Goal: Task Accomplishment & Management: Manage account settings

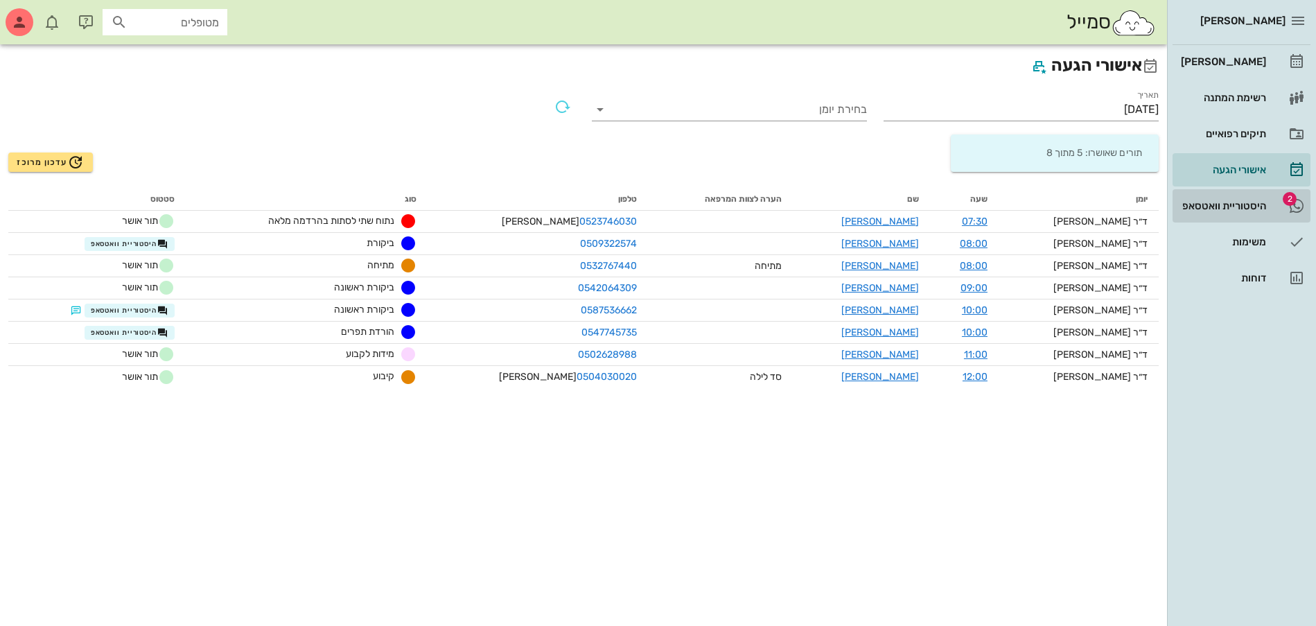
click at [1242, 208] on div "היסטוריית וואטסאפ" at bounding box center [1222, 205] width 88 height 11
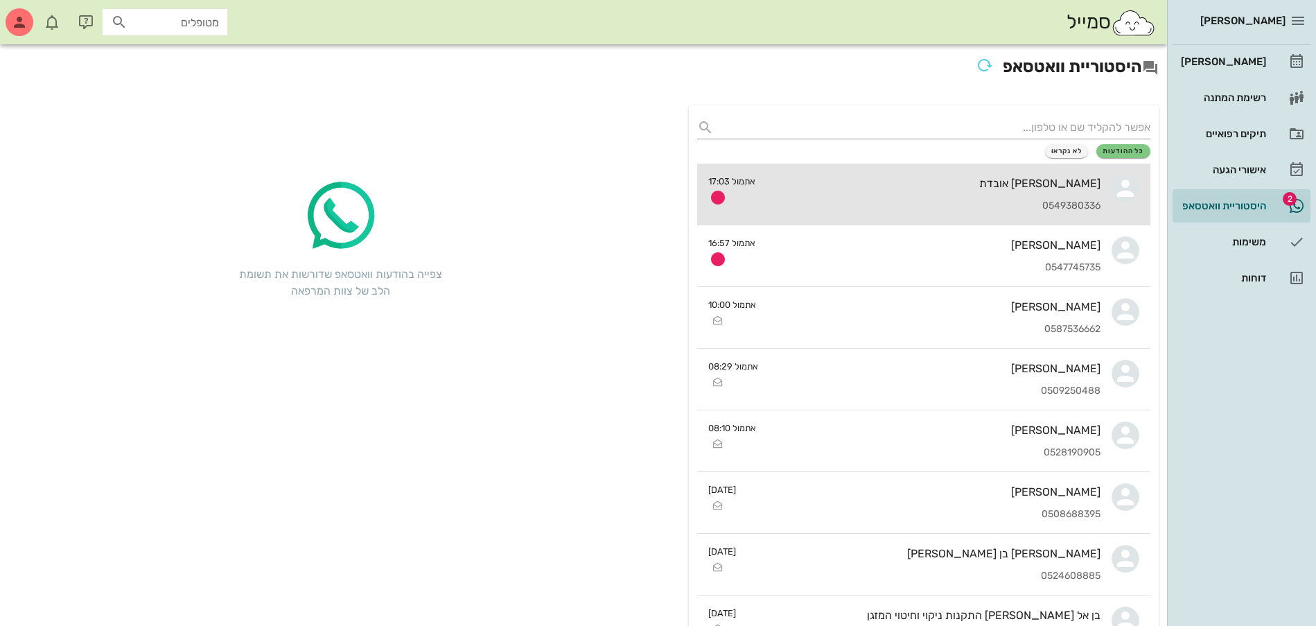
click at [921, 195] on div "[PERSON_NAME] אובדת 0549380336" at bounding box center [933, 194] width 334 height 61
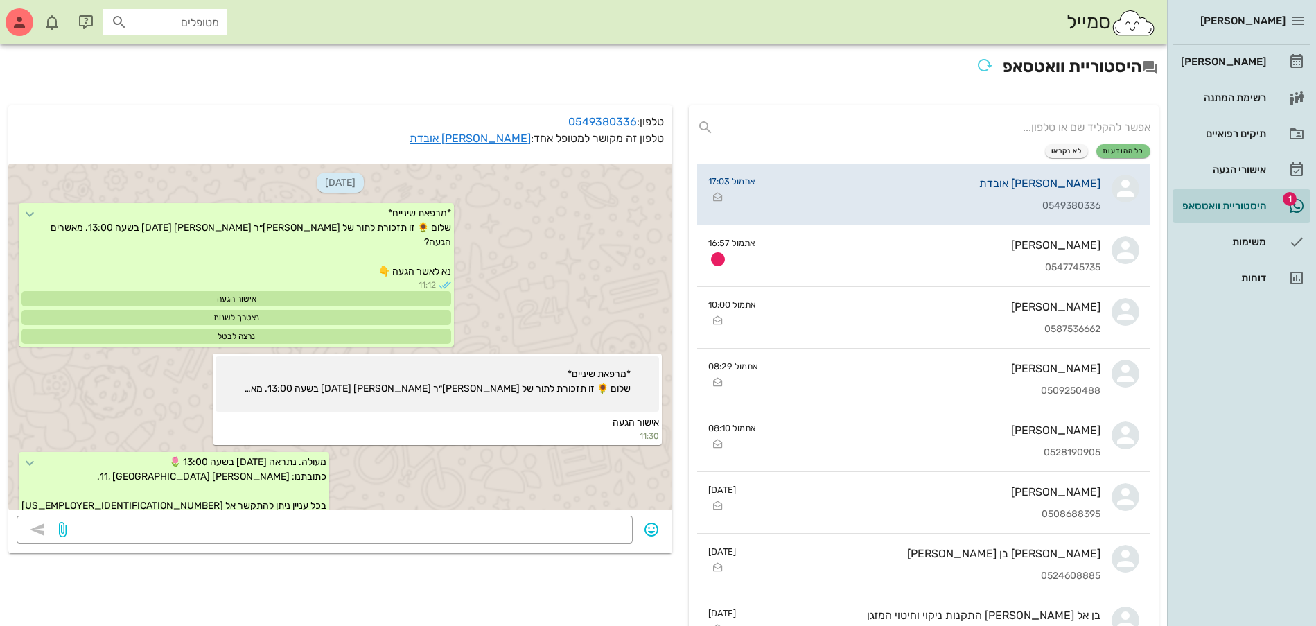
scroll to position [789, 0]
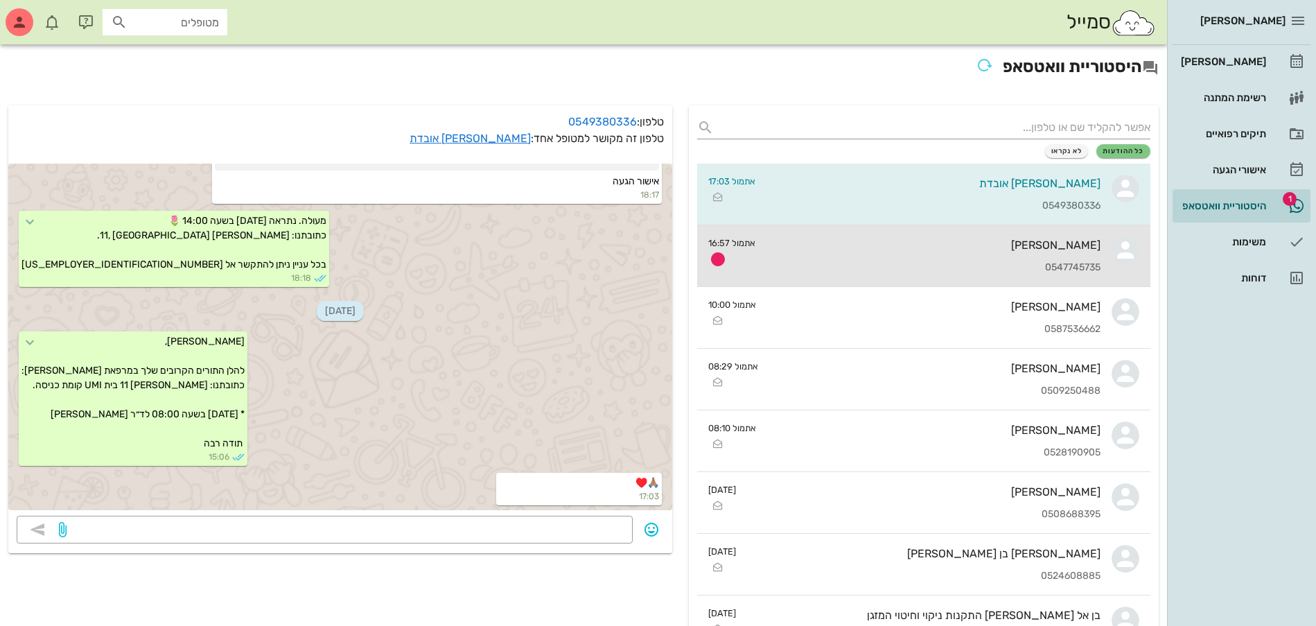
click at [870, 254] on div "[PERSON_NAME] 0547745735" at bounding box center [933, 255] width 334 height 61
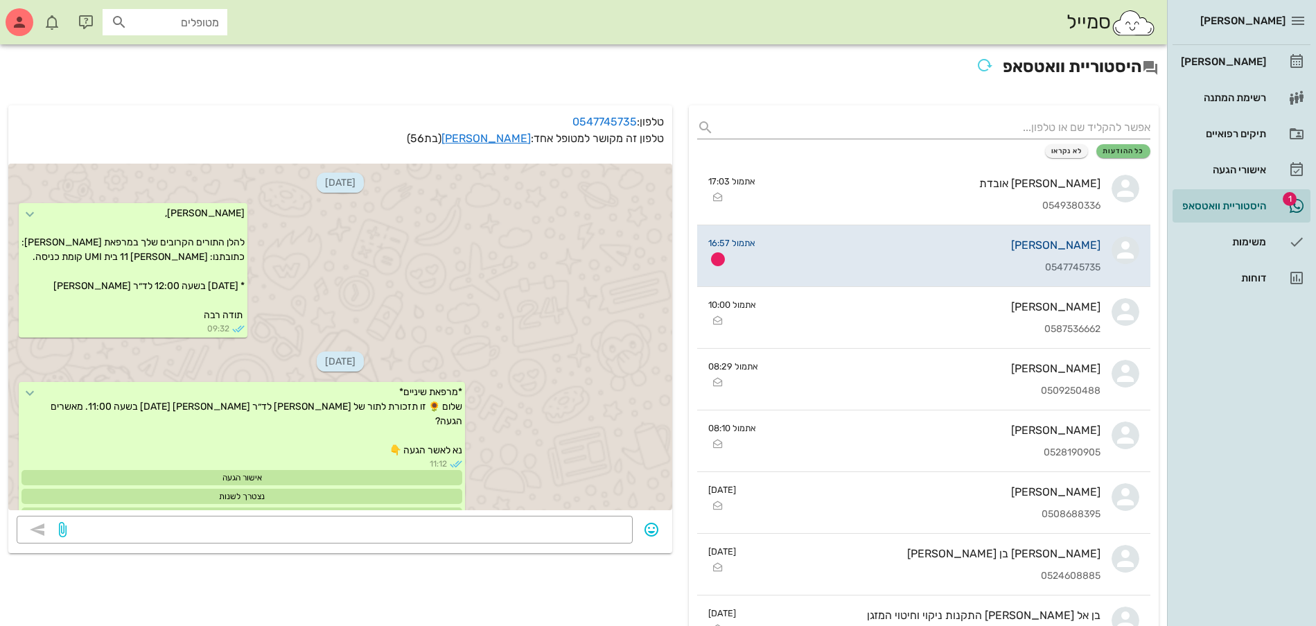
scroll to position [928, 0]
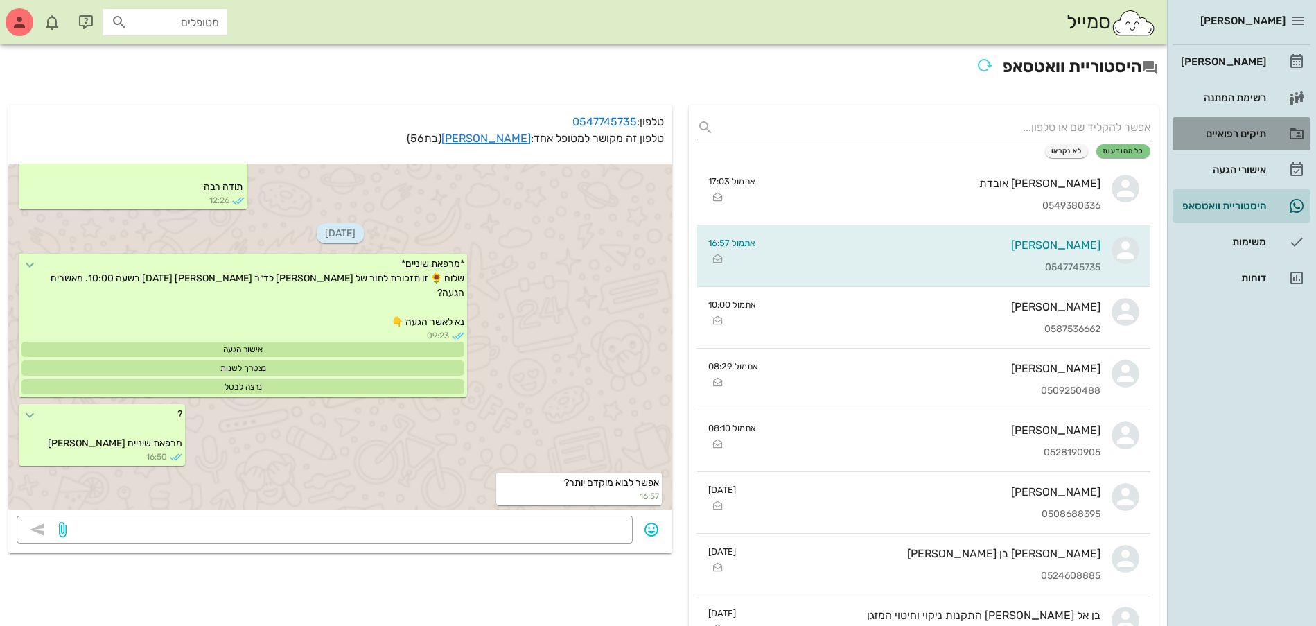
click at [1254, 128] on div "תיקים רפואיים" at bounding box center [1222, 133] width 88 height 11
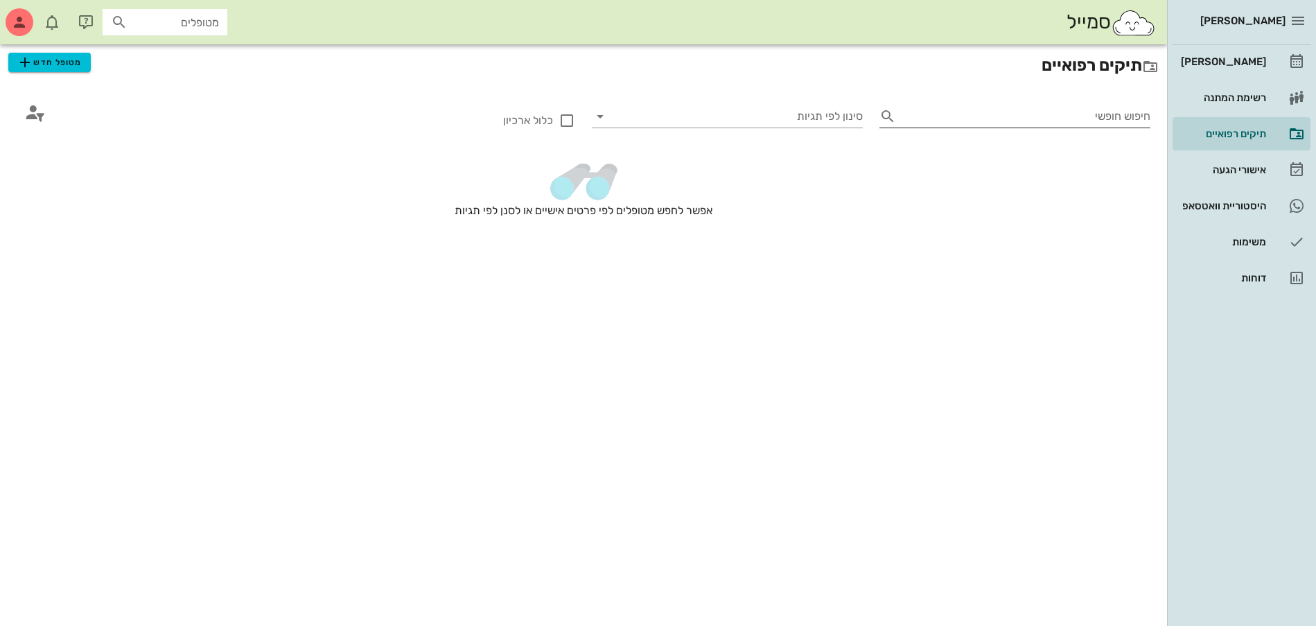
click at [1075, 123] on input "חיפוש חופשי" at bounding box center [1025, 116] width 249 height 22
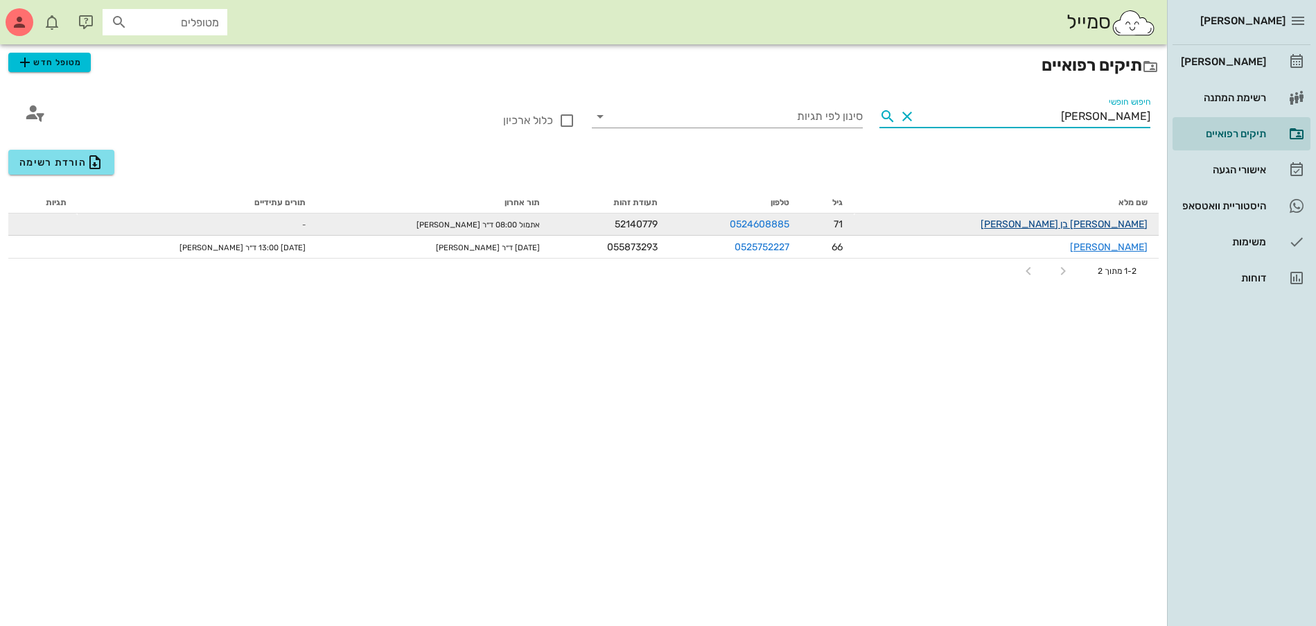
type input "[PERSON_NAME]"
click at [1118, 222] on link "[PERSON_NAME] בן [PERSON_NAME]" at bounding box center [1063, 224] width 167 height 12
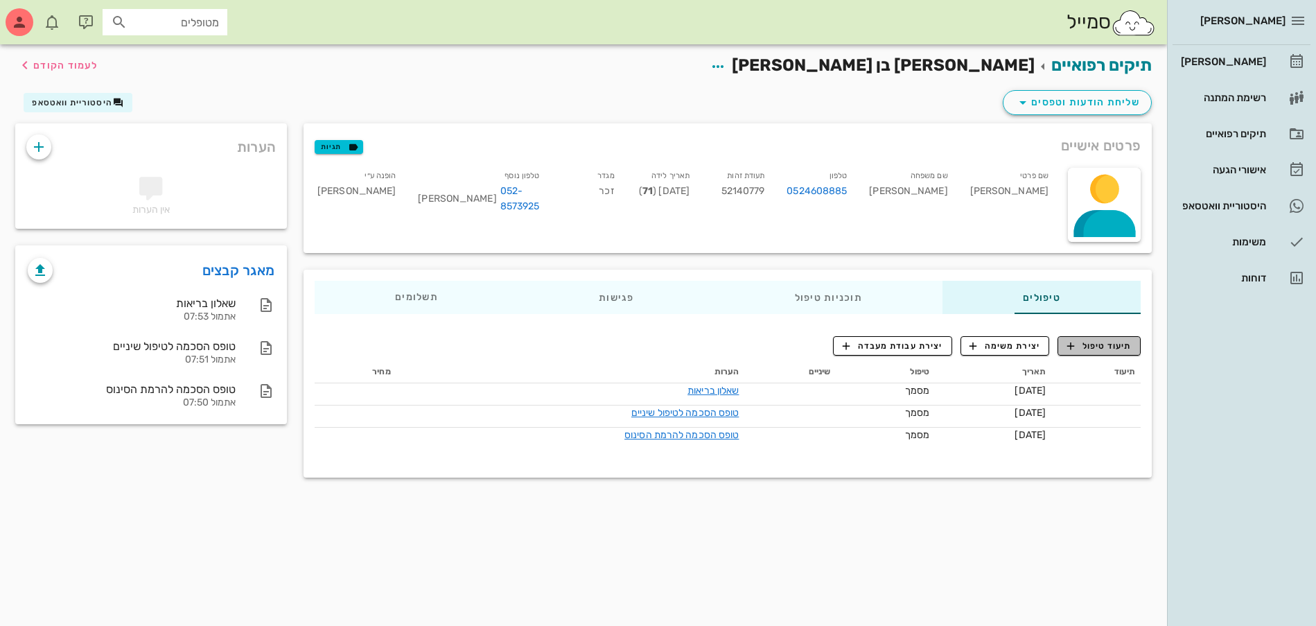
click at [1103, 342] on span "תיעוד טיפול" at bounding box center [1099, 345] width 64 height 12
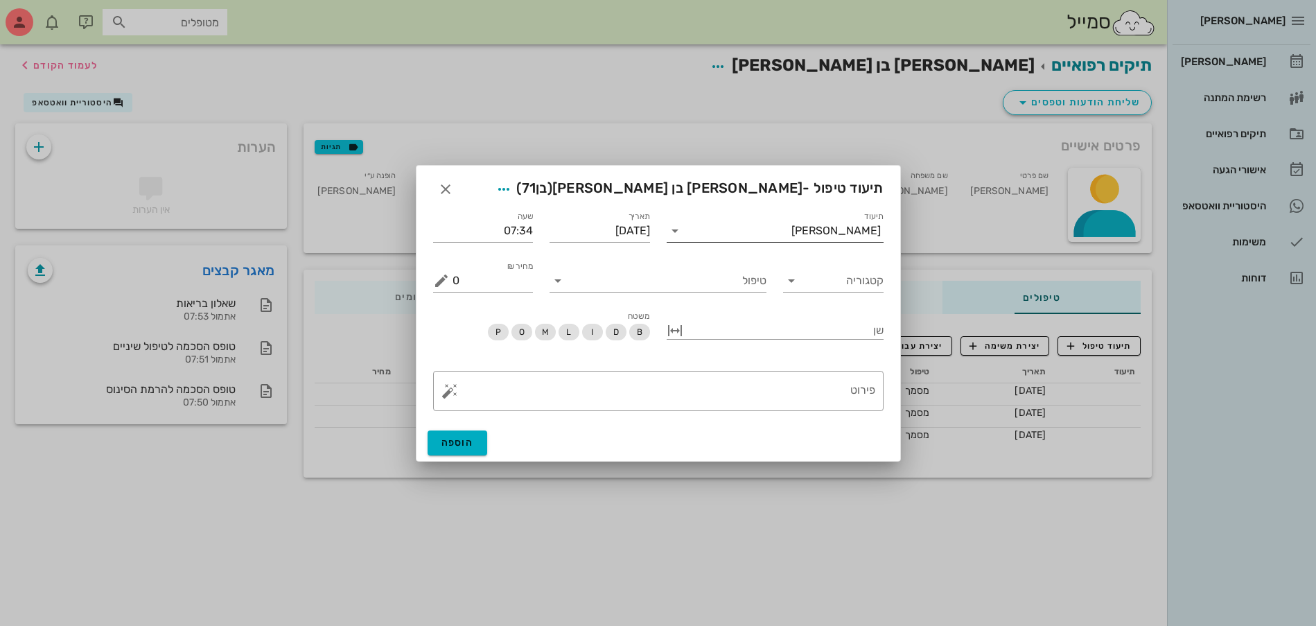
click at [782, 222] on input "תיעוד" at bounding box center [738, 231] width 105 height 22
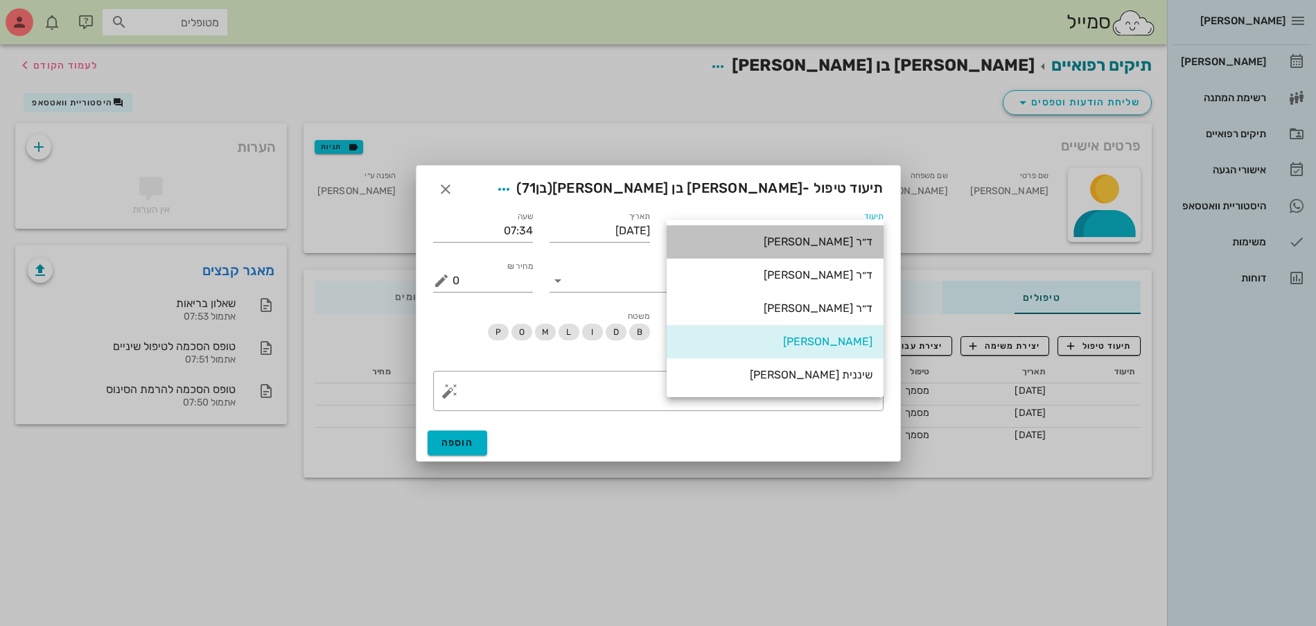
click at [851, 238] on div "ד״ר [PERSON_NAME]" at bounding box center [775, 241] width 195 height 13
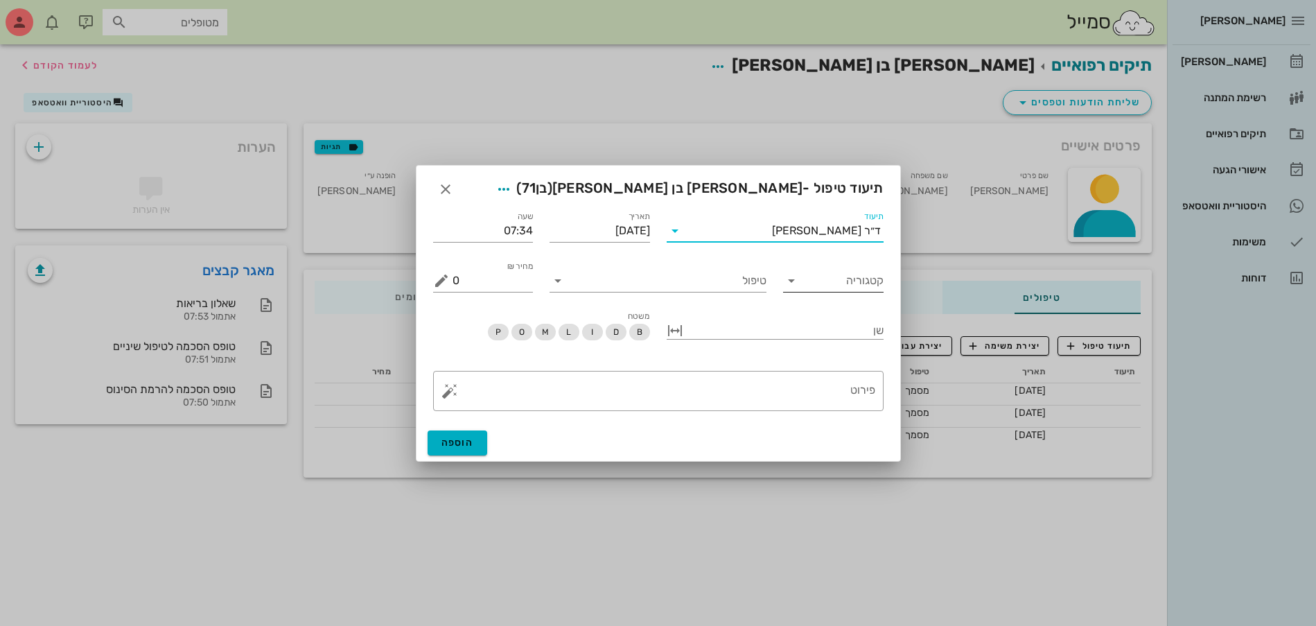
click at [822, 282] on input "קטגוריה" at bounding box center [844, 281] width 78 height 22
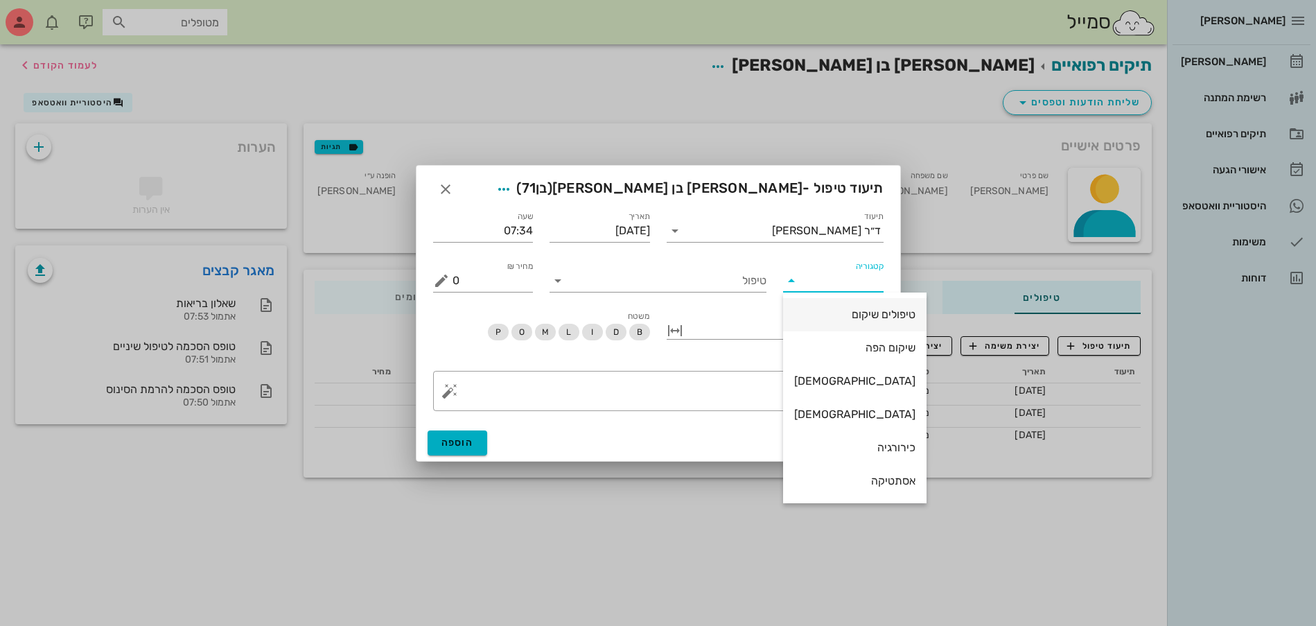
click at [851, 313] on div "טיפולים שיקום" at bounding box center [854, 314] width 121 height 13
type input "טיפולים שיקום"
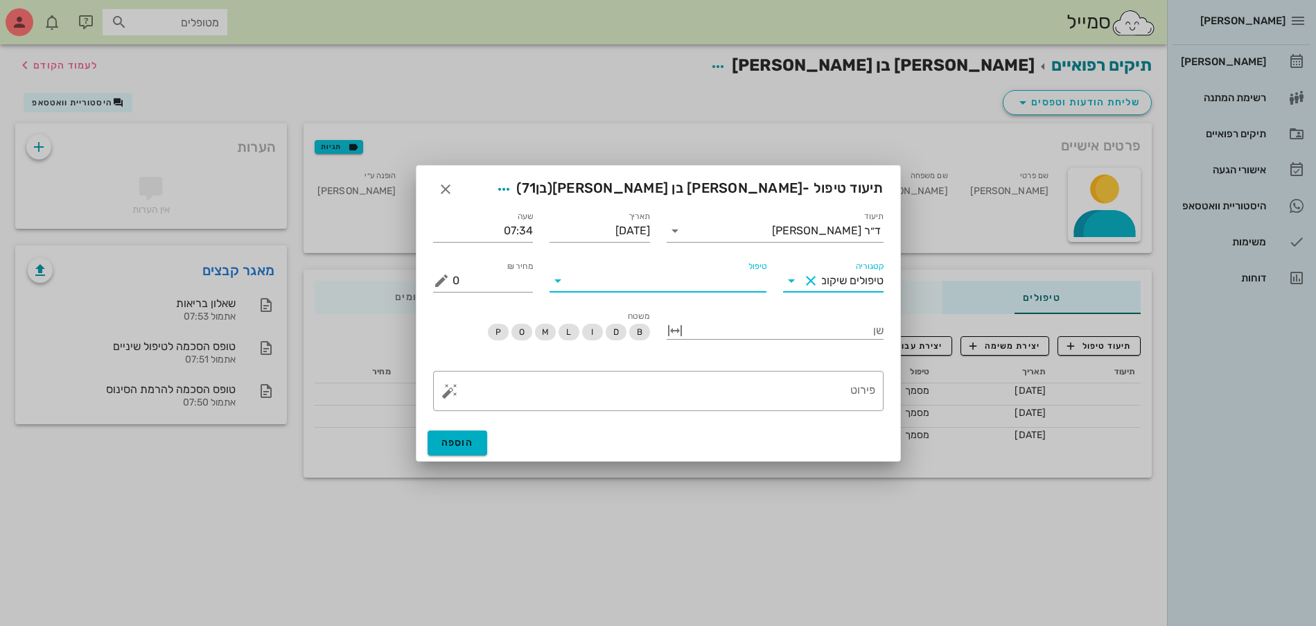
click at [675, 279] on input "טיפול" at bounding box center [667, 281] width 197 height 22
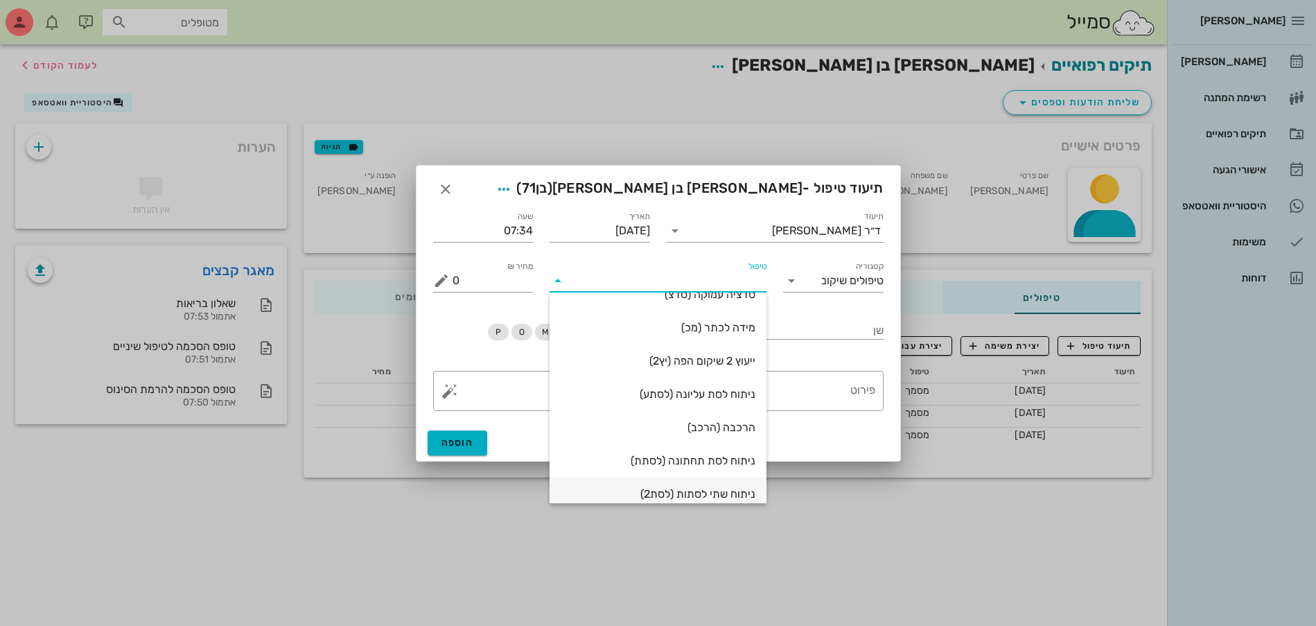
scroll to position [173, 0]
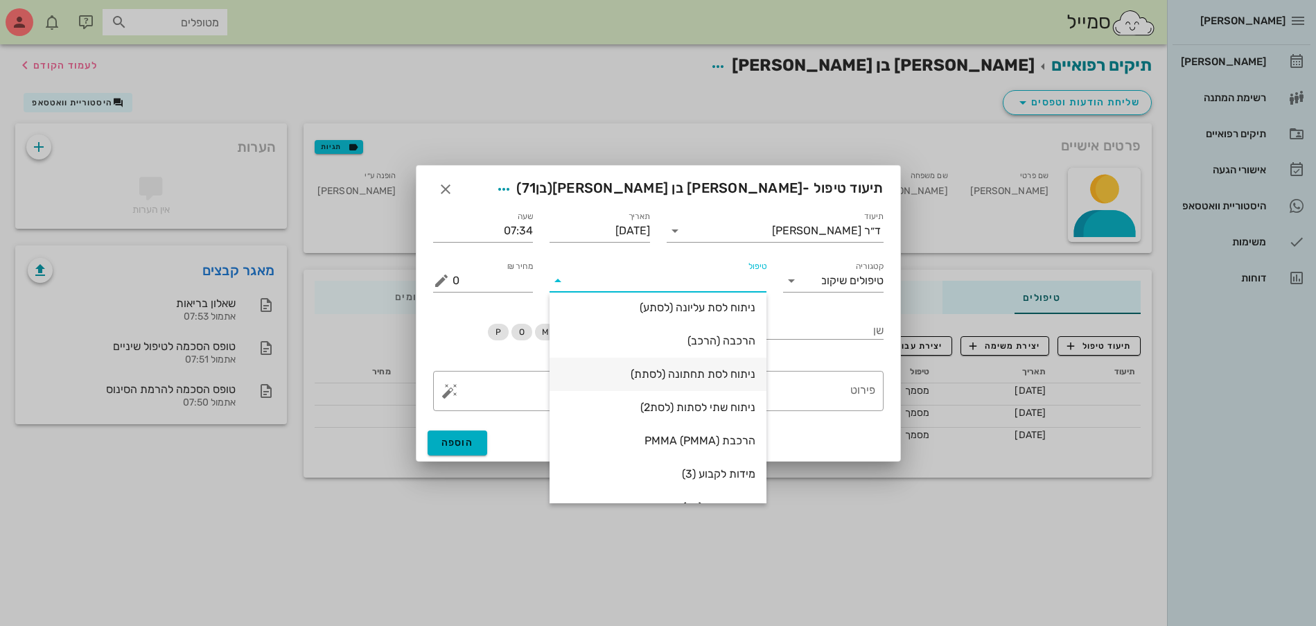
click at [733, 368] on div "ניתוח לסת תחתונה (לסתת)" at bounding box center [657, 373] width 195 height 13
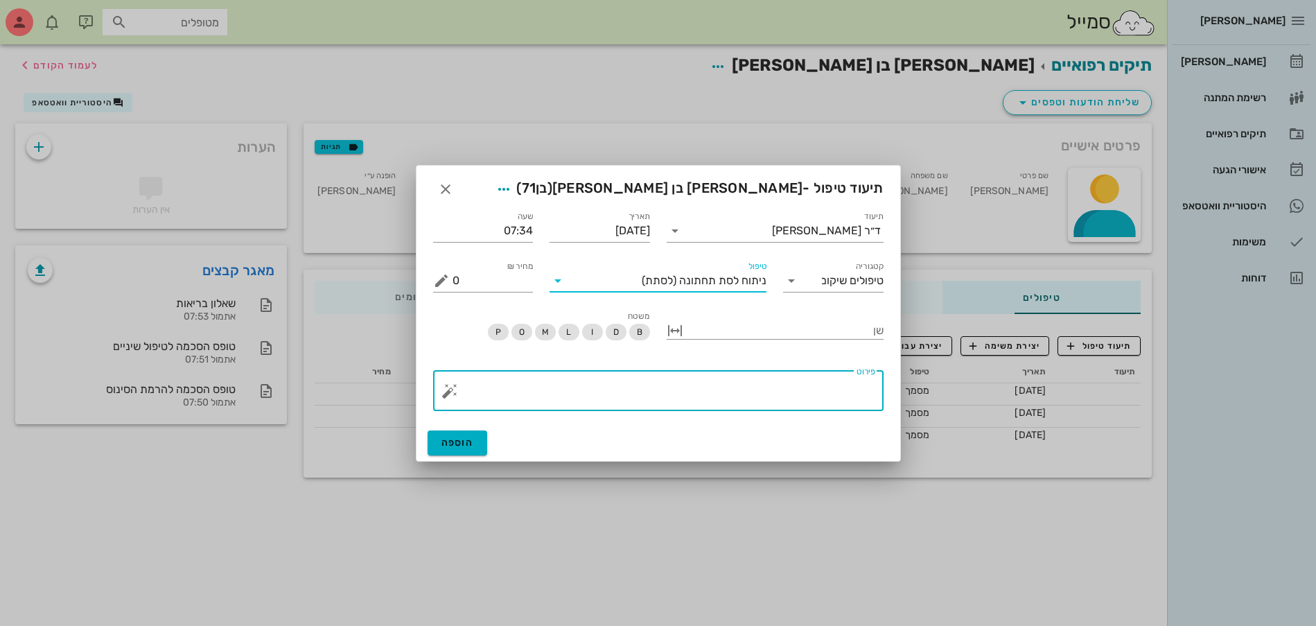
click at [858, 397] on textarea "פירוט" at bounding box center [663, 394] width 423 height 33
click at [445, 386] on button "button" at bounding box center [449, 390] width 17 height 17
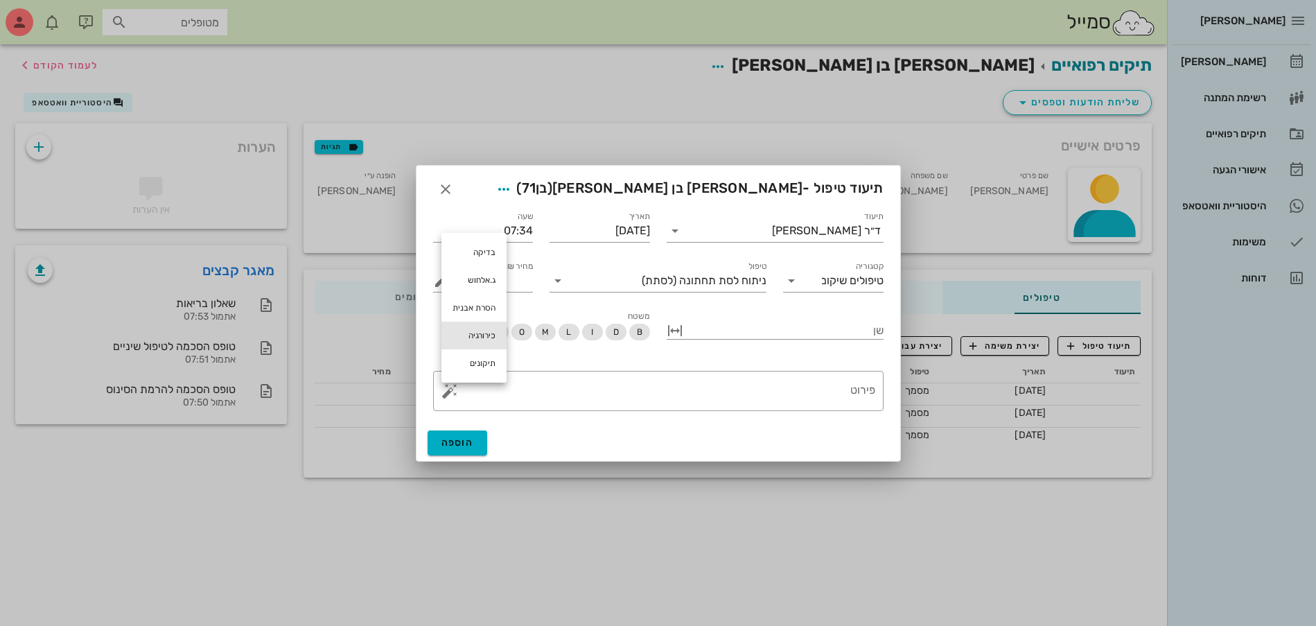
click at [490, 330] on div "כירורגיה" at bounding box center [473, 335] width 65 height 28
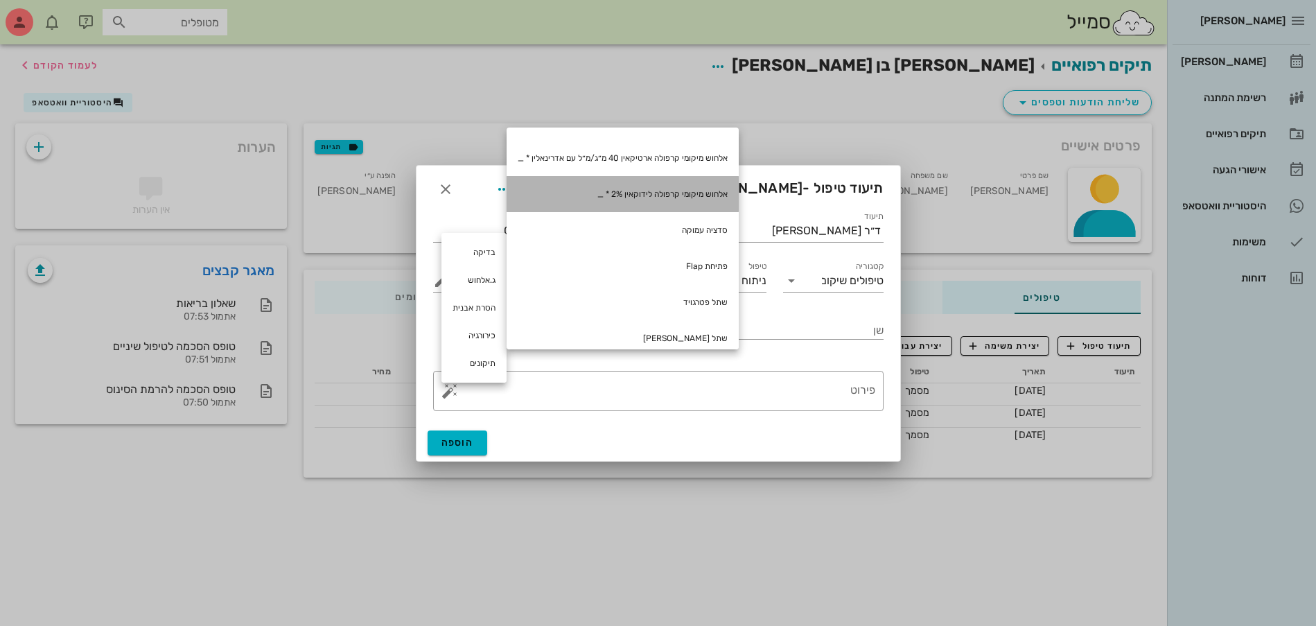
click at [676, 191] on div "אלחוש מיקומי קרפולה לידוקאין 2% * _" at bounding box center [622, 194] width 232 height 36
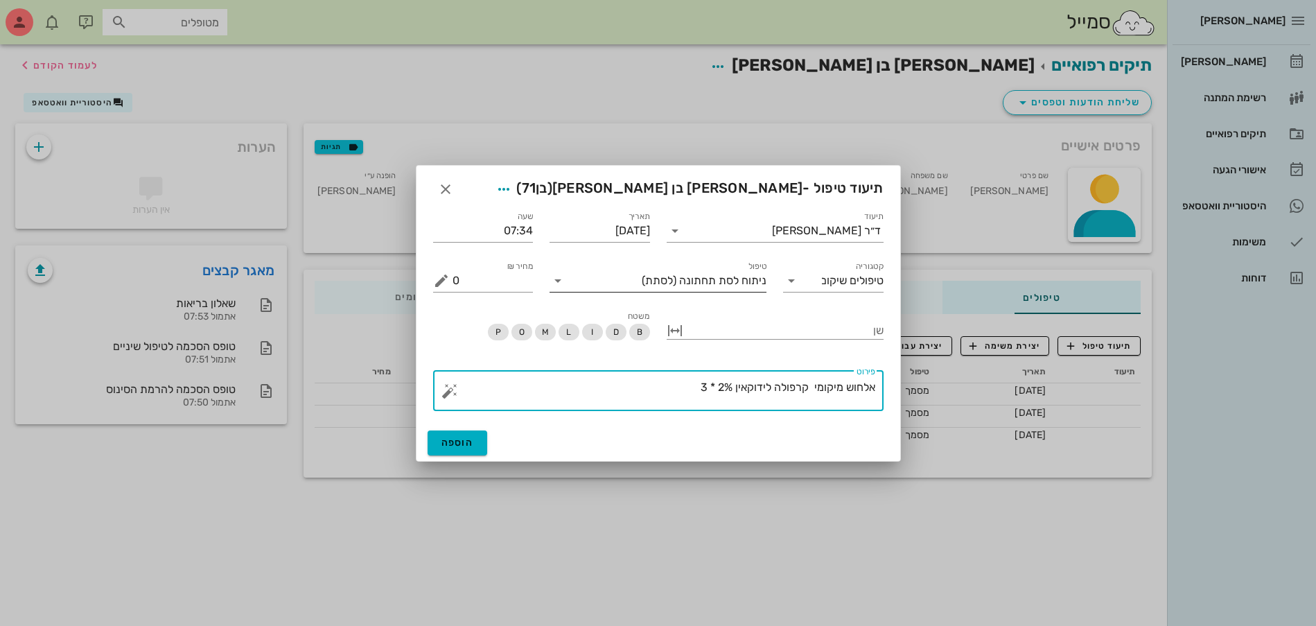
click at [556, 279] on icon at bounding box center [557, 280] width 17 height 17
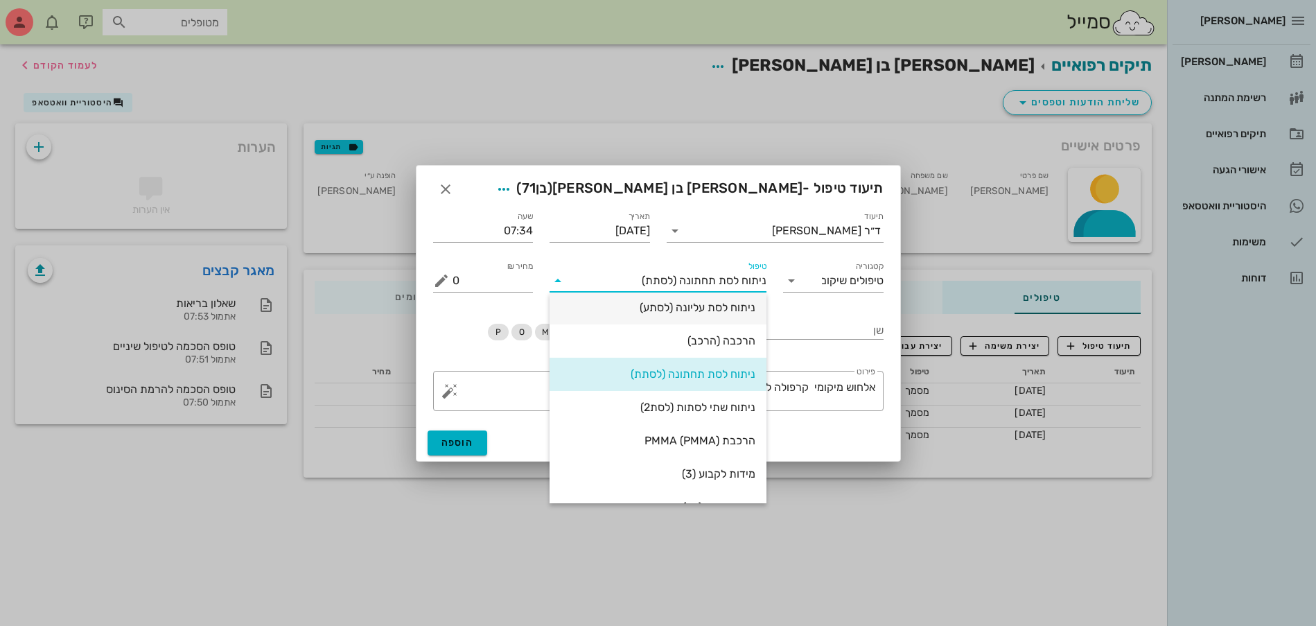
click at [681, 311] on div "ניתוח לסת עליונה (לסתע)" at bounding box center [657, 307] width 195 height 13
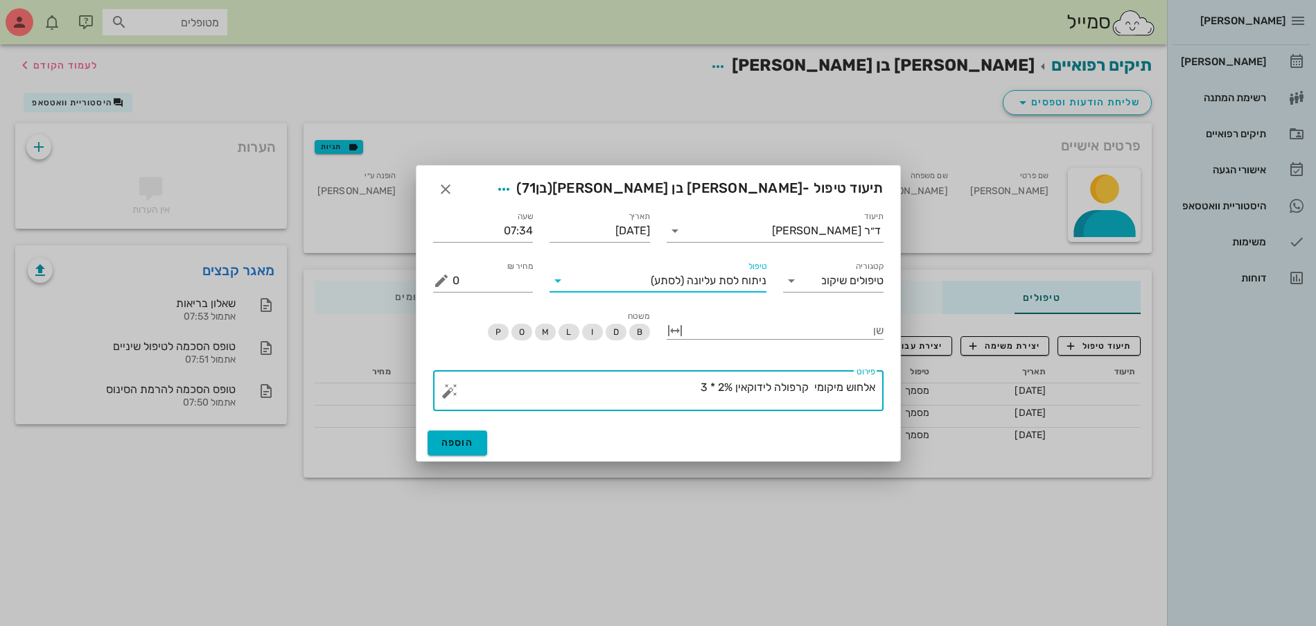
click at [653, 384] on textarea "אלחוש מיקומי קרפולה לידוקאין 2% * 3" at bounding box center [663, 394] width 423 height 33
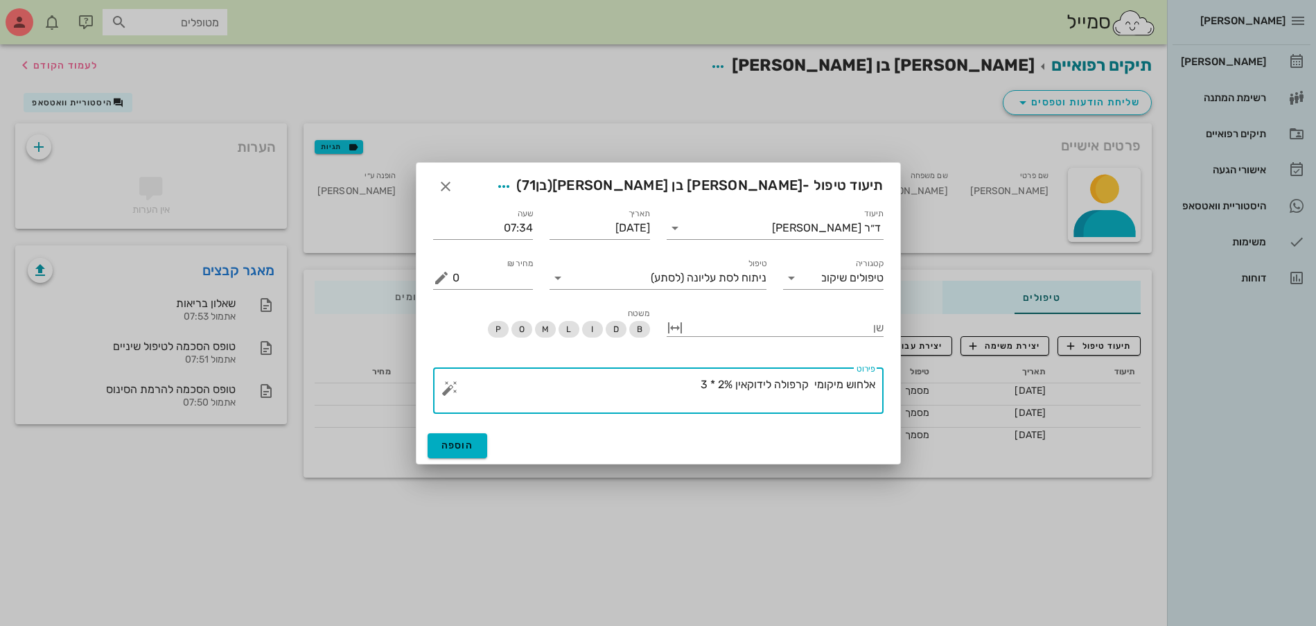
click at [452, 382] on button "button" at bounding box center [449, 388] width 17 height 17
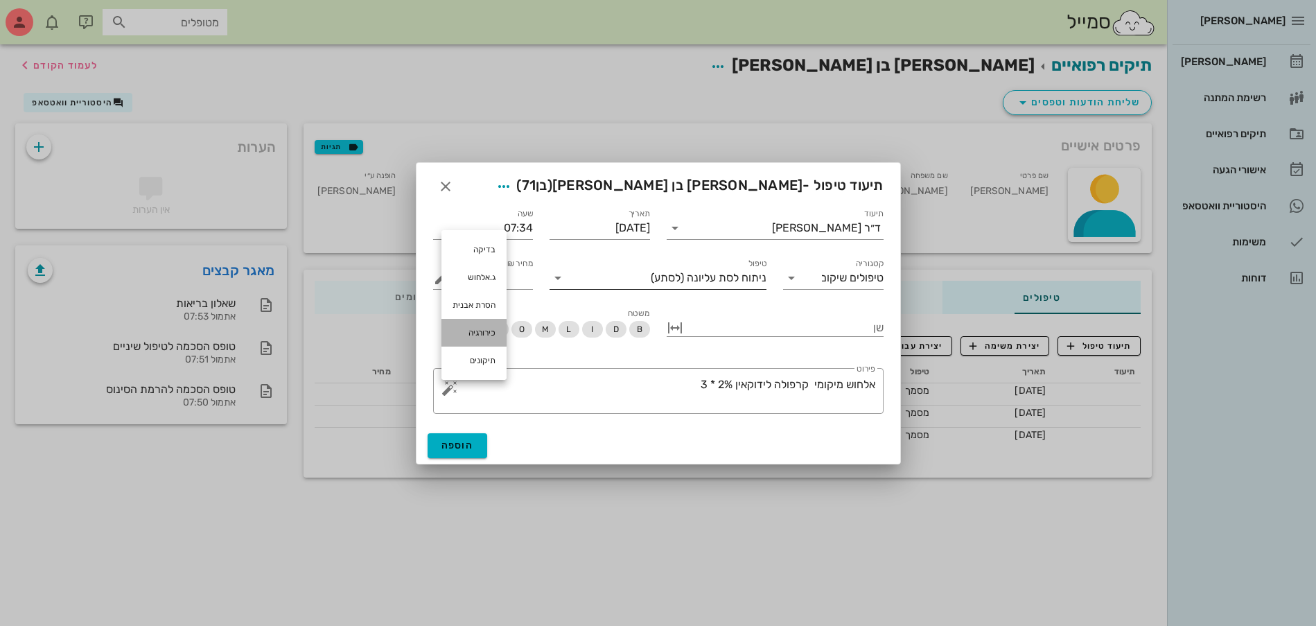
drag, startPoint x: 477, startPoint y: 326, endPoint x: 560, endPoint y: 267, distance: 101.3
click at [504, 307] on div "בדיקה ג.אלחוש הסרת אבנית כירורגיה תיקונים" at bounding box center [473, 305] width 65 height 150
click at [444, 387] on button "button" at bounding box center [449, 388] width 17 height 17
click at [451, 332] on div "כירורגיה" at bounding box center [473, 333] width 65 height 28
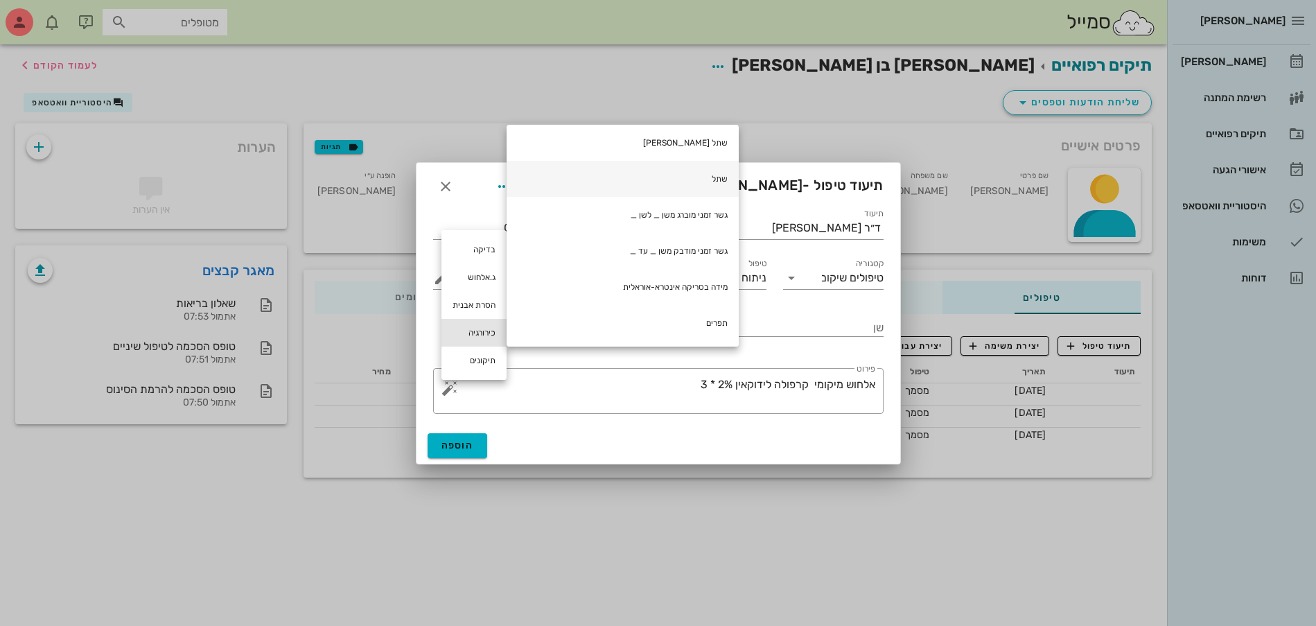
scroll to position [279, 0]
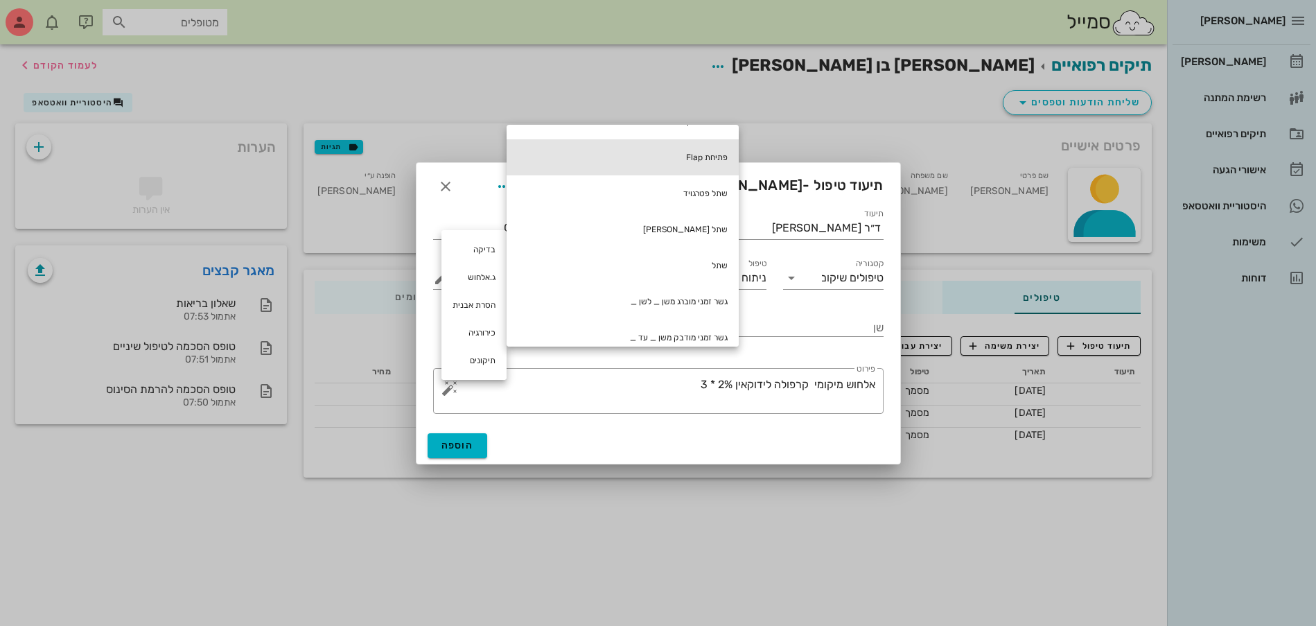
click at [707, 161] on div "פתיחת Flap" at bounding box center [622, 157] width 232 height 36
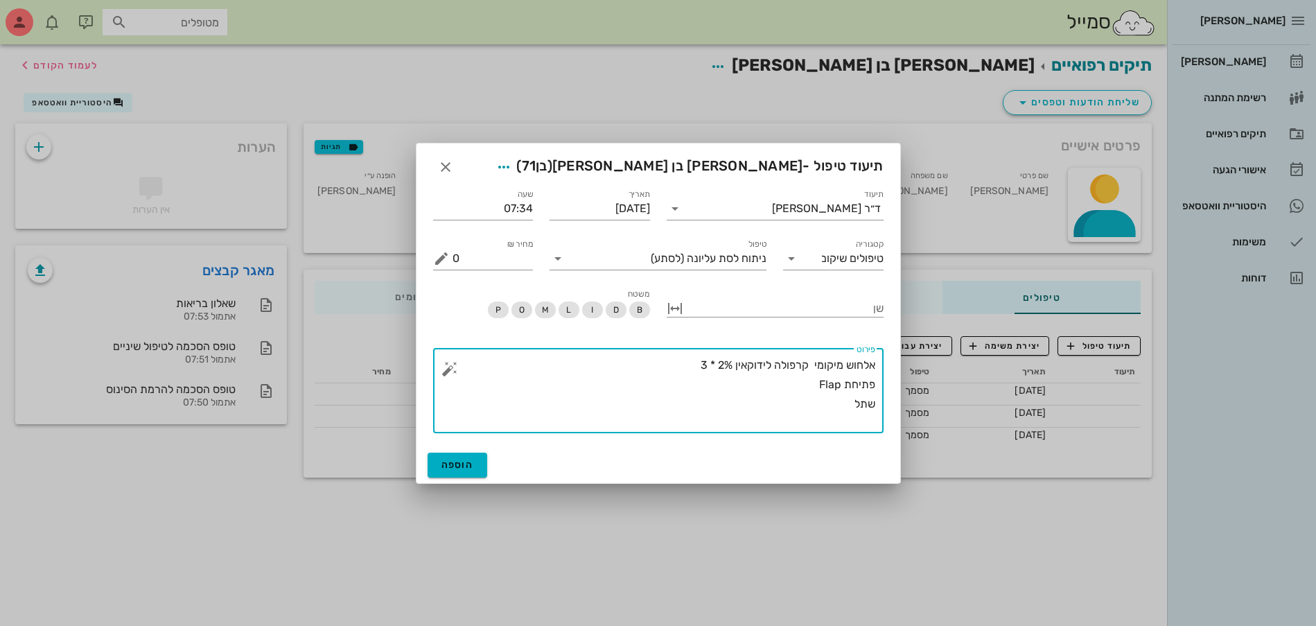
click at [451, 363] on button "button" at bounding box center [449, 368] width 17 height 17
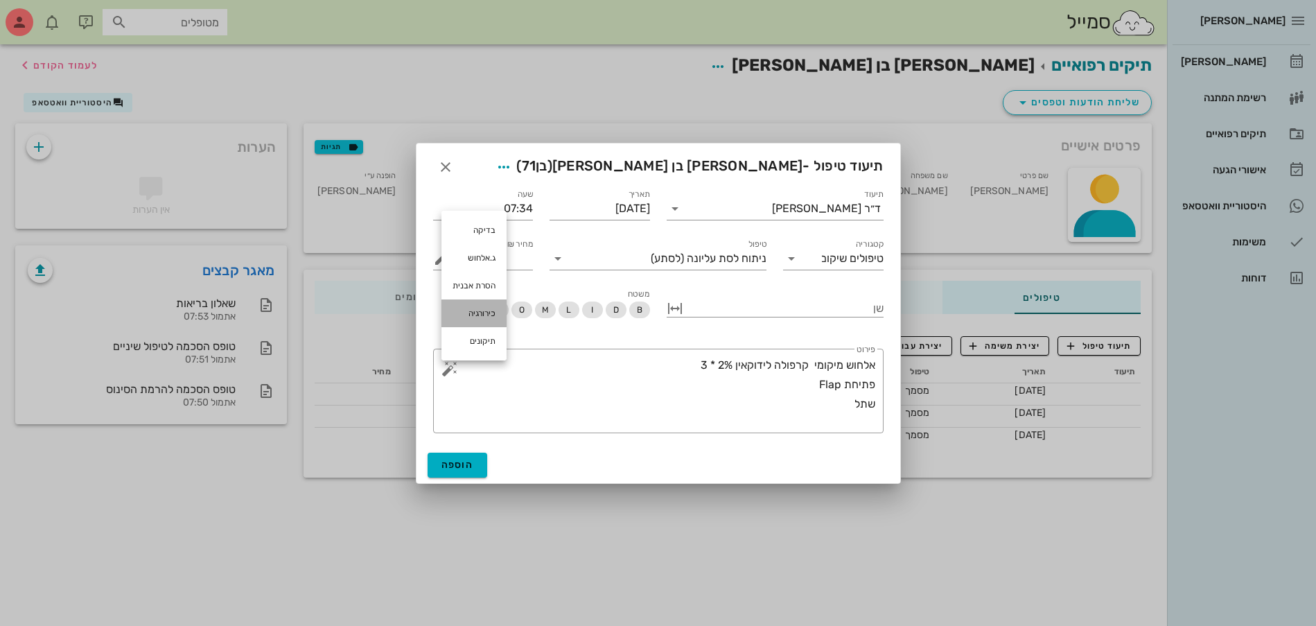
click at [468, 312] on div "כירורגיה" at bounding box center [473, 313] width 65 height 28
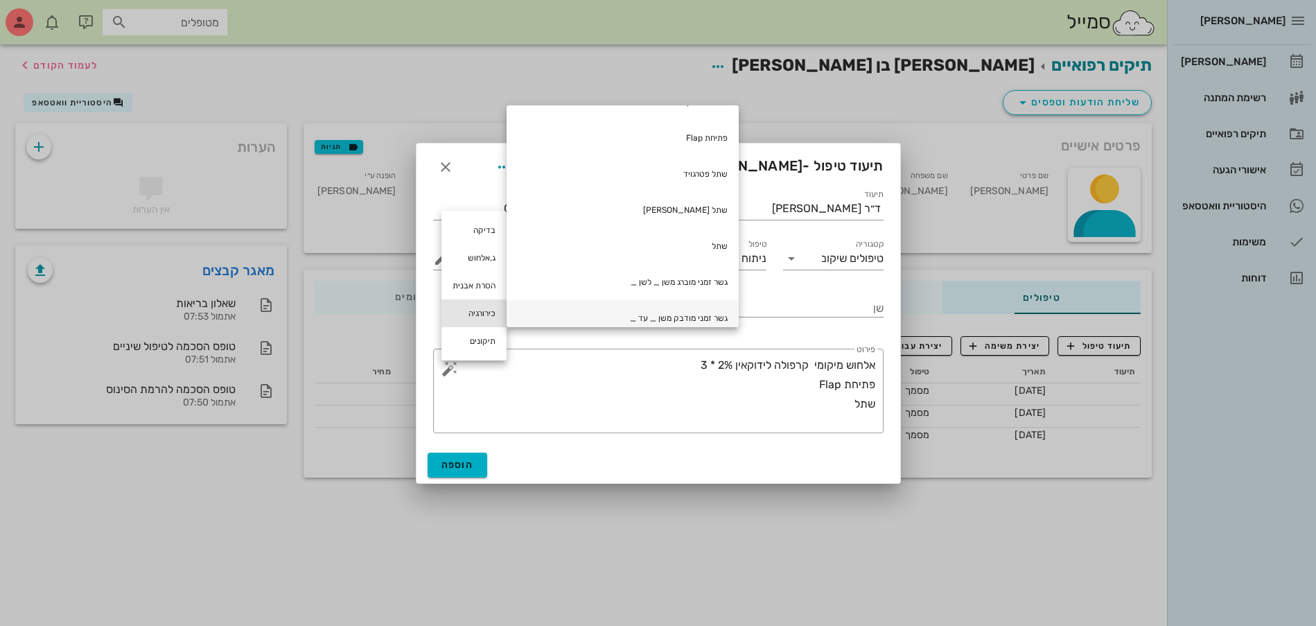
scroll to position [366, 0]
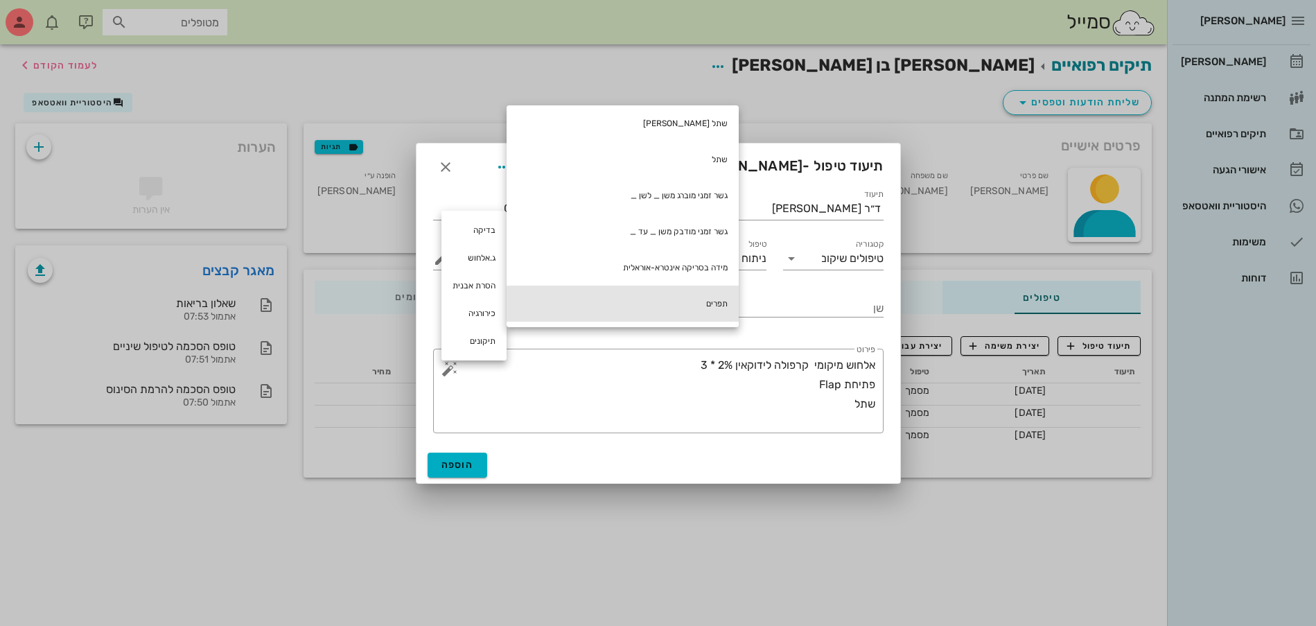
click at [723, 303] on div "תפרים" at bounding box center [622, 303] width 232 height 36
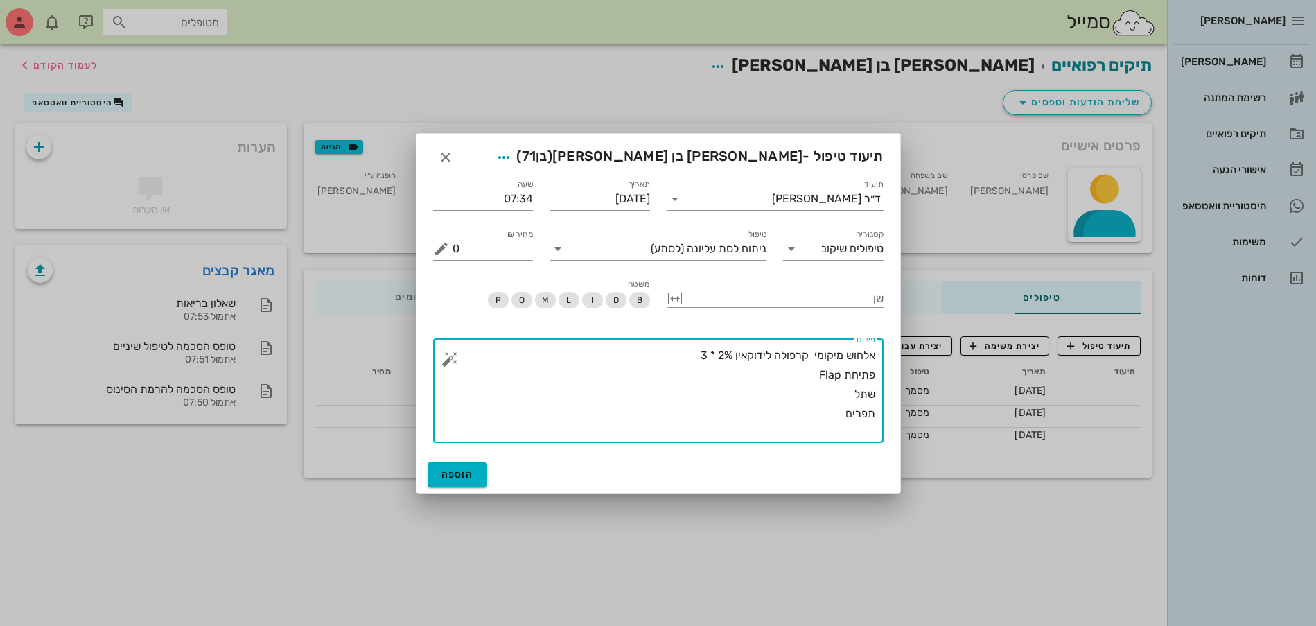
click at [452, 364] on button "button" at bounding box center [449, 359] width 17 height 17
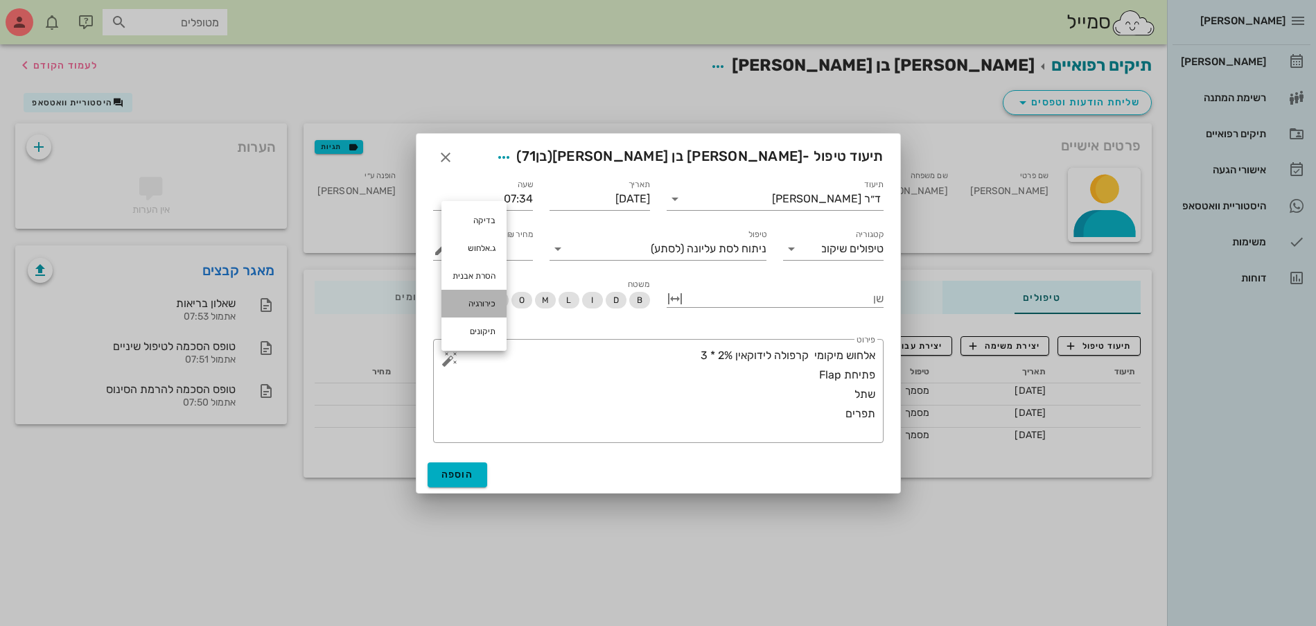
click at [486, 292] on div "כירורגיה" at bounding box center [473, 304] width 65 height 28
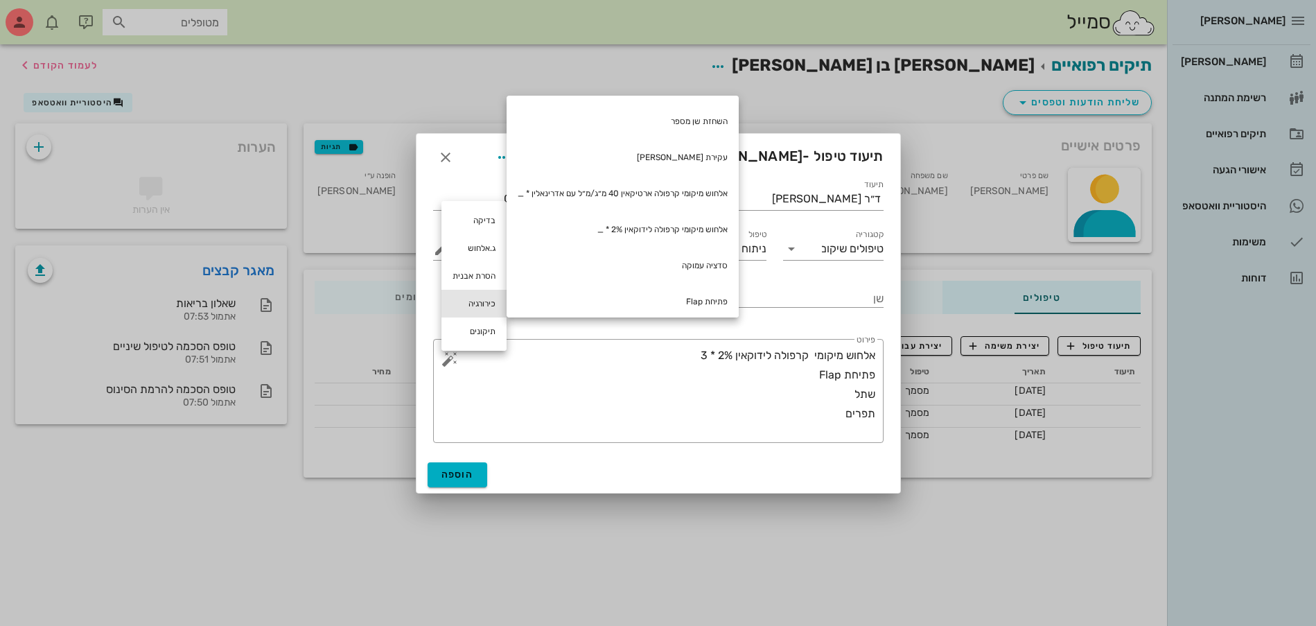
scroll to position [19, 0]
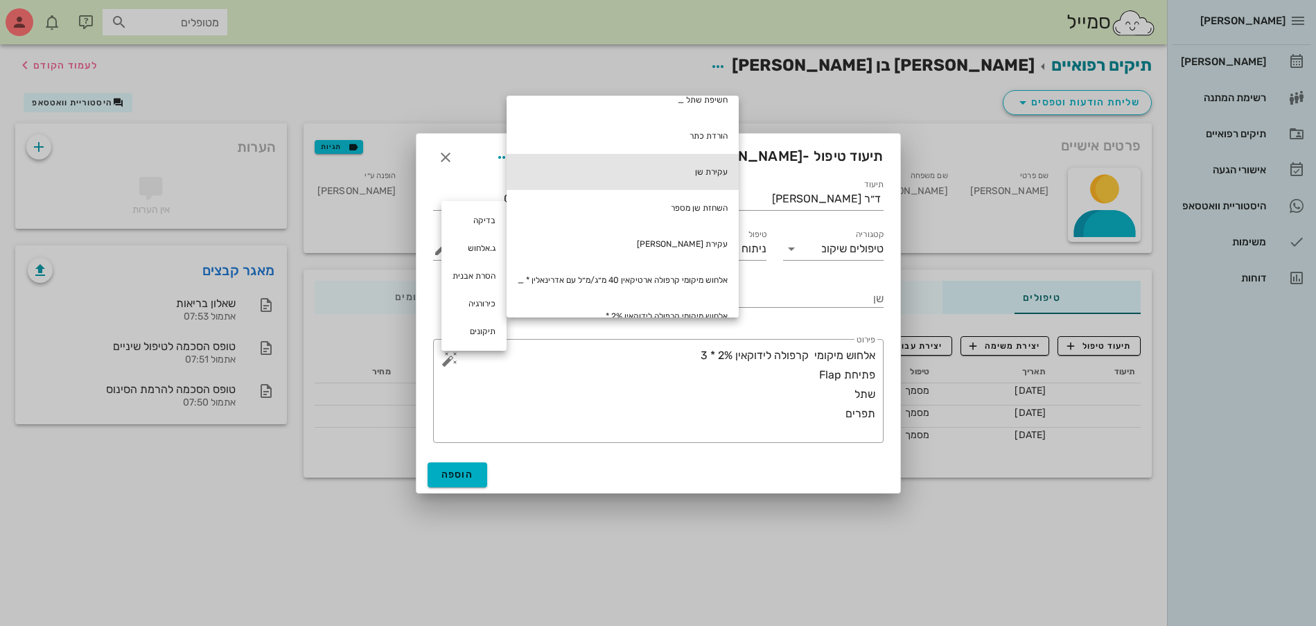
click at [684, 170] on div "עקירת שן" at bounding box center [622, 172] width 232 height 36
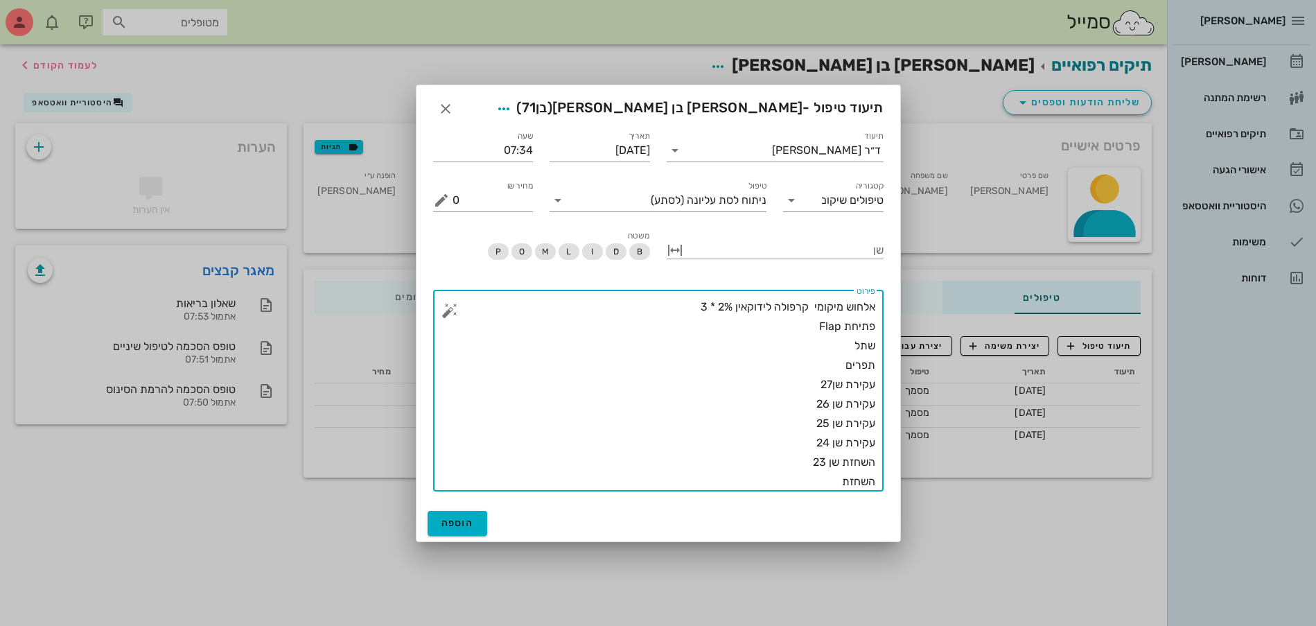
drag, startPoint x: 806, startPoint y: 441, endPoint x: 1005, endPoint y: 445, distance: 198.9
click at [1020, 436] on div "[PERSON_NAME] רשימת המתנה תיקים רפואיים אישורי הגעה היסטוריית וואטסאפ משימות דו…" at bounding box center [658, 313] width 1316 height 626
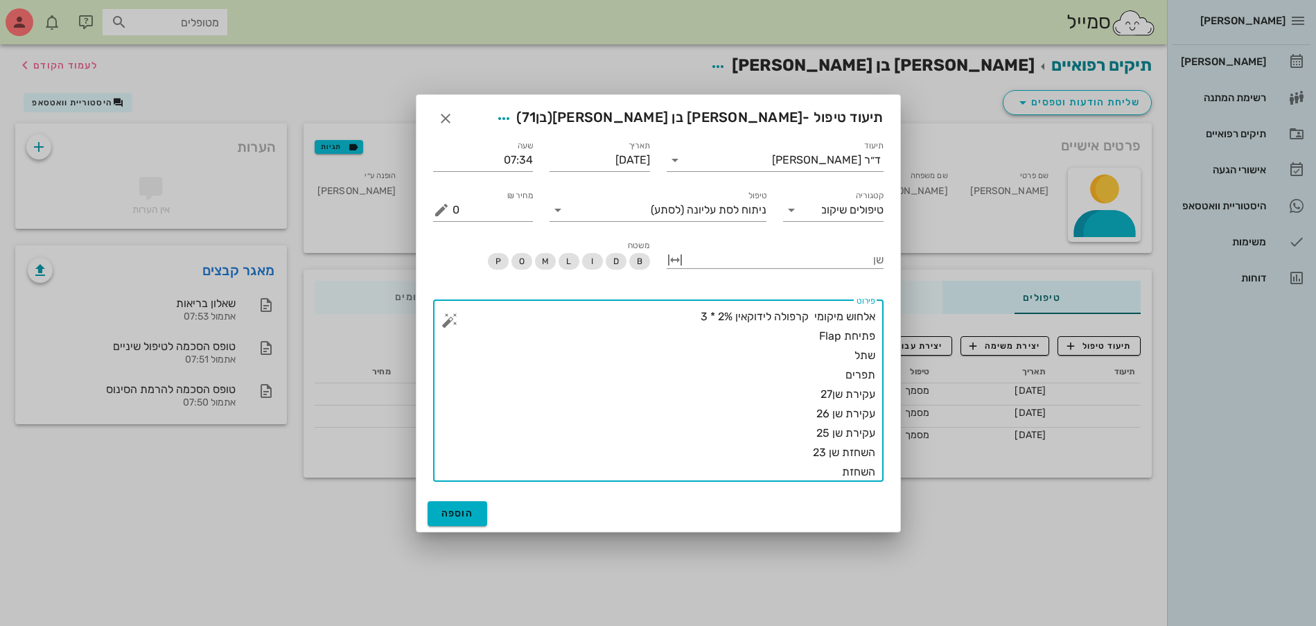
click at [829, 469] on textarea "אלחוש מיקומי קרפולה לידוקאין 2% * 3 פתיחת Flap שתל תפרים עקירת שן27 עקירת שן 26…" at bounding box center [663, 394] width 423 height 175
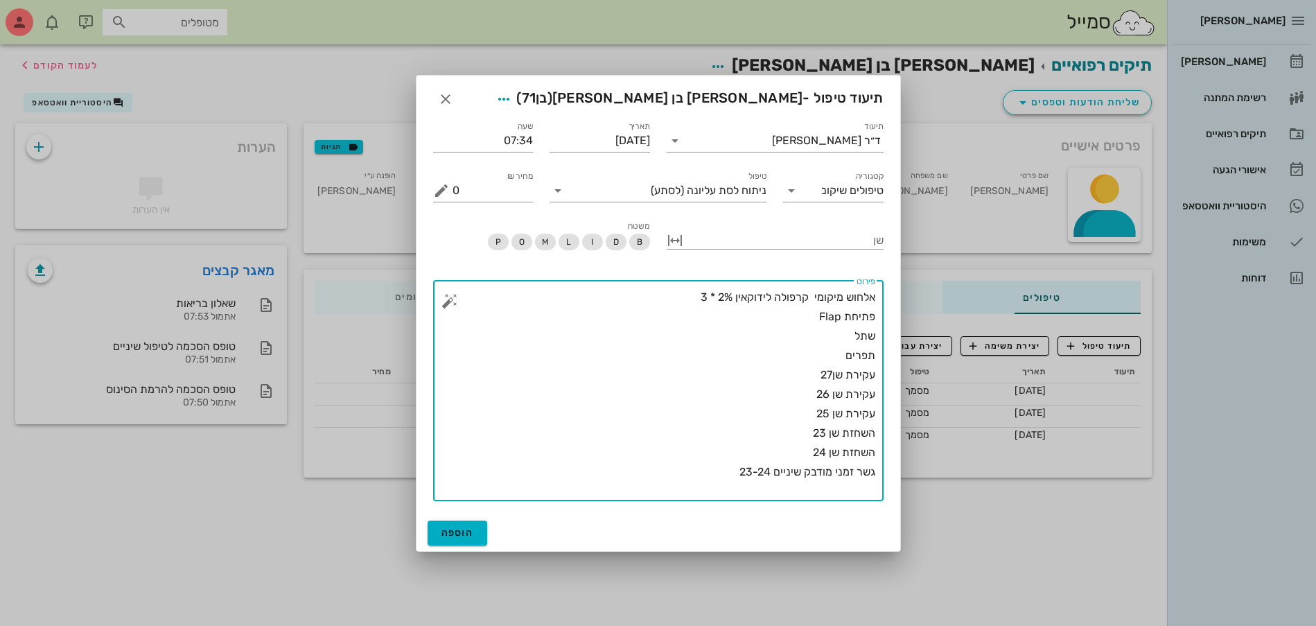
click at [772, 444] on textarea "אלחוש מיקומי קרפולה לידוקאין 2% * 3 פתיחת Flap שתל תפרים עקירת שן27 עקירת שן 26…" at bounding box center [663, 394] width 423 height 213
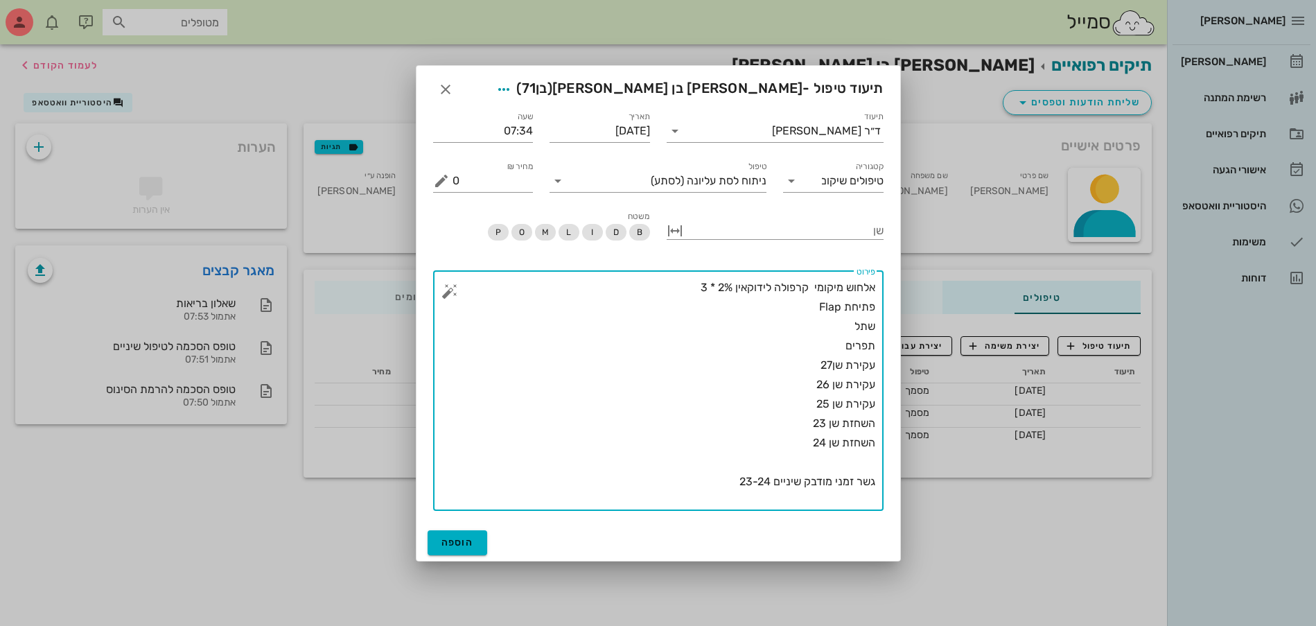
click at [443, 288] on button "button" at bounding box center [449, 291] width 17 height 17
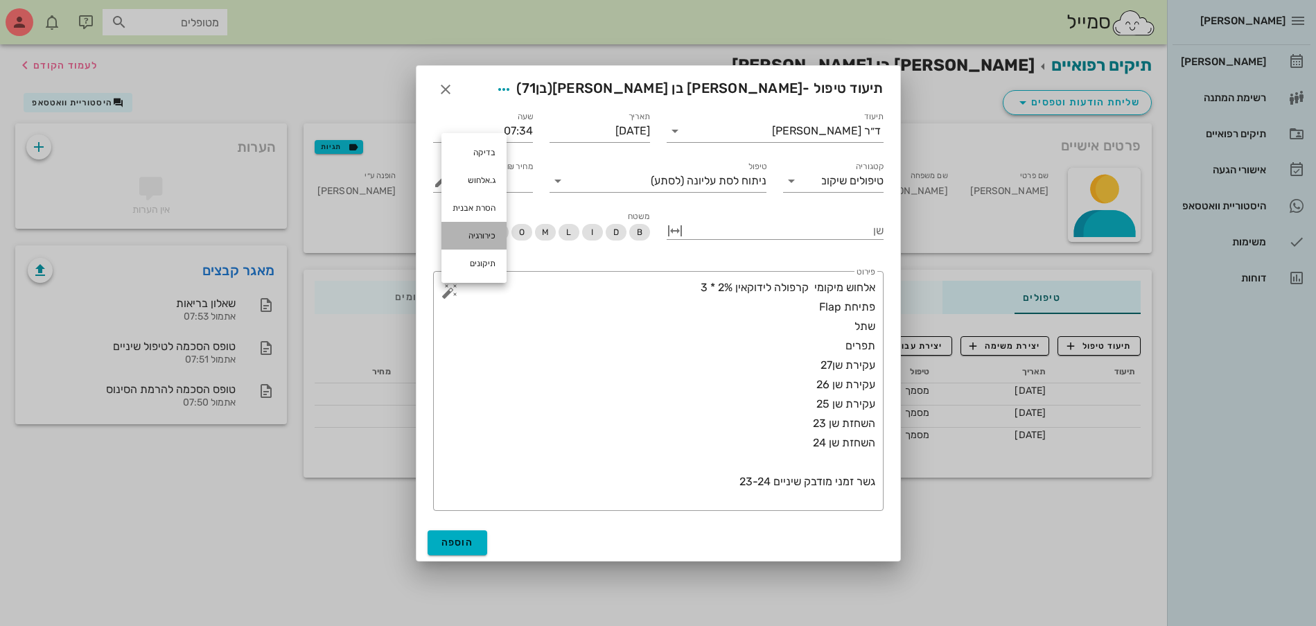
click at [482, 241] on div "כירורגיה" at bounding box center [473, 236] width 65 height 28
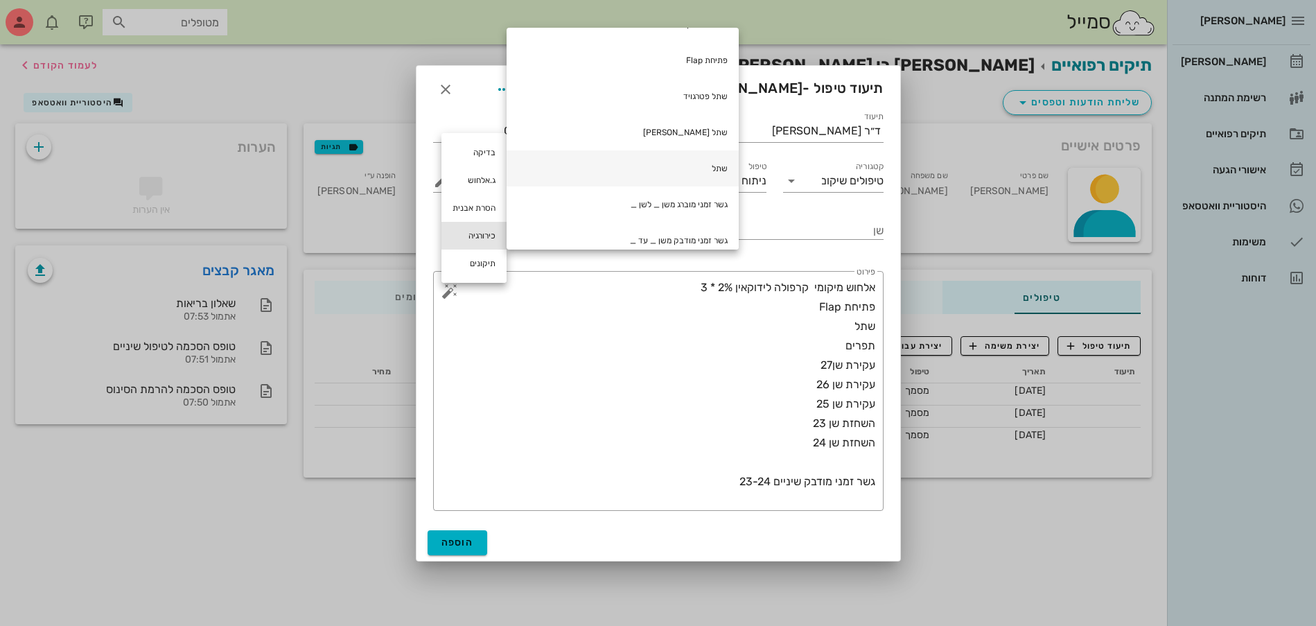
scroll to position [366, 0]
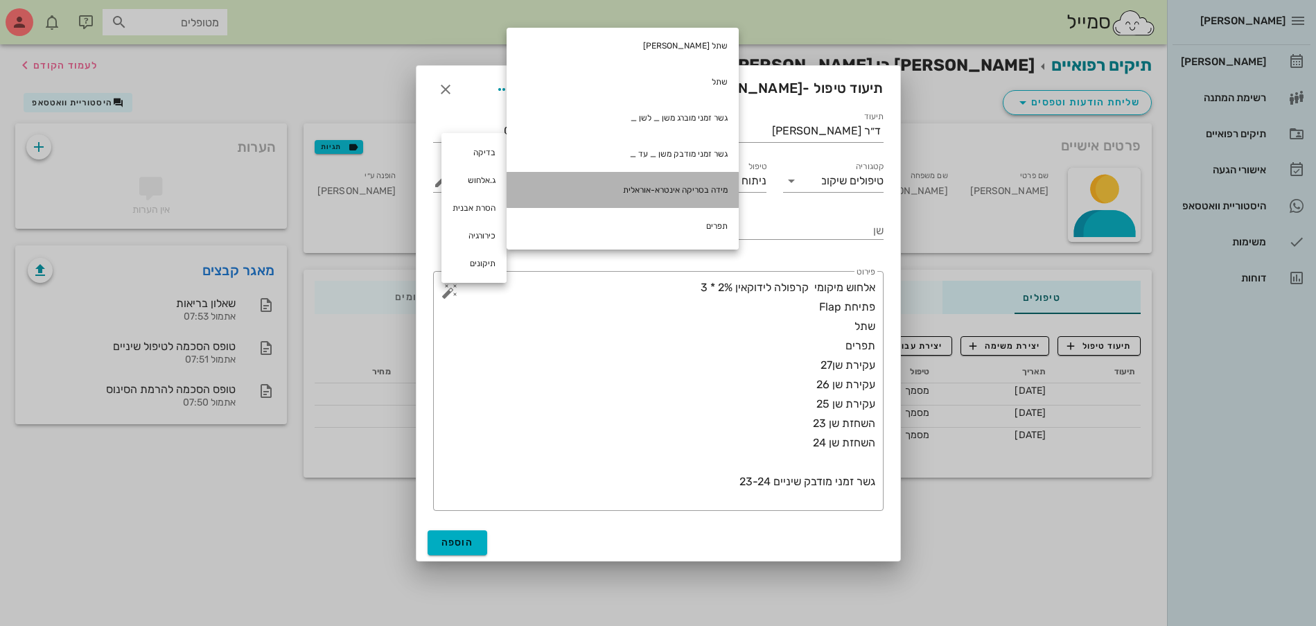
click at [675, 185] on div "מידה בסריקה אינטרא-אוראלית" at bounding box center [622, 190] width 232 height 36
type textarea "אלחוש מיקומי קרפולה לידוקאין 2% * 3 פתיחת Flap שתל תפרים עקירת שן27 עקירת שן 26…"
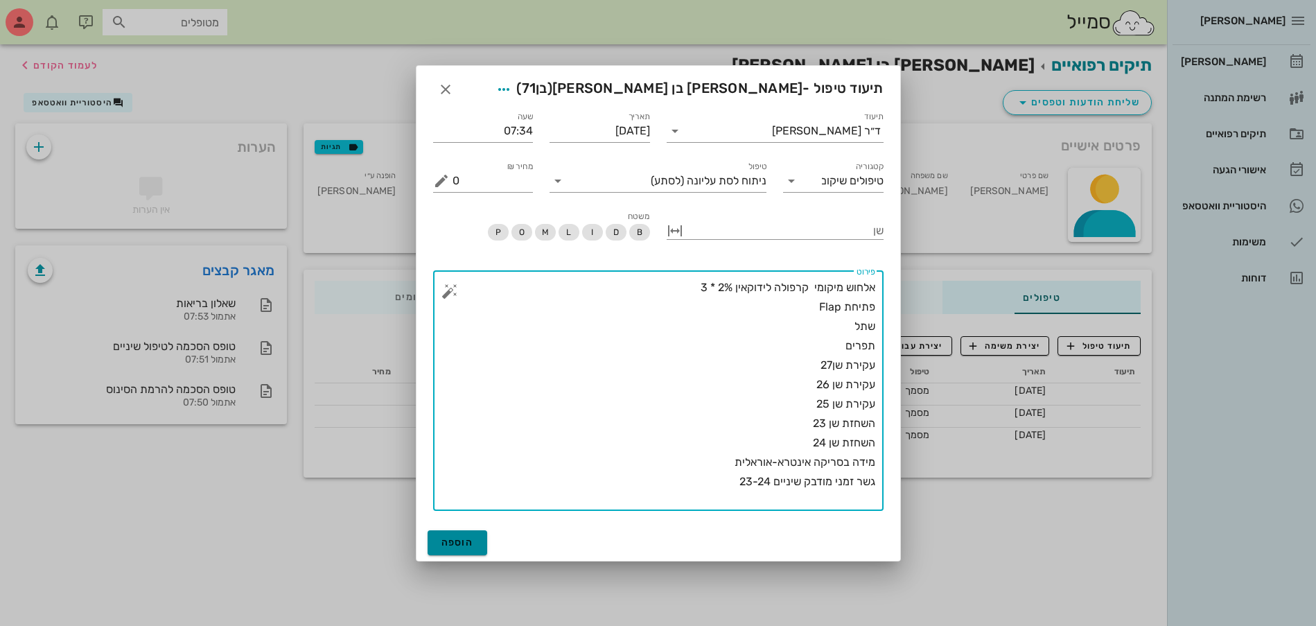
click at [448, 548] on button "הוספה" at bounding box center [457, 542] width 60 height 25
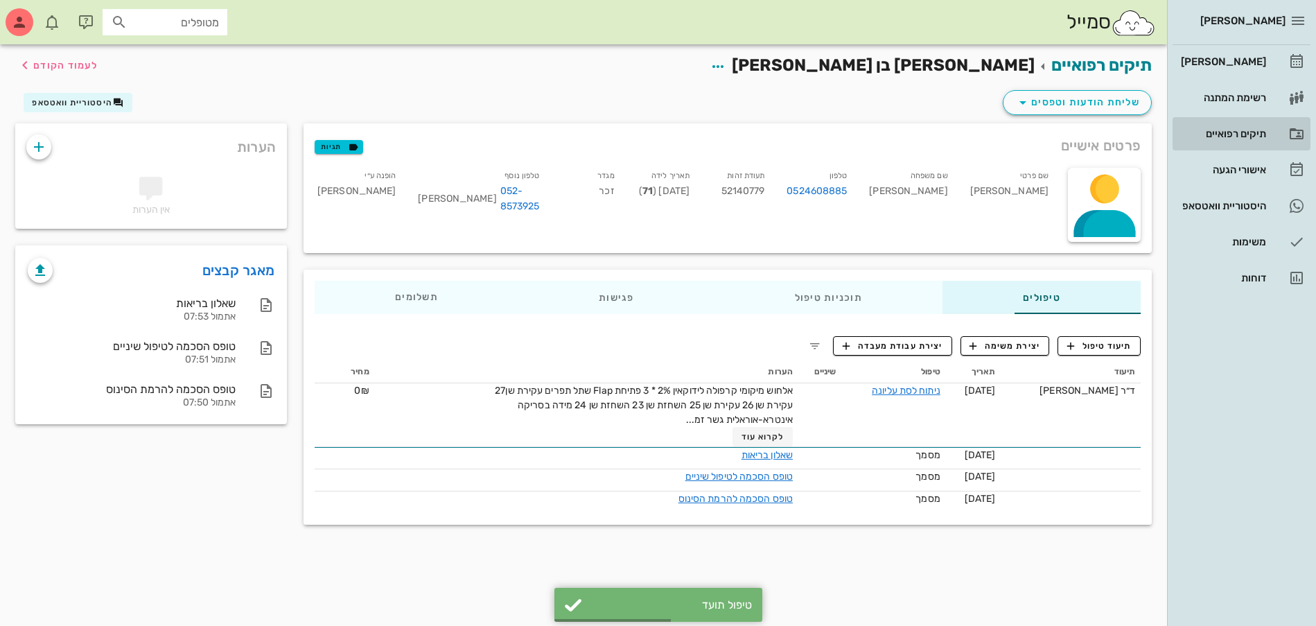
click at [1273, 136] on link "תיקים רפואיים" at bounding box center [1241, 133] width 138 height 33
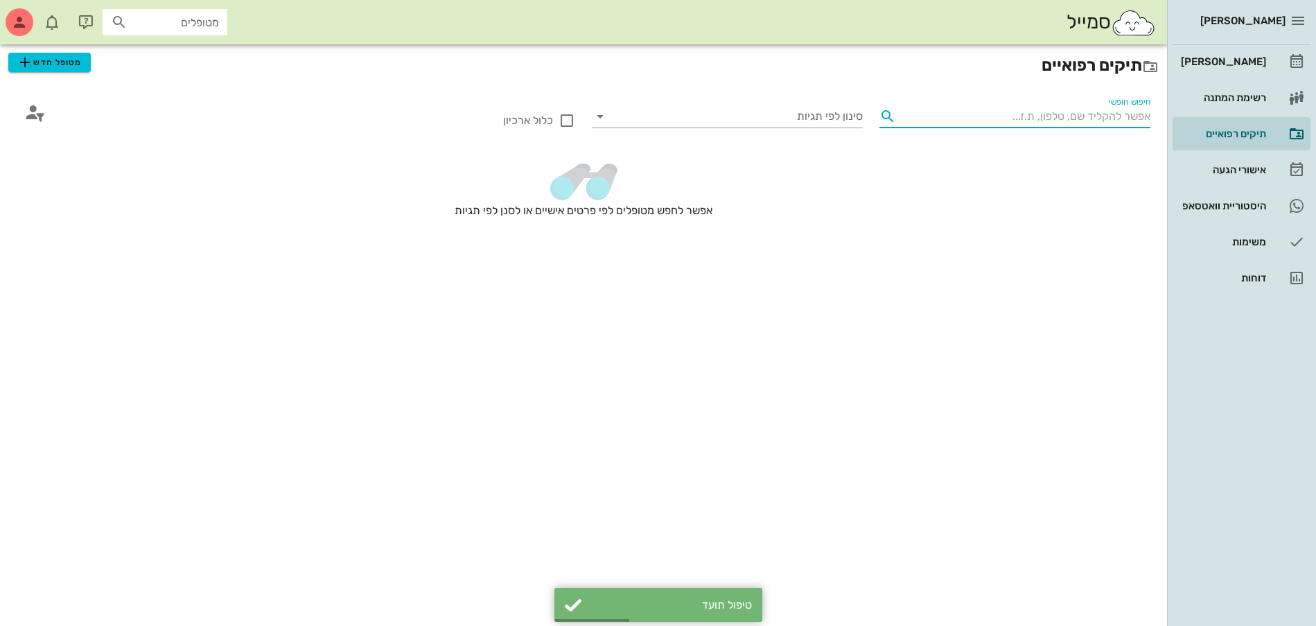
click at [1048, 117] on input "חיפוש חופשי" at bounding box center [1025, 116] width 249 height 22
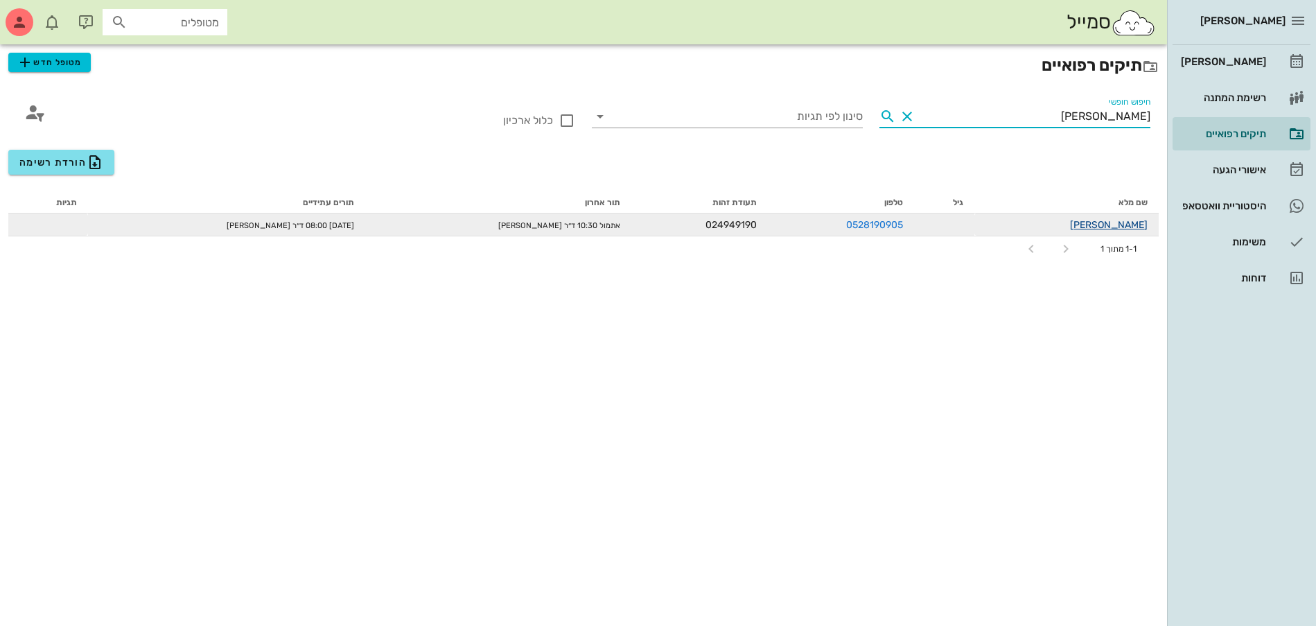
type input "[PERSON_NAME]"
click at [1136, 220] on link "[PERSON_NAME]" at bounding box center [1109, 225] width 78 height 12
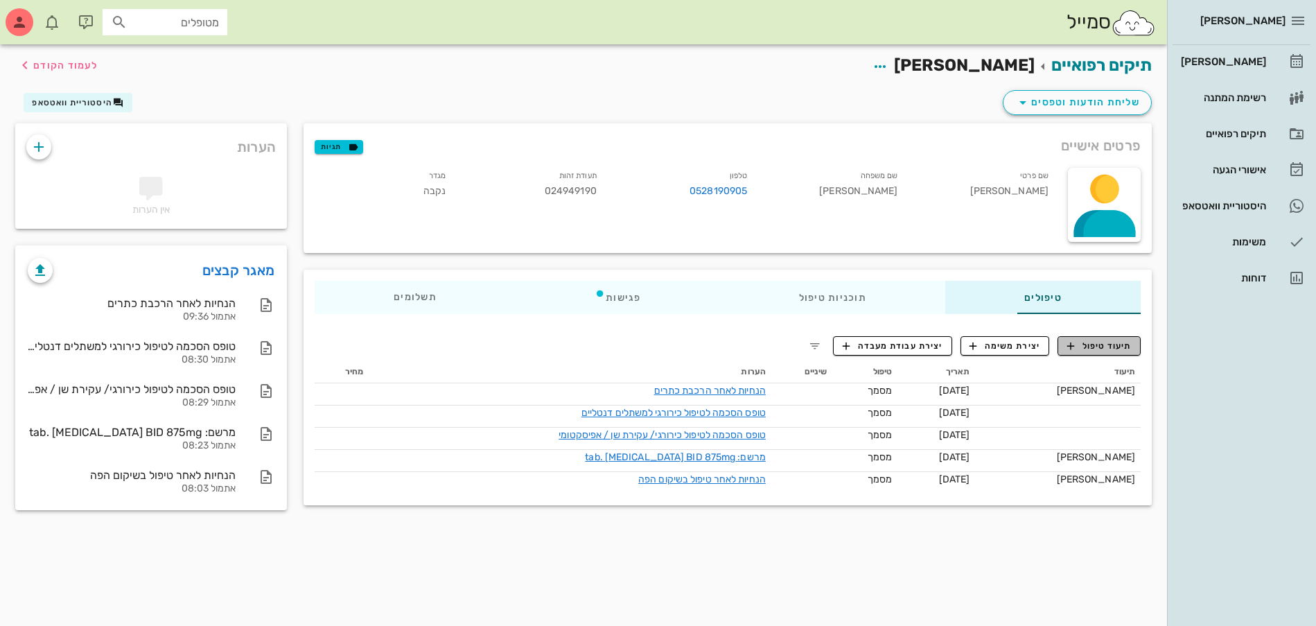
click at [1120, 338] on button "תיעוד טיפול" at bounding box center [1098, 345] width 83 height 19
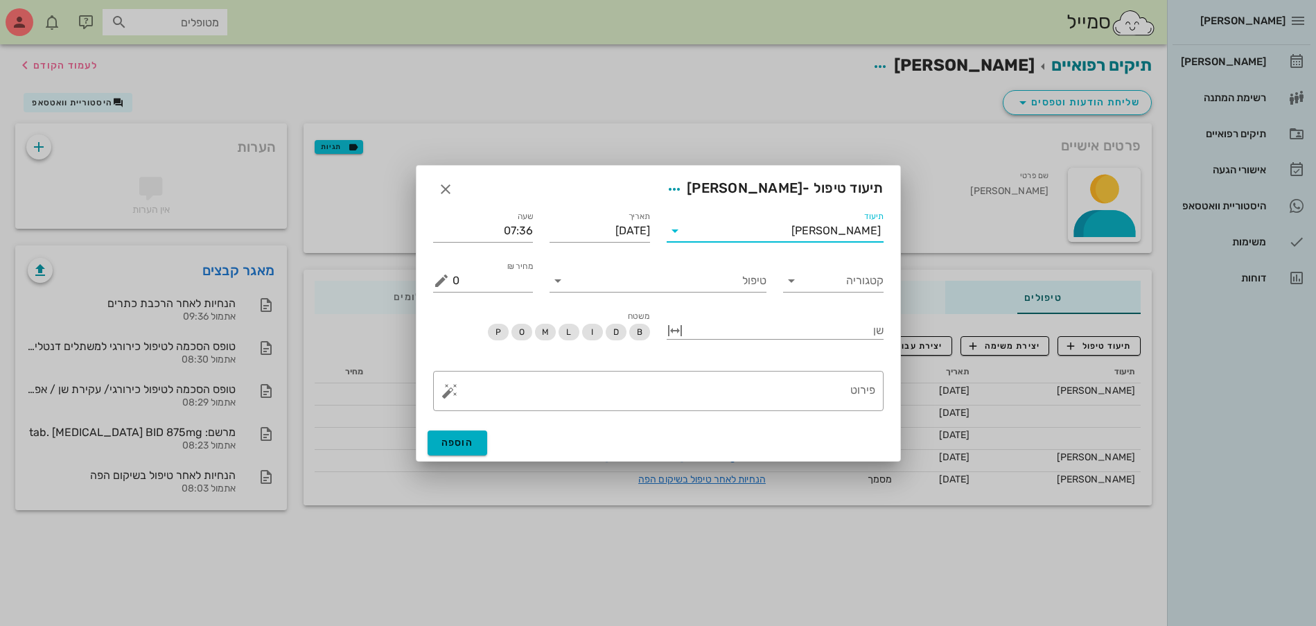
click at [791, 235] on input "תיעוד" at bounding box center [738, 231] width 105 height 22
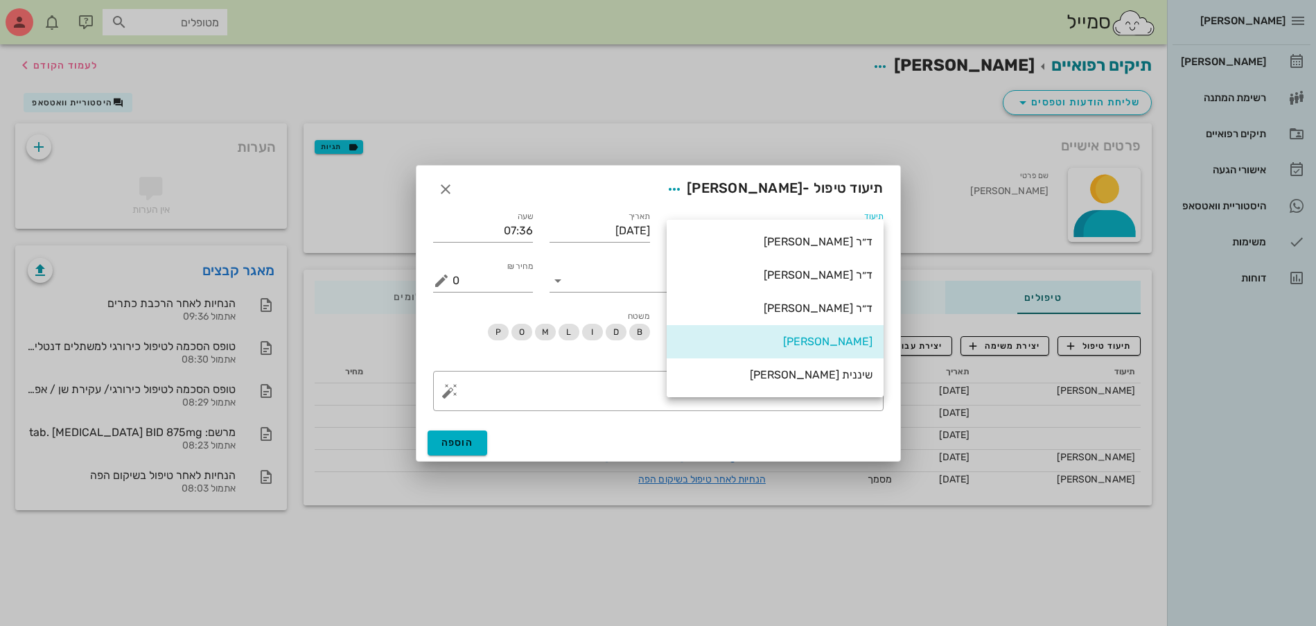
click at [786, 251] on div "ד״ר [PERSON_NAME]" at bounding box center [775, 242] width 195 height 30
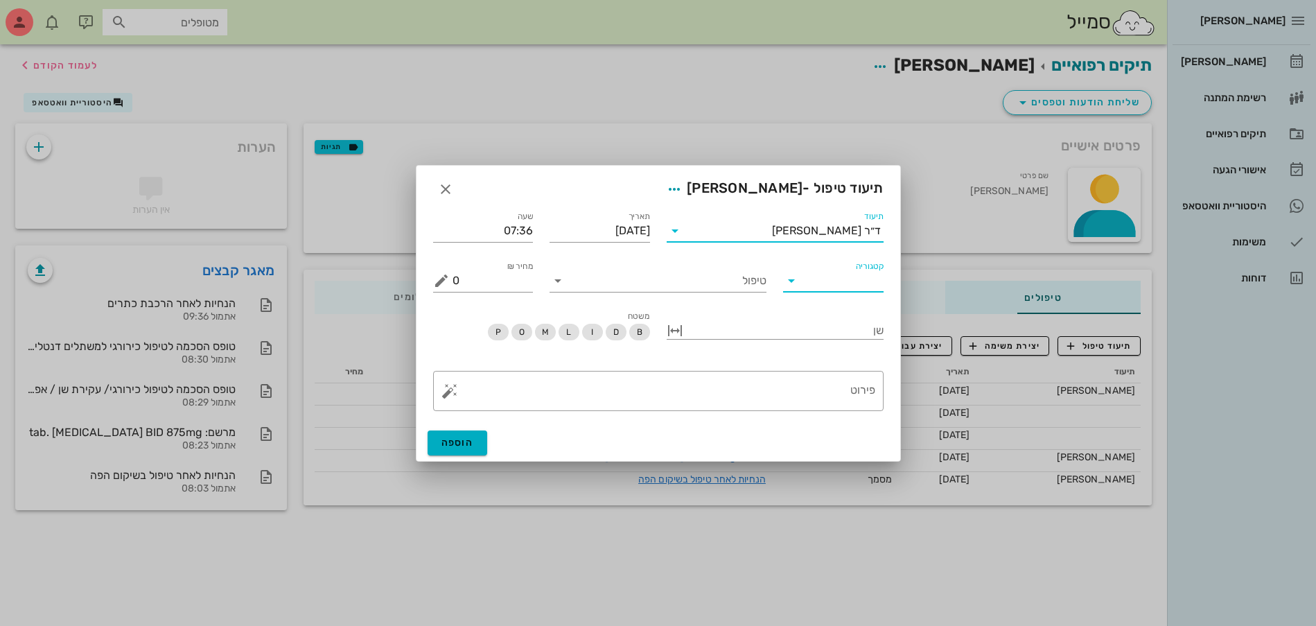
click at [827, 283] on input "קטגוריה" at bounding box center [844, 281] width 78 height 22
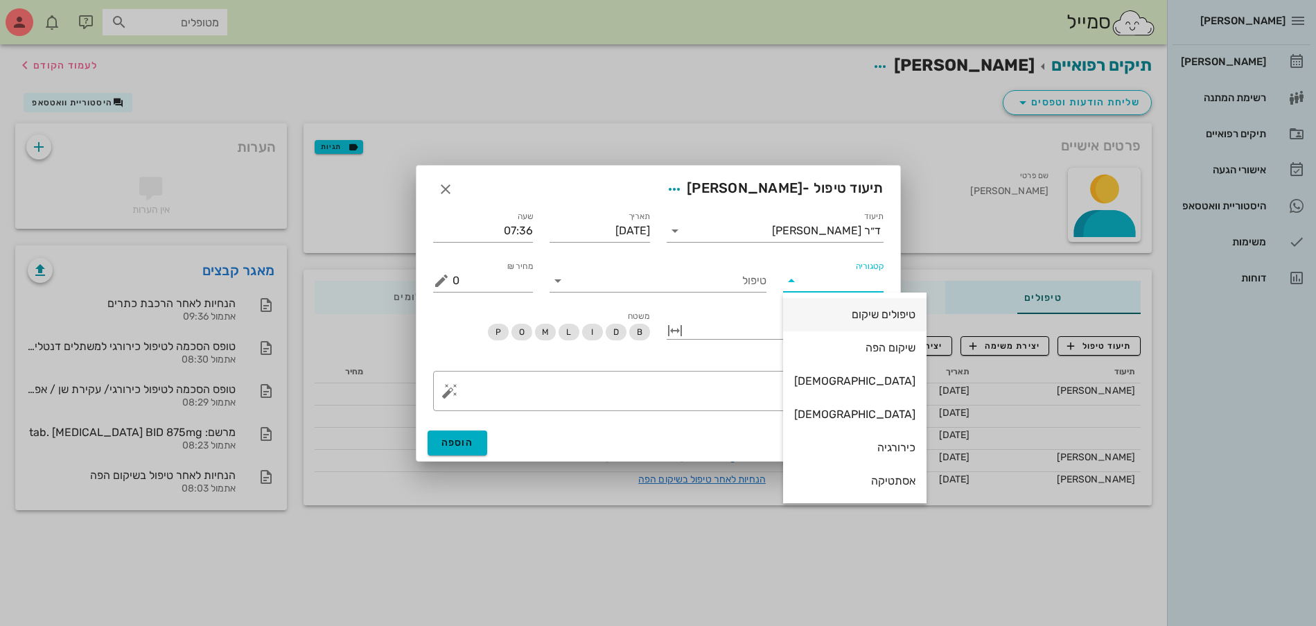
click at [850, 321] on div "טיפולים שיקום" at bounding box center [854, 314] width 121 height 30
type input "טיפולים שיקום"
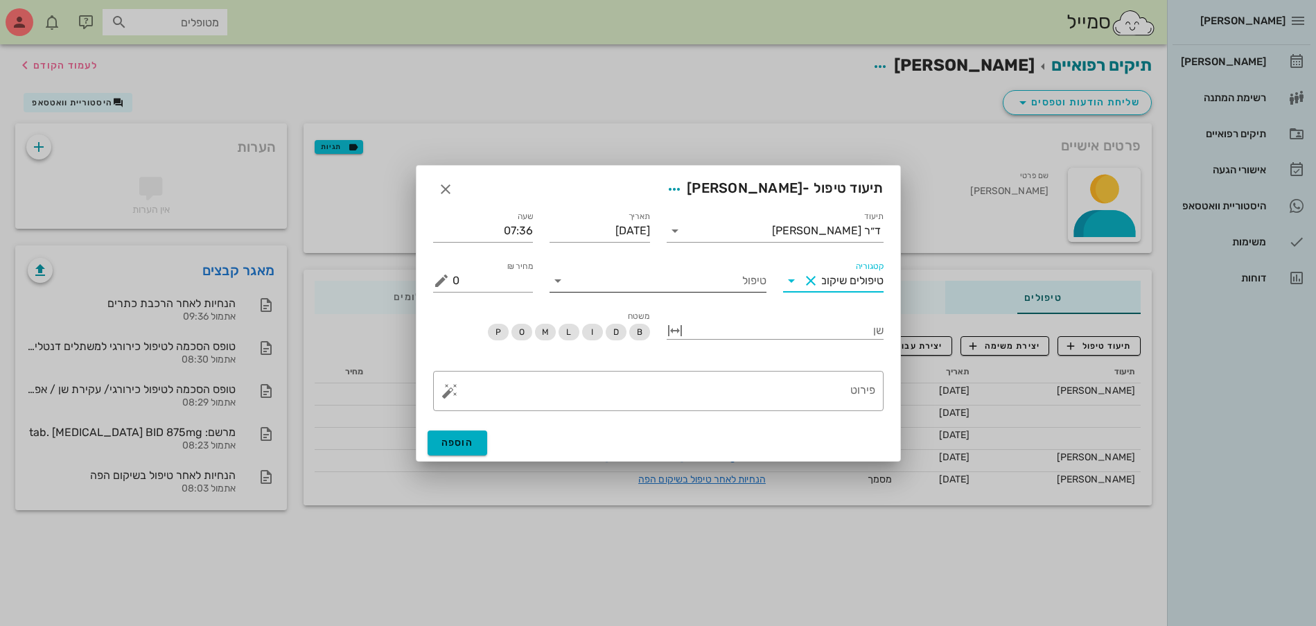
drag, startPoint x: 615, startPoint y: 276, endPoint x: 624, endPoint y: 276, distance: 9.0
click at [617, 276] on input "טיפול" at bounding box center [667, 281] width 197 height 22
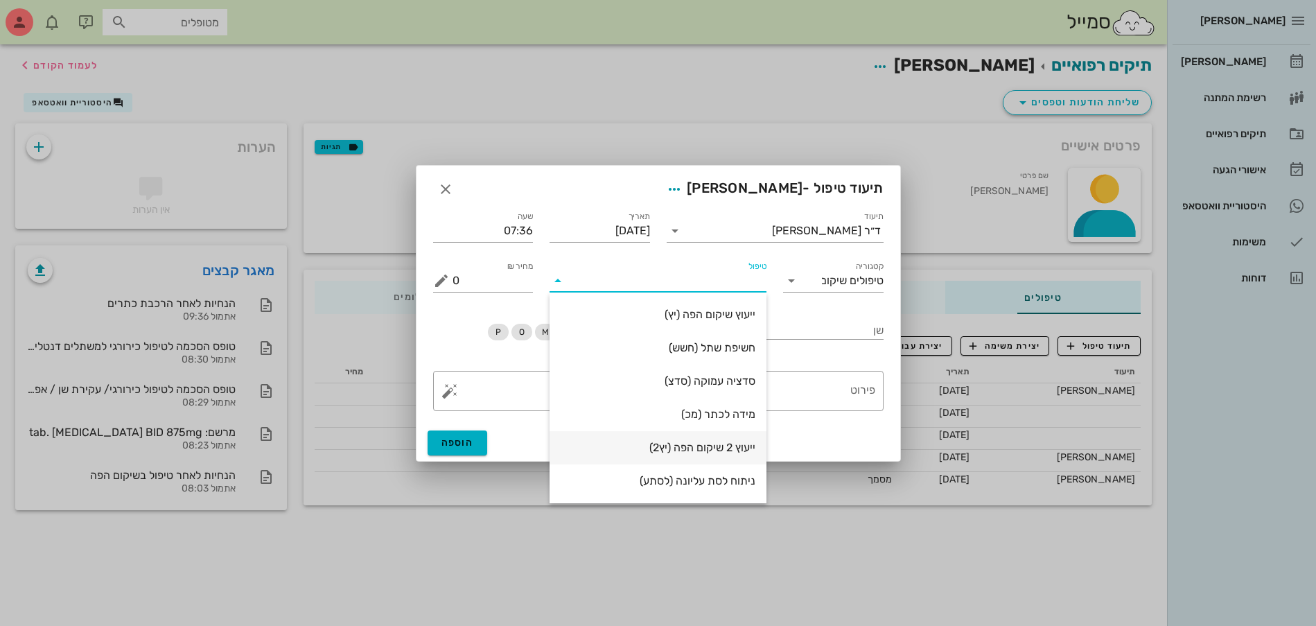
scroll to position [173, 0]
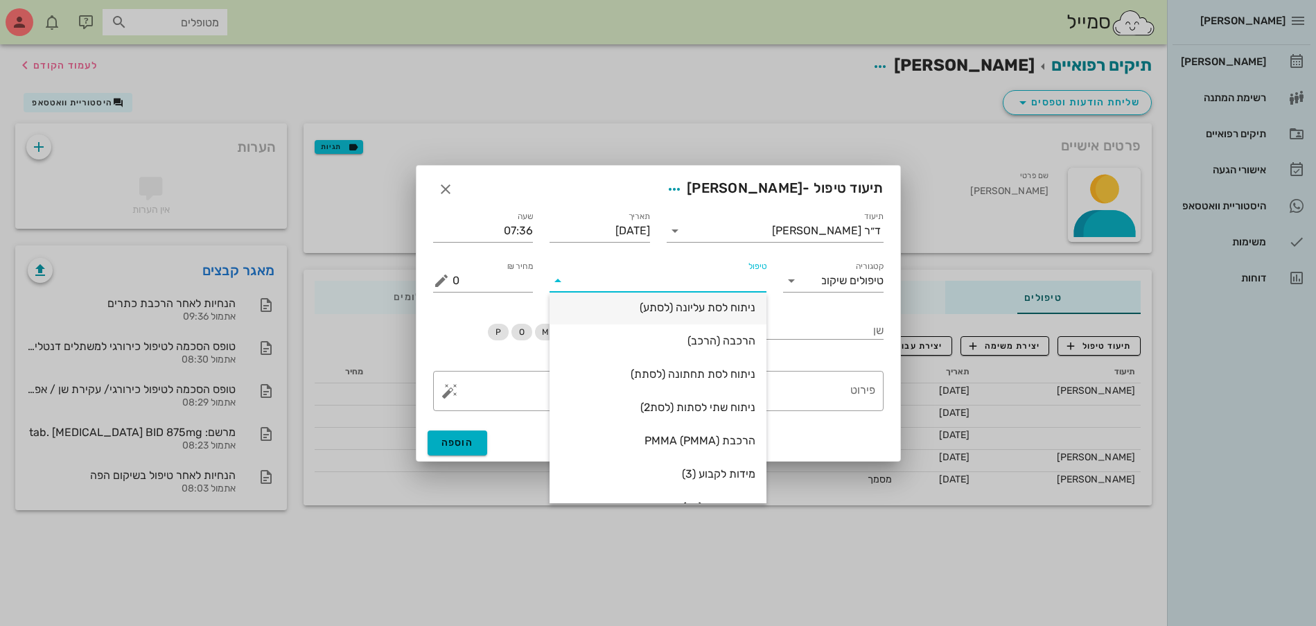
click at [730, 311] on div "ניתוח לסת עליונה (לסתע)" at bounding box center [657, 307] width 195 height 13
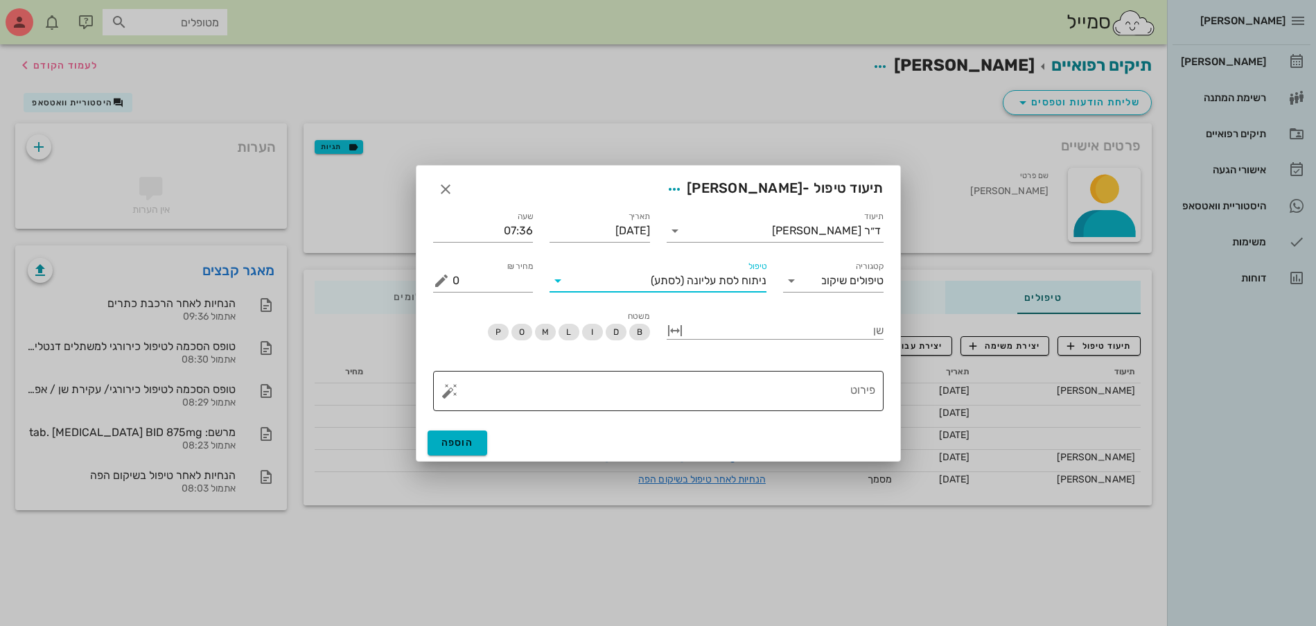
click at [826, 378] on textarea "פירוט" at bounding box center [663, 394] width 423 height 33
click at [447, 389] on button "button" at bounding box center [449, 390] width 17 height 17
click at [461, 335] on div "כירורגיה" at bounding box center [473, 335] width 65 height 28
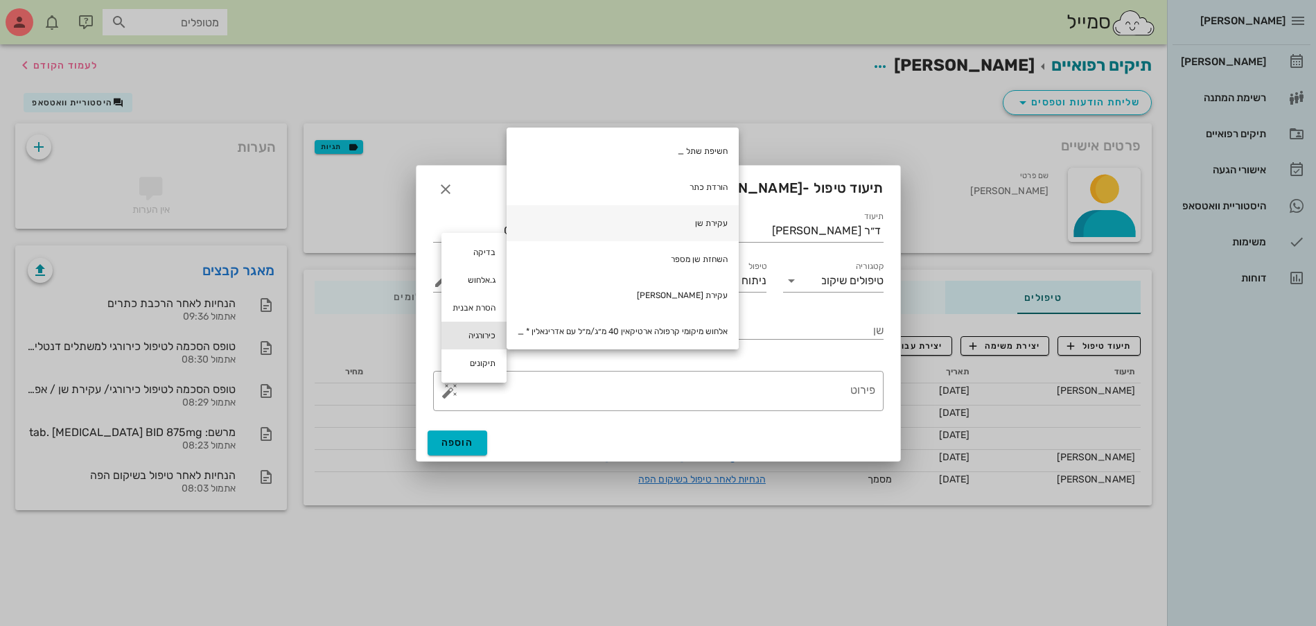
scroll to position [87, 0]
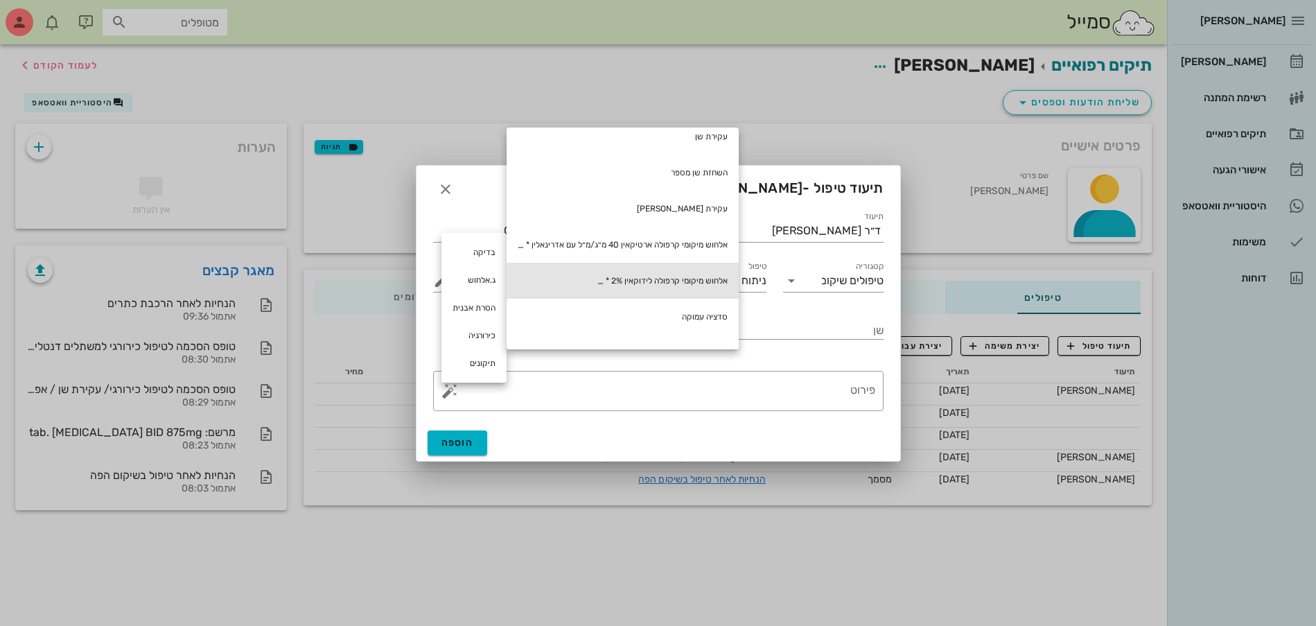
click at [635, 283] on div "אלחוש מיקומי קרפולה לידוקאין 2% * _" at bounding box center [622, 281] width 232 height 36
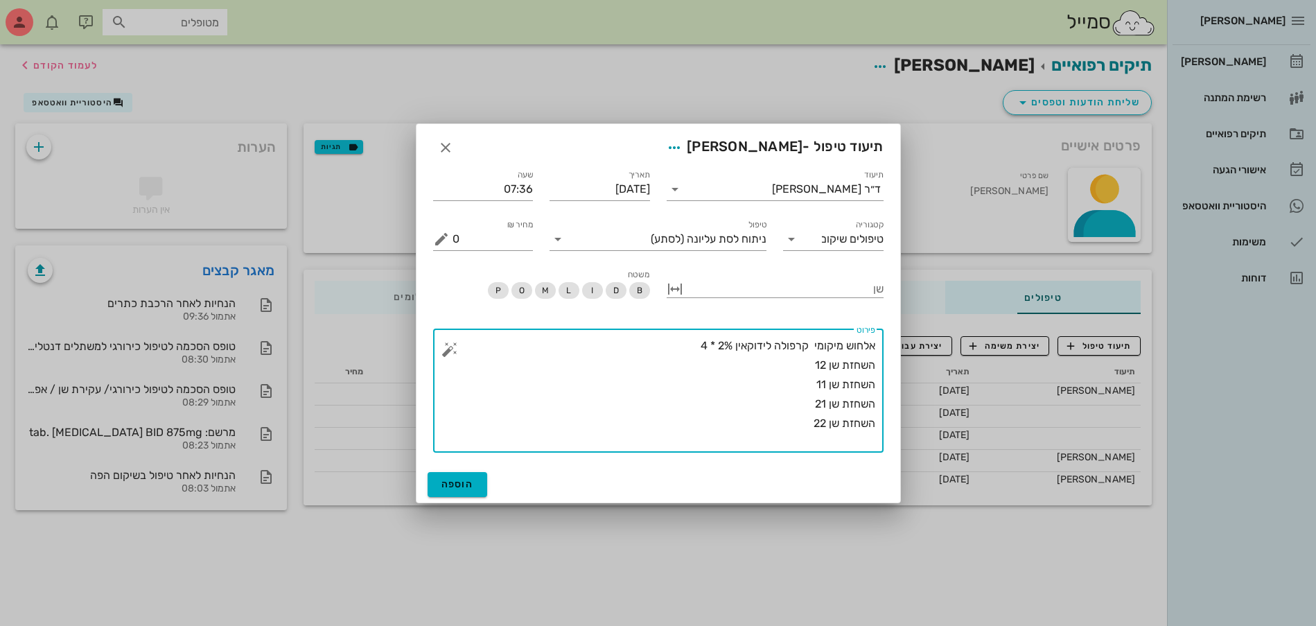
click at [445, 351] on button "button" at bounding box center [449, 349] width 17 height 17
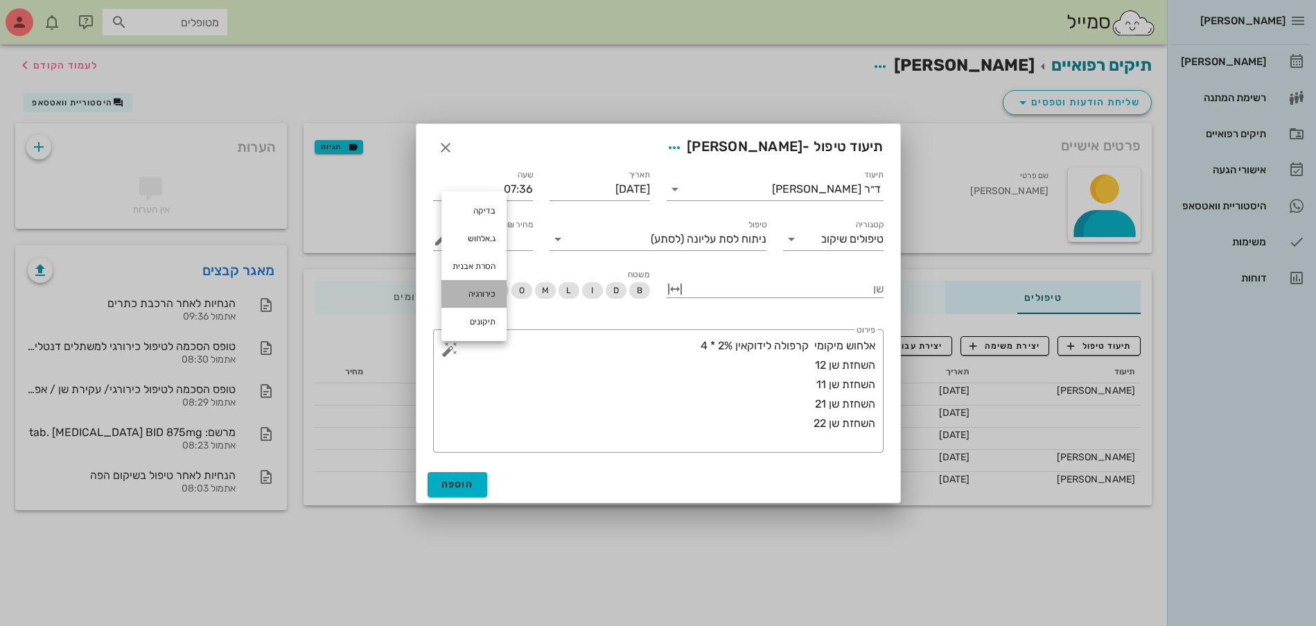
click at [475, 288] on div "כירורגיה" at bounding box center [473, 294] width 65 height 28
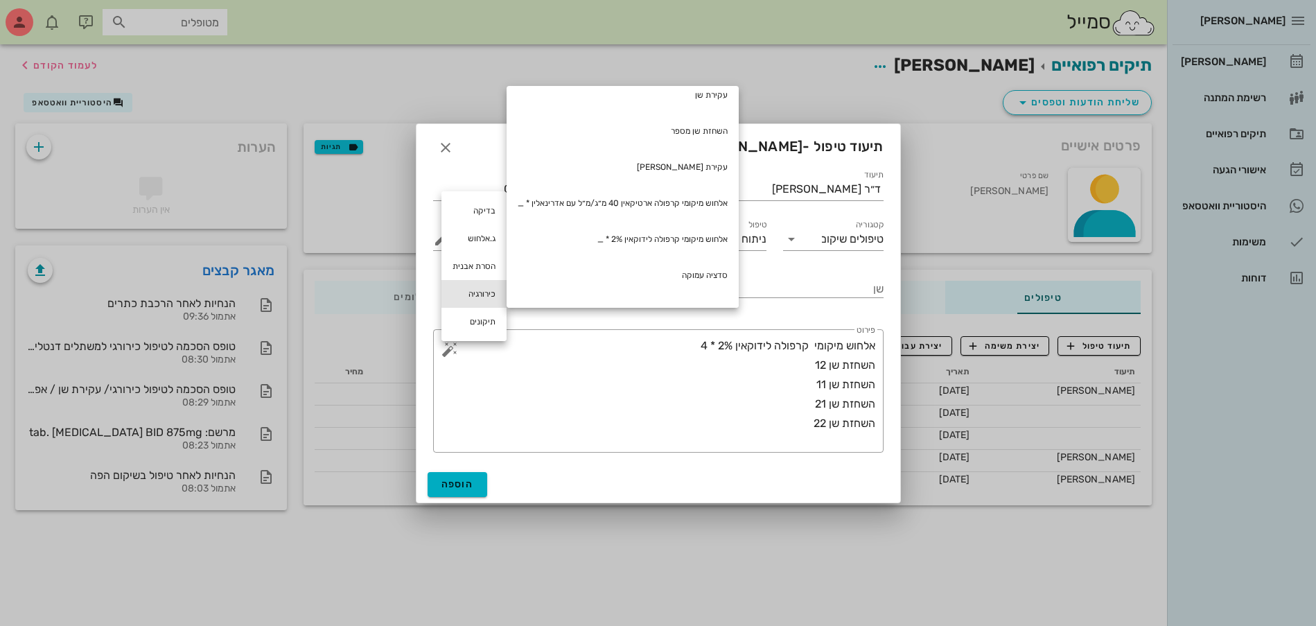
scroll to position [366, 0]
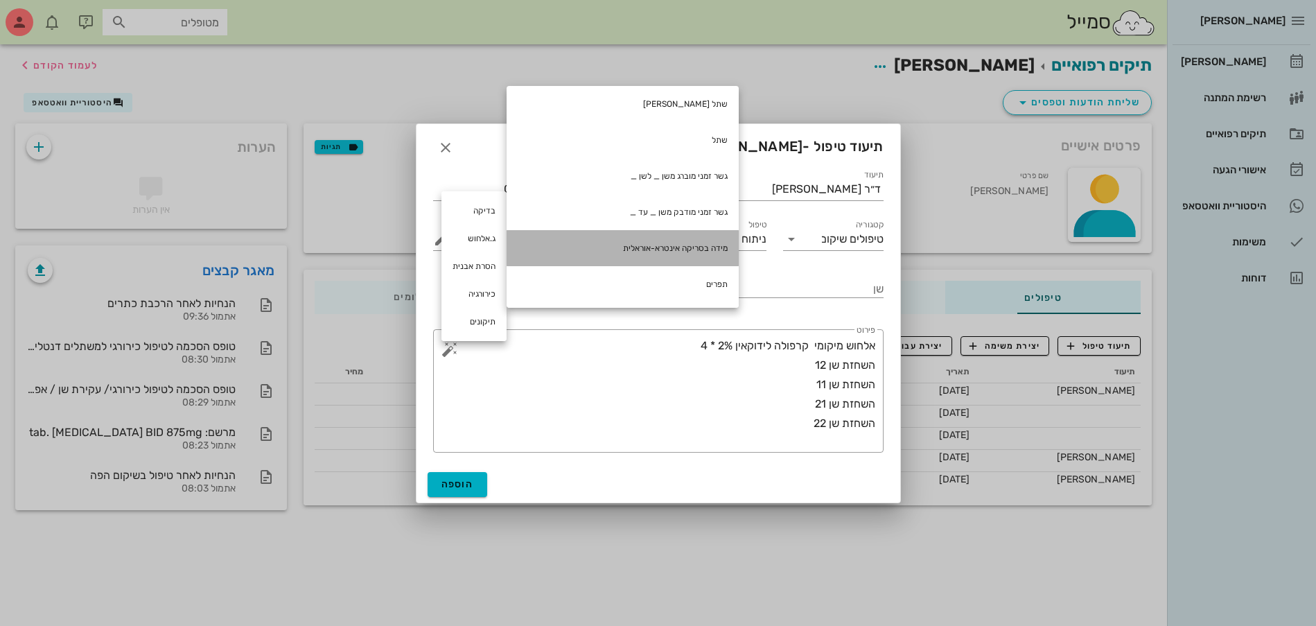
click at [621, 243] on div "מידה בסריקה אינטרא-אוראלית" at bounding box center [622, 248] width 232 height 36
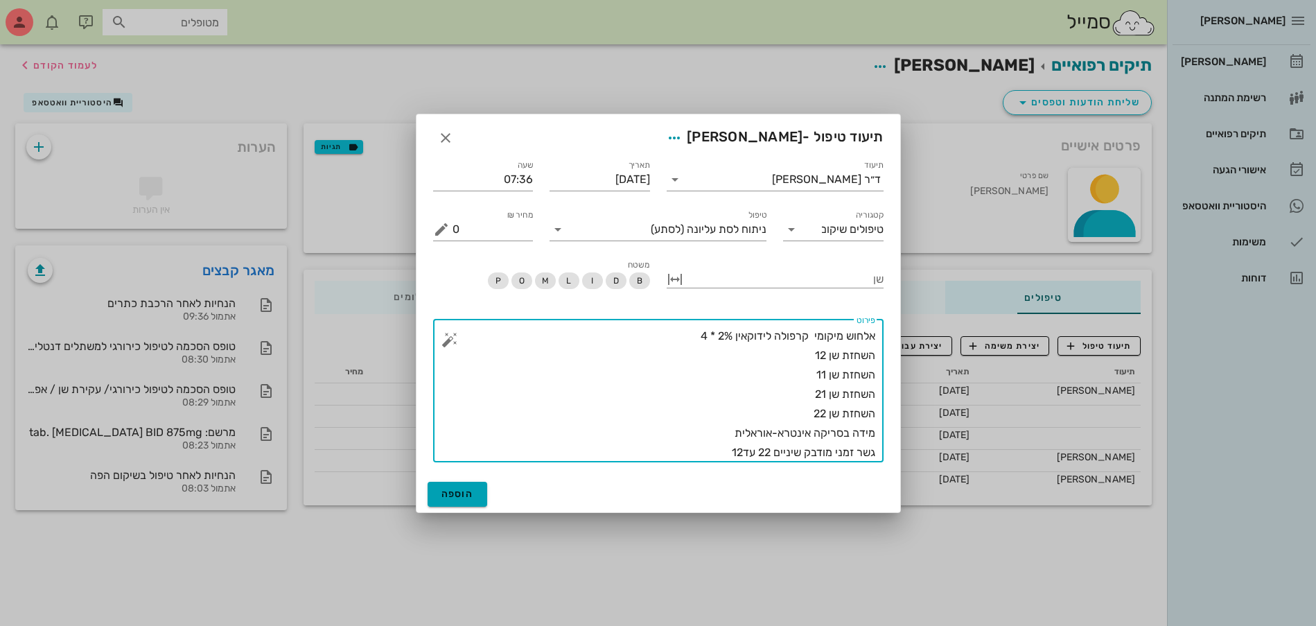
type textarea "אלחוש מיקומי קרפולה לידוקאין 2% * 4 השחזת שן 12 השחזת שן 11 השחזת שן 21 השחזת ש…"
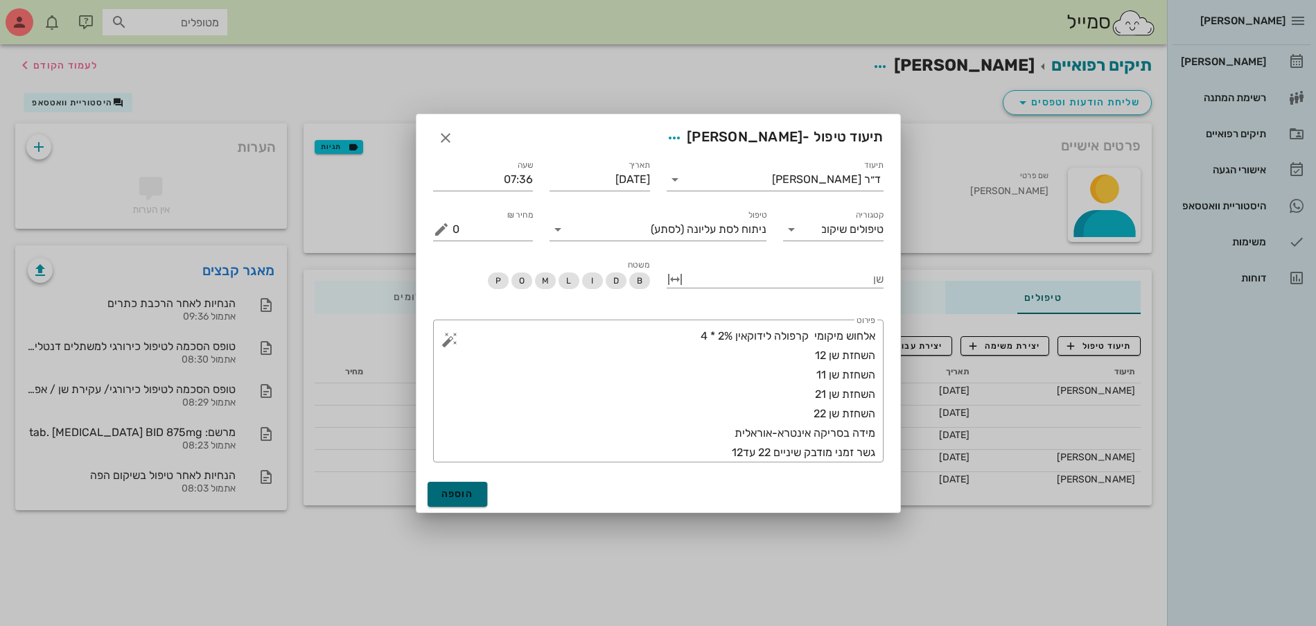
click at [450, 493] on span "הוספה" at bounding box center [457, 494] width 33 height 12
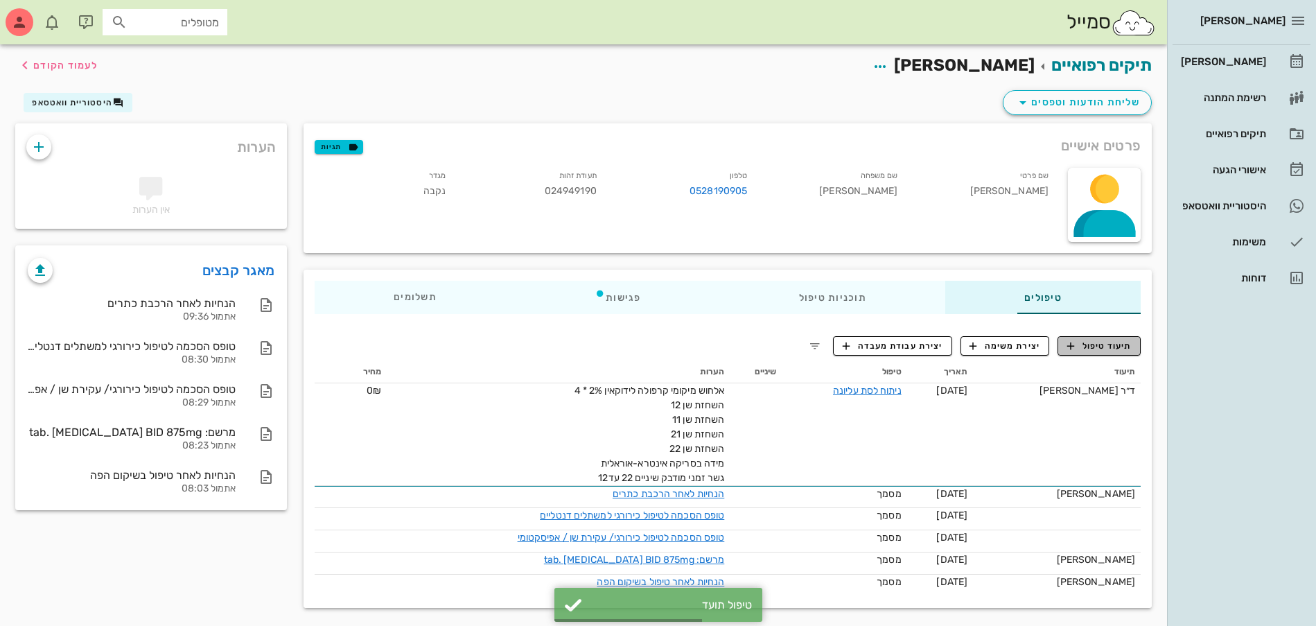
click at [1084, 342] on span "תיעוד טיפול" at bounding box center [1099, 345] width 64 height 12
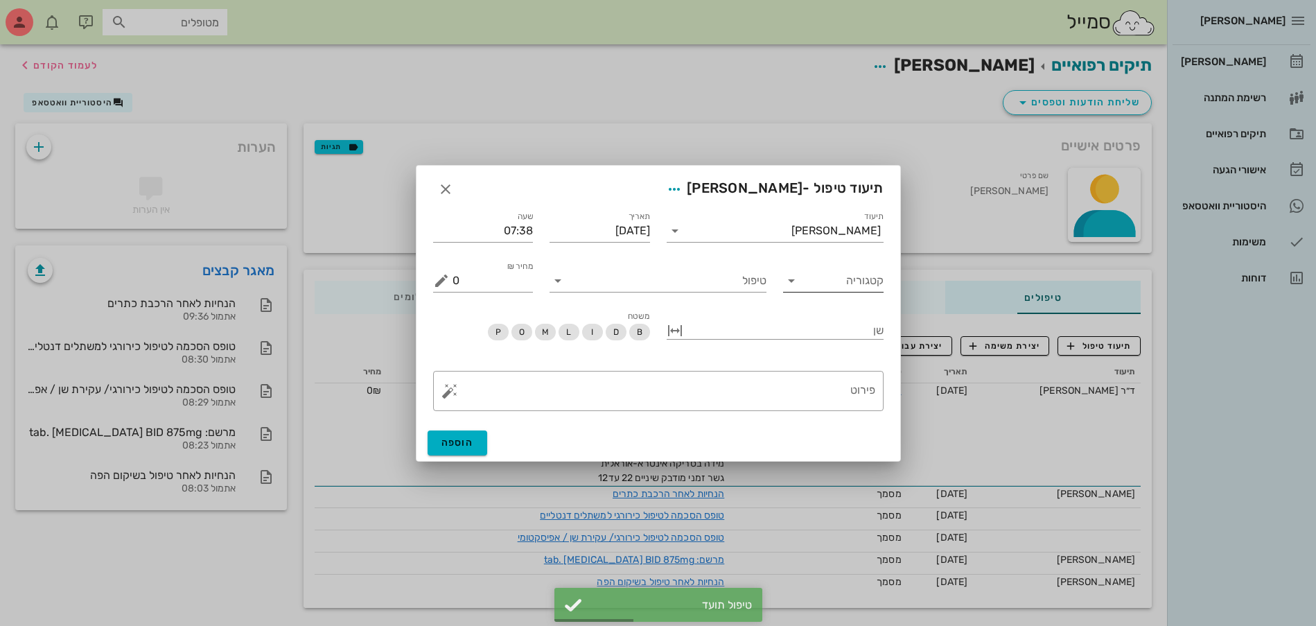
click at [827, 291] on div "קטגוריה" at bounding box center [833, 281] width 100 height 22
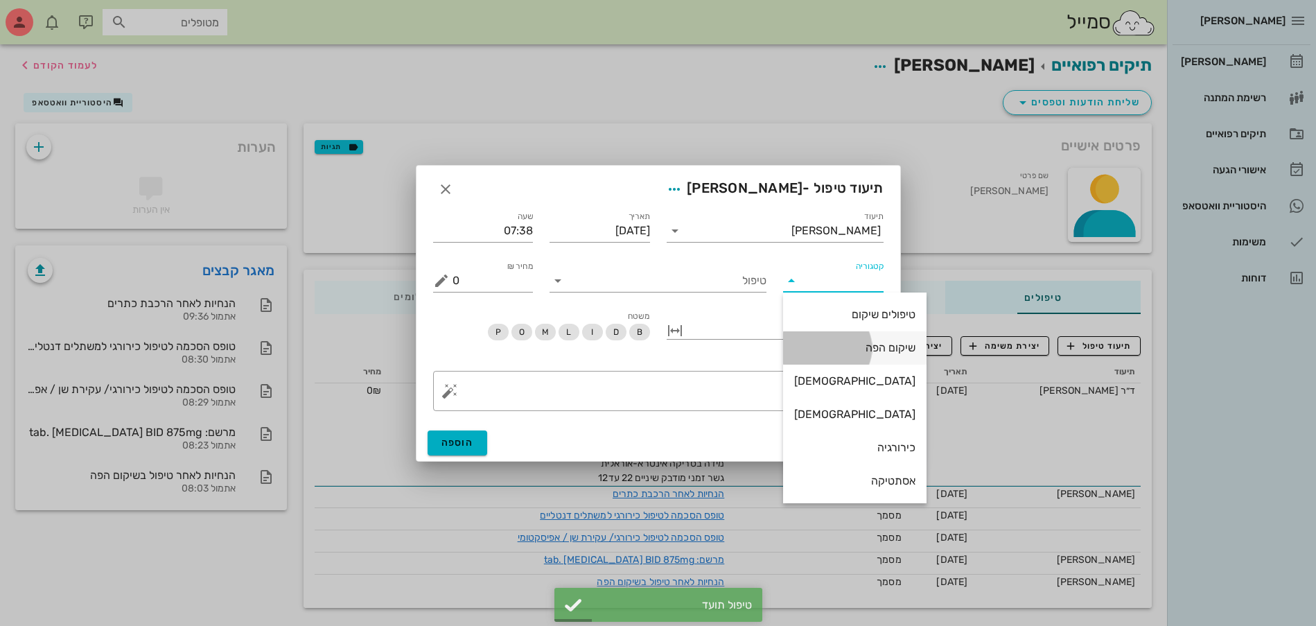
click at [846, 344] on div "שיקום הפה" at bounding box center [854, 347] width 121 height 13
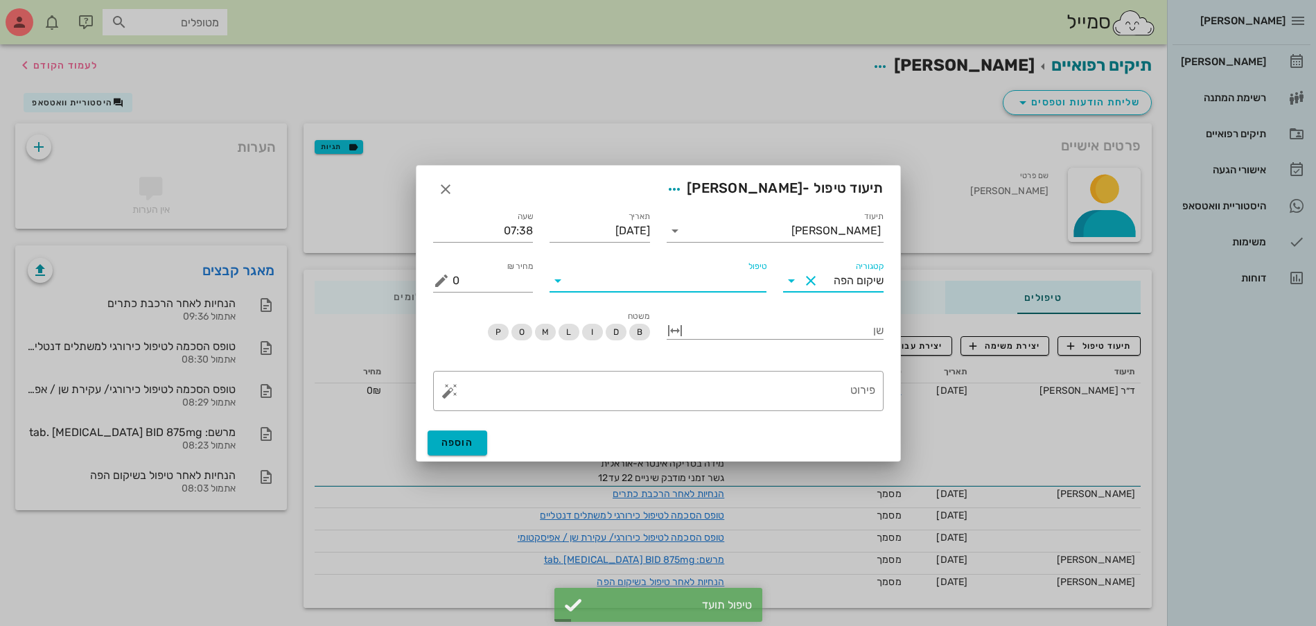
click at [710, 280] on input "טיפול" at bounding box center [667, 281] width 197 height 22
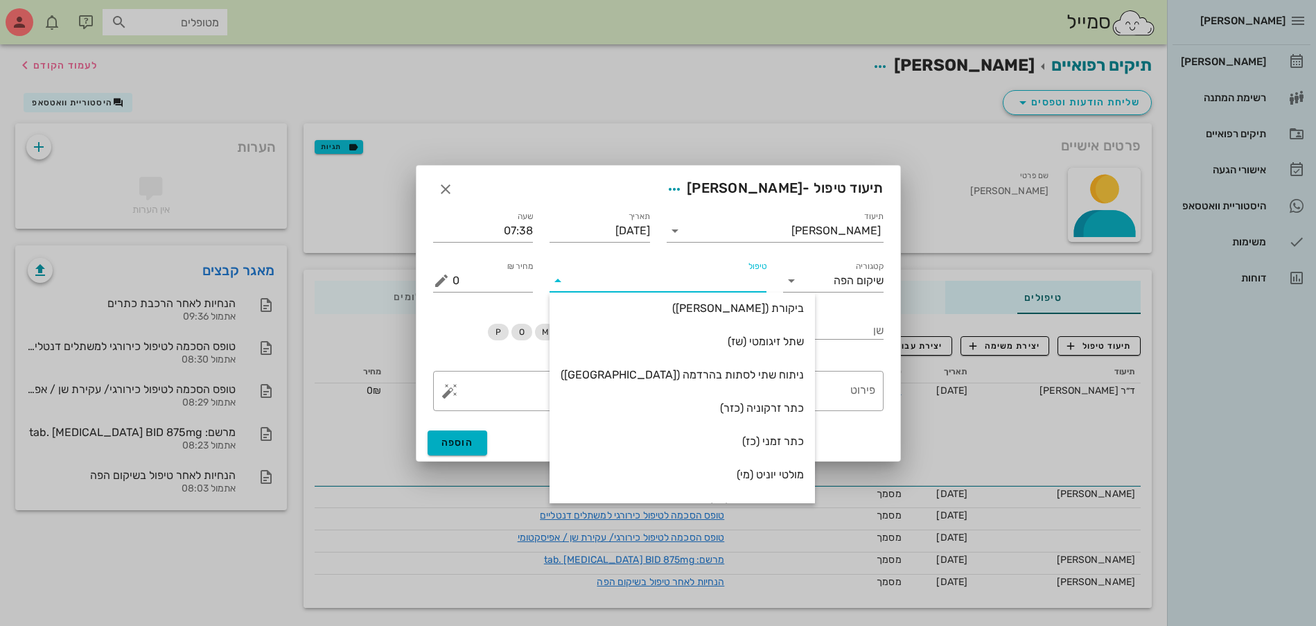
scroll to position [0, 0]
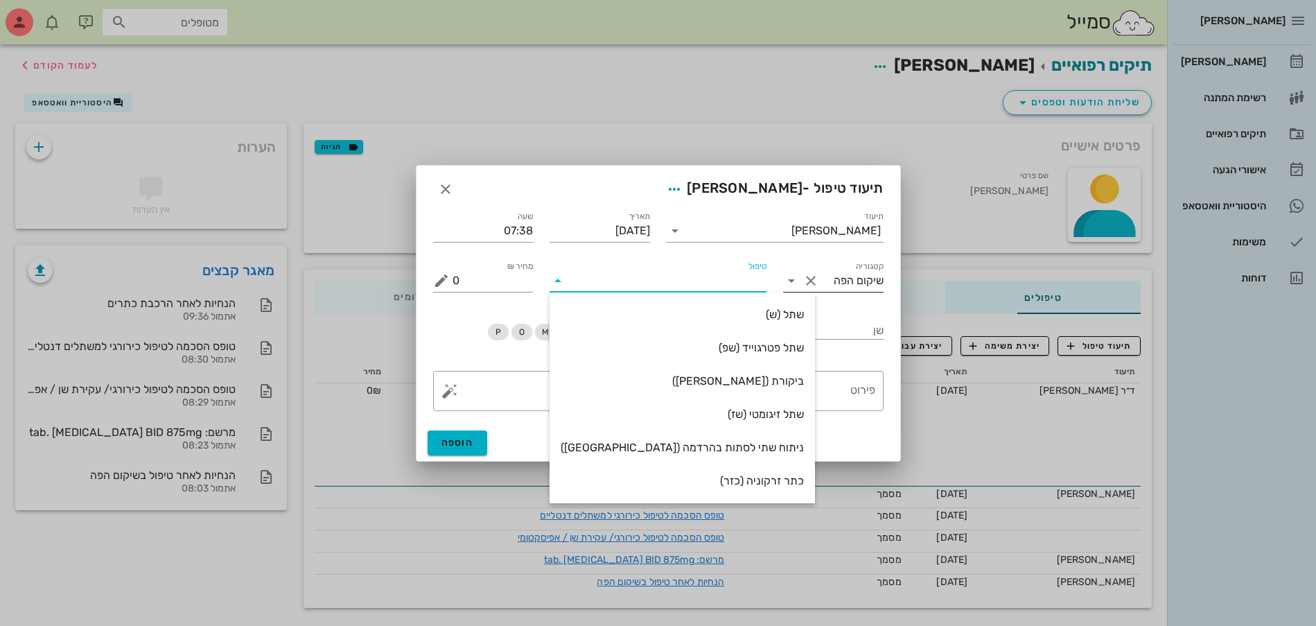
click at [841, 278] on input "שיקום הפה" at bounding box center [853, 281] width 62 height 22
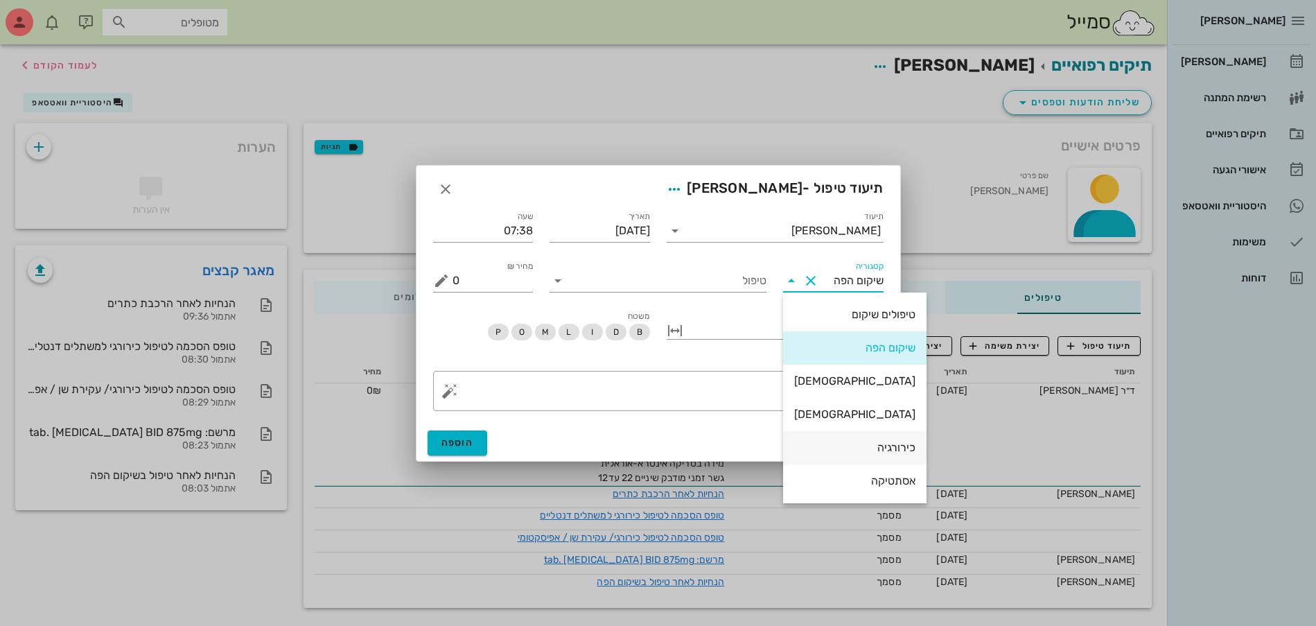
click at [829, 442] on div "כירורגיה" at bounding box center [854, 447] width 121 height 13
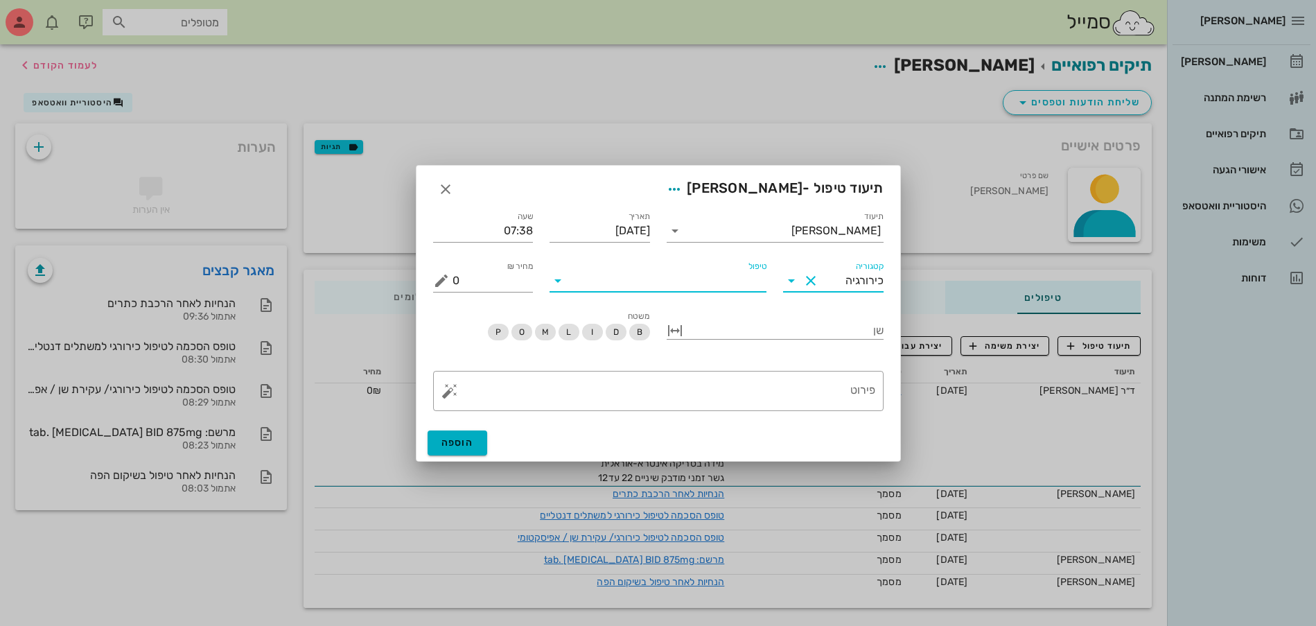
click at [682, 274] on input "טיפול" at bounding box center [667, 281] width 197 height 22
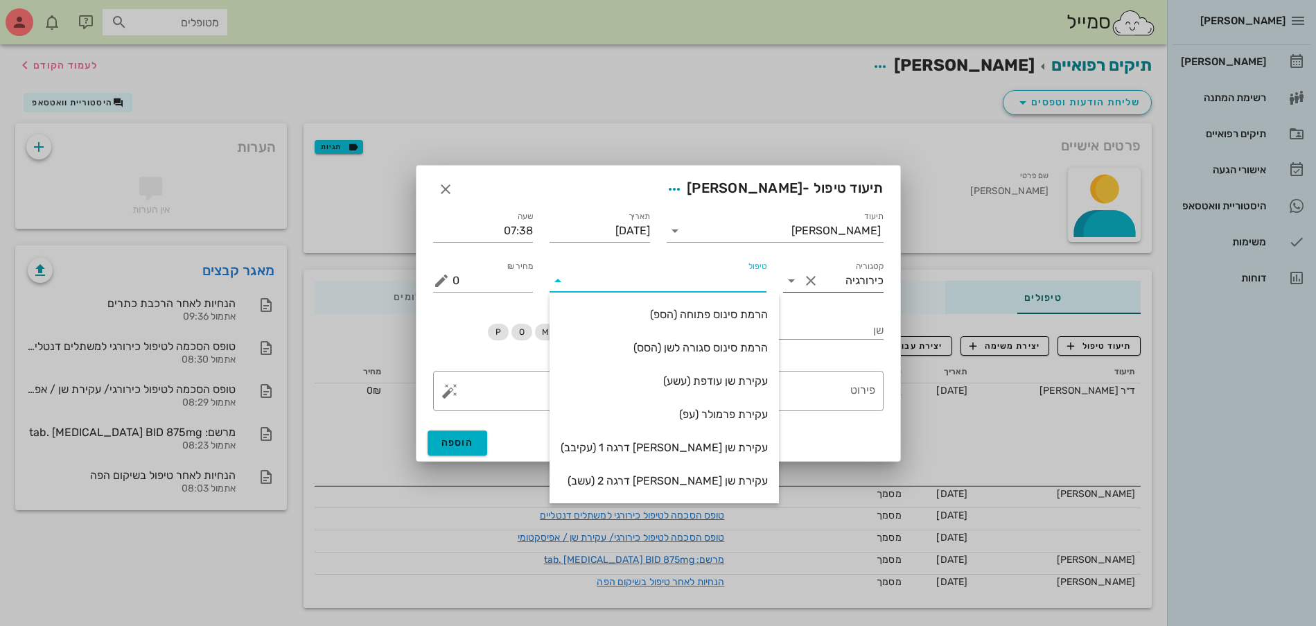
click at [824, 280] on input "כירורגיה" at bounding box center [853, 281] width 62 height 22
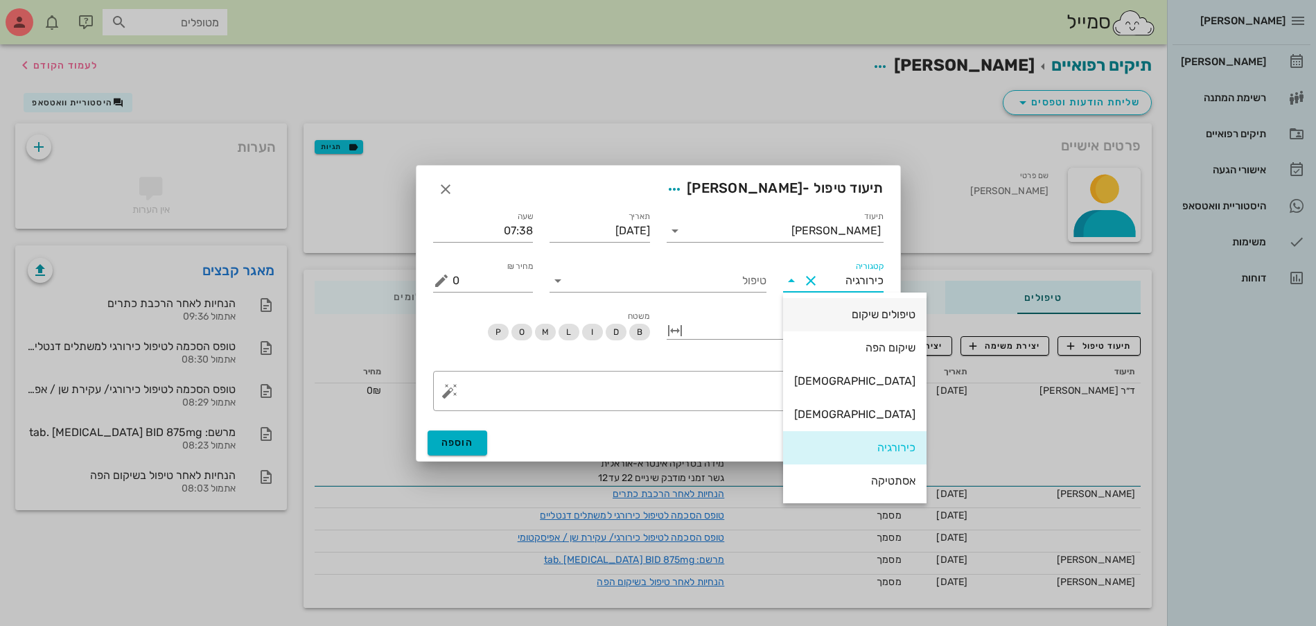
click at [850, 312] on div "טיפולים שיקום" at bounding box center [854, 314] width 121 height 13
type input "טיפולים שיקום"
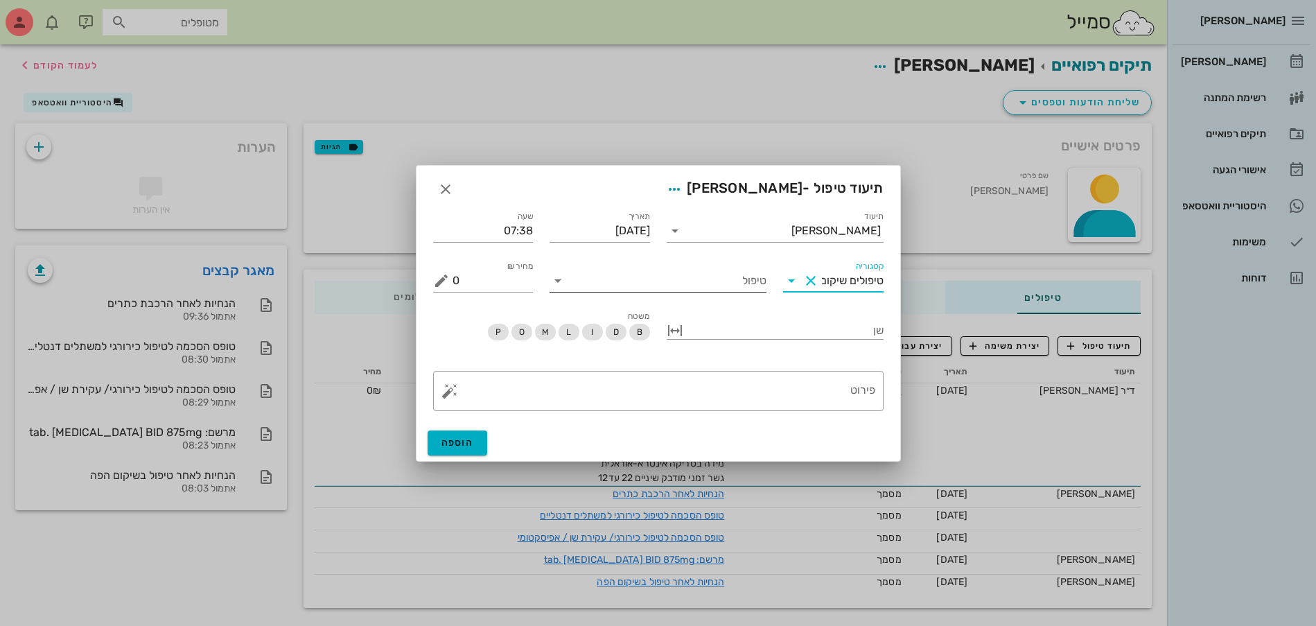
click at [723, 285] on input "טיפול" at bounding box center [667, 281] width 197 height 22
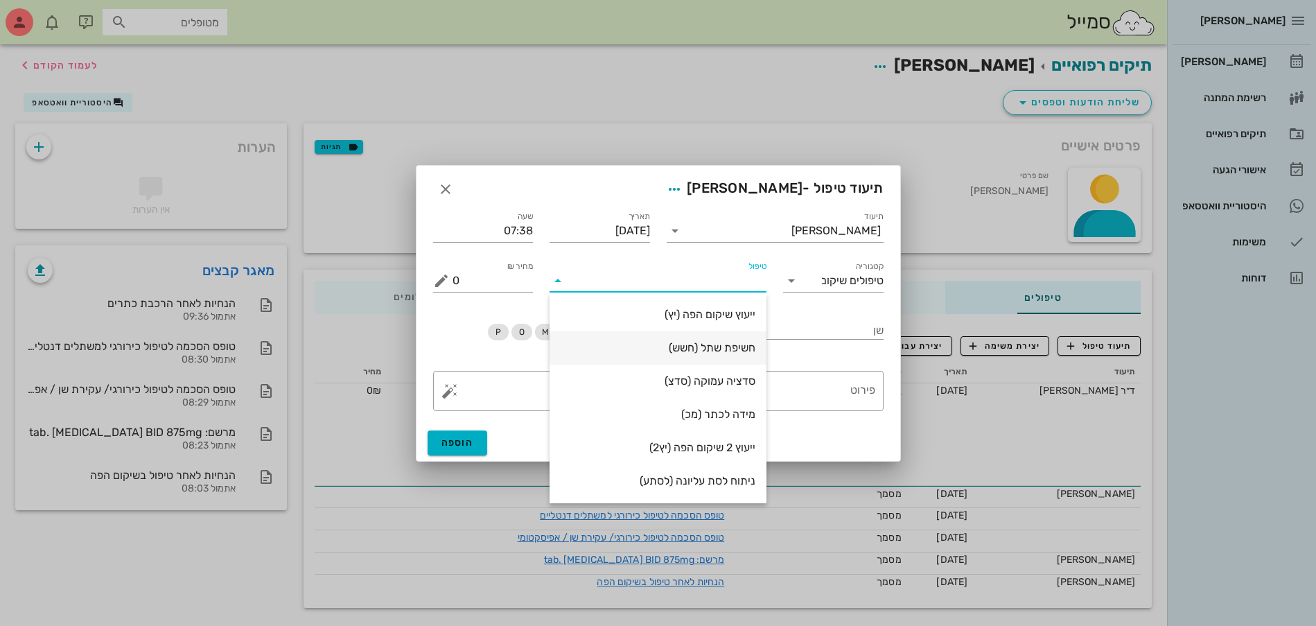
click at [745, 345] on div "חשיפת שתל (חשש)" at bounding box center [657, 347] width 195 height 13
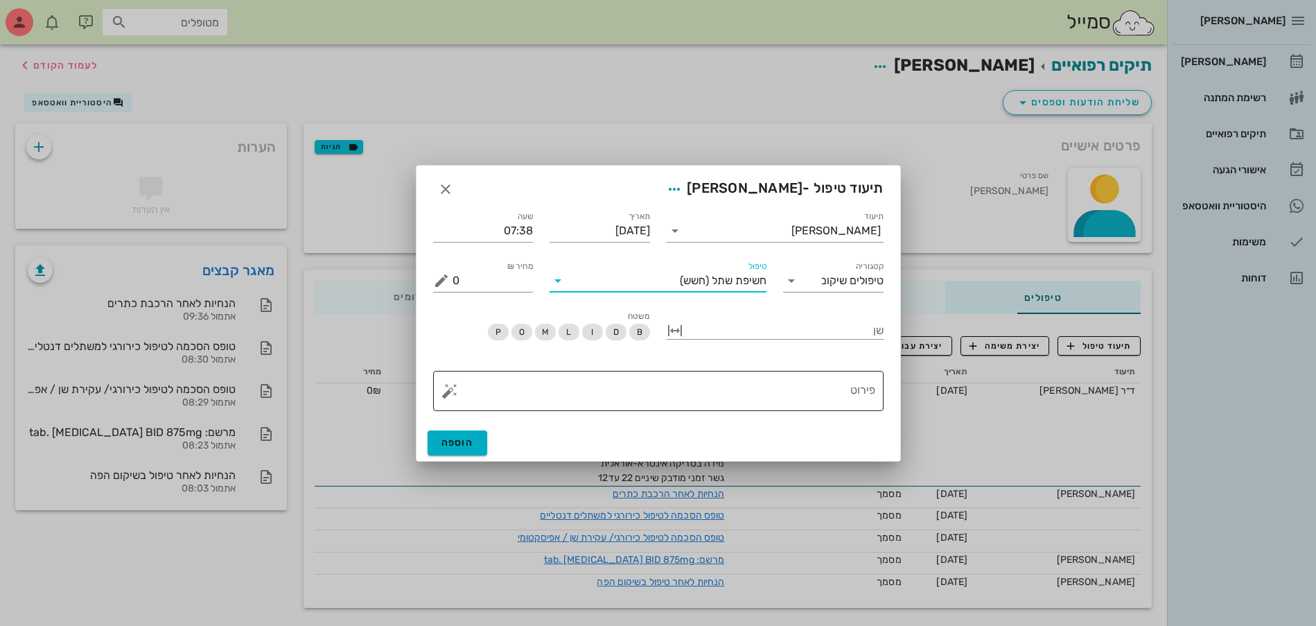
click at [809, 391] on textarea "פירוט" at bounding box center [663, 394] width 423 height 33
click at [441, 389] on button "button" at bounding box center [449, 390] width 17 height 17
click at [464, 335] on div "כירורגיה" at bounding box center [473, 335] width 65 height 28
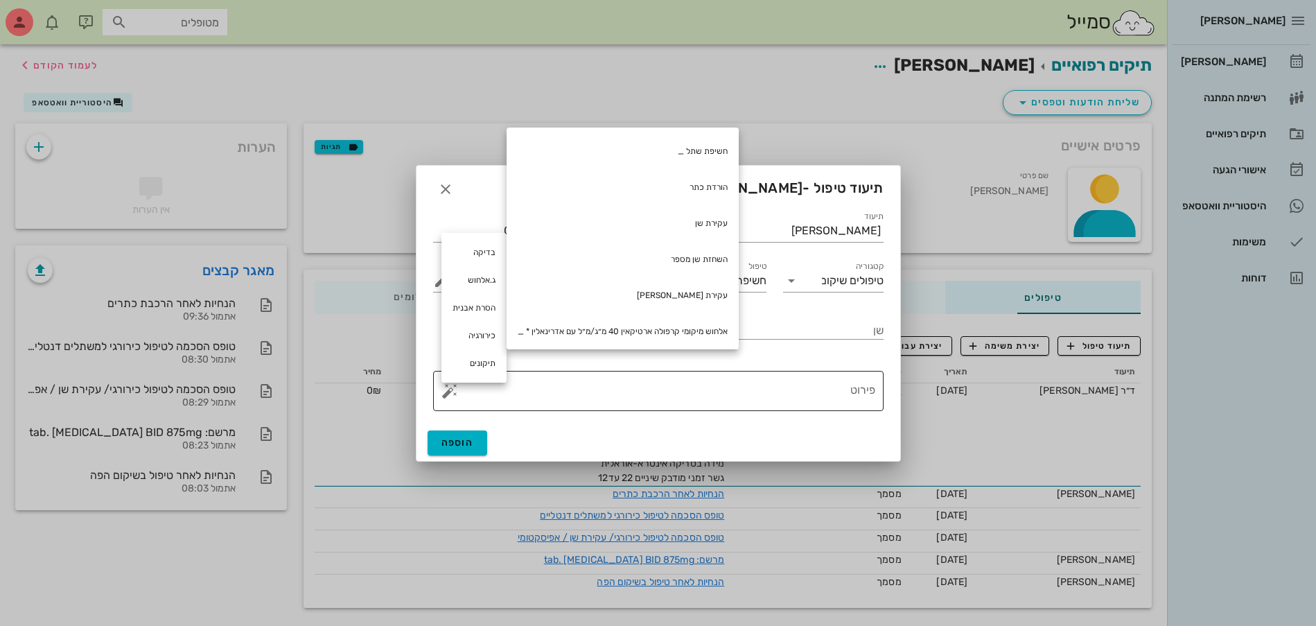
click at [778, 381] on textarea "פירוט" at bounding box center [663, 394] width 423 height 33
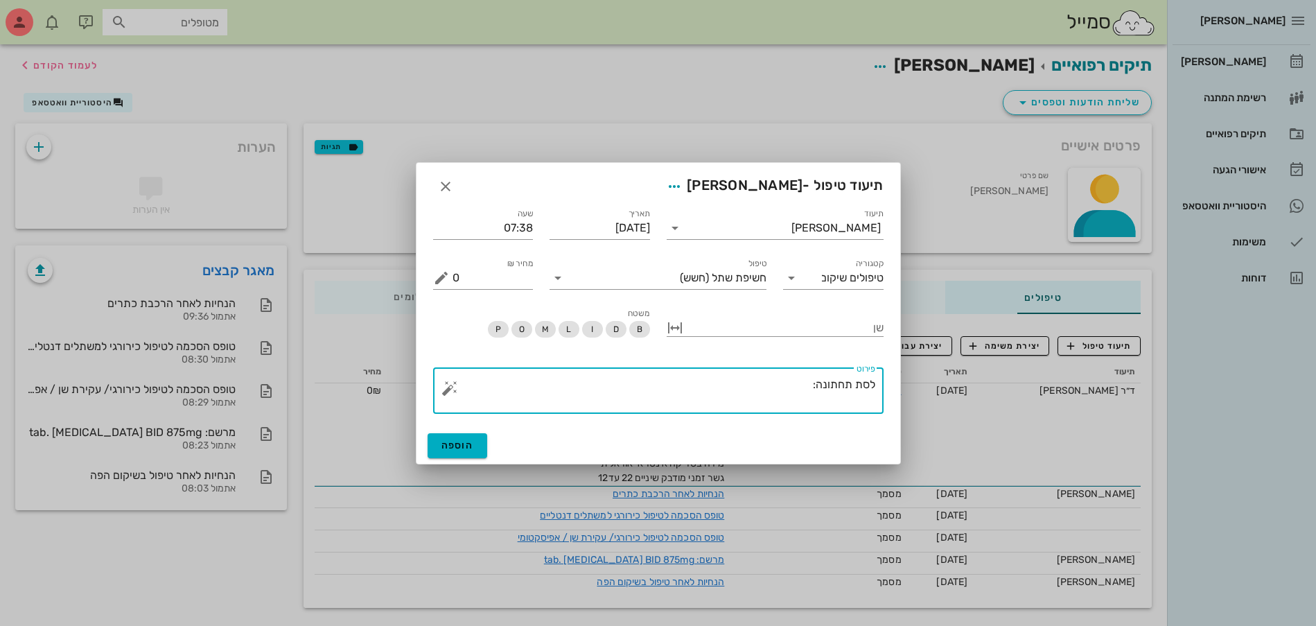
click at [448, 387] on button "button" at bounding box center [449, 388] width 17 height 17
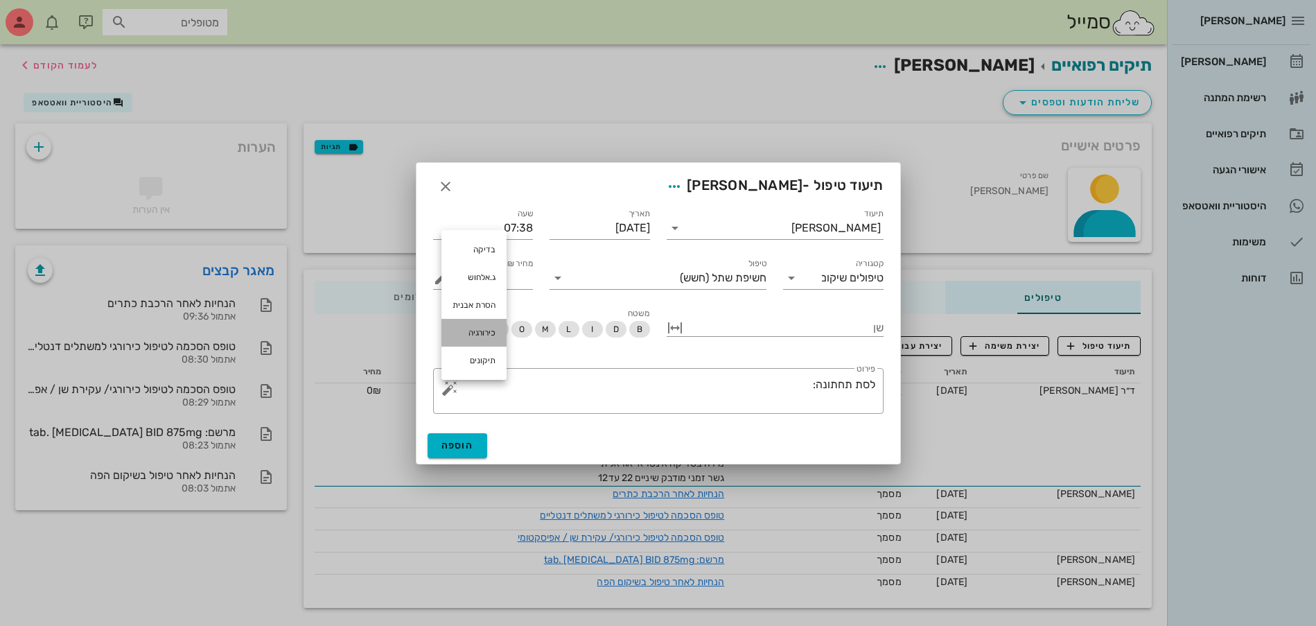
click at [484, 333] on div "כירורגיה" at bounding box center [473, 333] width 65 height 28
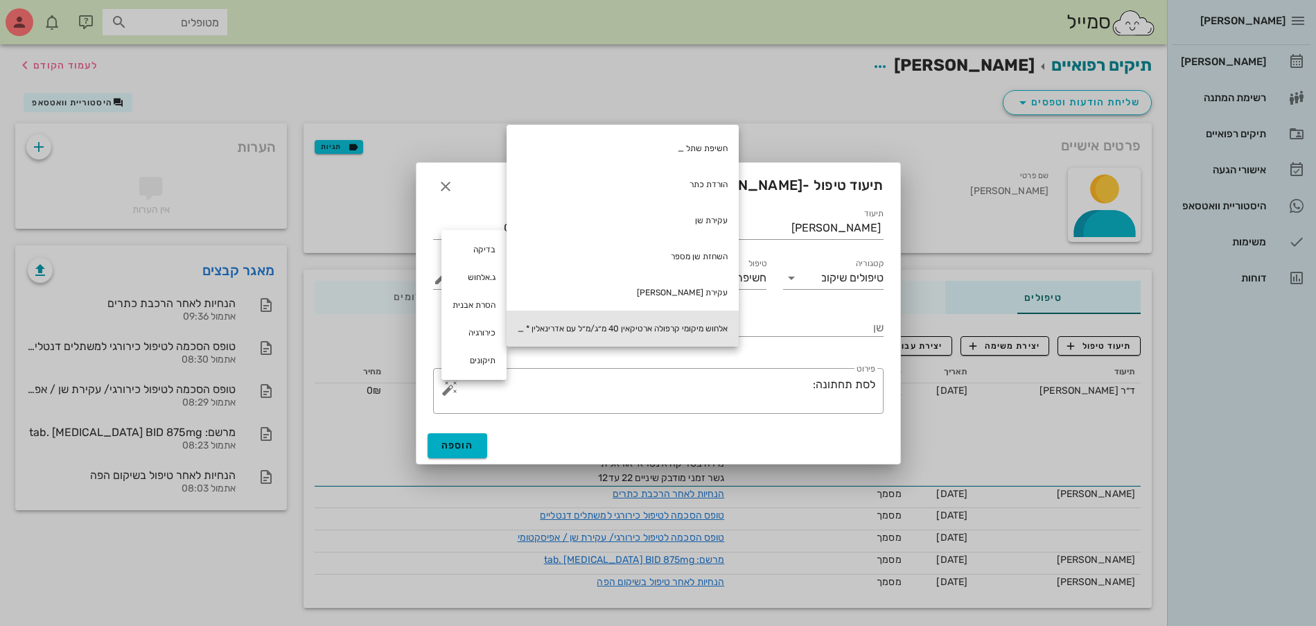
click at [612, 326] on div "אלחוש מיקומי קרפולה ארטיקאין 40 מ״ג/מ״ל עם אדרינאלין * _" at bounding box center [622, 328] width 232 height 36
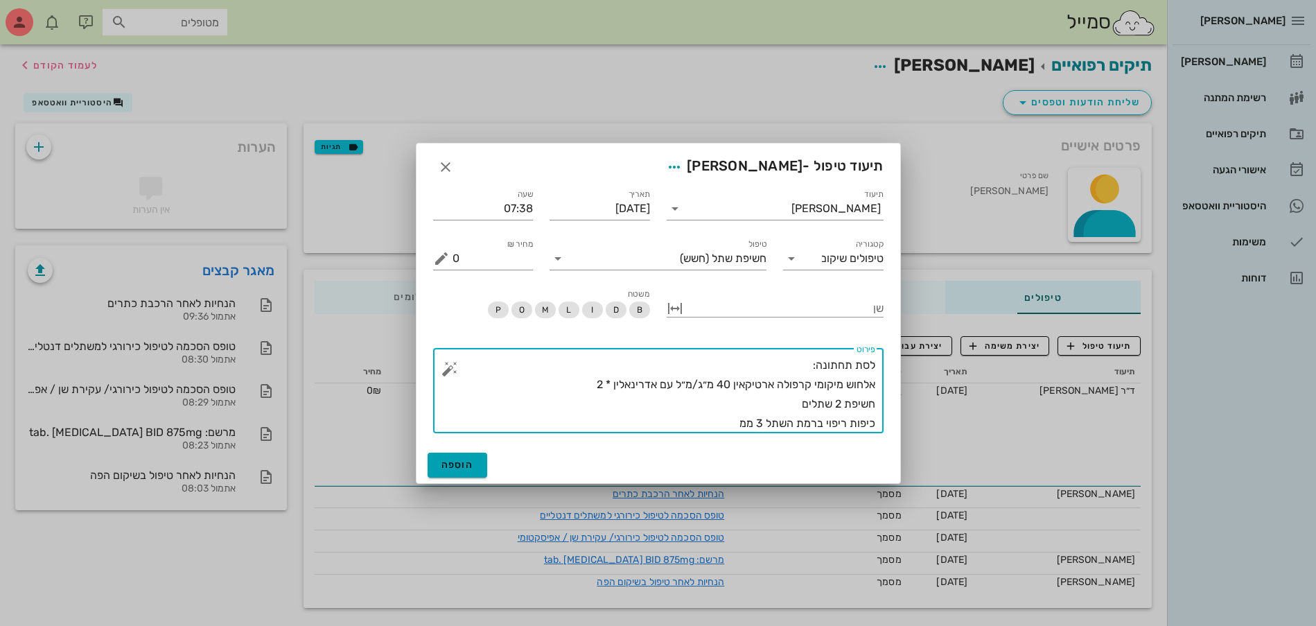
type textarea "לסת תחתונה: אלחוש מיקומי קרפולה ארטיקאין 40 מ״ג/מ״ל עם אדרינאלין * 2 חשיפת 2 שת…"
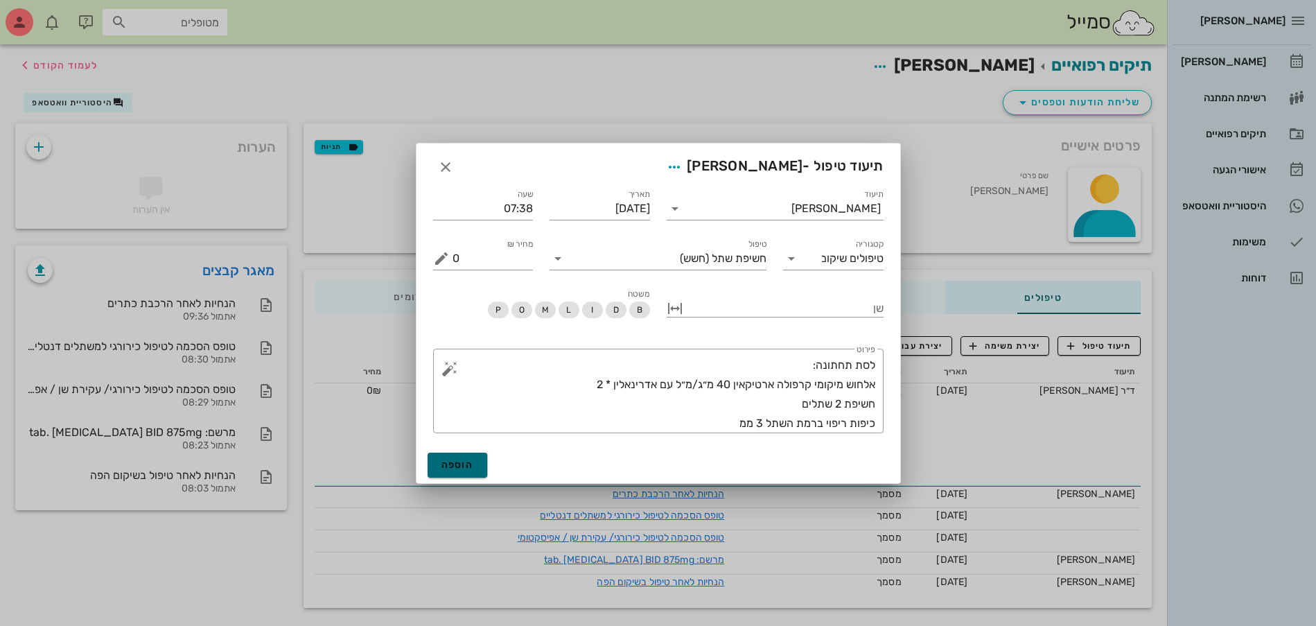
click at [476, 471] on button "הוספה" at bounding box center [457, 464] width 60 height 25
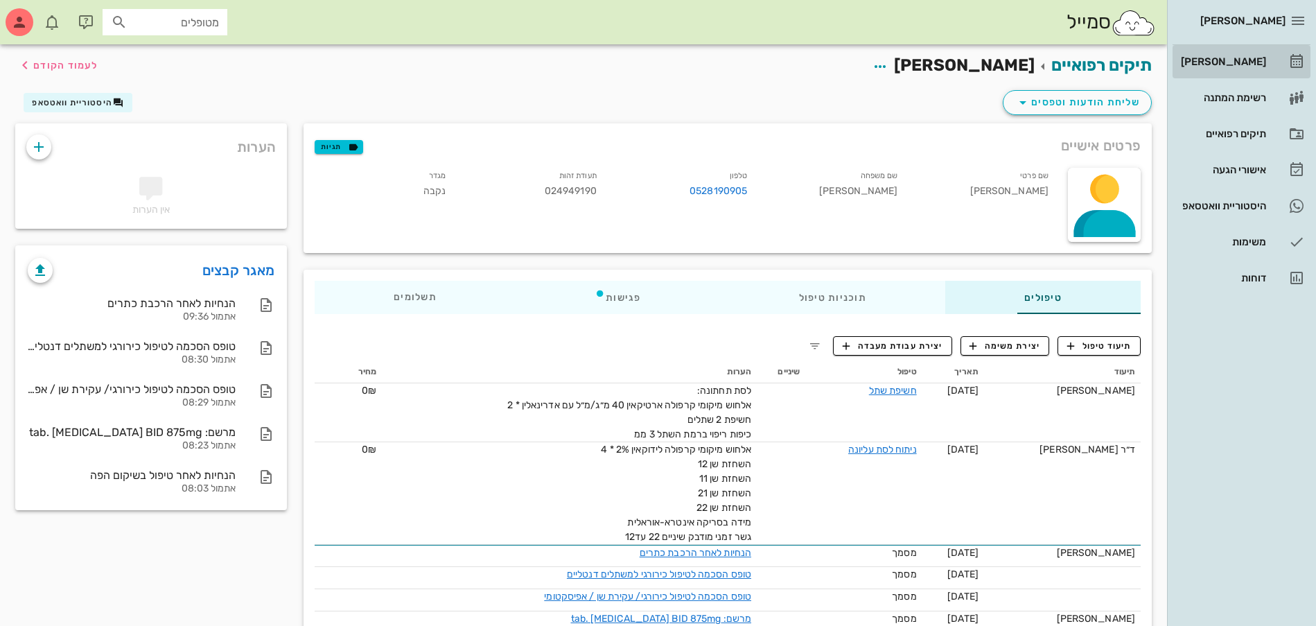
click at [1237, 51] on div "[PERSON_NAME]" at bounding box center [1222, 62] width 88 height 22
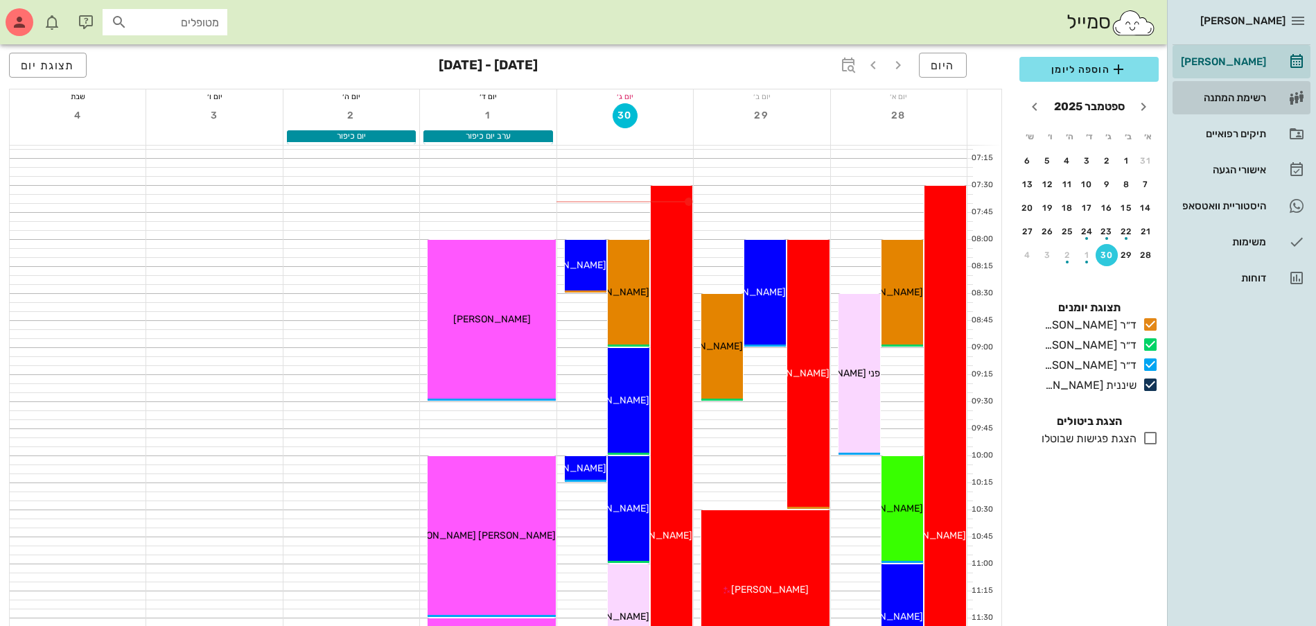
click at [1264, 100] on div "רשימת המתנה" at bounding box center [1222, 97] width 88 height 11
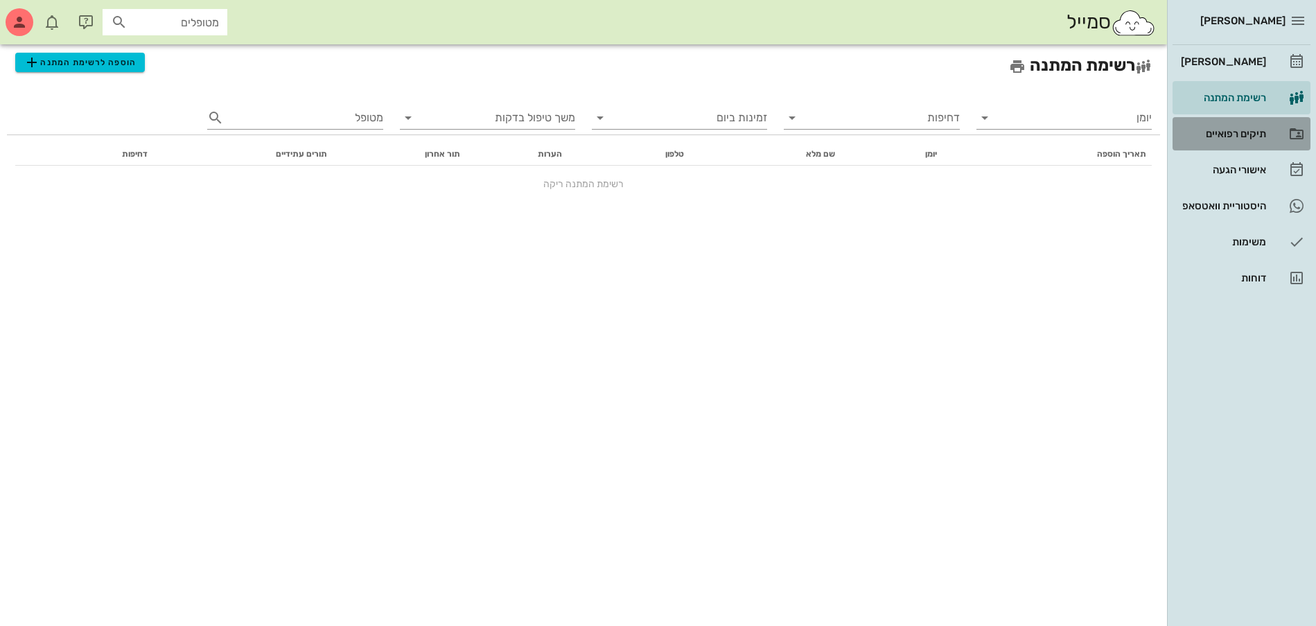
click at [1228, 145] on link "תיקים רפואיים" at bounding box center [1241, 133] width 138 height 33
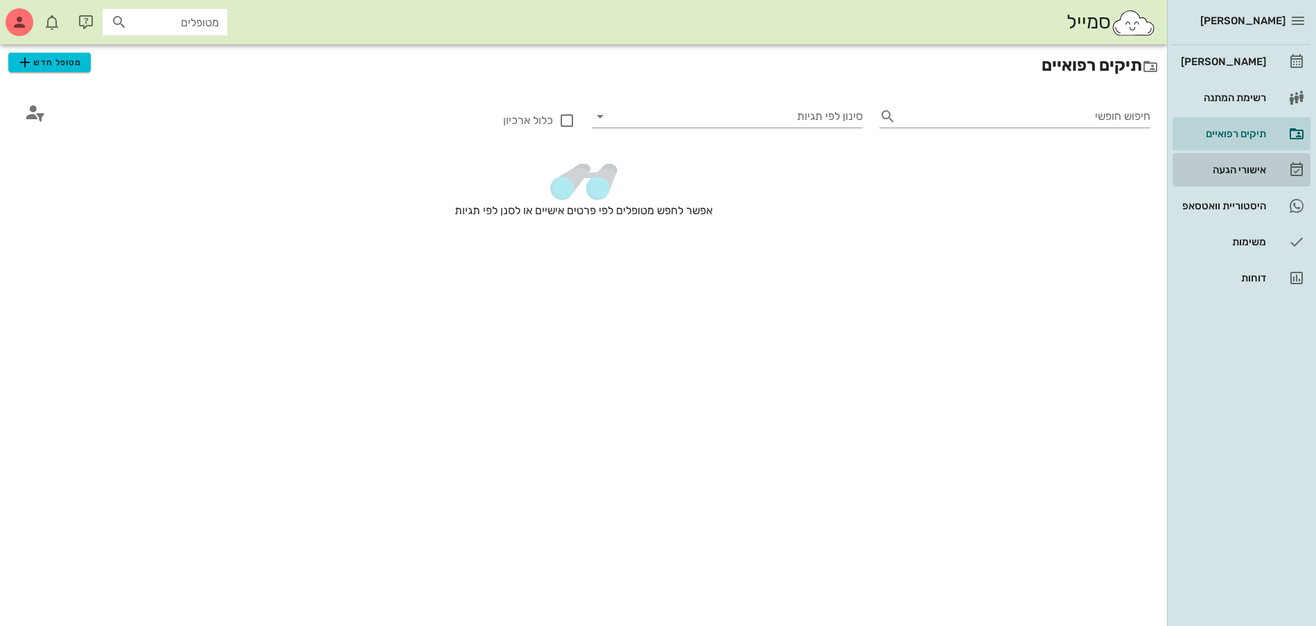
click at [1205, 166] on div "אישורי הגעה" at bounding box center [1222, 169] width 88 height 11
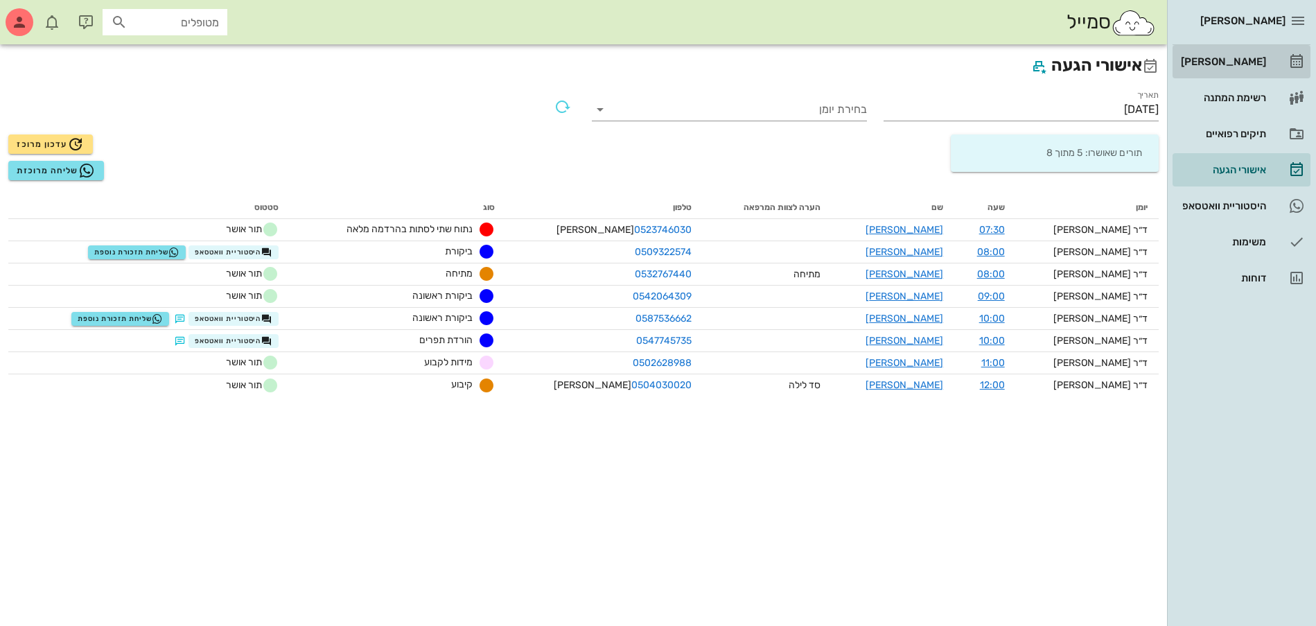
click at [1208, 64] on div "[PERSON_NAME]" at bounding box center [1222, 61] width 88 height 11
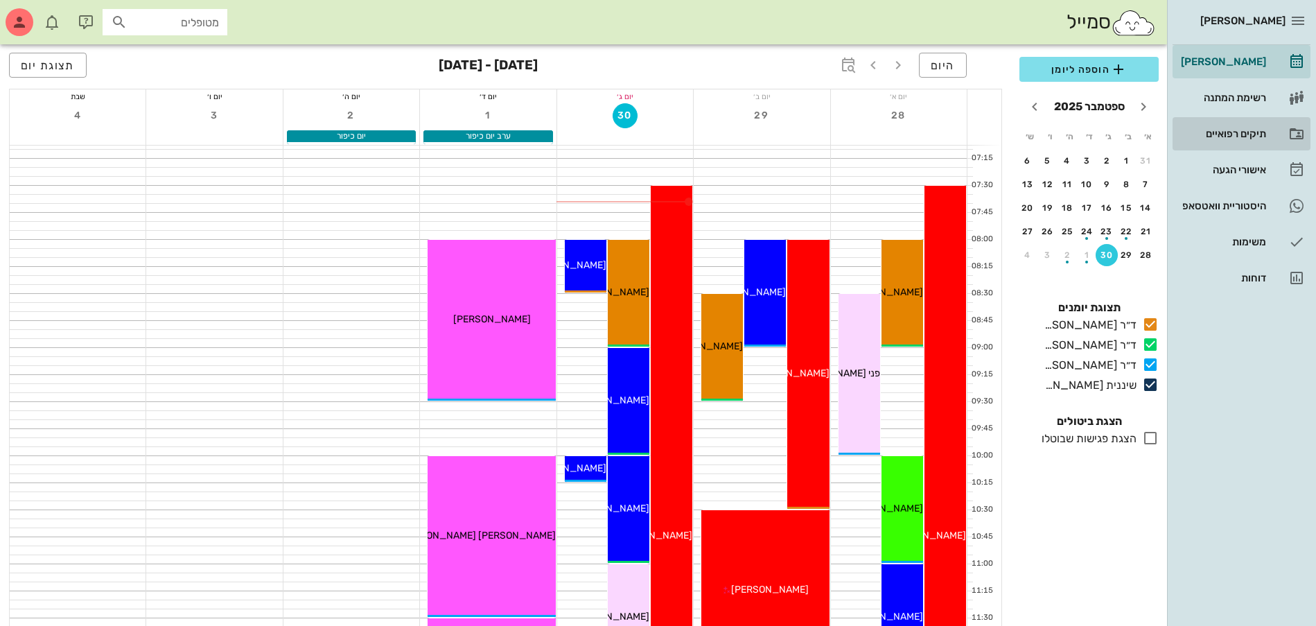
click at [1246, 130] on div "תיקים רפואיים" at bounding box center [1222, 133] width 88 height 11
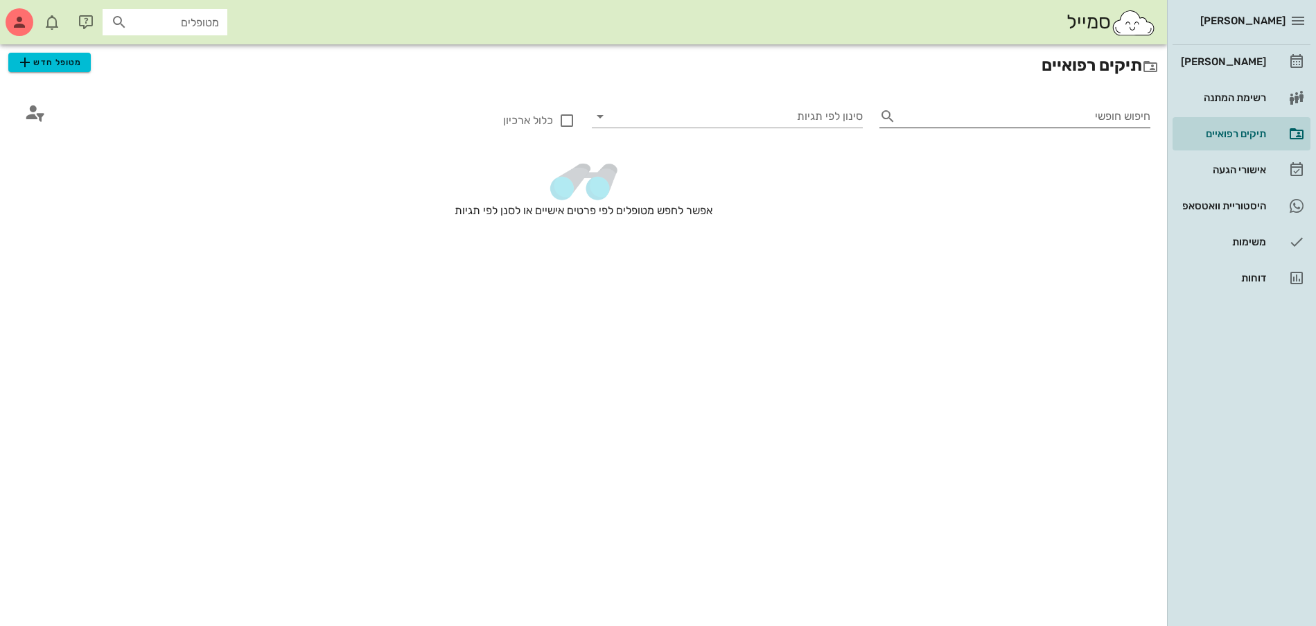
click at [1083, 107] on input "חיפוש חופשי" at bounding box center [1025, 116] width 249 height 22
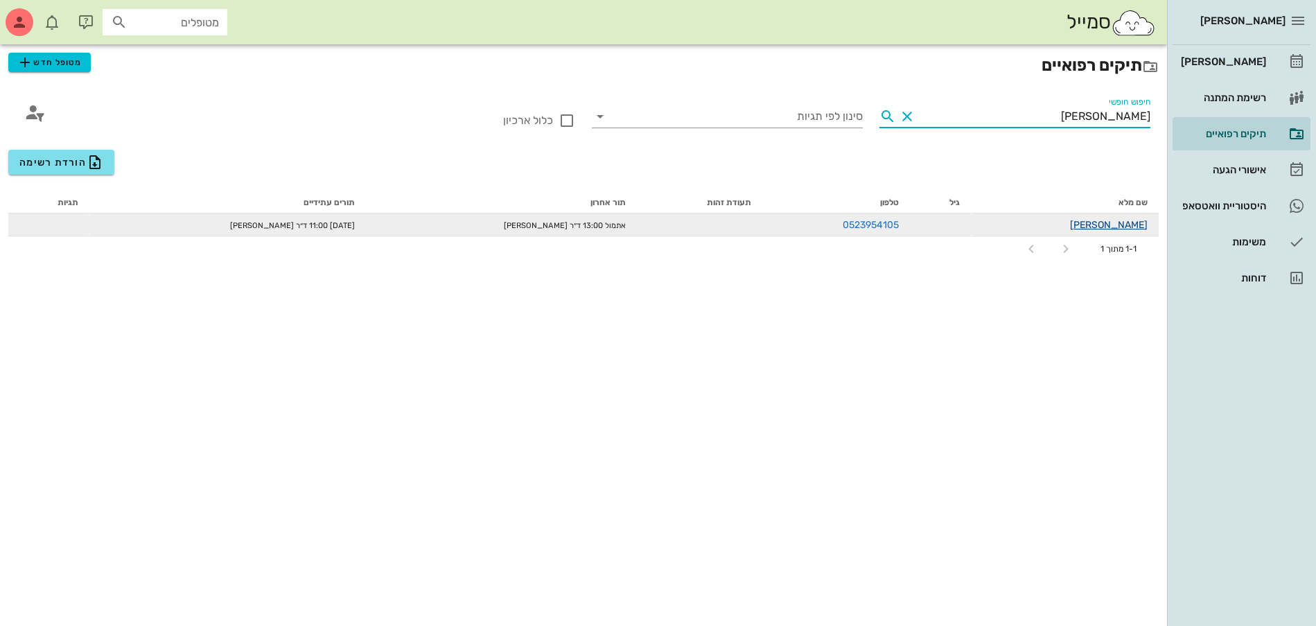
type input "[PERSON_NAME]"
click at [1124, 227] on link "[PERSON_NAME]" at bounding box center [1109, 225] width 78 height 12
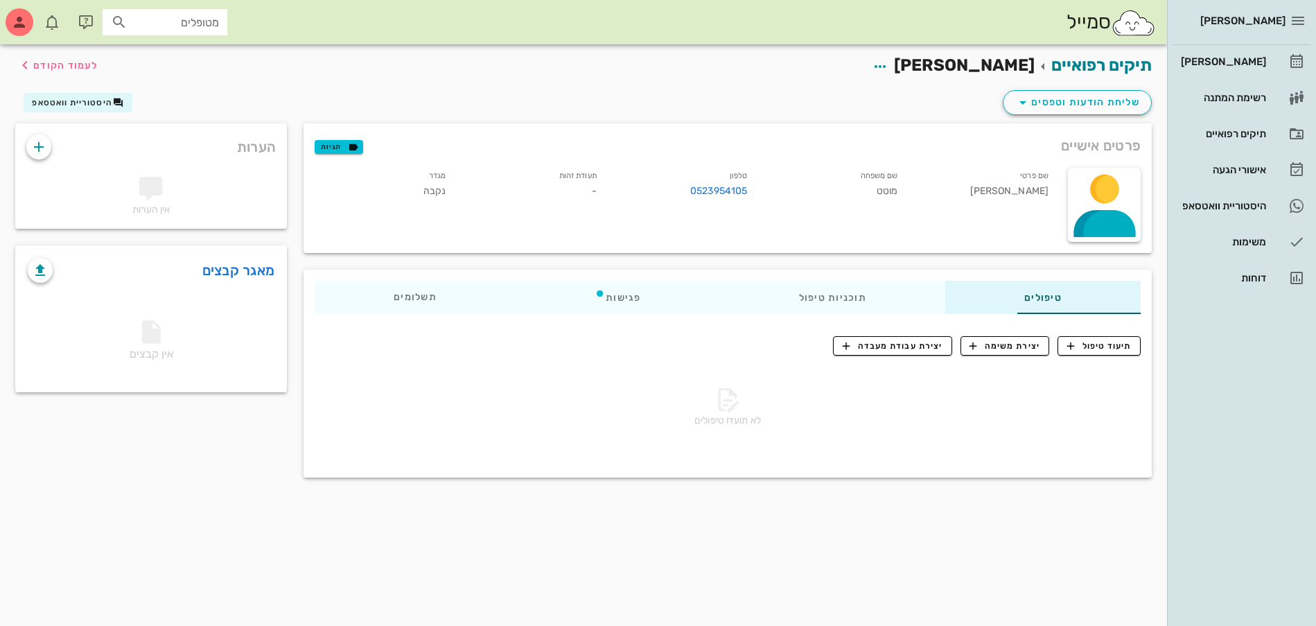
click at [1058, 334] on div "תיעוד טיפול יצירת משימה יצירת עבודת מעבדה לא תועדו טיפולים" at bounding box center [727, 397] width 848 height 144
click at [1082, 349] on span "תיעוד טיפול" at bounding box center [1099, 345] width 64 height 12
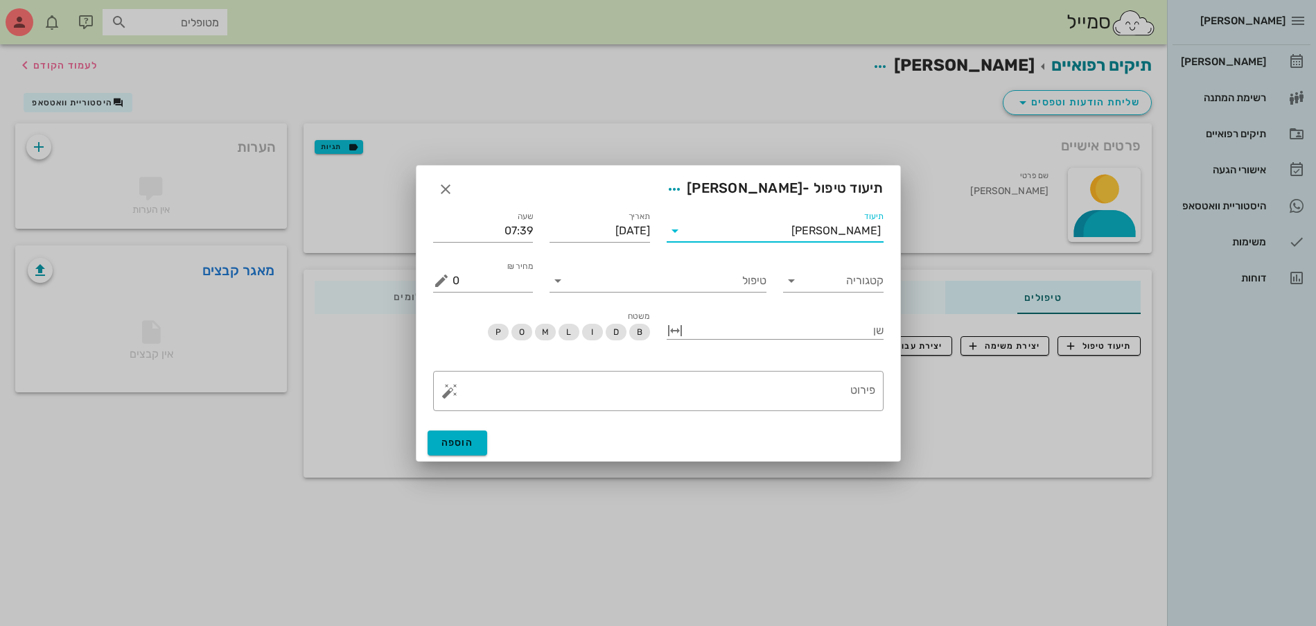
click at [791, 237] on input "תיעוד" at bounding box center [738, 231] width 105 height 22
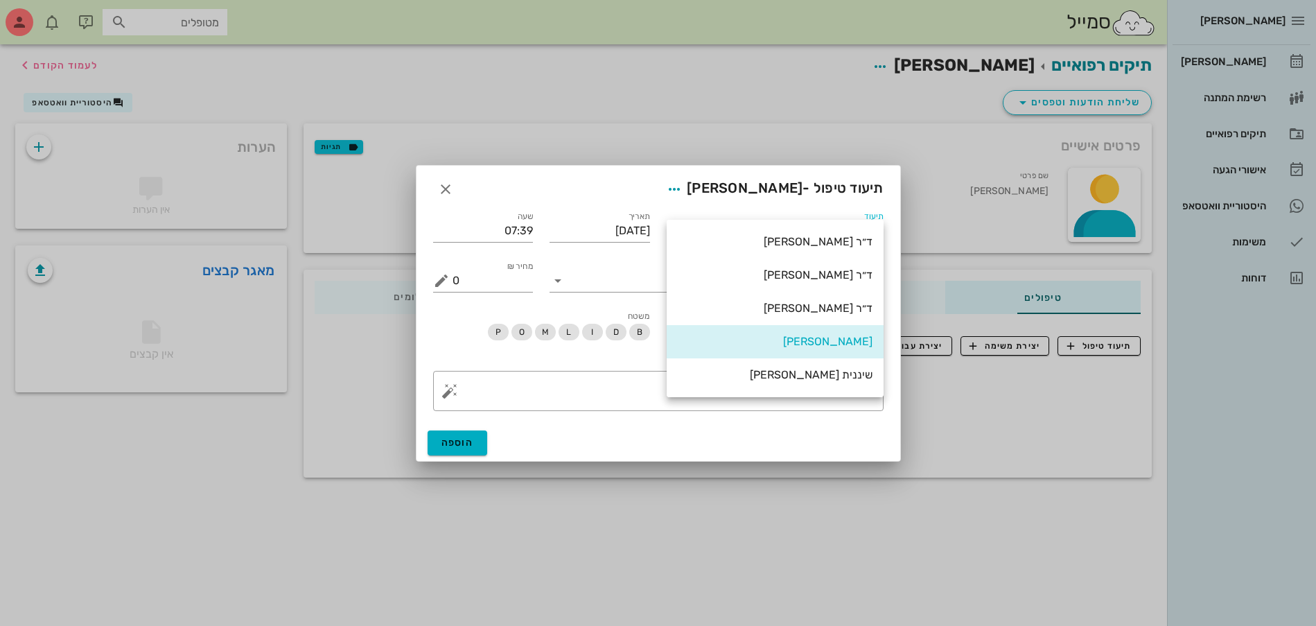
click at [808, 316] on div "ד״ר [PERSON_NAME]" at bounding box center [775, 308] width 195 height 30
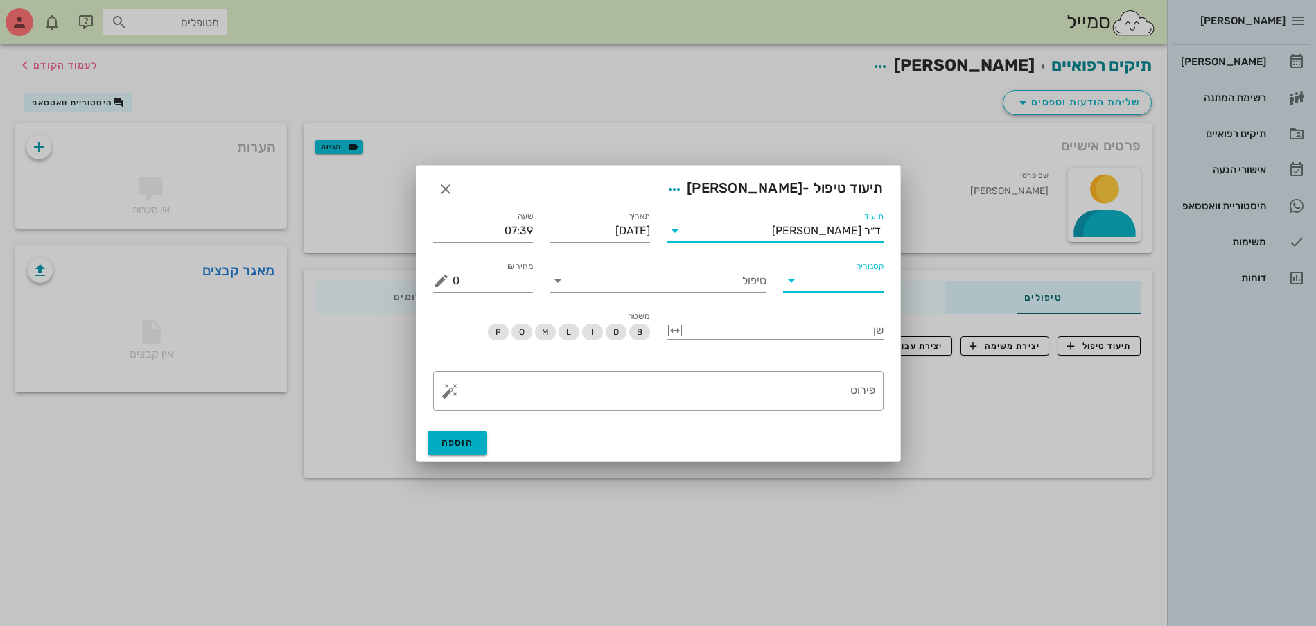
click at [842, 290] on input "קטגוריה" at bounding box center [844, 281] width 78 height 22
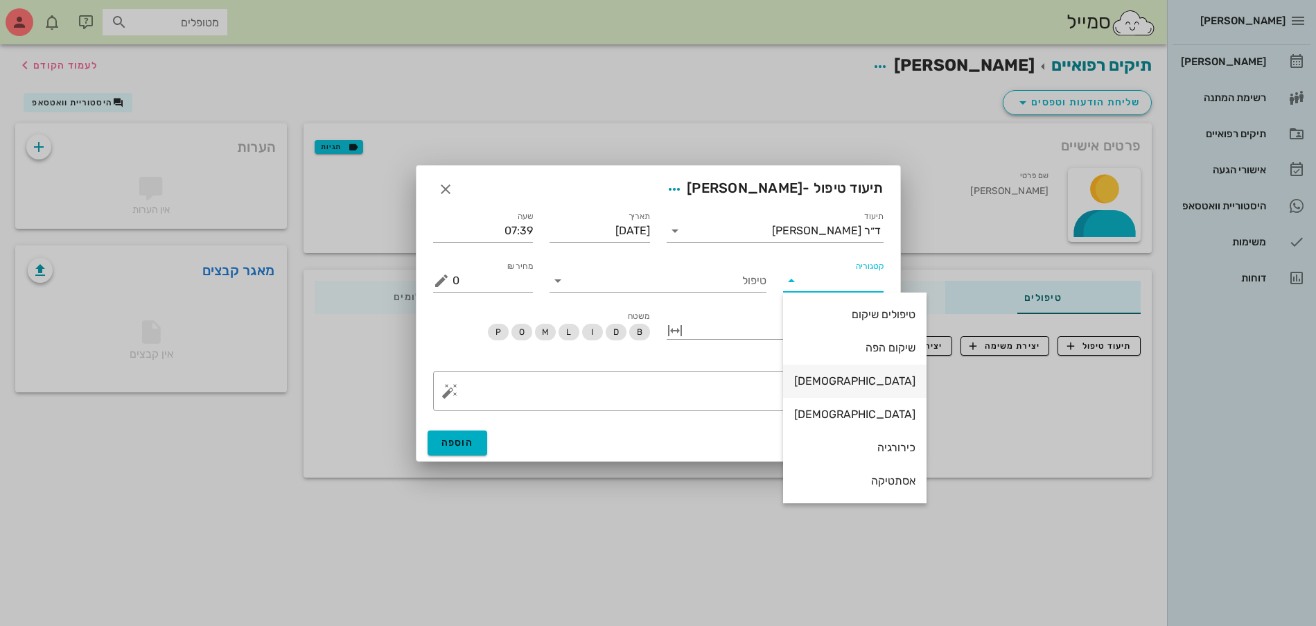
scroll to position [100, 0]
click at [836, 416] on div "משמרת" at bounding box center [854, 413] width 121 height 13
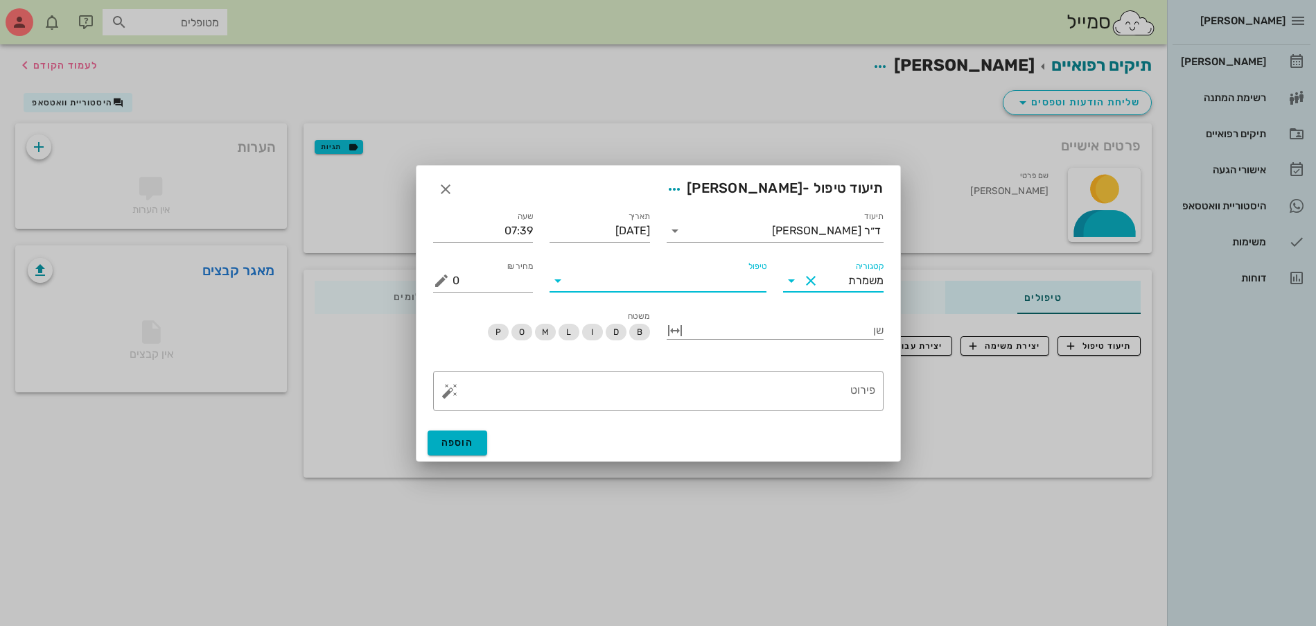
click at [687, 284] on input "טיפול" at bounding box center [667, 281] width 197 height 22
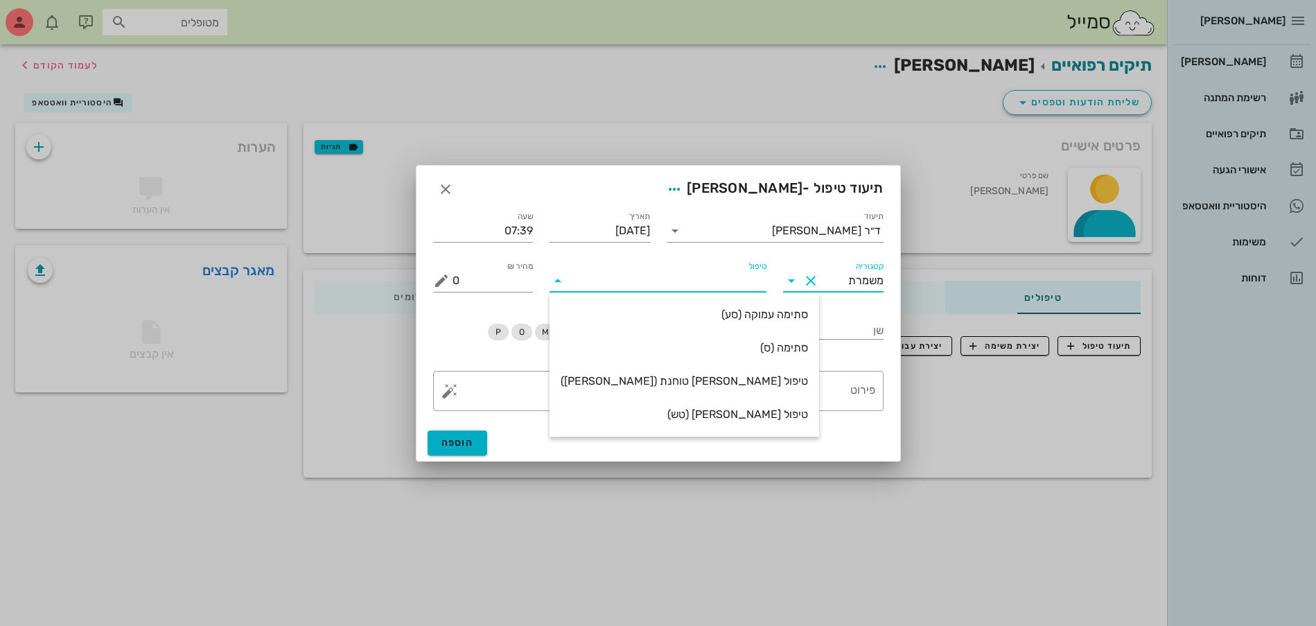
click at [844, 276] on input "משמרת" at bounding box center [853, 281] width 62 height 22
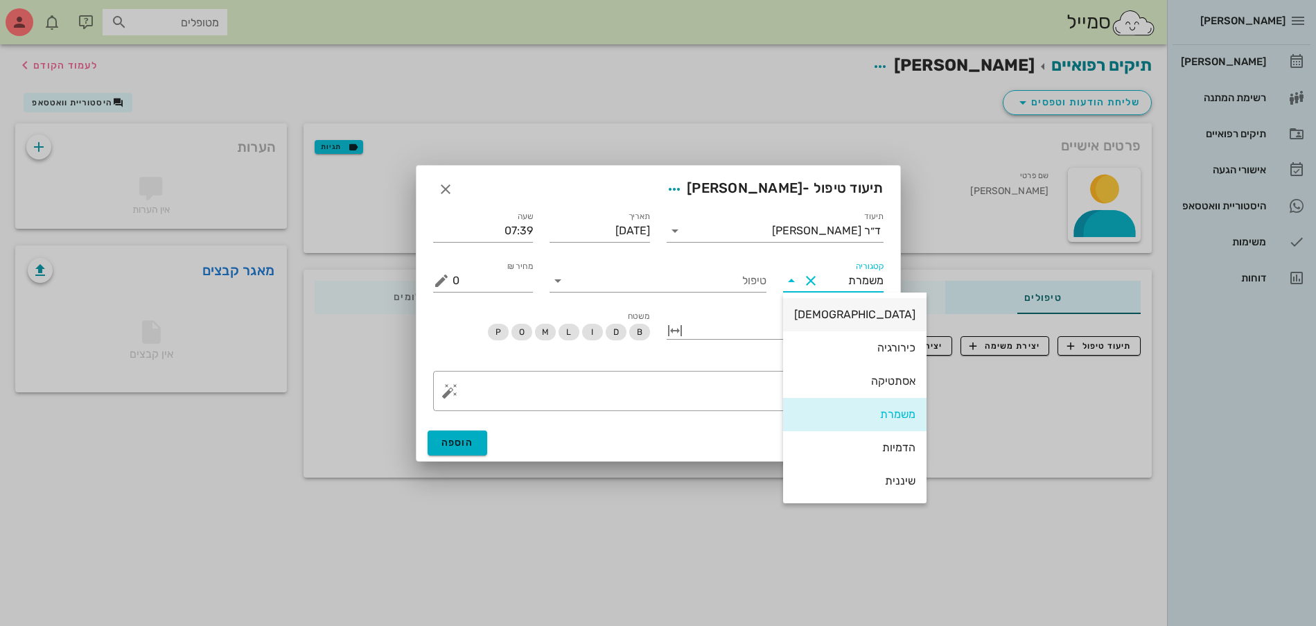
scroll to position [0, 0]
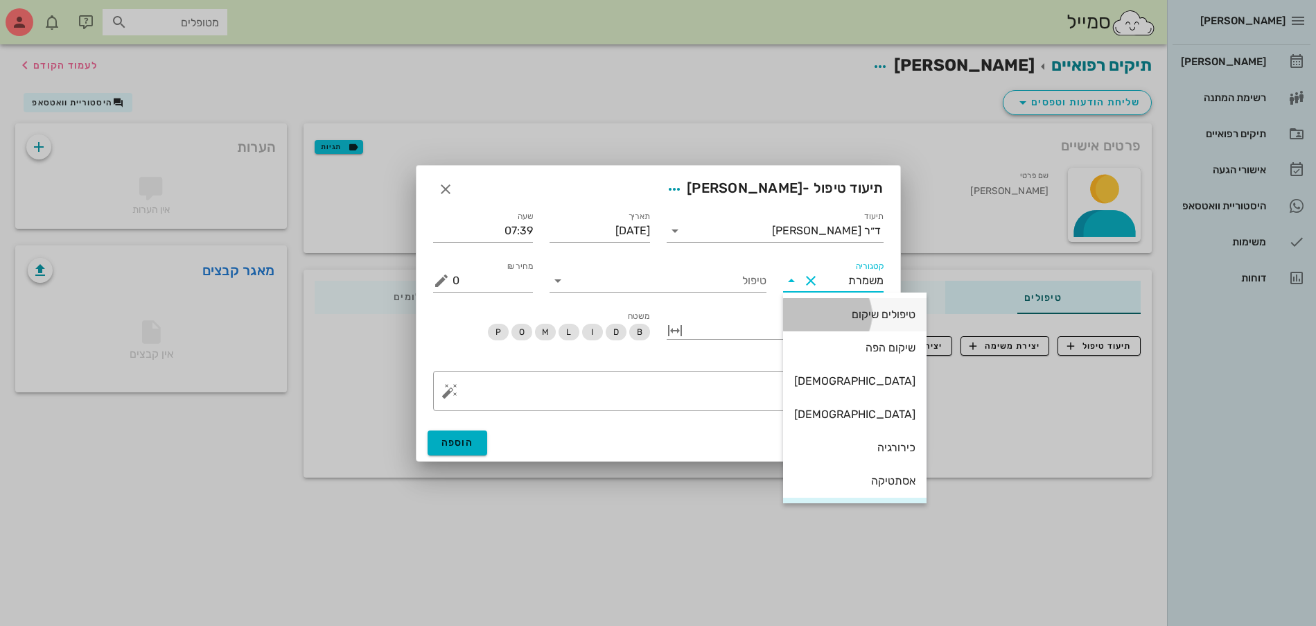
click at [858, 319] on div "טיפולים שיקום" at bounding box center [854, 314] width 121 height 13
type input "טיפולים שיקום"
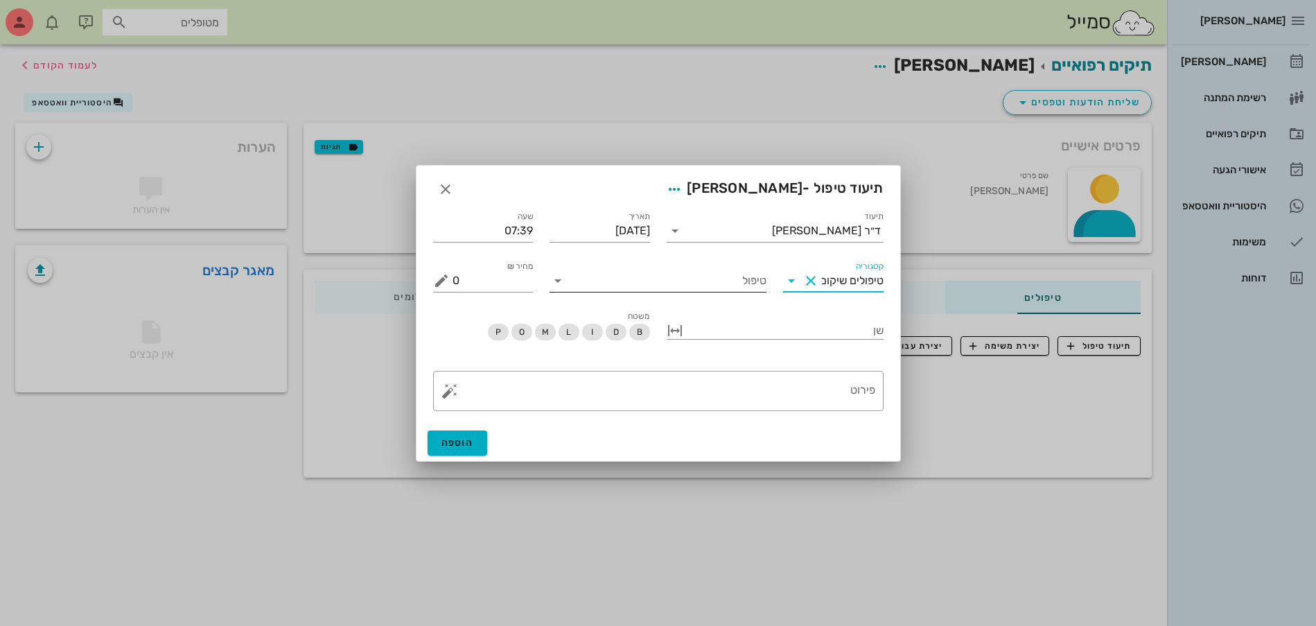
click at [666, 276] on input "טיפול" at bounding box center [667, 281] width 197 height 22
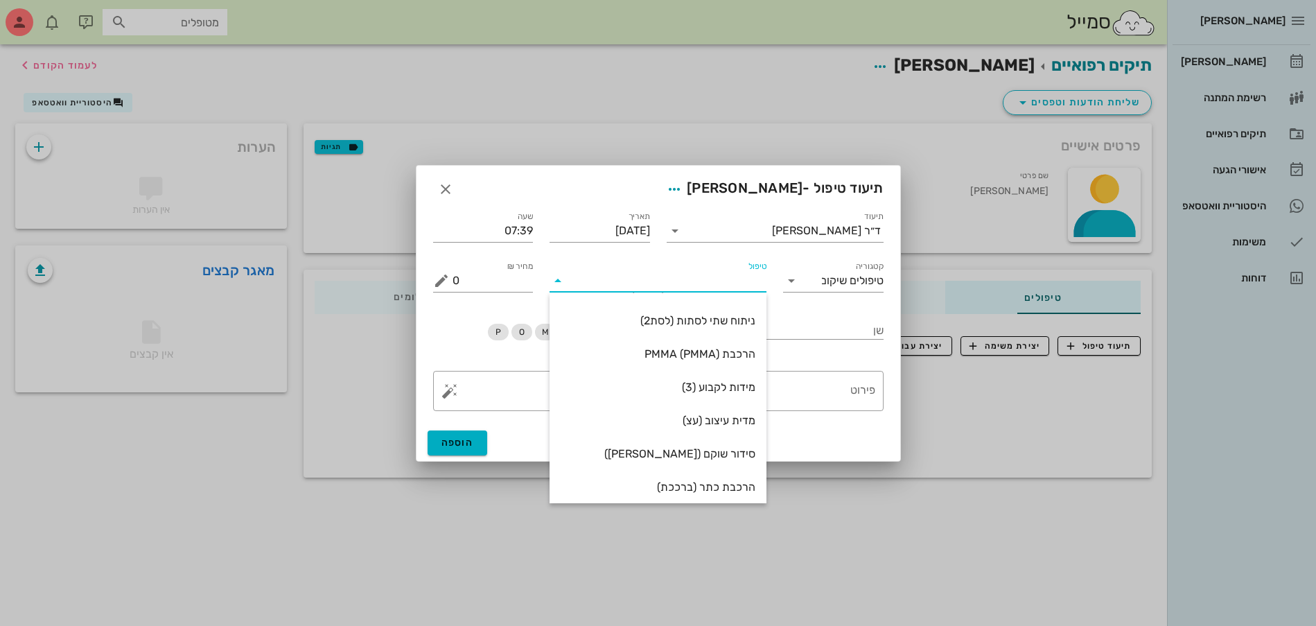
scroll to position [266, 0]
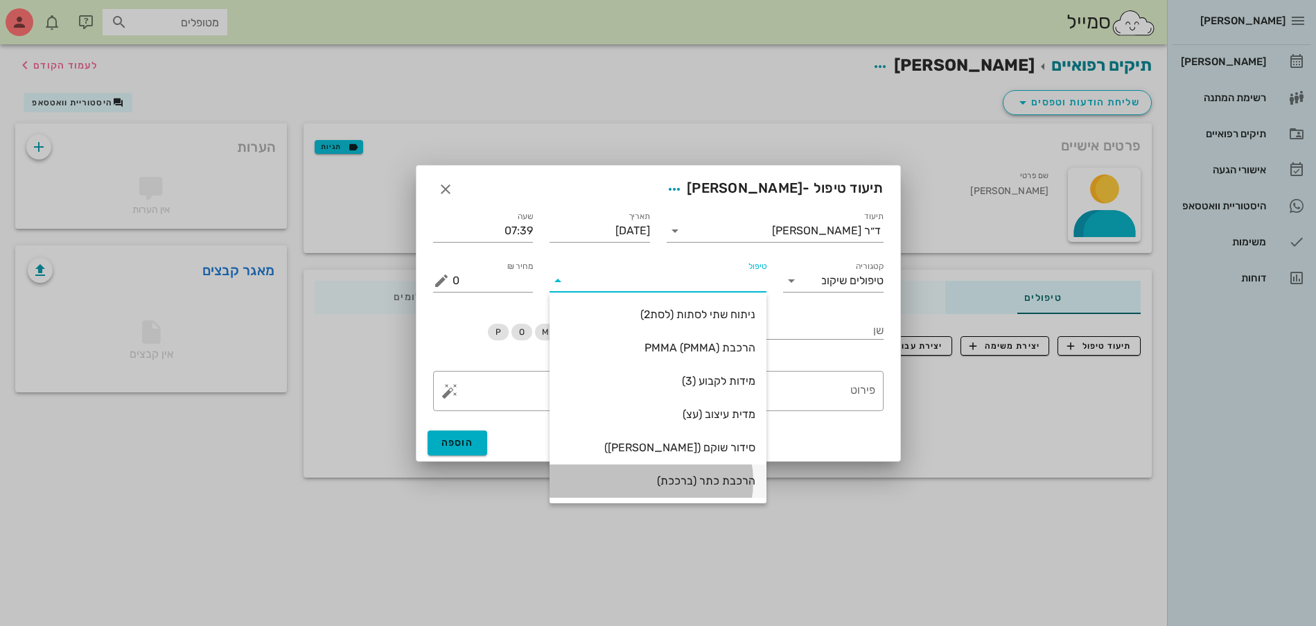
drag, startPoint x: 718, startPoint y: 469, endPoint x: 732, endPoint y: 459, distance: 17.3
click at [721, 468] on div "הרכבת כתר (ברככת)" at bounding box center [657, 481] width 195 height 30
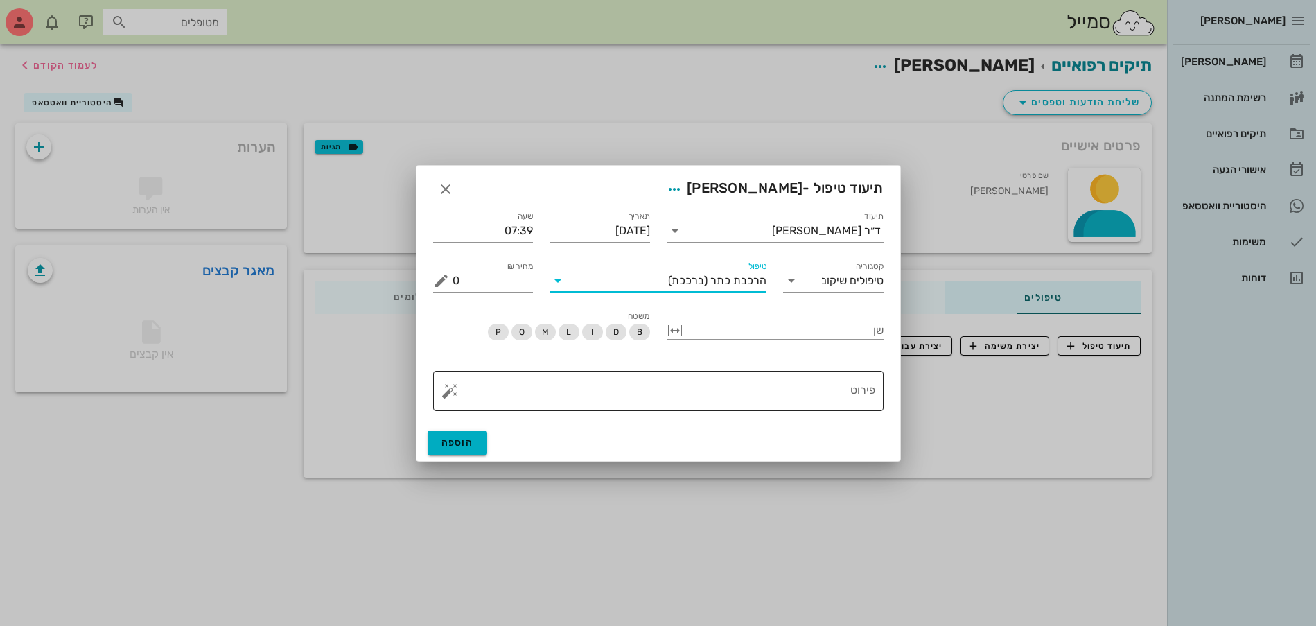
click at [782, 400] on textarea "פירוט" at bounding box center [663, 394] width 423 height 33
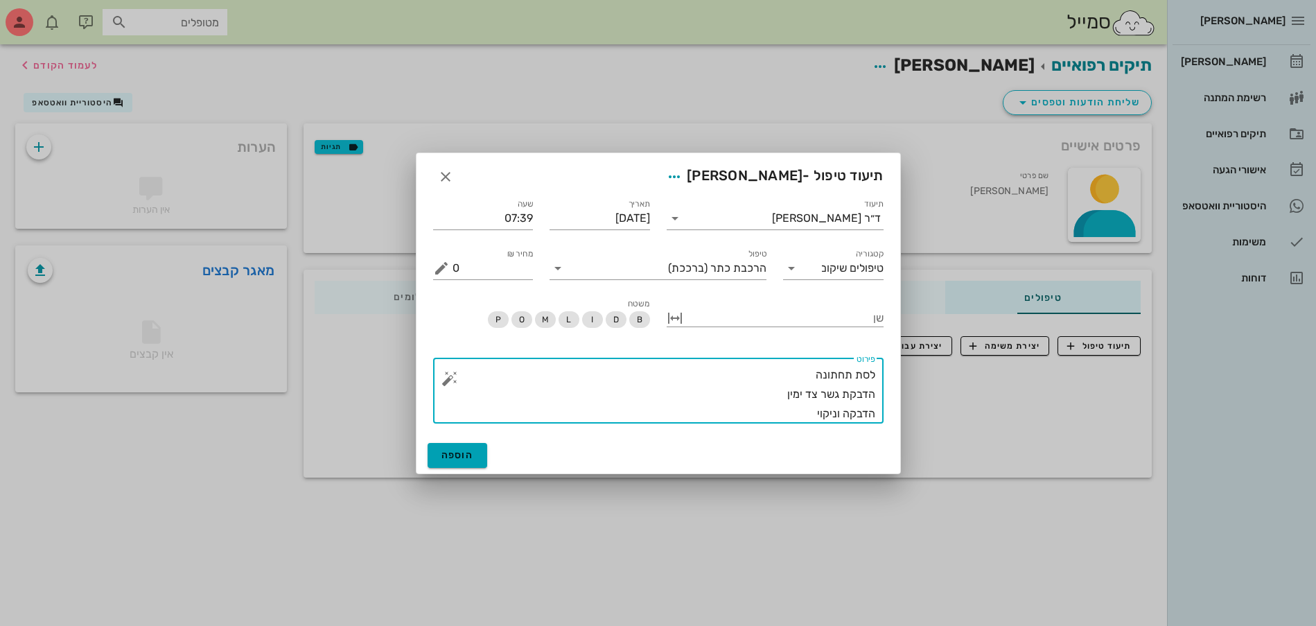
type textarea "לסת תחתונה הדבקת גשר צד ימין הדבקה וניקוי"
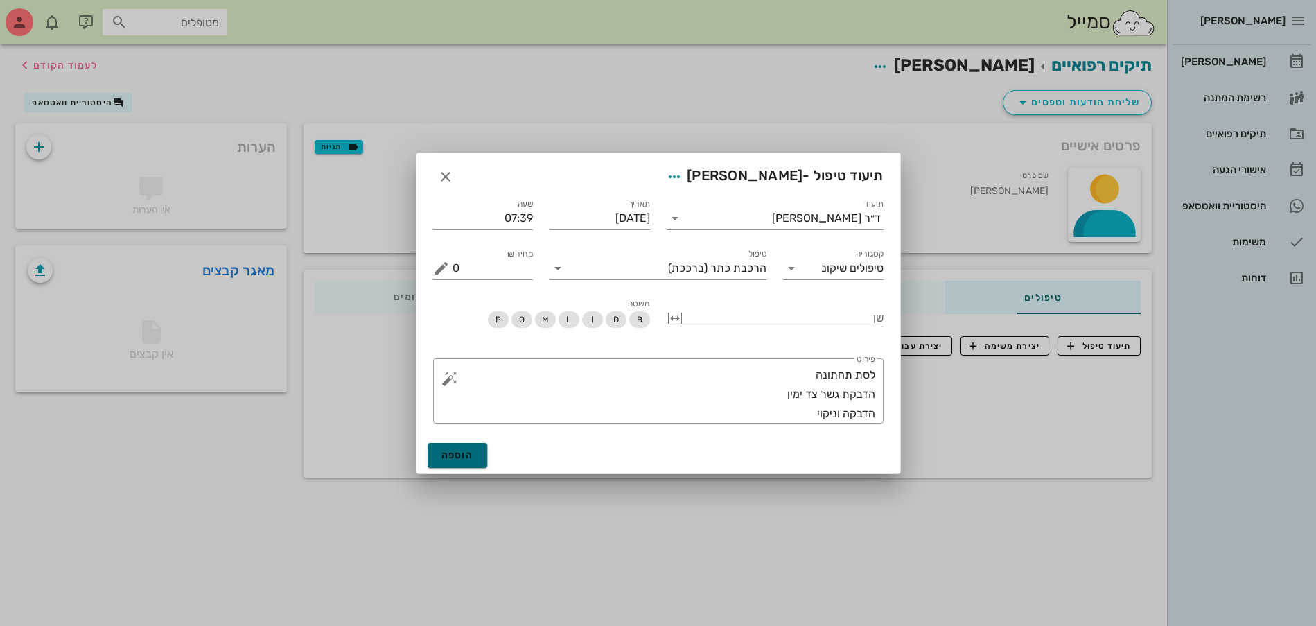
click at [442, 461] on button "הוספה" at bounding box center [457, 455] width 60 height 25
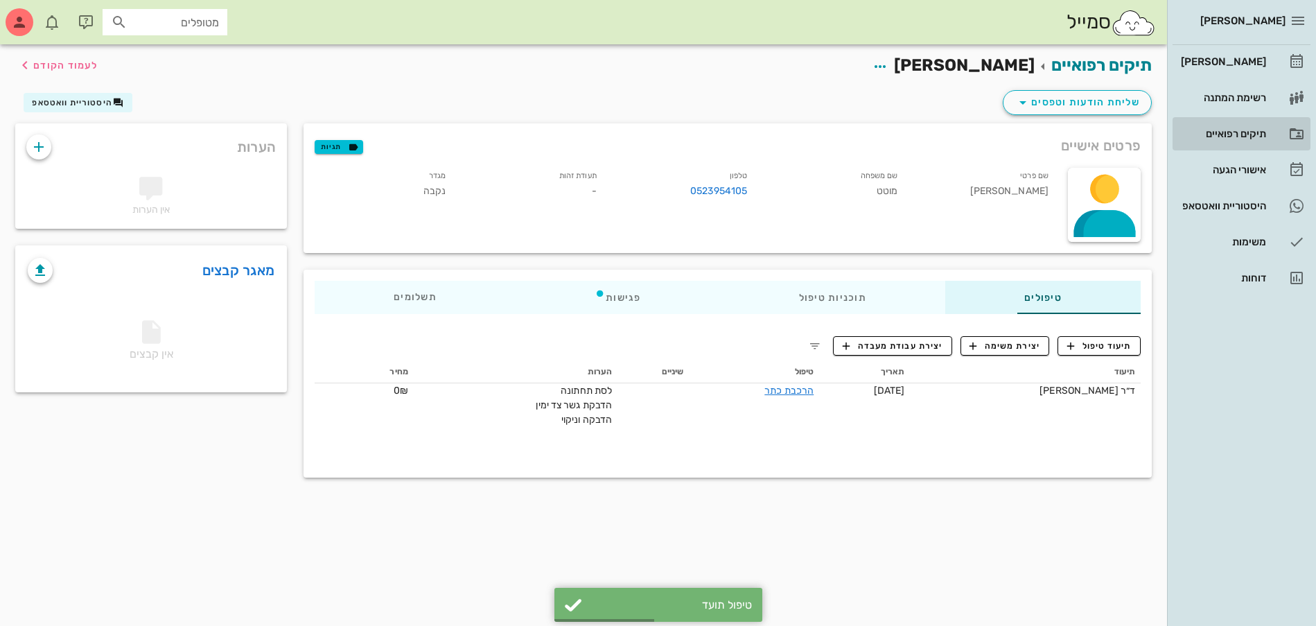
click at [1244, 130] on div "תיקים רפואיים" at bounding box center [1222, 133] width 88 height 11
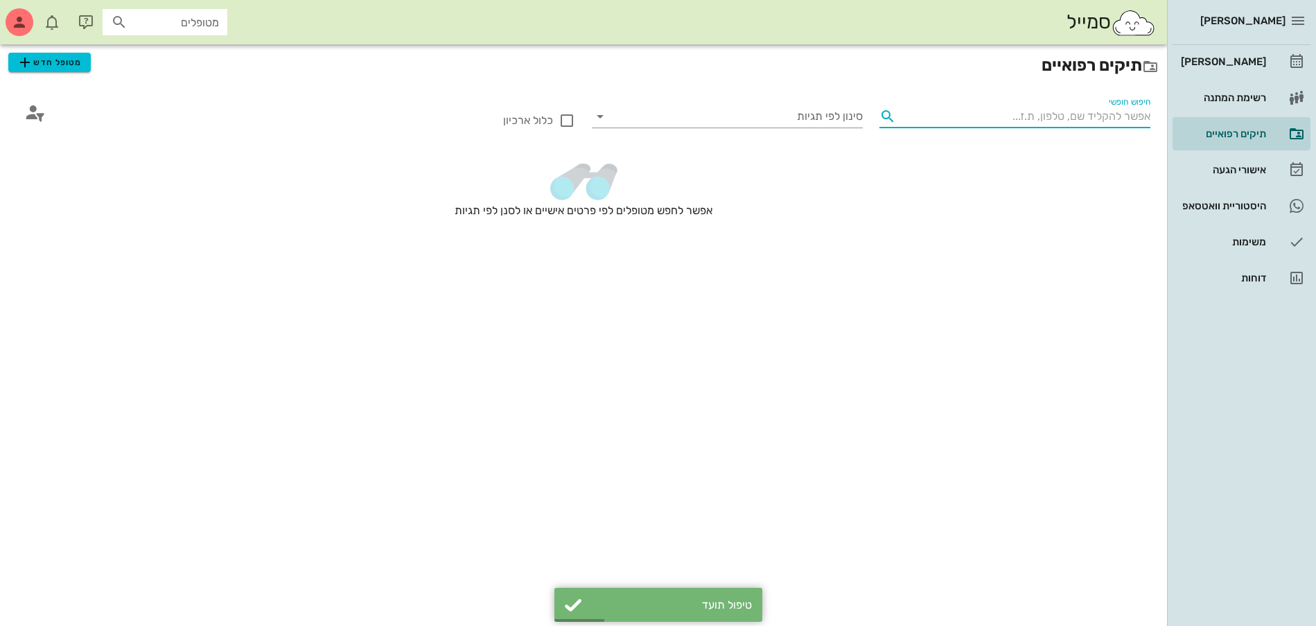
click at [1089, 121] on input "חיפוש חופשי" at bounding box center [1025, 116] width 249 height 22
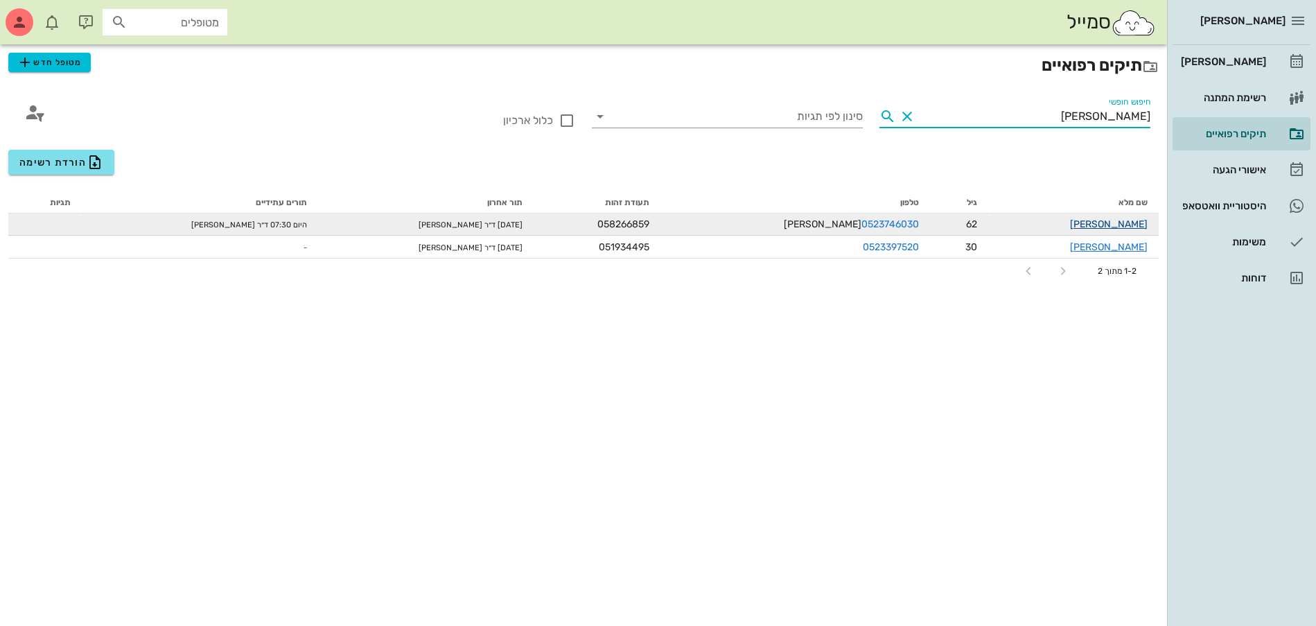
type input "[PERSON_NAME]"
click at [1129, 226] on link "[PERSON_NAME]" at bounding box center [1109, 224] width 78 height 12
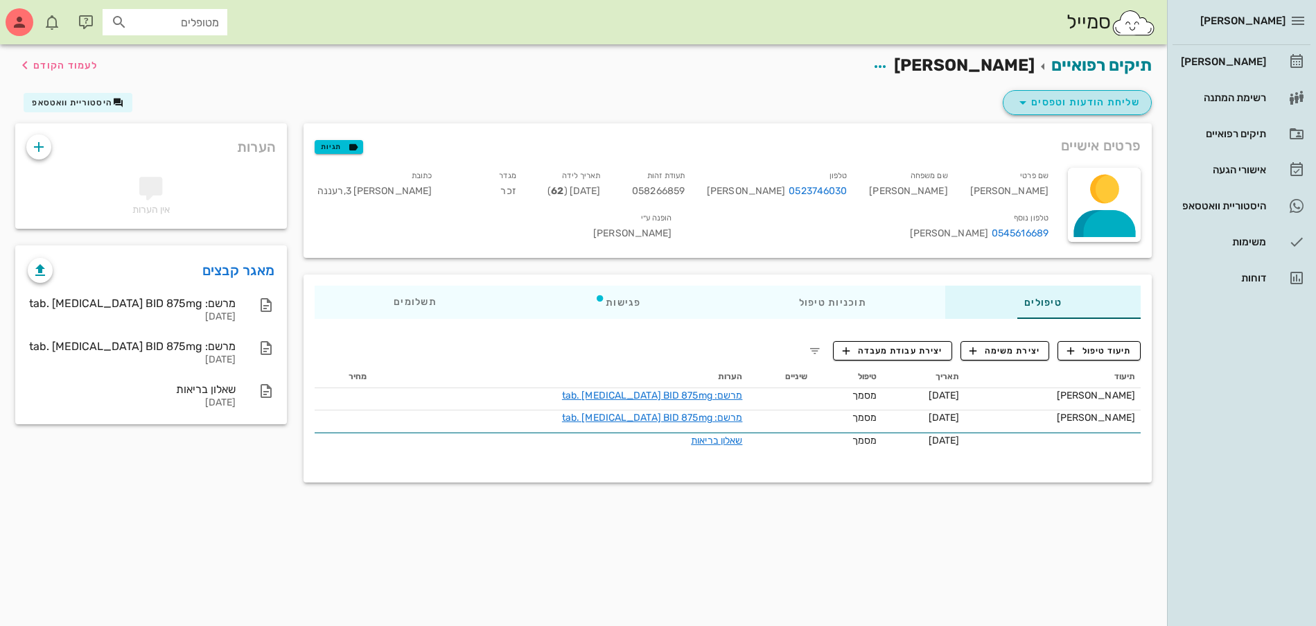
click at [1035, 105] on span "שליחת הודעות וטפסים" at bounding box center [1076, 102] width 125 height 17
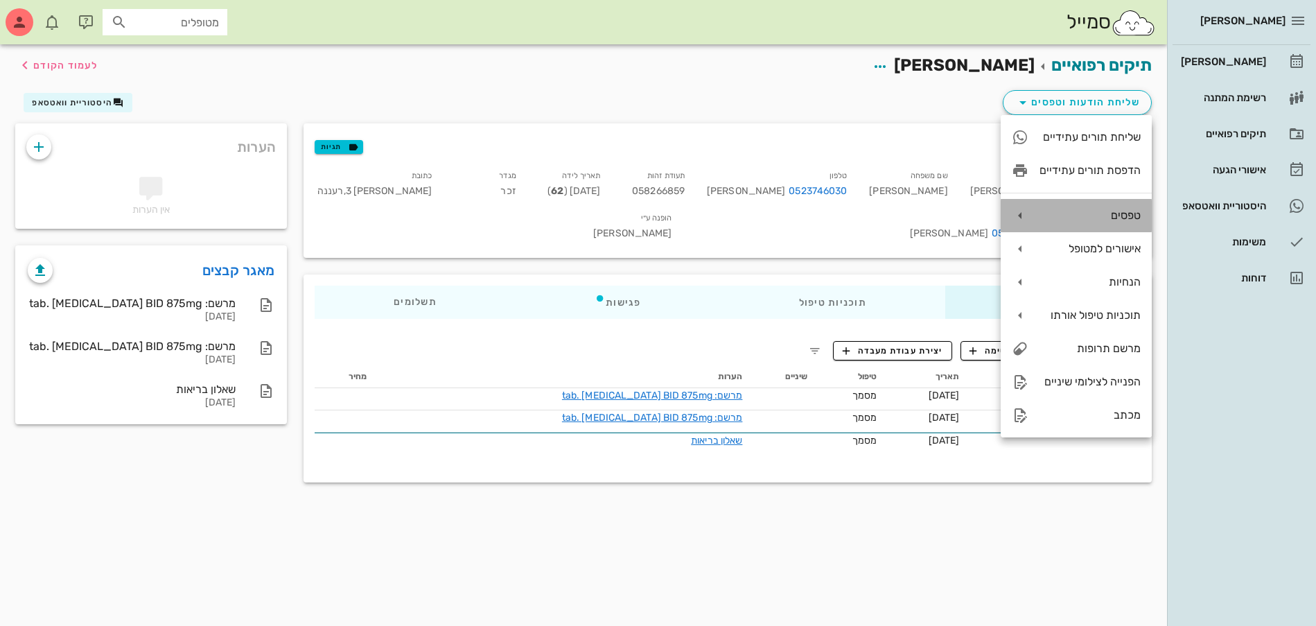
click at [1095, 220] on div "טפסים" at bounding box center [1089, 215] width 101 height 13
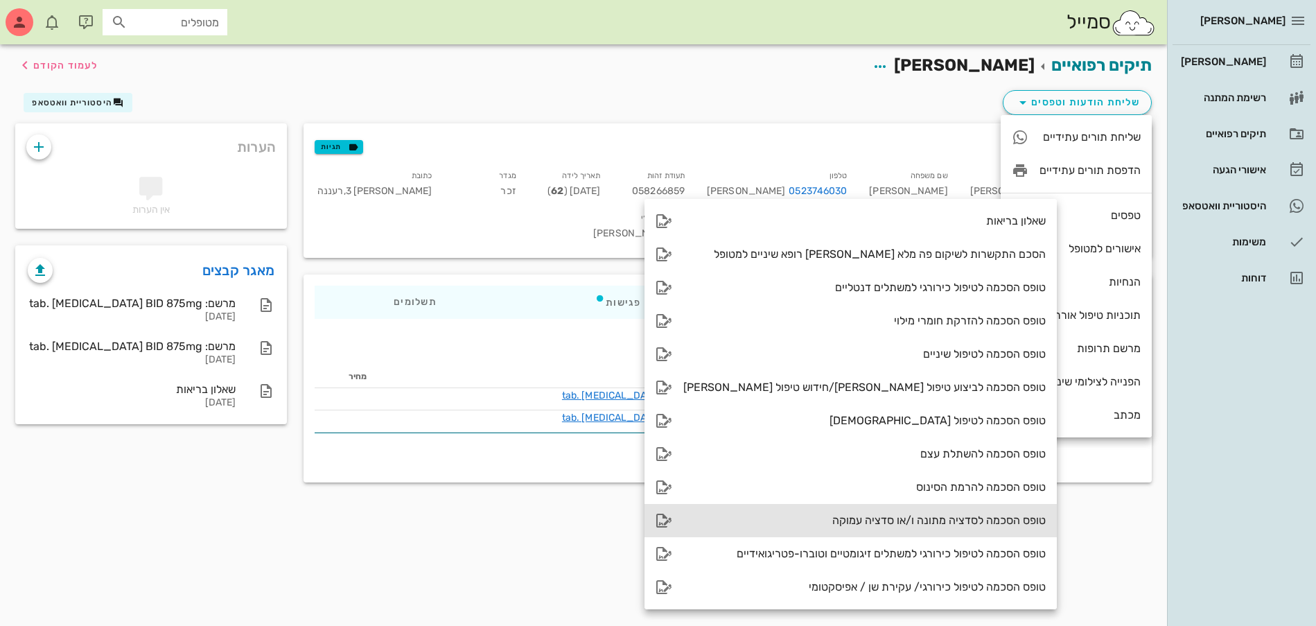
click at [912, 515] on div "טופס הסכמה לסדציה מתונה ו/או סדציה עמוקה" at bounding box center [864, 519] width 362 height 13
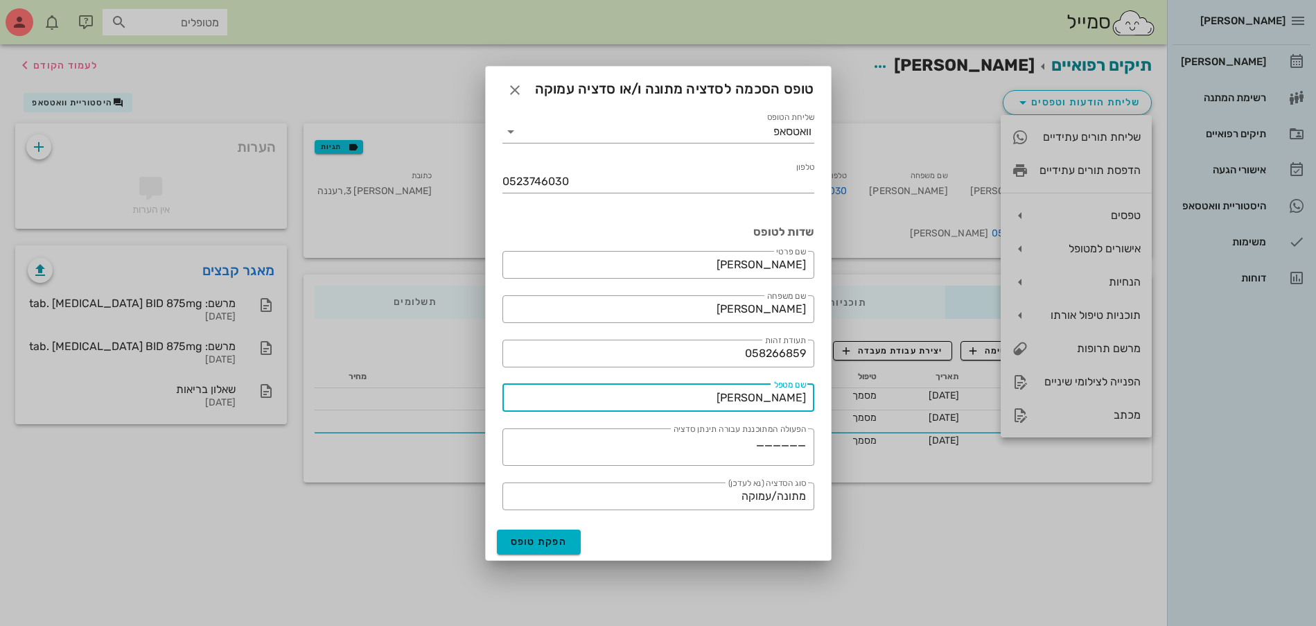
drag, startPoint x: 750, startPoint y: 400, endPoint x: 767, endPoint y: 149, distance: 252.0
click at [894, 371] on div "[PERSON_NAME] רשימת המתנה תיקים רפואיים אישורי הגעה היסטוריית וואטסאפ משימות דו…" at bounding box center [658, 313] width 1316 height 626
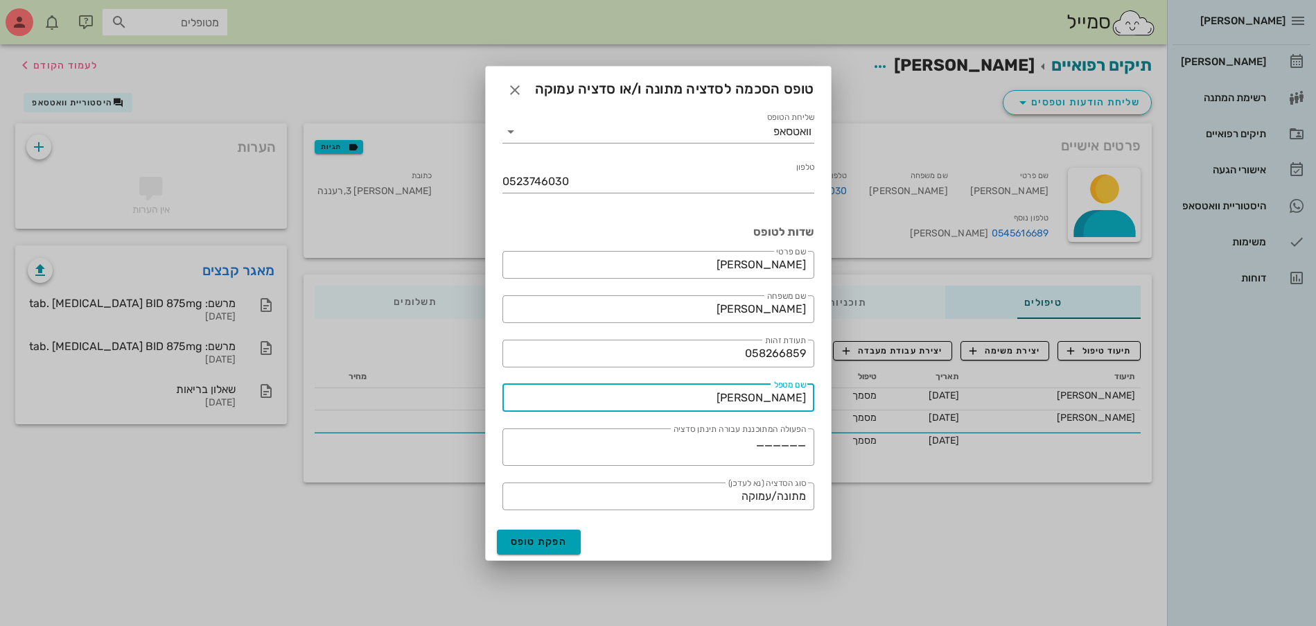
type input "[PERSON_NAME]"
click at [562, 547] on button "הפקת טופס" at bounding box center [539, 541] width 85 height 25
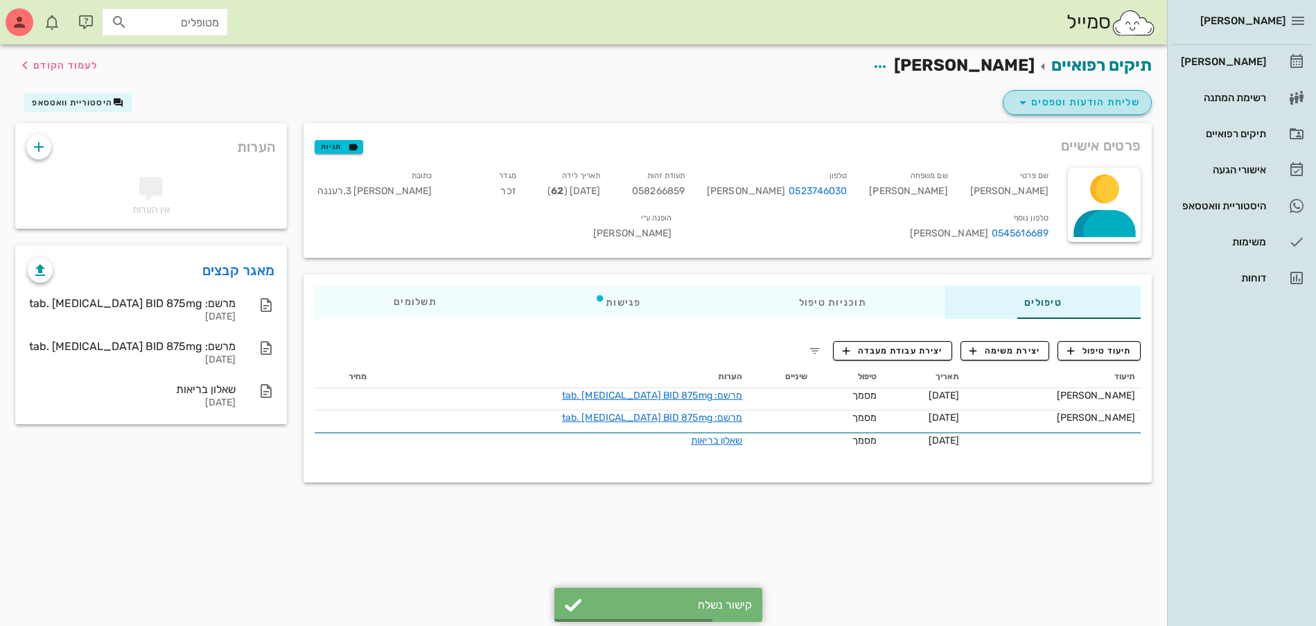
click at [1115, 97] on span "שליחת הודעות וטפסים" at bounding box center [1076, 102] width 125 height 17
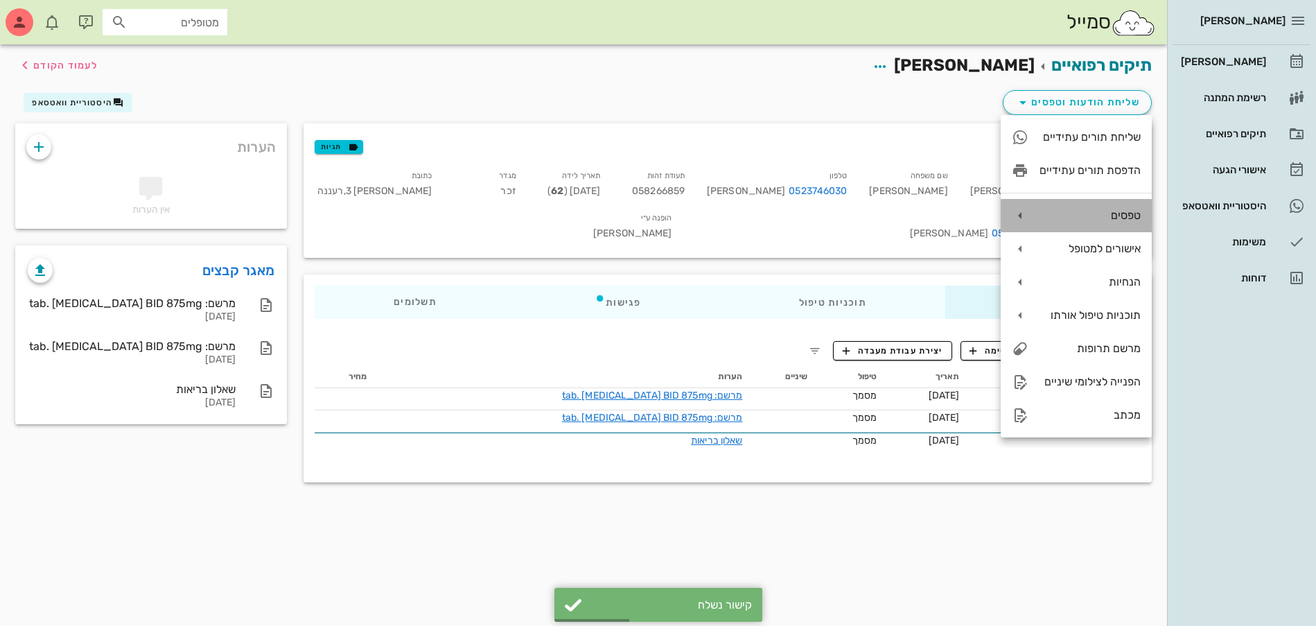
click at [1120, 215] on div "טפסים" at bounding box center [1089, 215] width 101 height 13
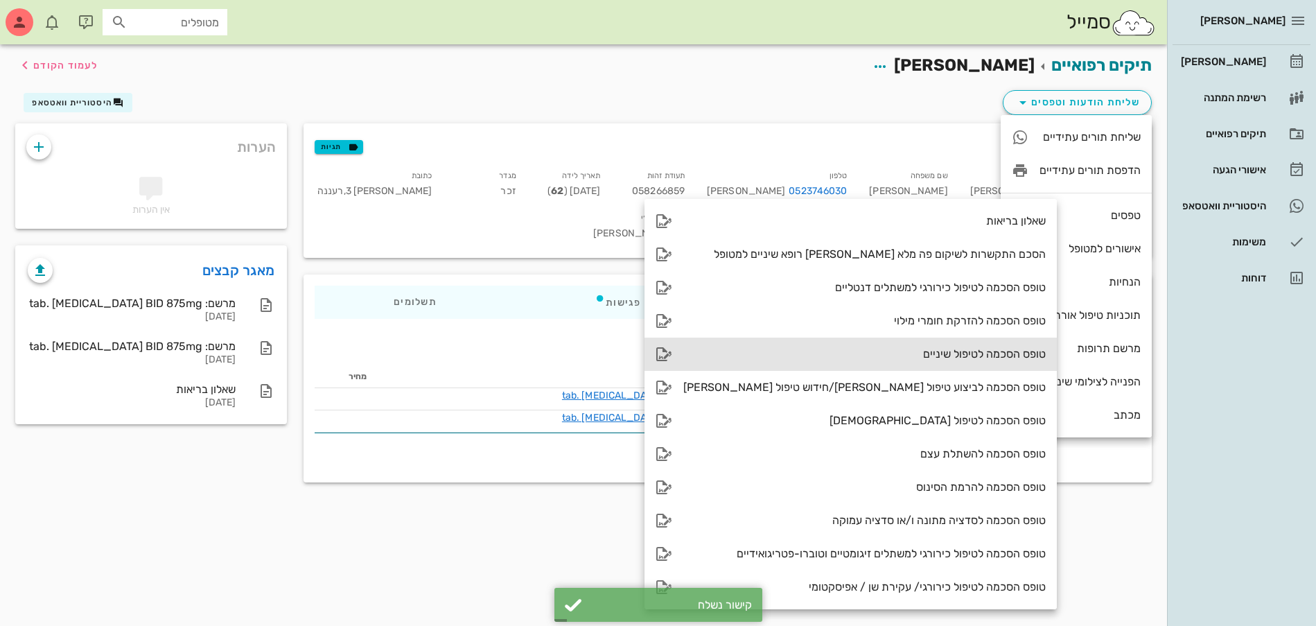
click at [929, 354] on div "טופס הסכמה לטיפול שיניים" at bounding box center [864, 353] width 362 height 13
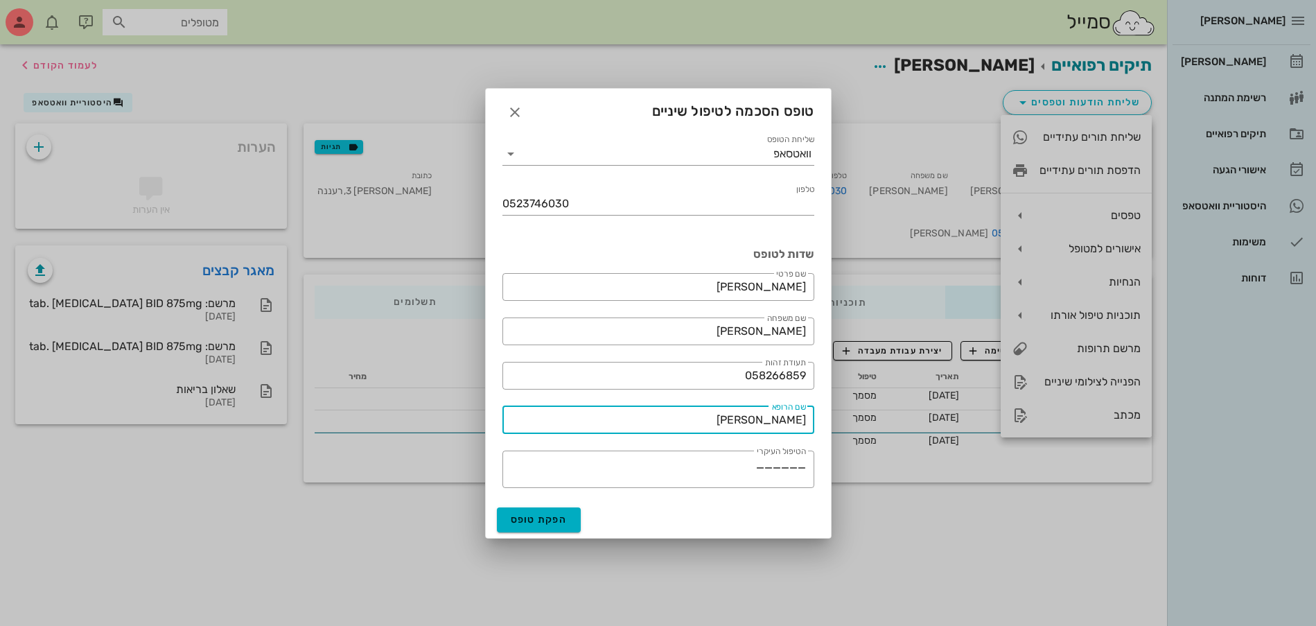
drag, startPoint x: 740, startPoint y: 418, endPoint x: 966, endPoint y: 425, distance: 225.9
click at [966, 425] on div "[PERSON_NAME] רשימת המתנה תיקים רפואיים אישורי הגעה היסטוריית וואטסאפ משימות דו…" at bounding box center [658, 313] width 1316 height 626
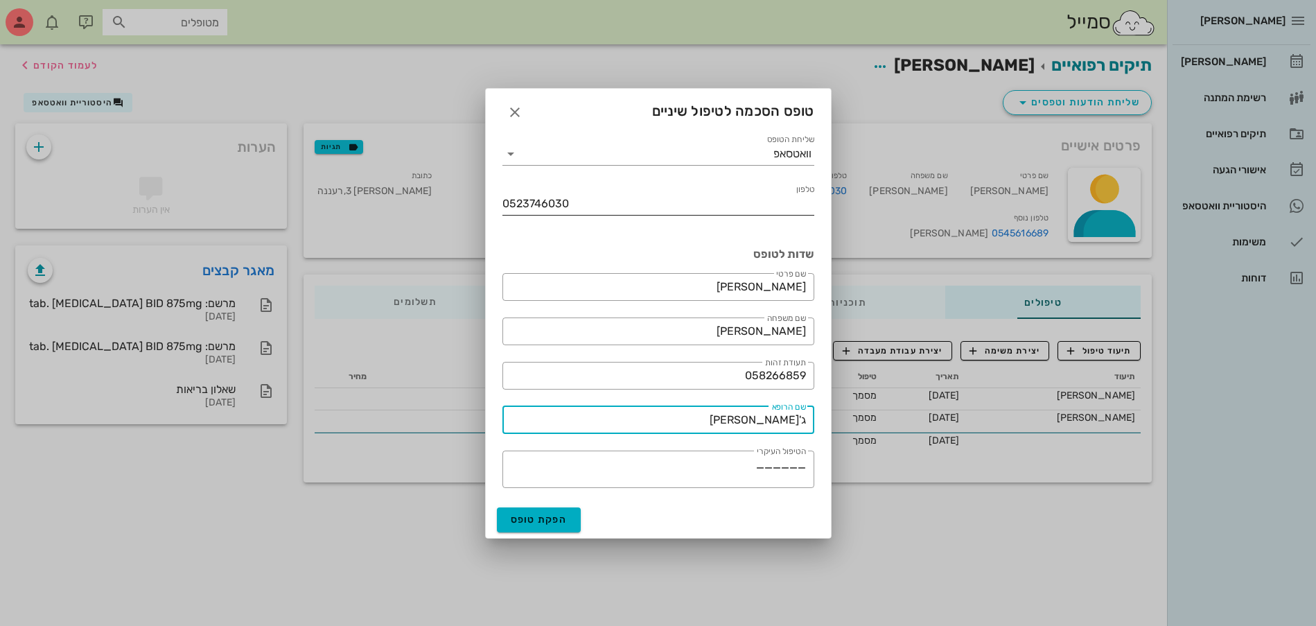
type input "ג'[PERSON_NAME]"
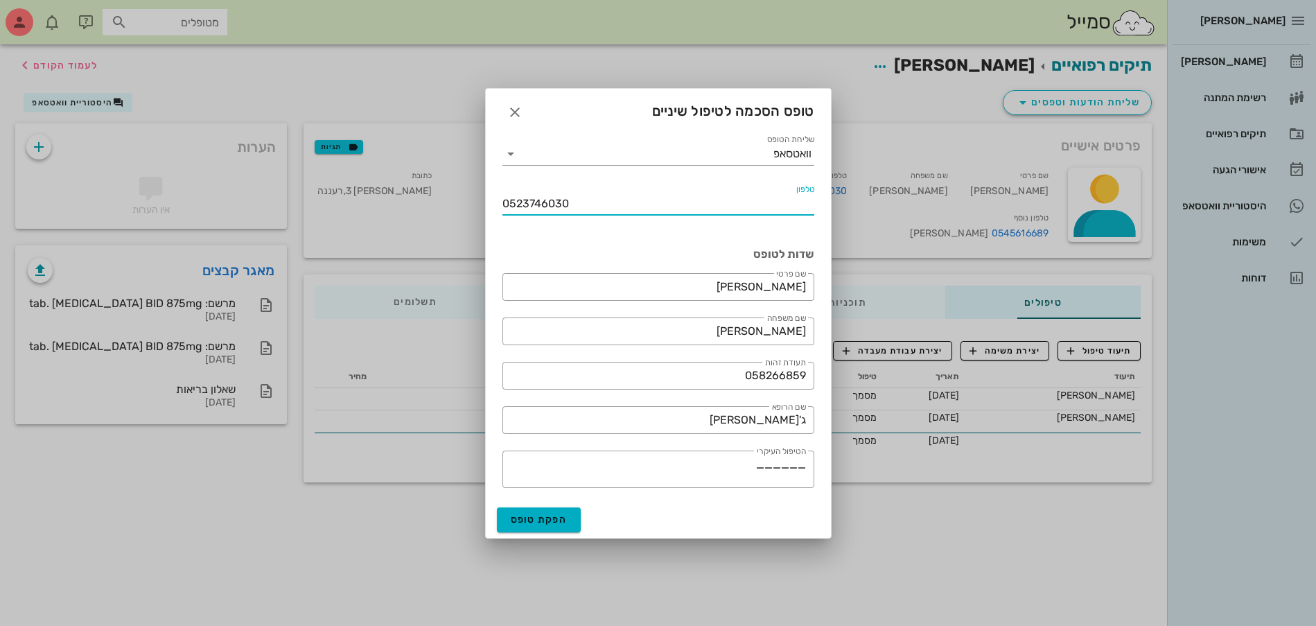
drag, startPoint x: 582, startPoint y: 198, endPoint x: 364, endPoint y: 168, distance: 219.7
click at [339, 160] on div "[PERSON_NAME] רשימת המתנה תיקים רפואיים אישורי הגעה היסטוריית וואטסאפ משימות דו…" at bounding box center [658, 313] width 1316 height 626
click at [554, 528] on button "הפקת טופס" at bounding box center [539, 519] width 85 height 25
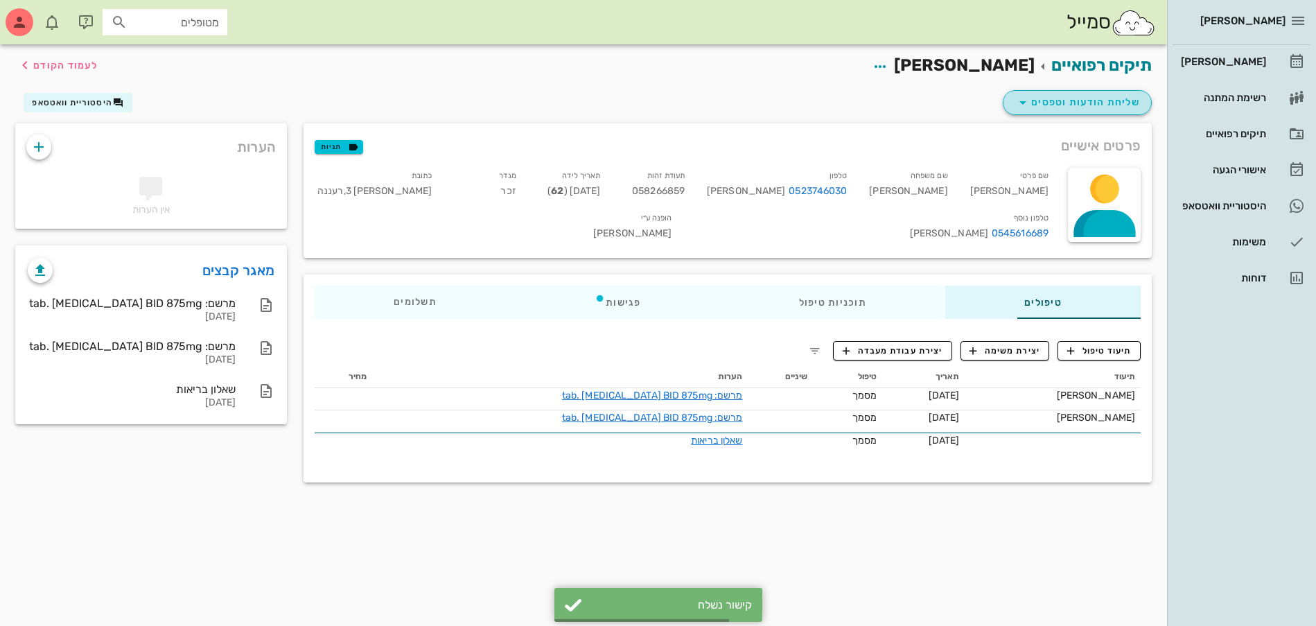
click at [1081, 100] on span "שליחת הודעות וטפסים" at bounding box center [1076, 102] width 125 height 17
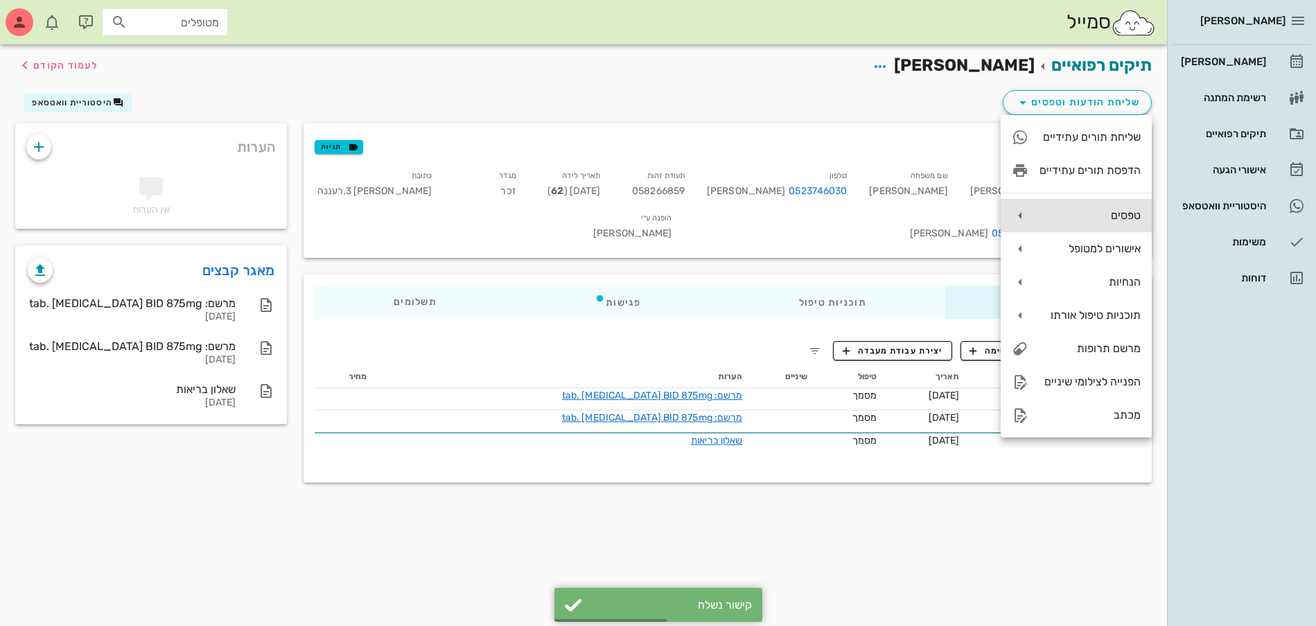
click at [1100, 224] on div "טפסים" at bounding box center [1075, 215] width 151 height 33
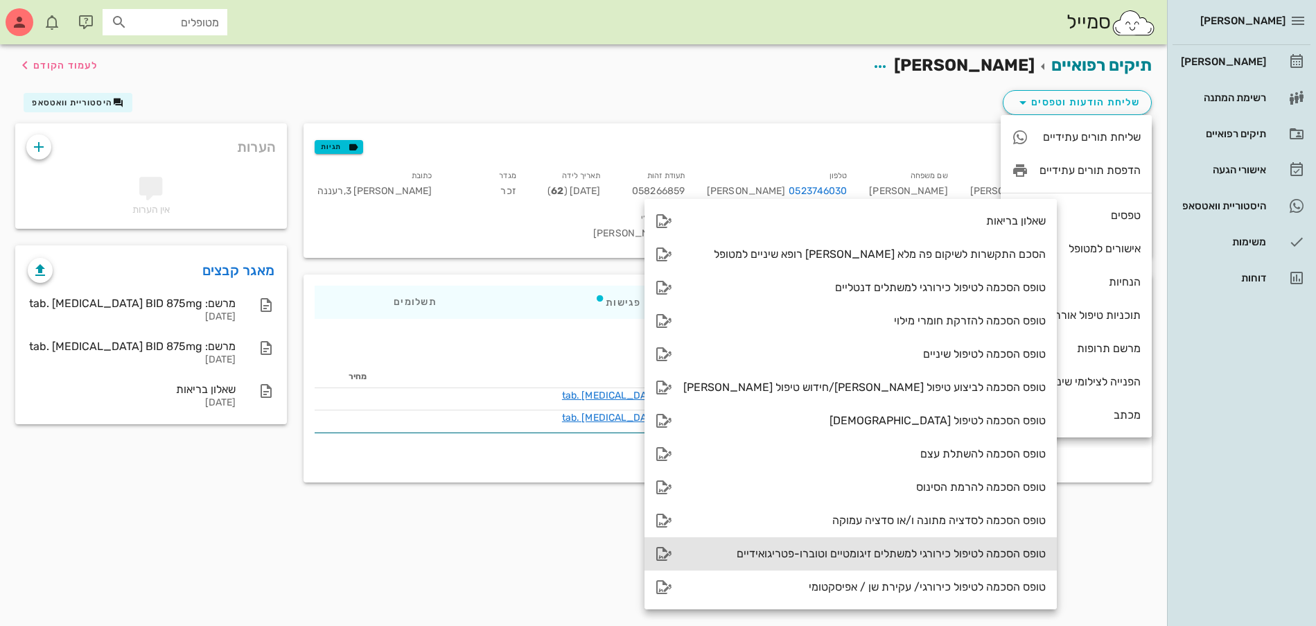
click at [916, 553] on div "טופס הסכמה לטיפול כירורגי למשתלים זיגומטיים וטוברו-פטריגואידיים" at bounding box center [864, 553] width 362 height 13
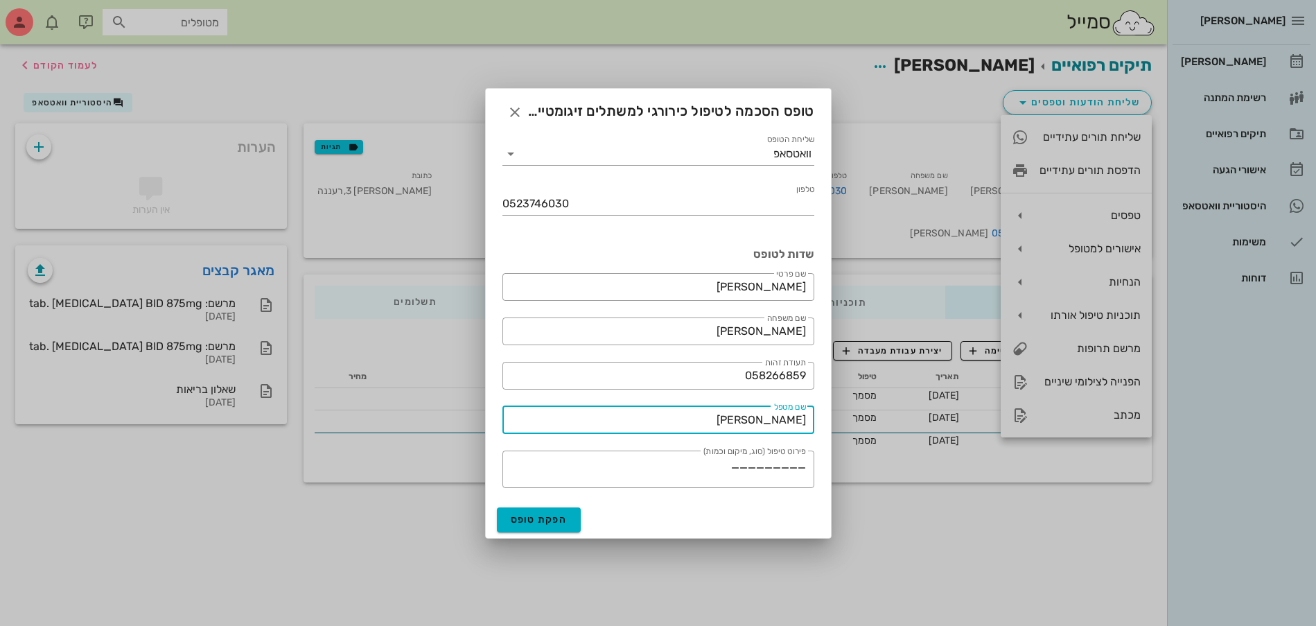
drag, startPoint x: 696, startPoint y: 419, endPoint x: 1316, endPoint y: 430, distance: 620.2
click at [1315, 430] on html "[PERSON_NAME] רשימת המתנה תיקים רפואיים אישורי הגעה היסטוריית וואטסאפ משימות דו…" at bounding box center [658, 313] width 1316 height 626
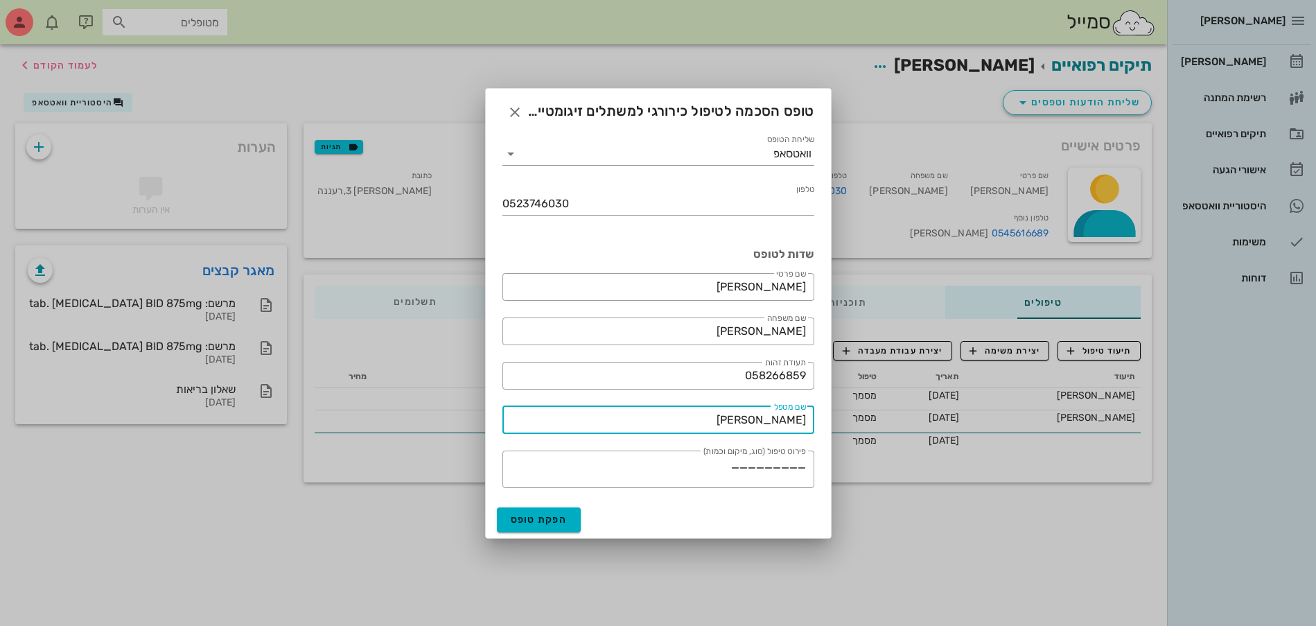
type input "[PERSON_NAME]"
click at [524, 532] on div "הפקת טופס" at bounding box center [658, 520] width 345 height 36
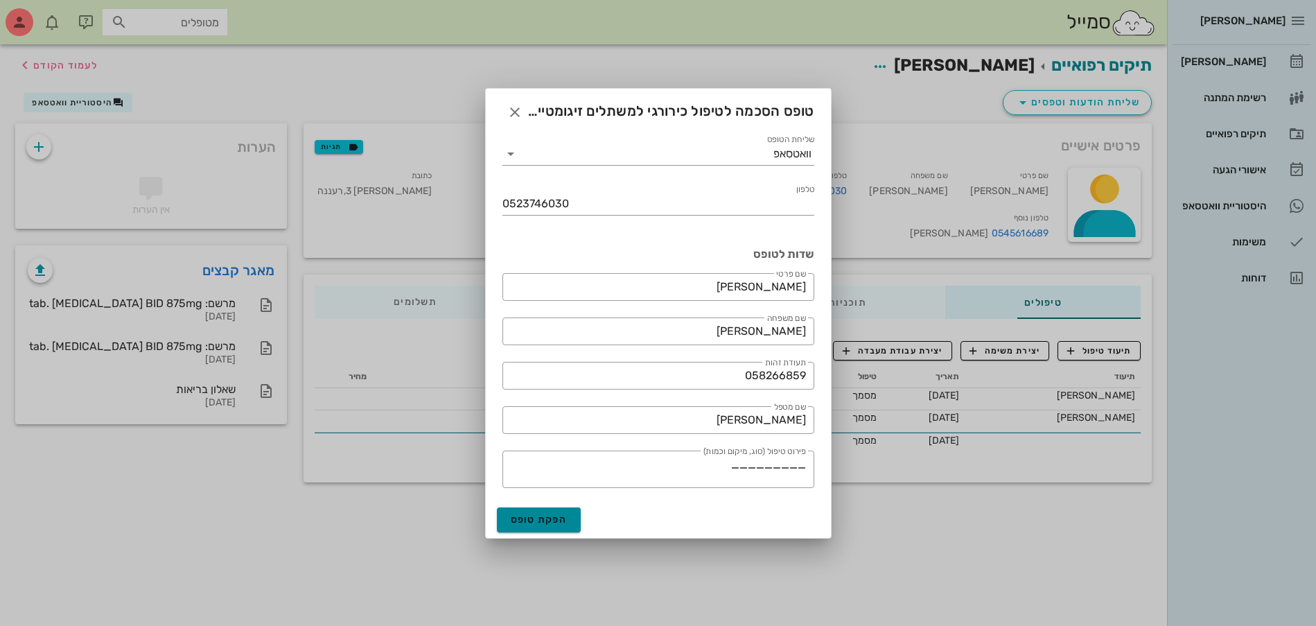
click at [542, 512] on button "הפקת טופס" at bounding box center [539, 519] width 85 height 25
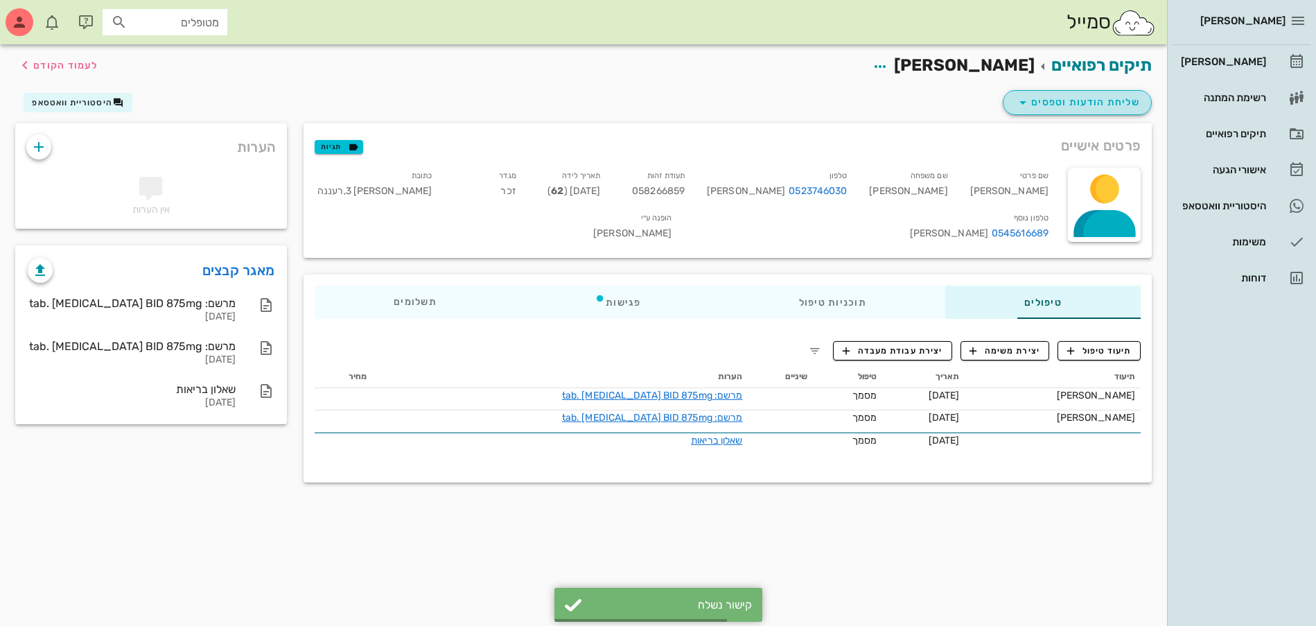
click at [1072, 96] on span "שליחת הודעות וטפסים" at bounding box center [1076, 102] width 125 height 17
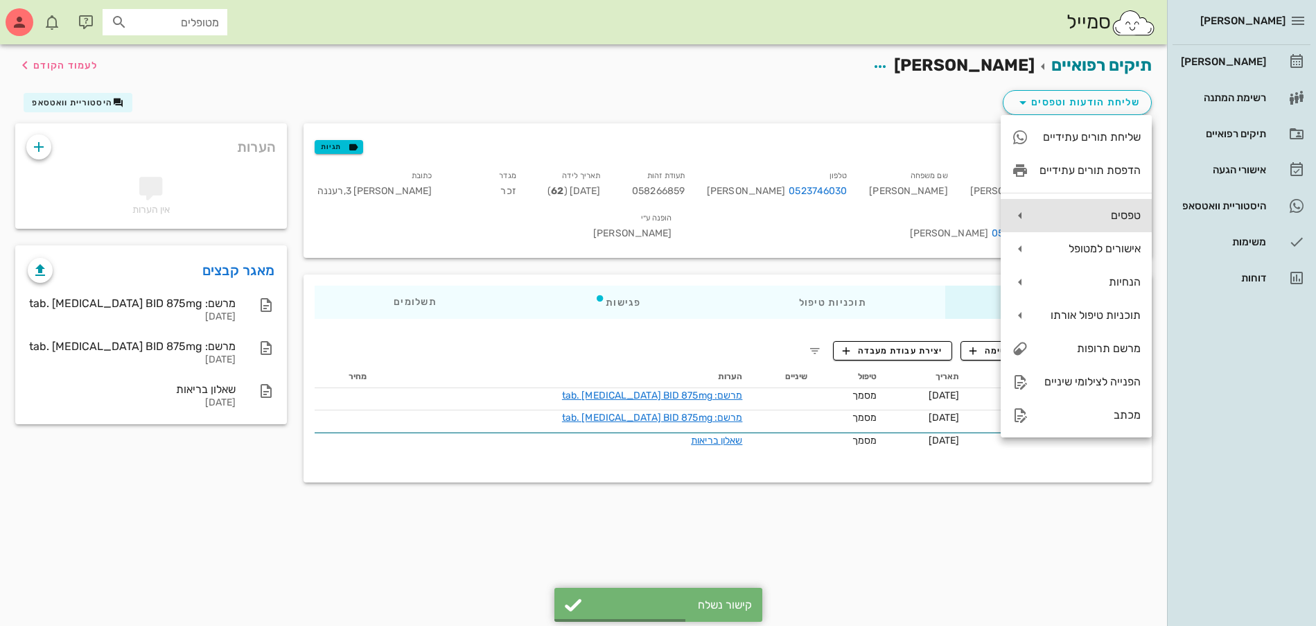
click at [1083, 207] on div "טפסים" at bounding box center [1075, 215] width 151 height 33
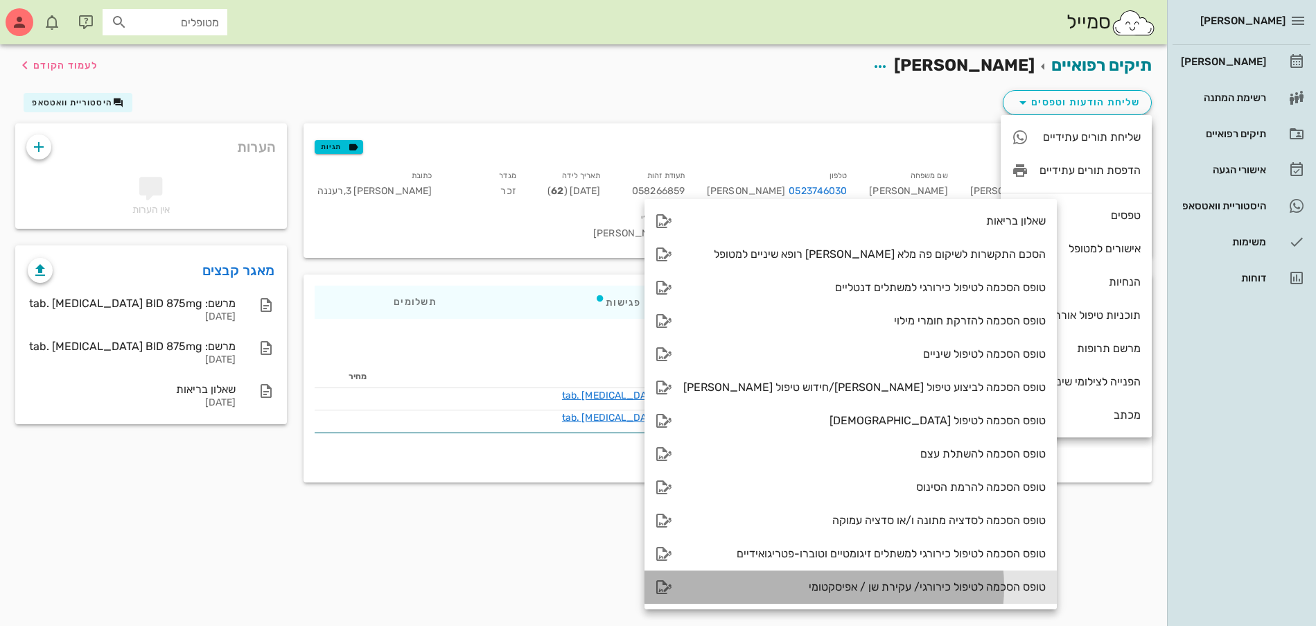
click at [890, 590] on div "טופס הסכמה לטיפול כירורגי/ עקירת שן / אפיסקטומי" at bounding box center [864, 586] width 362 height 13
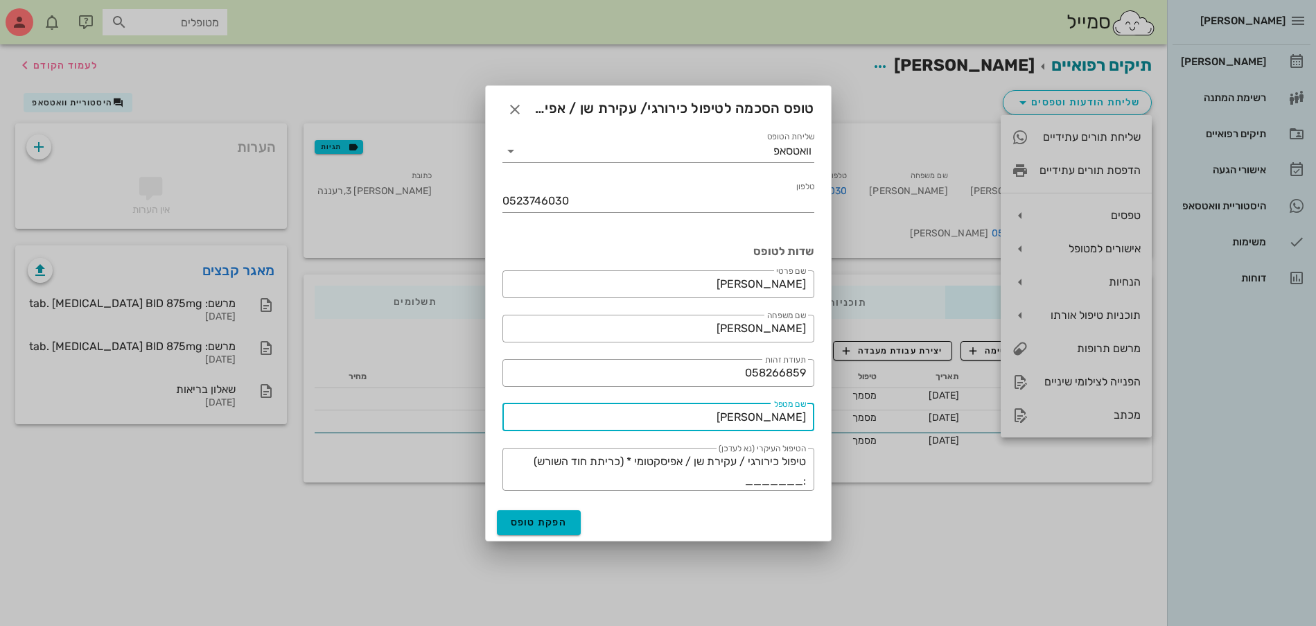
drag, startPoint x: 1053, startPoint y: 424, endPoint x: 1313, endPoint y: 439, distance: 260.3
click at [1315, 431] on html "[PERSON_NAME] רשימת המתנה תיקים רפואיים אישורי הגעה היסטוריית וואטסאפ משימות דו…" at bounding box center [658, 313] width 1316 height 626
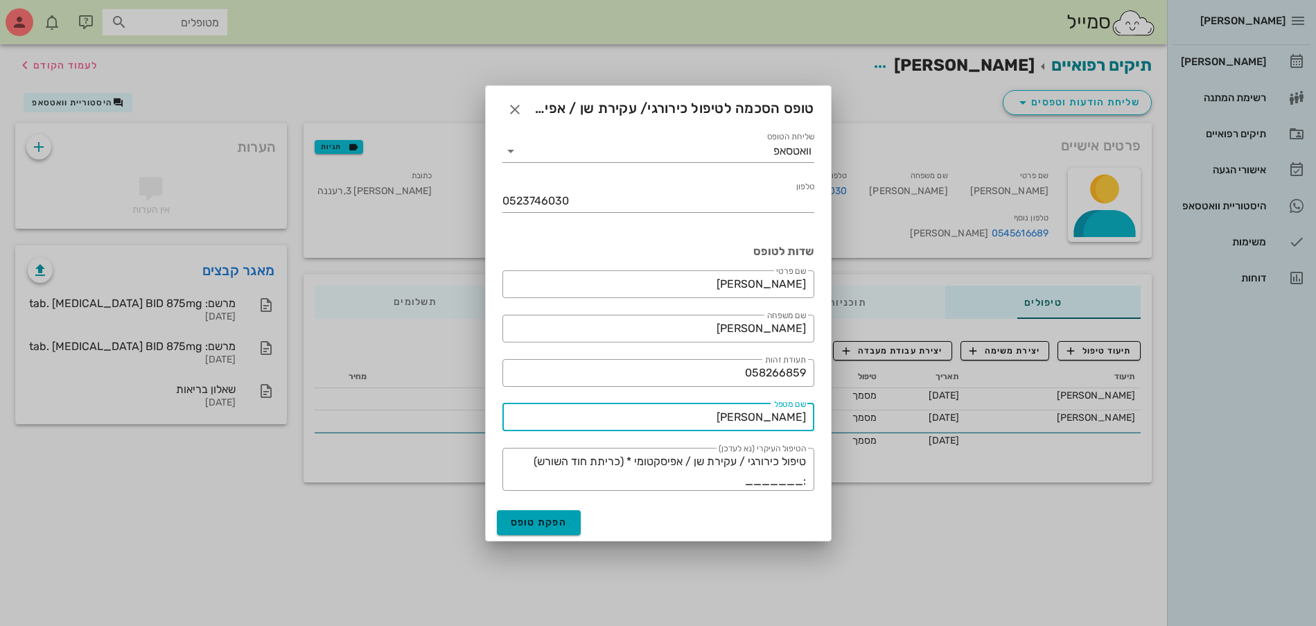
type input "[PERSON_NAME]"
click at [541, 517] on span "הפקת טופס" at bounding box center [539, 522] width 57 height 12
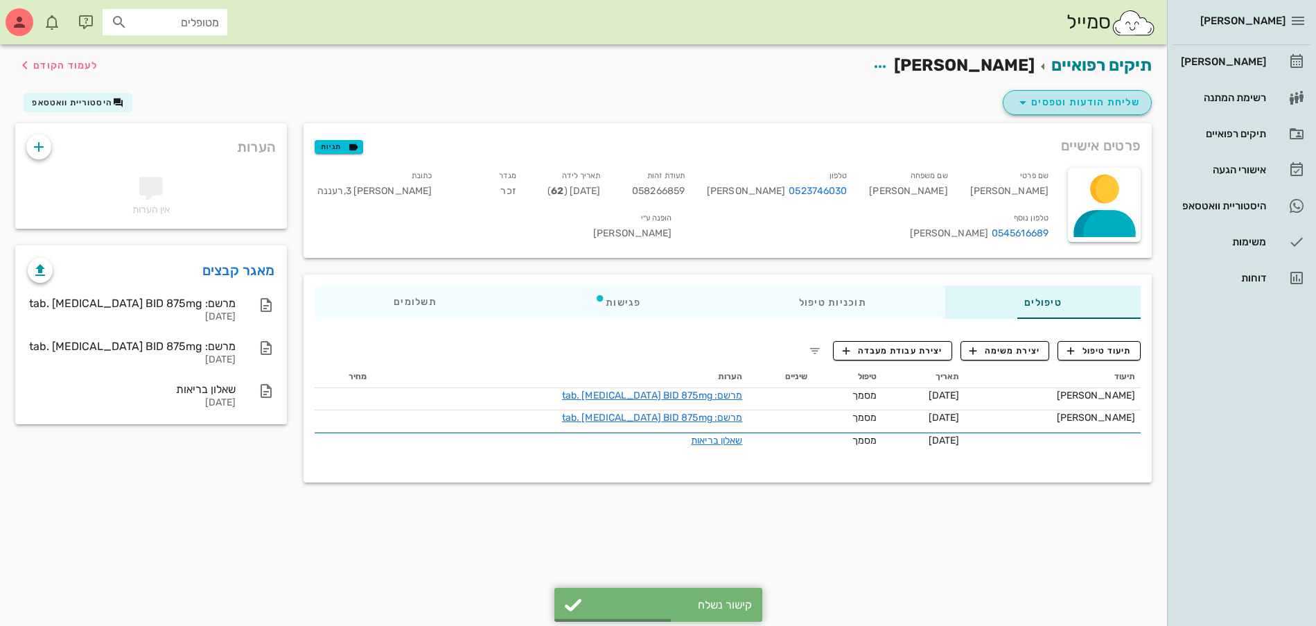
click at [1074, 101] on span "שליחת הודעות וטפסים" at bounding box center [1076, 102] width 125 height 17
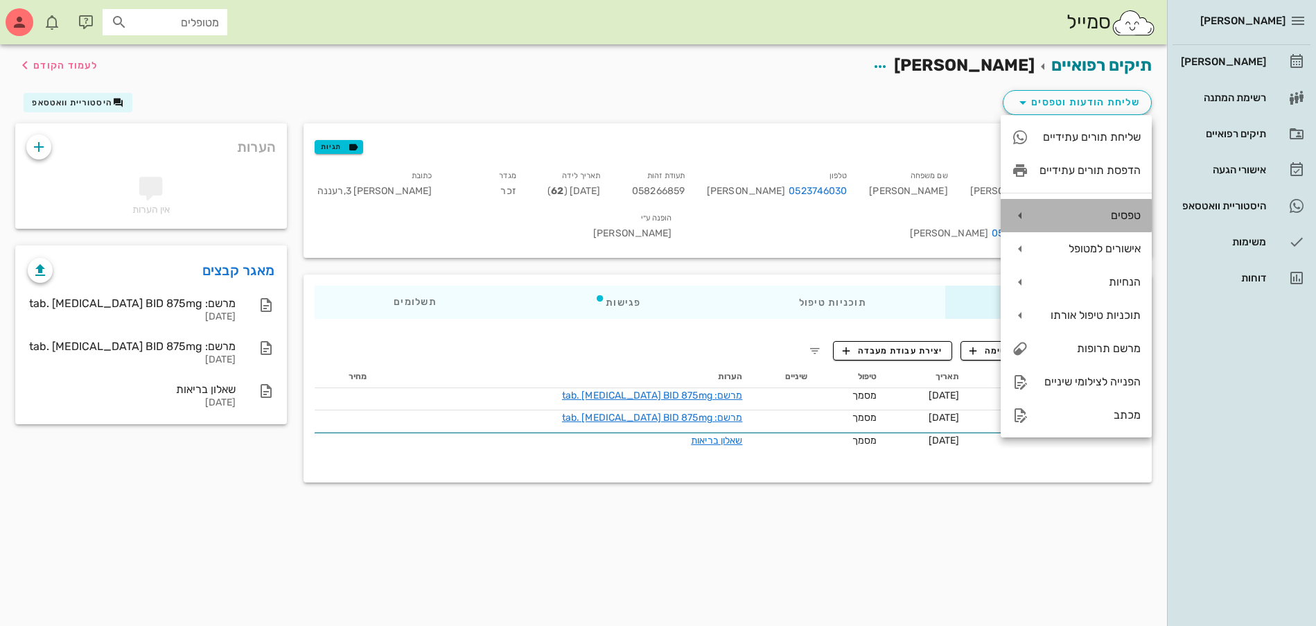
click at [1117, 218] on div "טפסים" at bounding box center [1089, 215] width 101 height 13
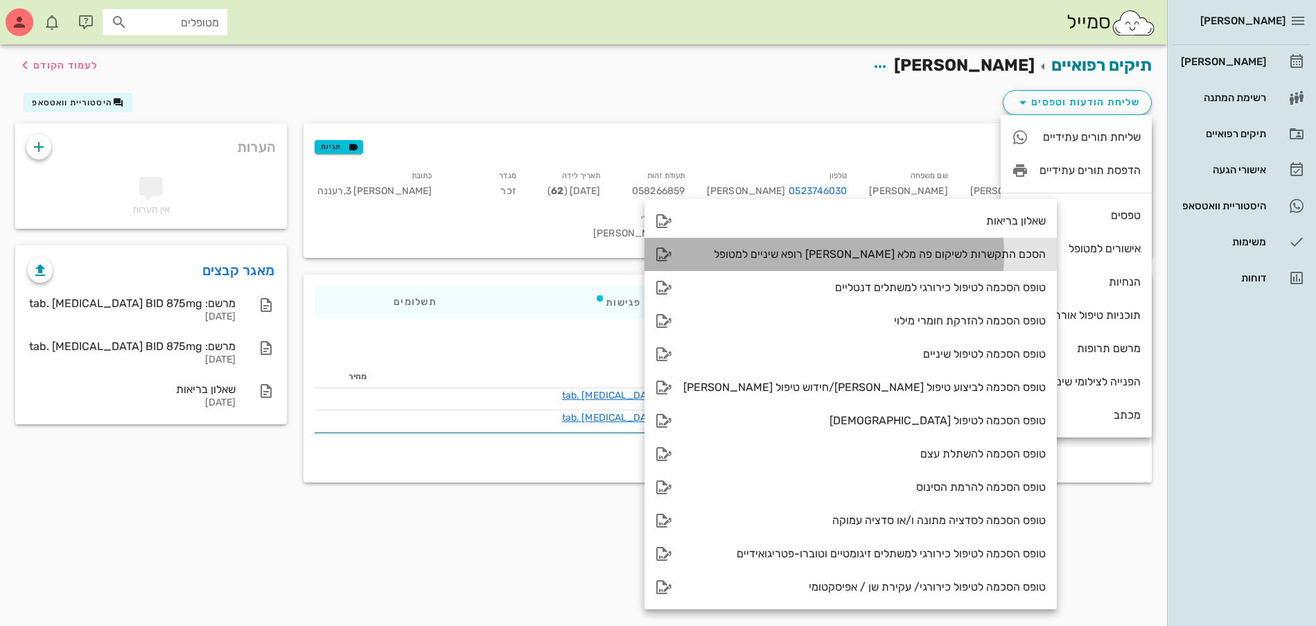
click at [881, 251] on div "הסכם התקשרות לשיקום פה מלא [PERSON_NAME] רופא שיניים למטופל" at bounding box center [864, 253] width 362 height 13
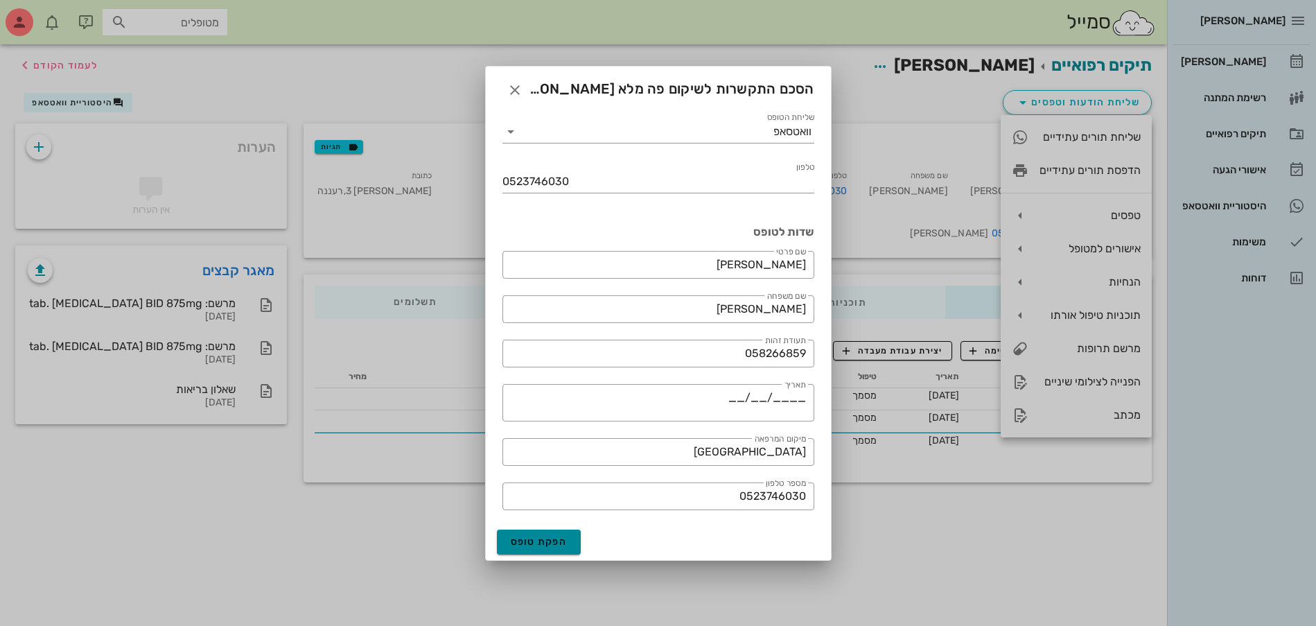
click at [541, 529] on button "הפקת טופס" at bounding box center [539, 541] width 85 height 25
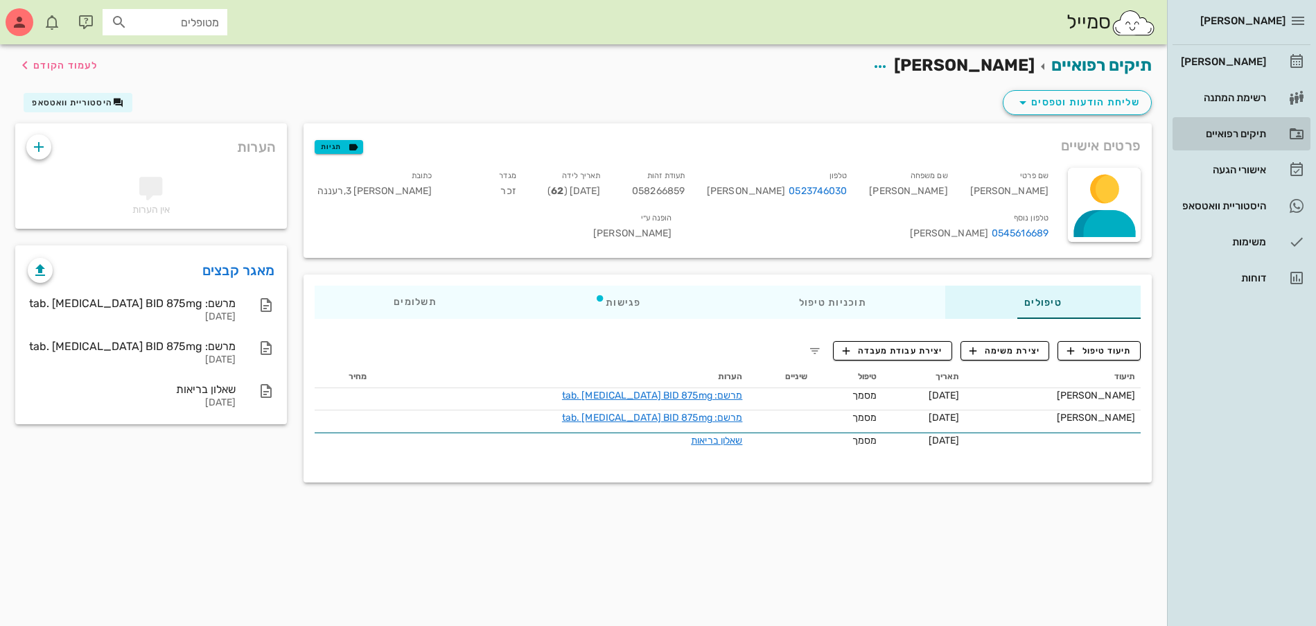
click at [1253, 129] on div "תיקים רפואיים" at bounding box center [1222, 133] width 88 height 11
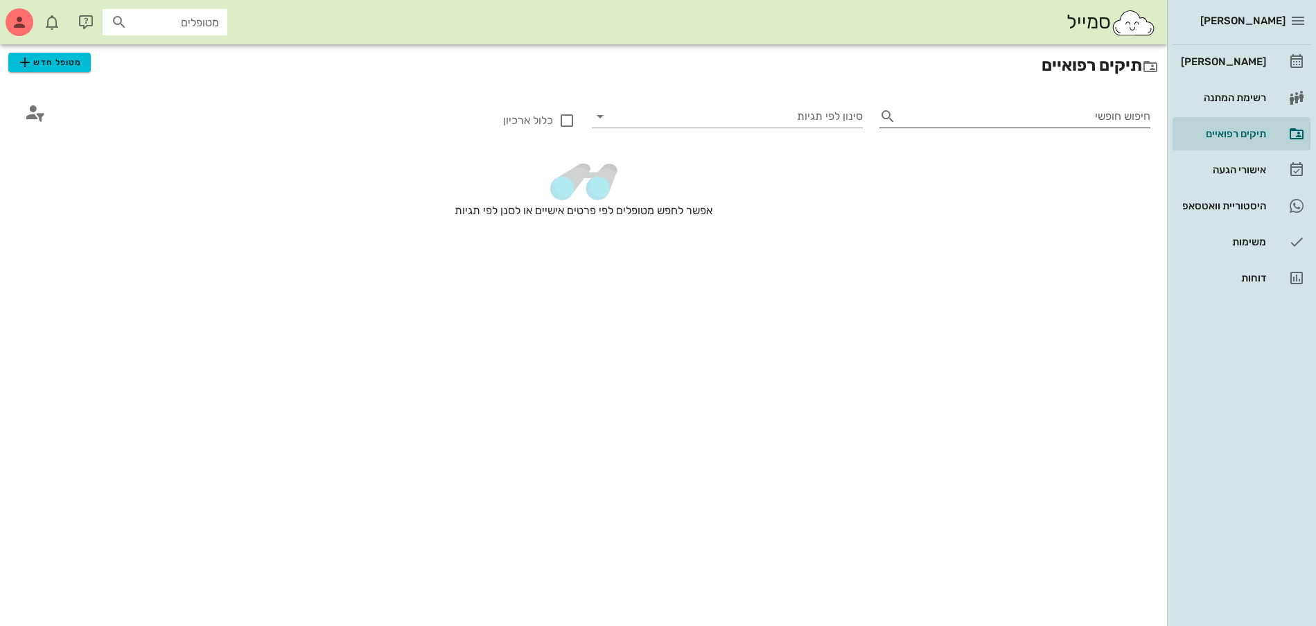
click at [1039, 118] on input "חיפוש חופשי" at bounding box center [1025, 116] width 249 height 22
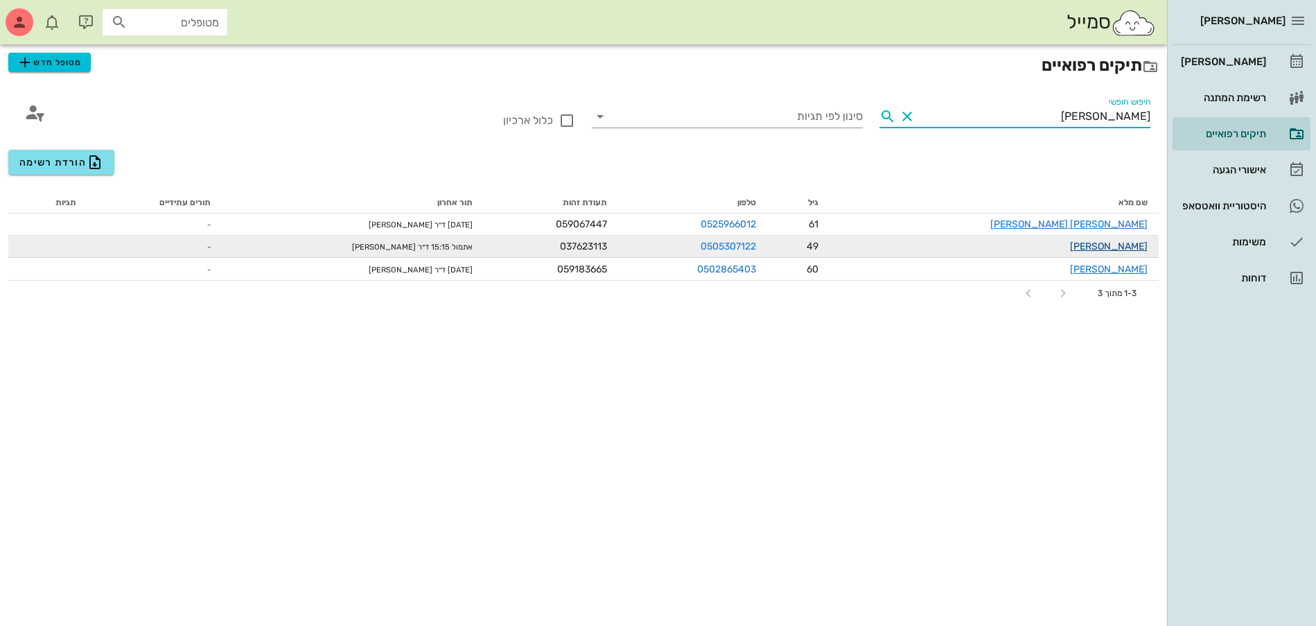
type input "[PERSON_NAME]"
click at [1136, 249] on link "[PERSON_NAME]" at bounding box center [1109, 246] width 78 height 12
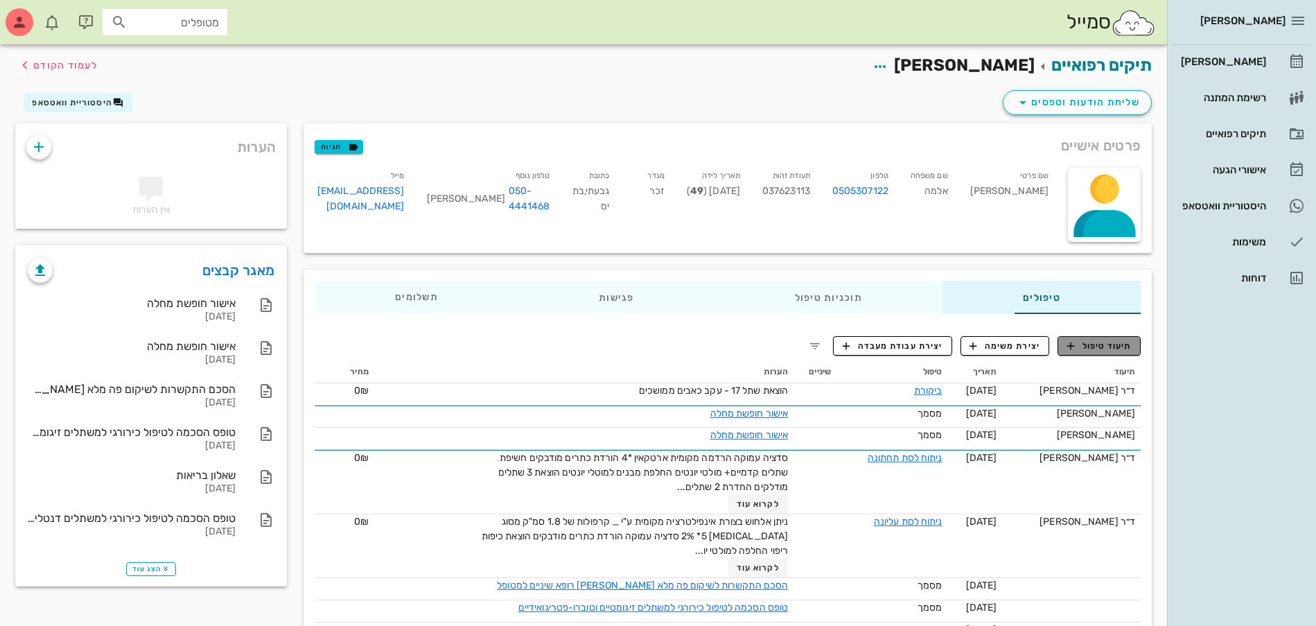
click at [1115, 351] on span "תיעוד טיפול" at bounding box center [1099, 345] width 64 height 12
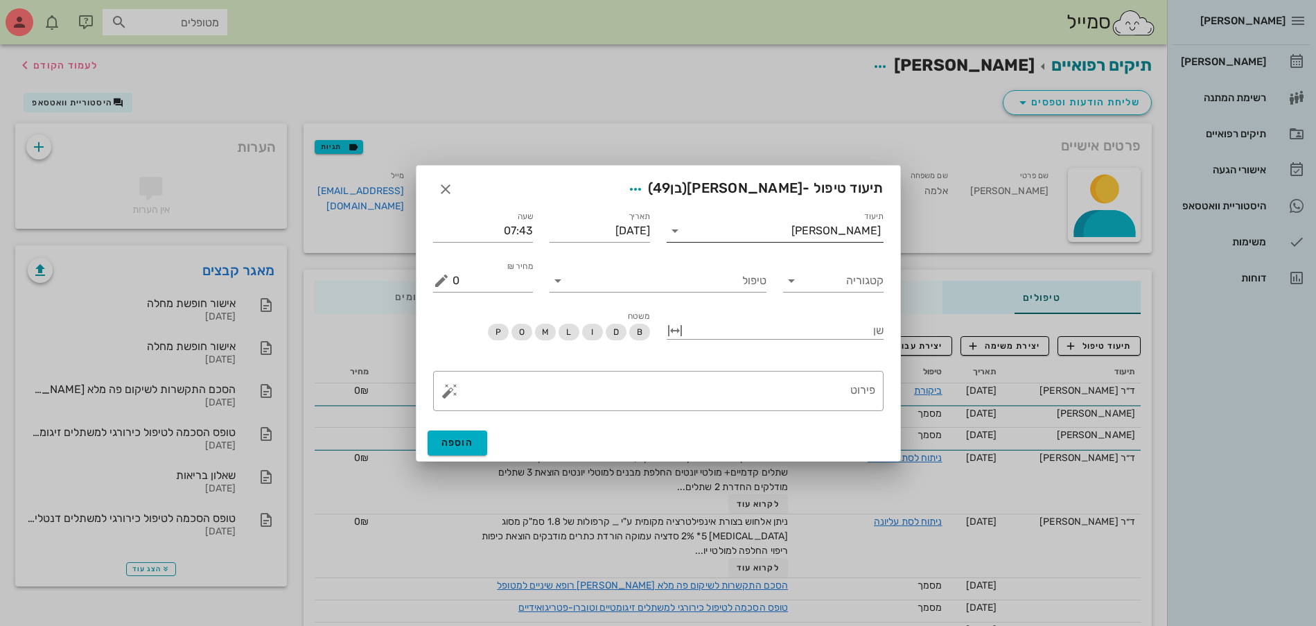
click at [791, 227] on input "תיעוד" at bounding box center [738, 231] width 105 height 22
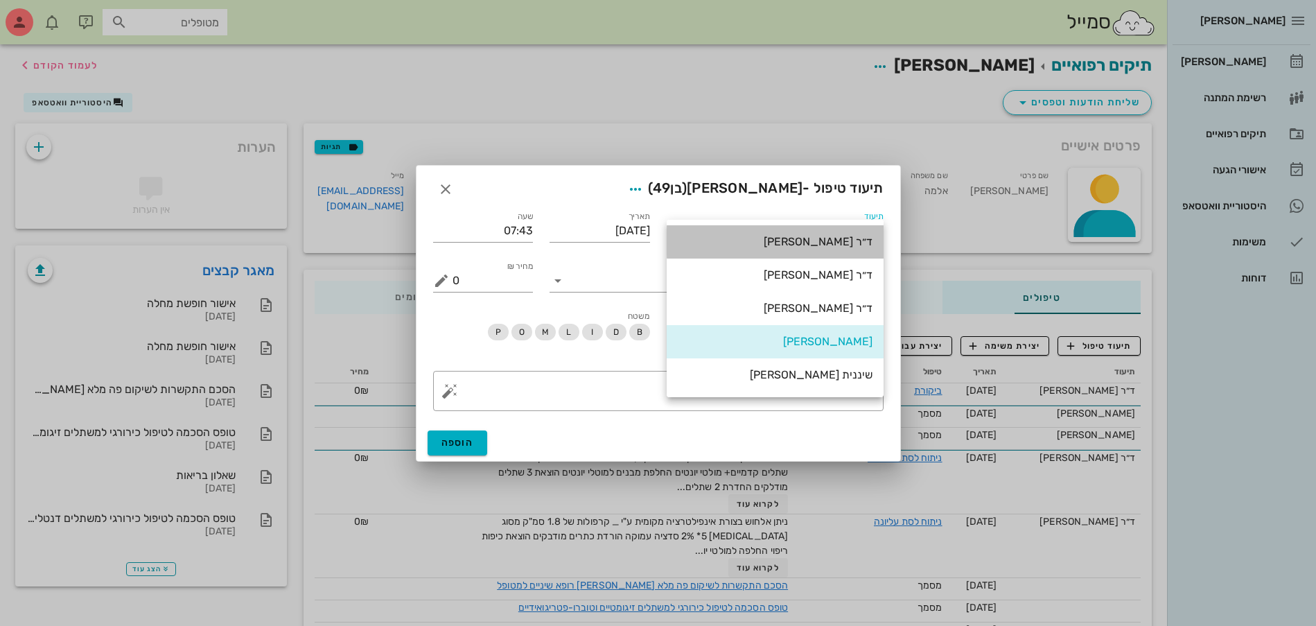
click at [840, 244] on div "ד״ר [PERSON_NAME]" at bounding box center [775, 241] width 195 height 13
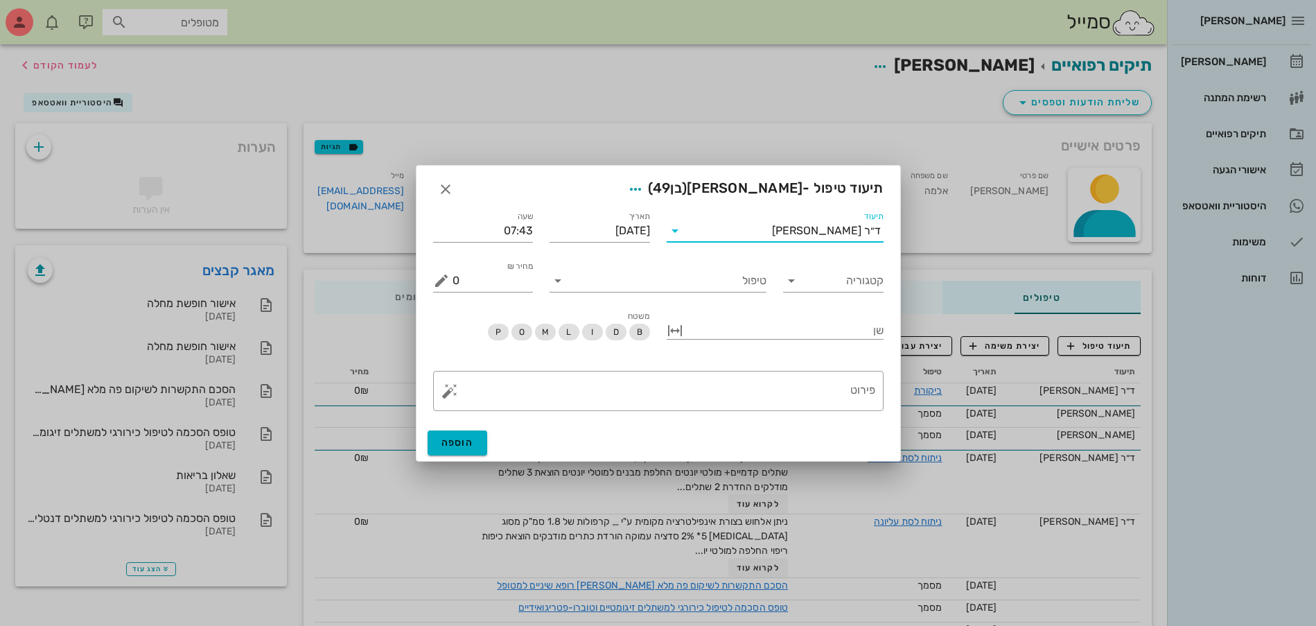
click at [836, 220] on div "ד״ר [PERSON_NAME]" at bounding box center [784, 231] width 197 height 22
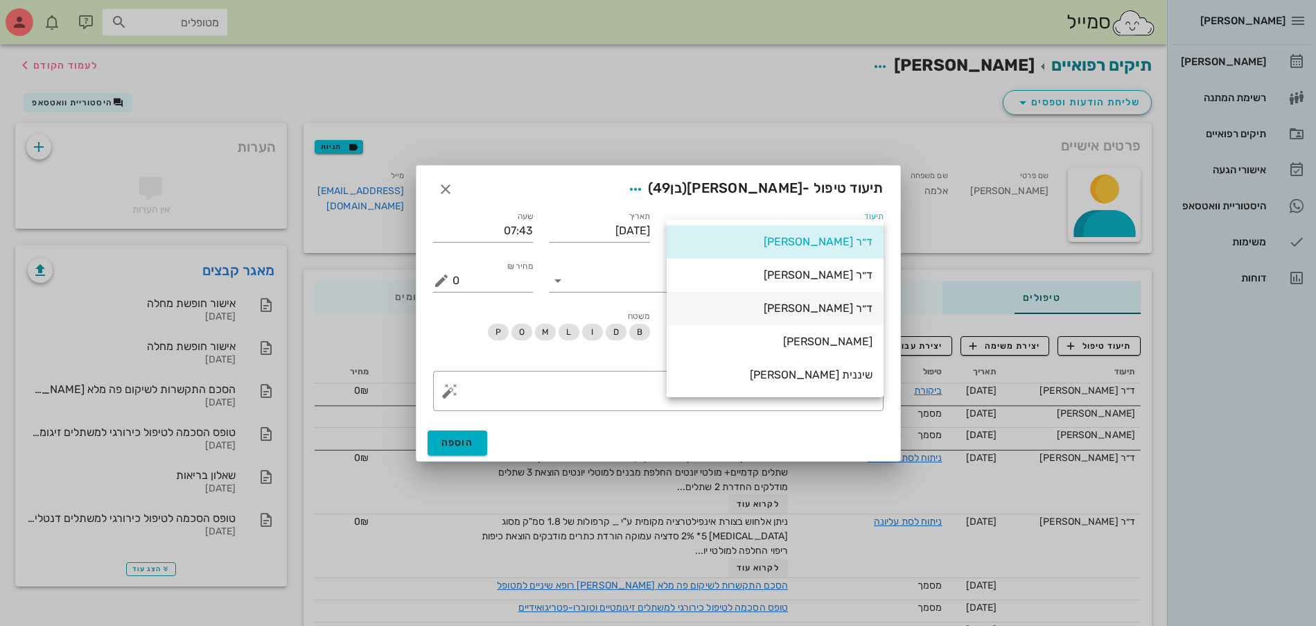
click at [820, 309] on div "ד״ר [PERSON_NAME]" at bounding box center [775, 307] width 195 height 13
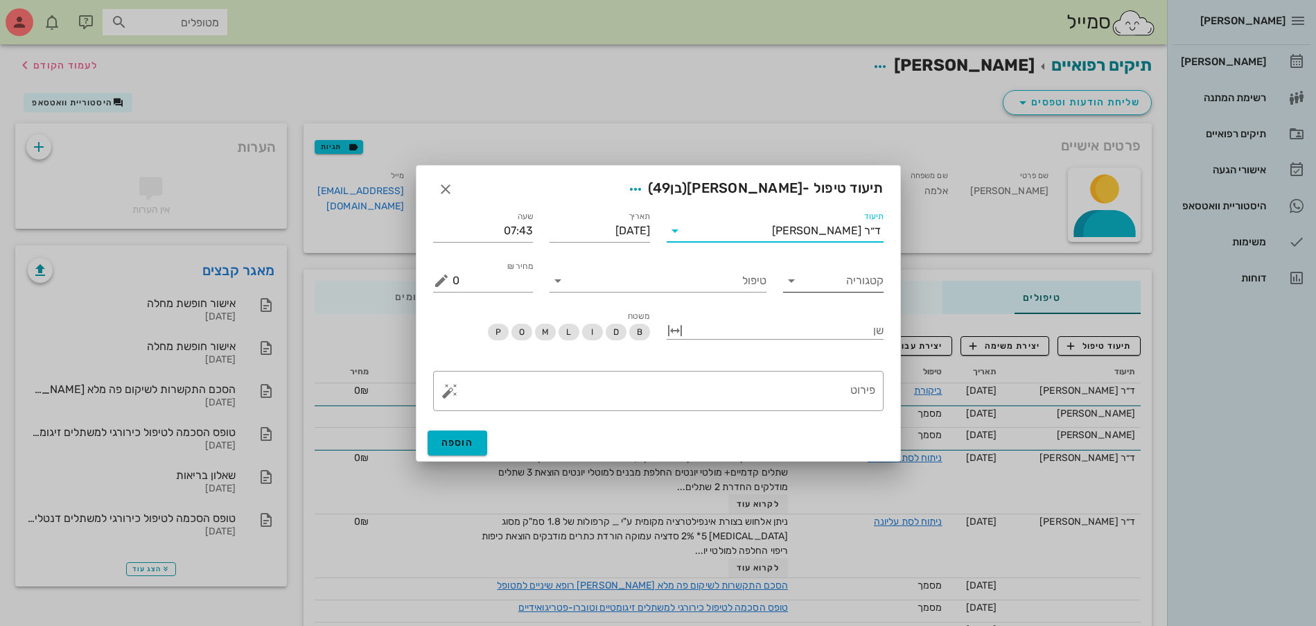
click at [840, 278] on input "קטגוריה" at bounding box center [844, 281] width 78 height 22
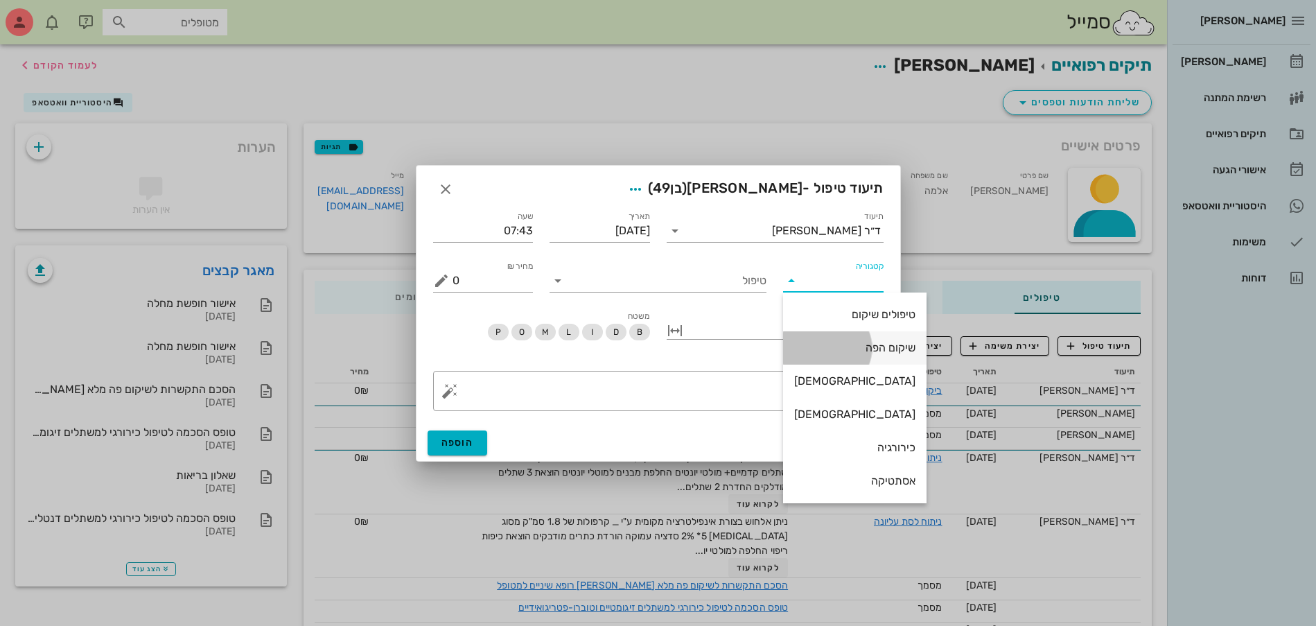
click at [833, 349] on div "שיקום הפה" at bounding box center [854, 347] width 121 height 13
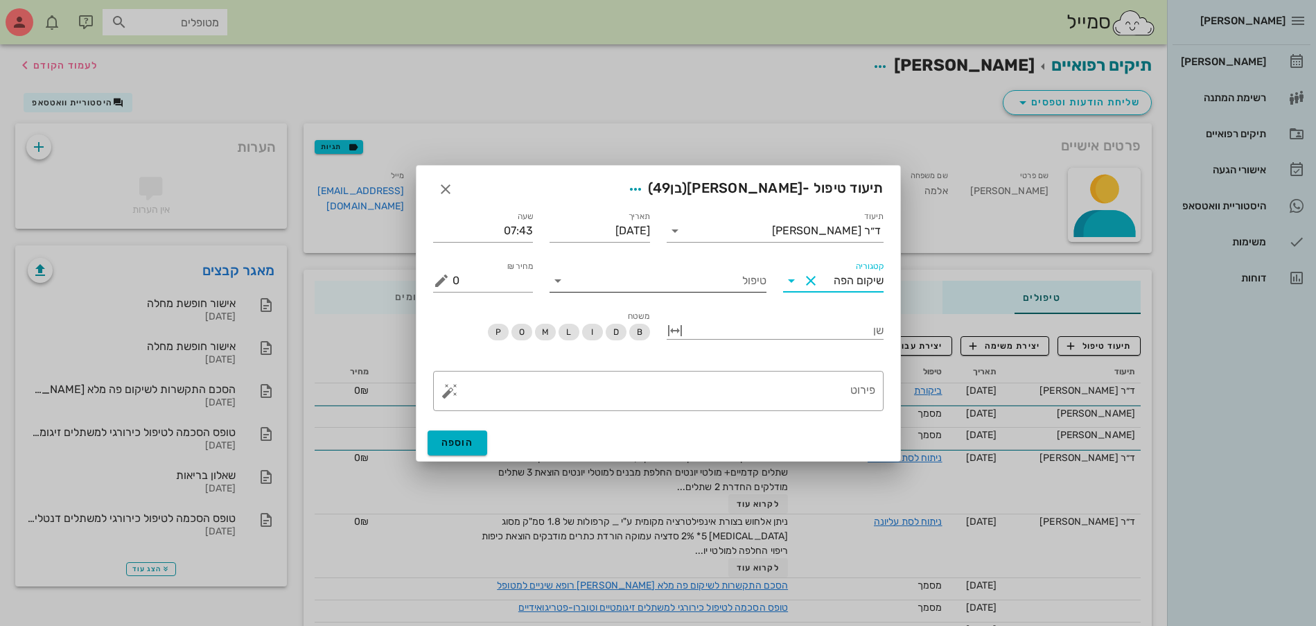
click at [625, 284] on input "טיפול" at bounding box center [667, 281] width 197 height 22
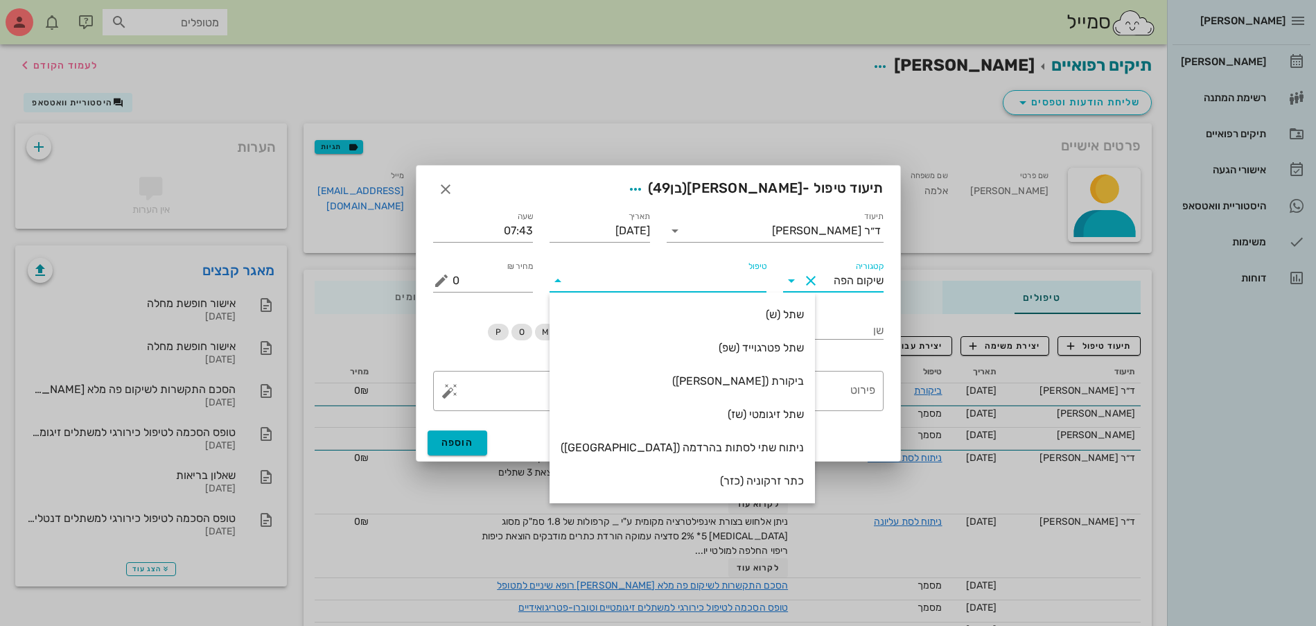
click at [842, 274] on input "שיקום הפה" at bounding box center [853, 281] width 62 height 22
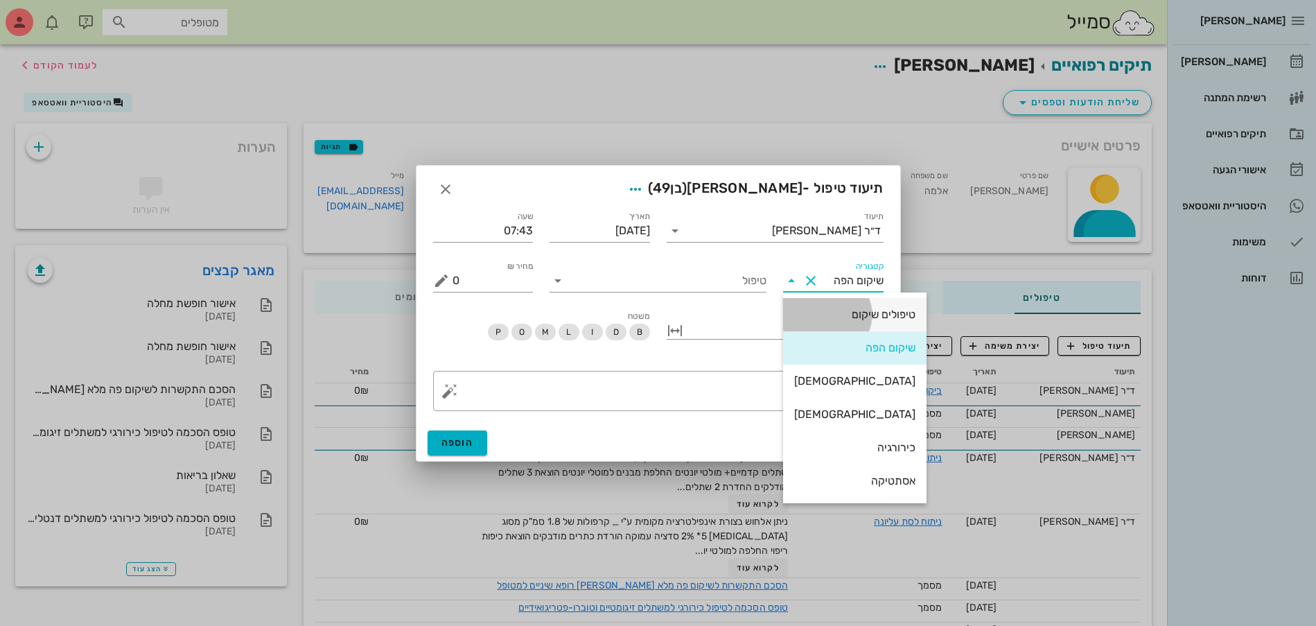
click at [843, 318] on div "טיפולים שיקום" at bounding box center [854, 314] width 121 height 13
type input "טיפולים שיקום"
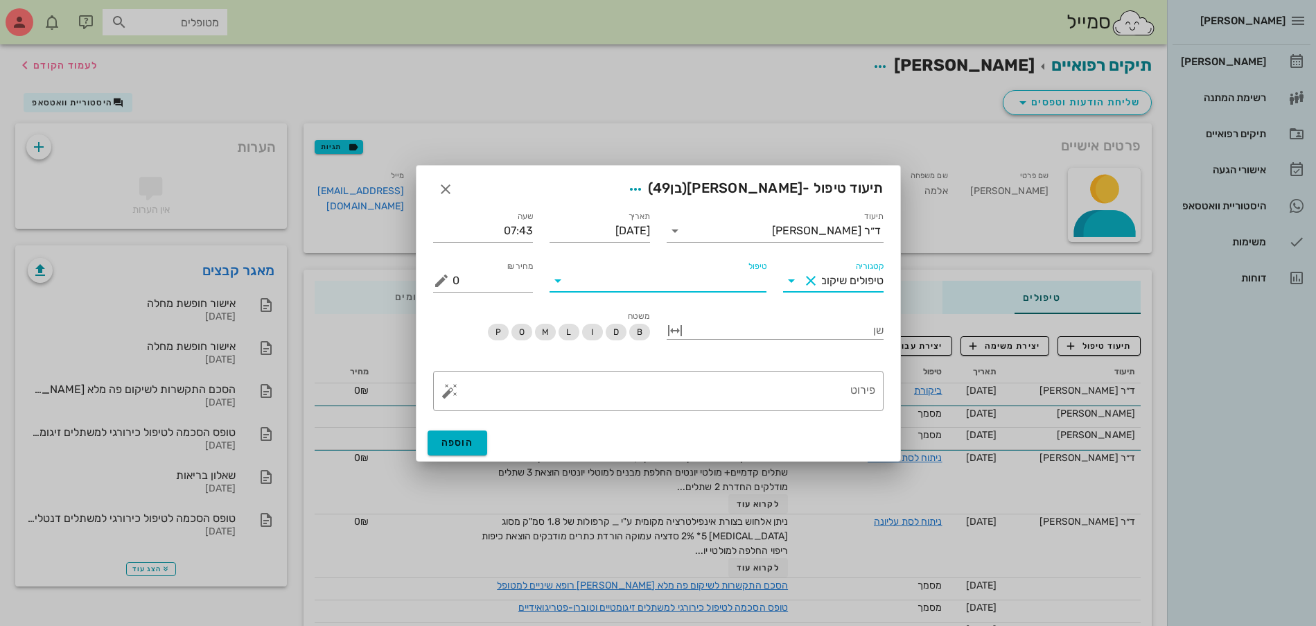
click at [727, 286] on input "טיפול" at bounding box center [667, 281] width 197 height 22
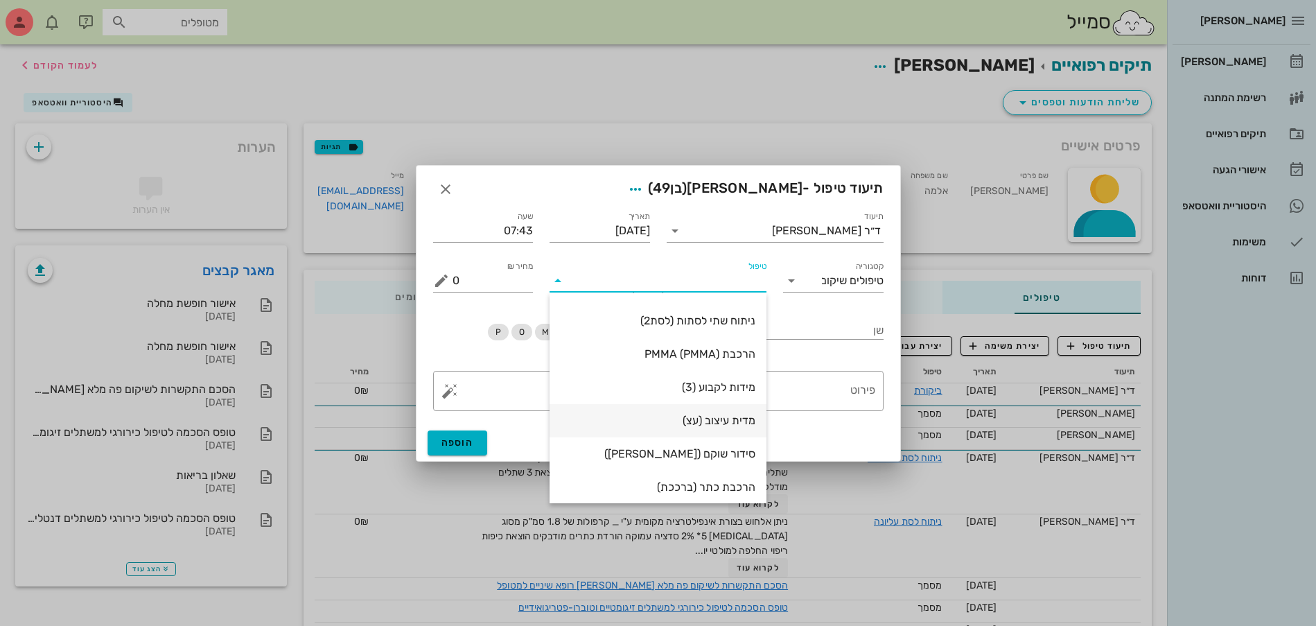
scroll to position [266, 0]
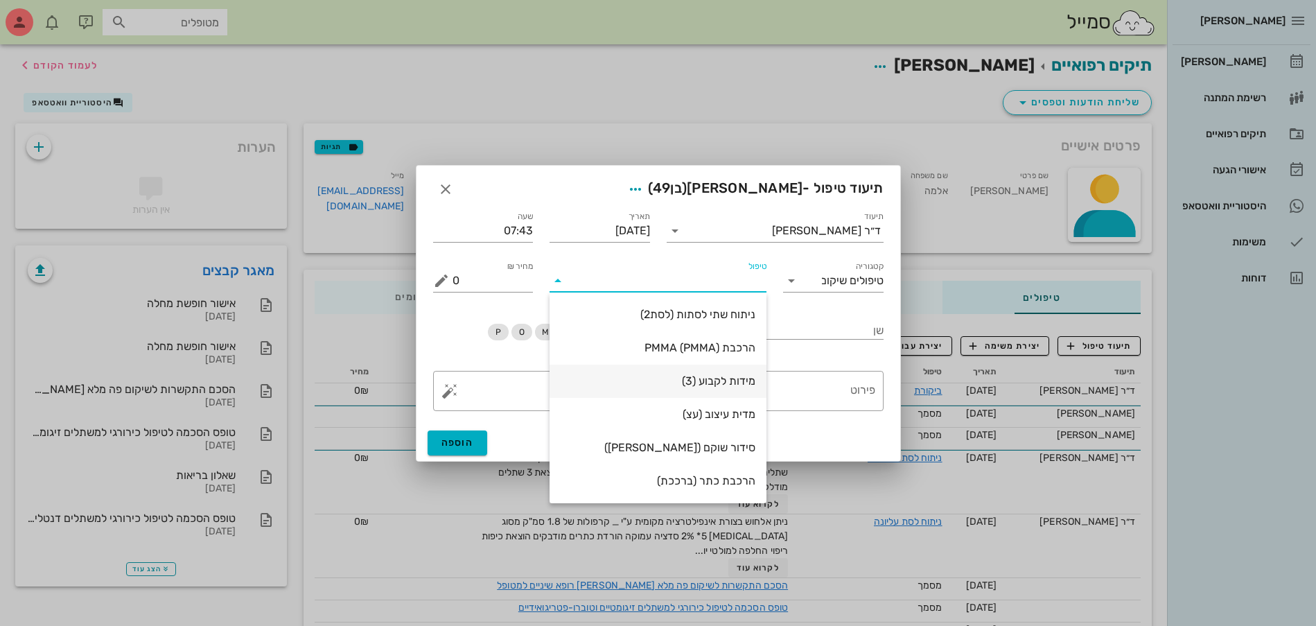
click at [718, 382] on div "מידות לקבוע (3)" at bounding box center [657, 380] width 195 height 13
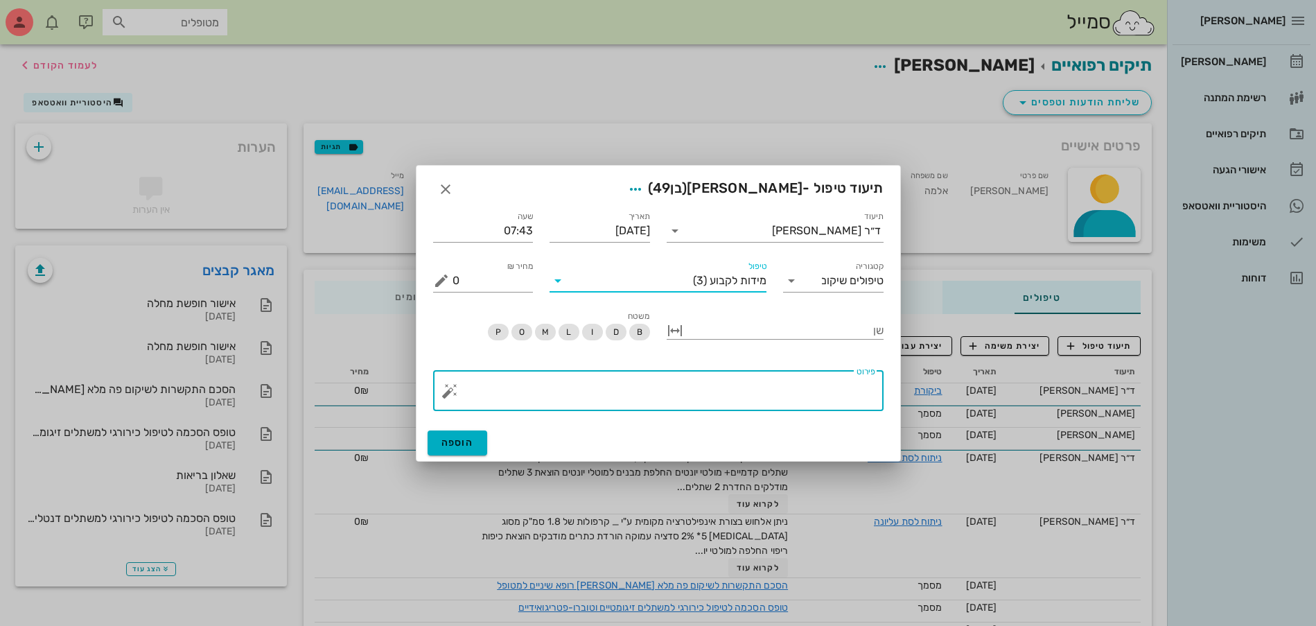
click at [742, 396] on textarea "פירוט" at bounding box center [663, 394] width 423 height 33
type textarea "לקיחת מידה בסריקה לגשר קבוע מזרקוניה"
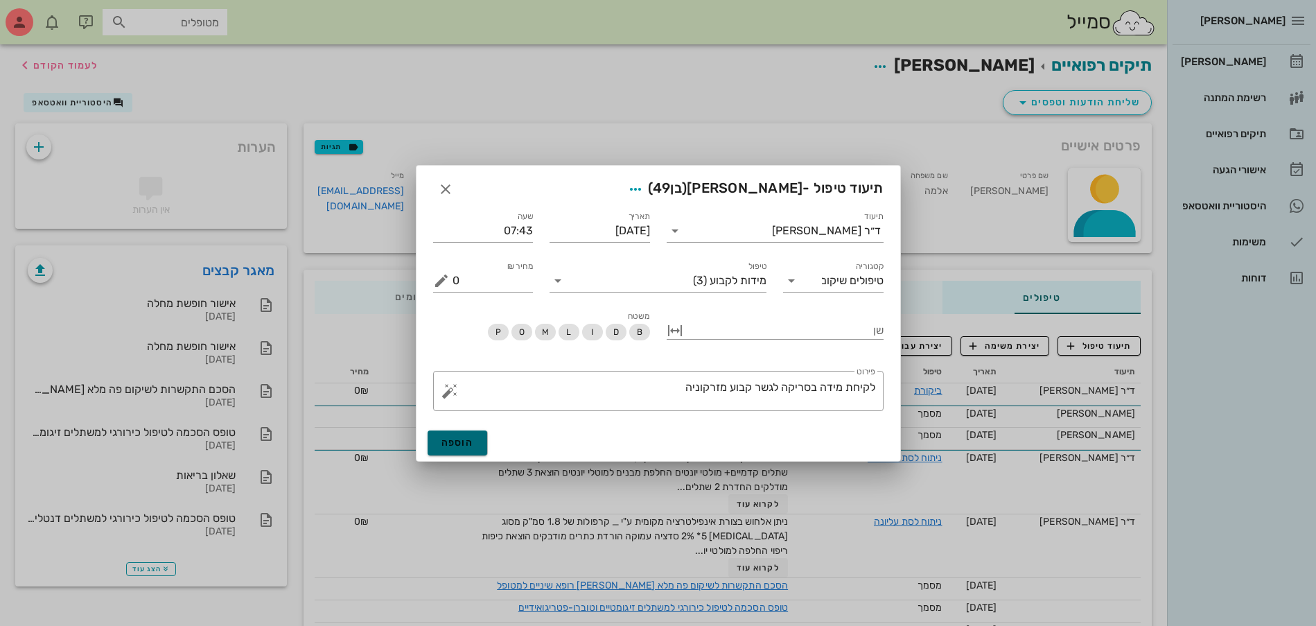
click at [460, 435] on button "הוספה" at bounding box center [457, 442] width 60 height 25
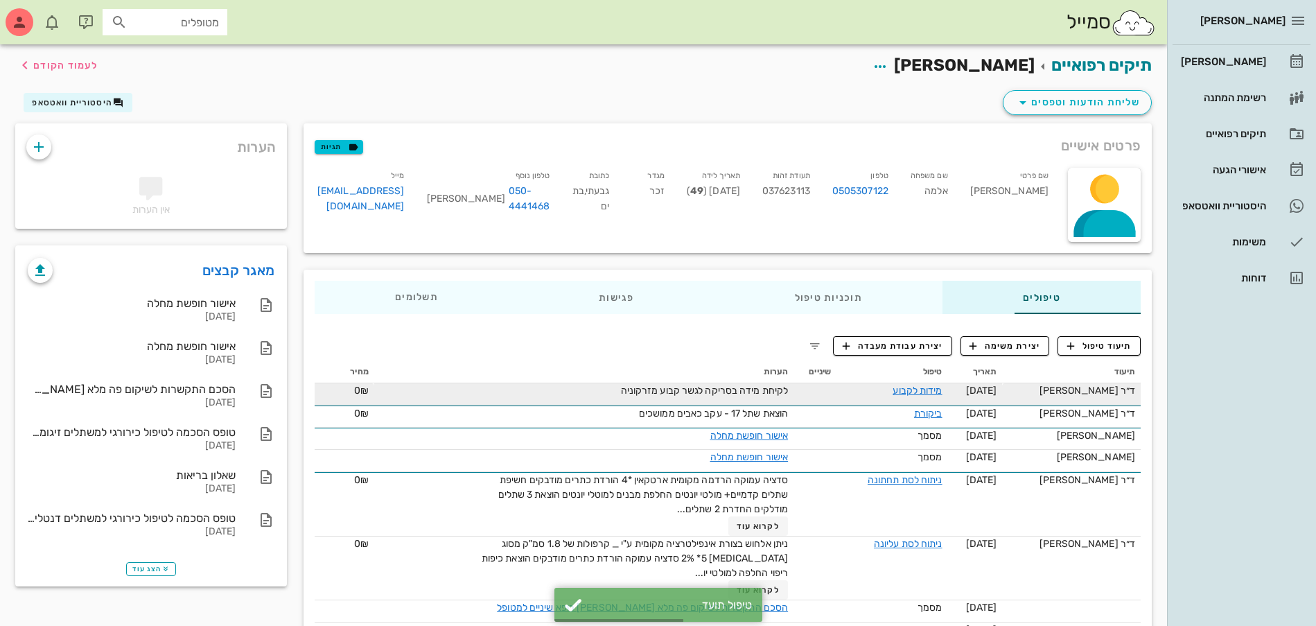
click at [962, 398] on td "[DATE]" at bounding box center [975, 394] width 55 height 22
click at [1091, 389] on div "ד״ר [PERSON_NAME]" at bounding box center [1070, 390] width 127 height 15
click at [1106, 399] on td "ד״ר [PERSON_NAME]" at bounding box center [1071, 394] width 139 height 22
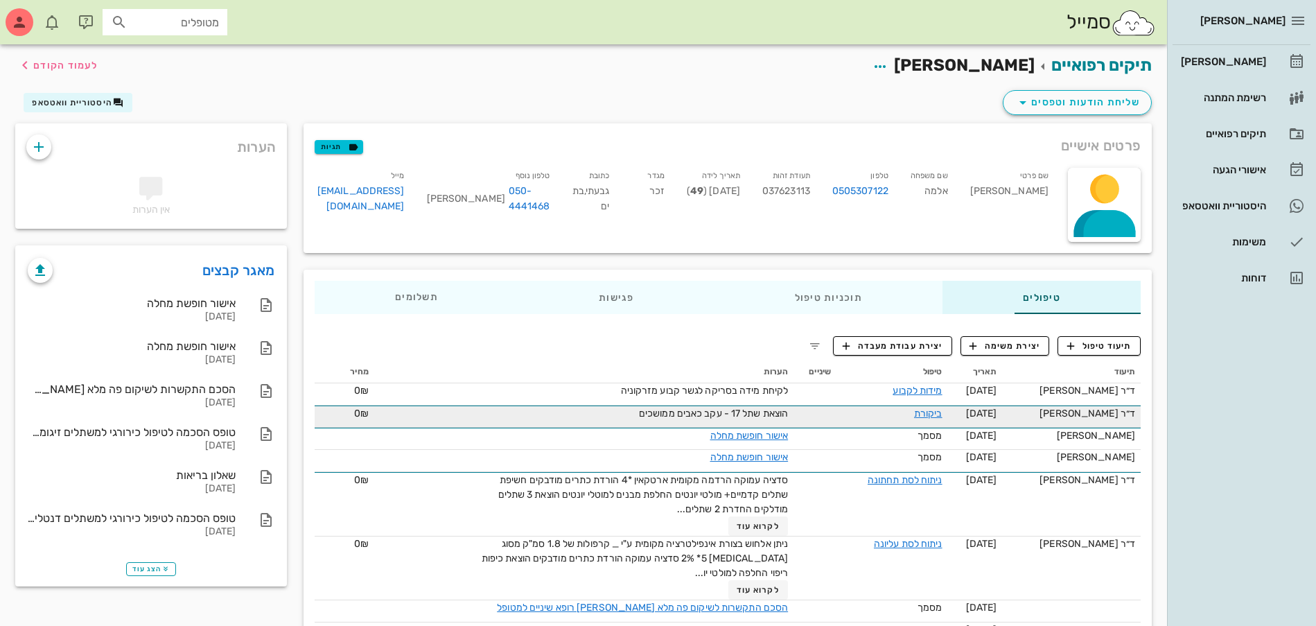
drag, startPoint x: 1106, startPoint y: 399, endPoint x: 1096, endPoint y: 405, distance: 11.2
click at [1103, 399] on td "ד״ר [PERSON_NAME]" at bounding box center [1071, 394] width 139 height 22
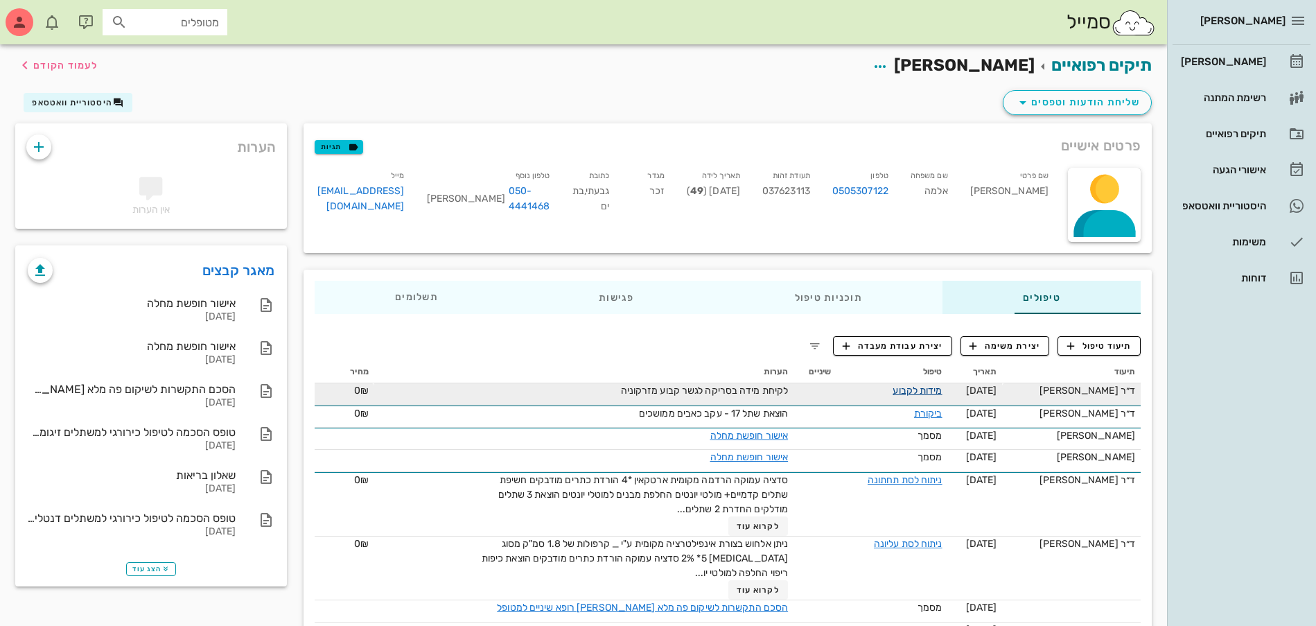
click at [892, 389] on link "מידות לקבוע" at bounding box center [916, 391] width 49 height 12
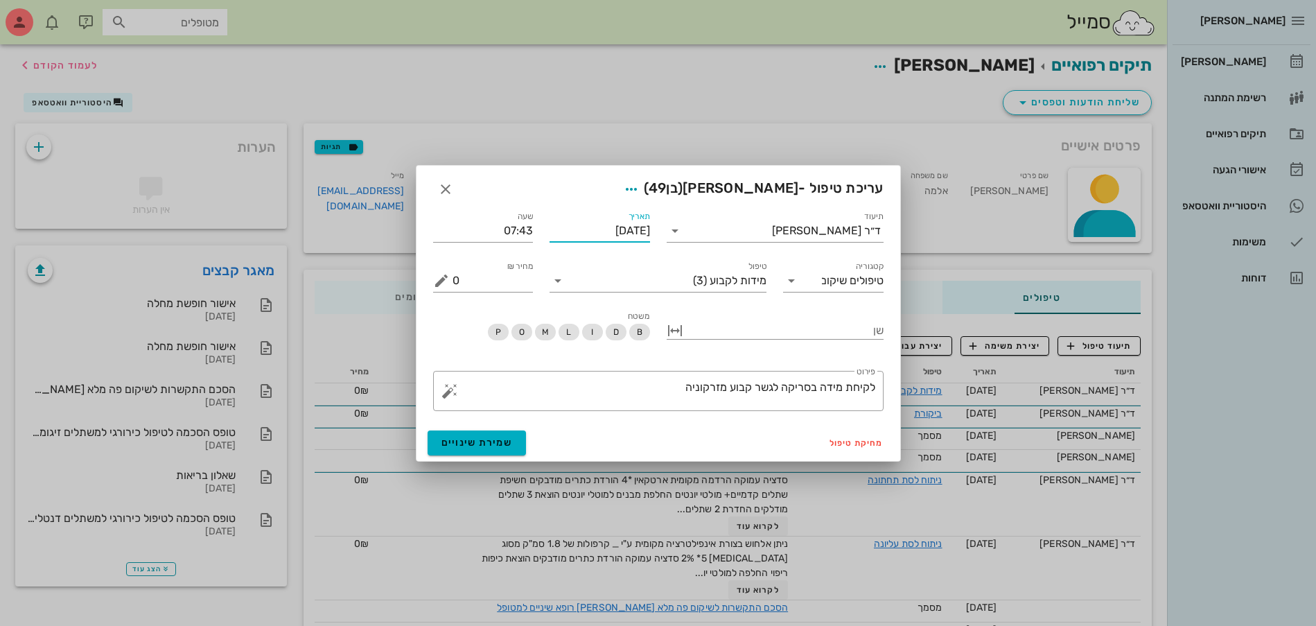
drag, startPoint x: 574, startPoint y: 227, endPoint x: 611, endPoint y: 226, distance: 36.7
click at [611, 226] on input "[DATE]" at bounding box center [599, 231] width 100 height 22
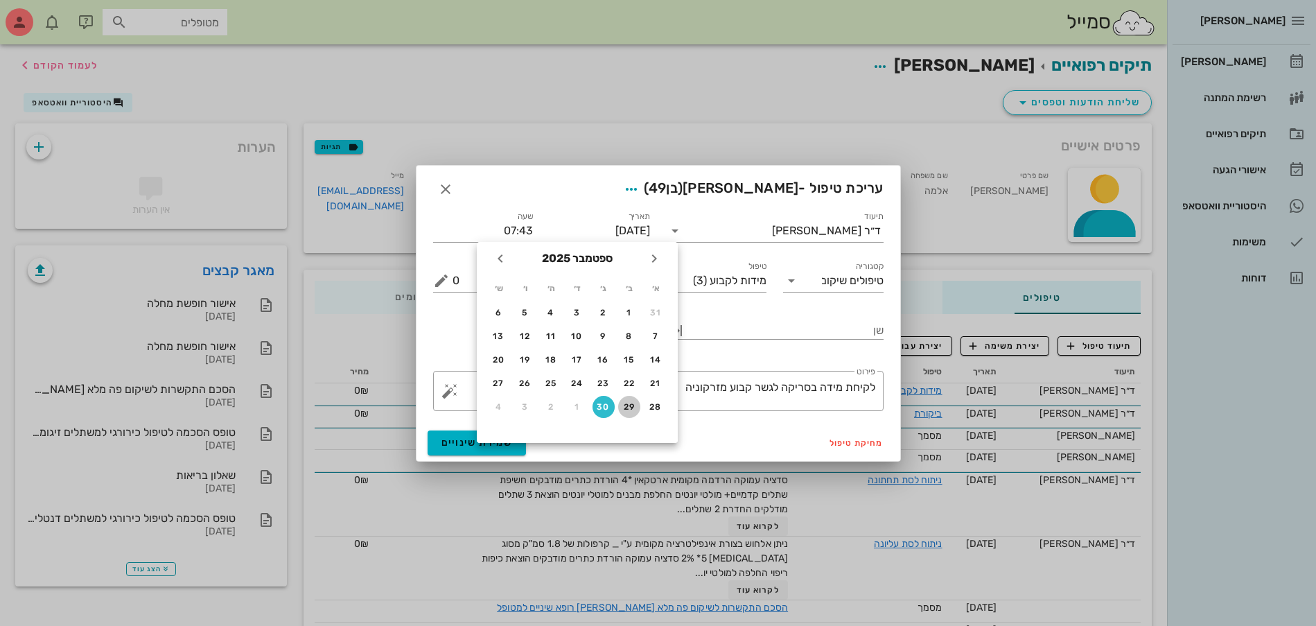
click at [630, 404] on div "29" at bounding box center [629, 407] width 22 height 10
type input "[DATE]"
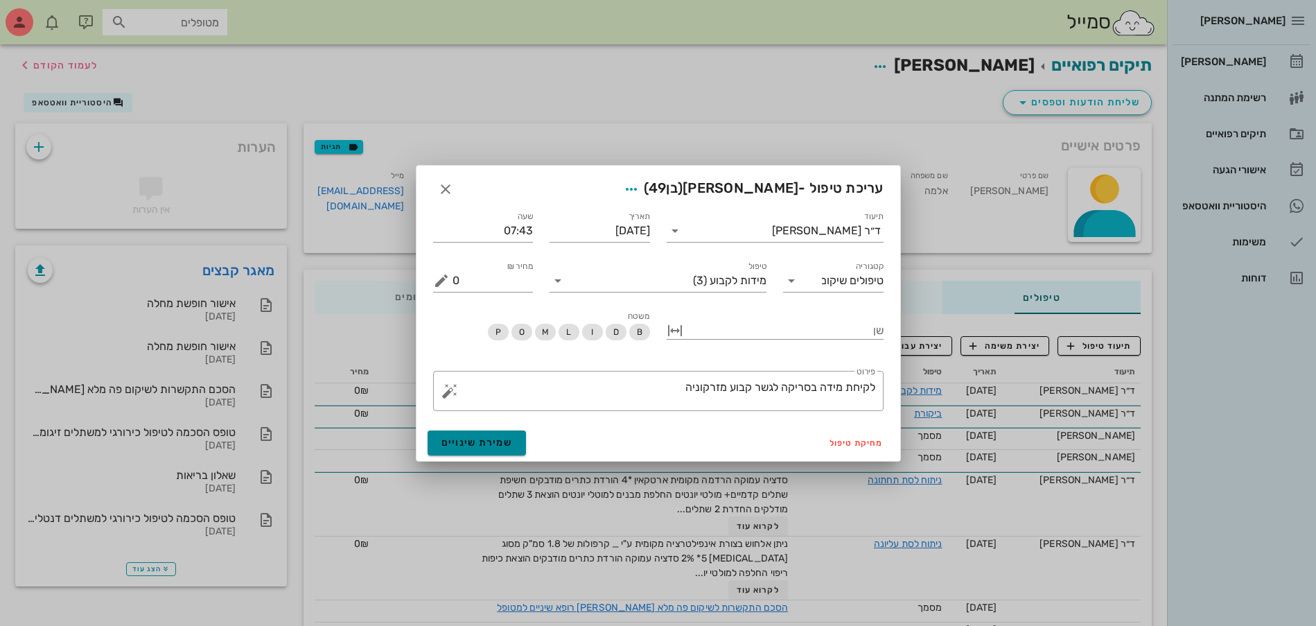
click at [480, 441] on span "שמירת שינויים" at bounding box center [476, 442] width 71 height 12
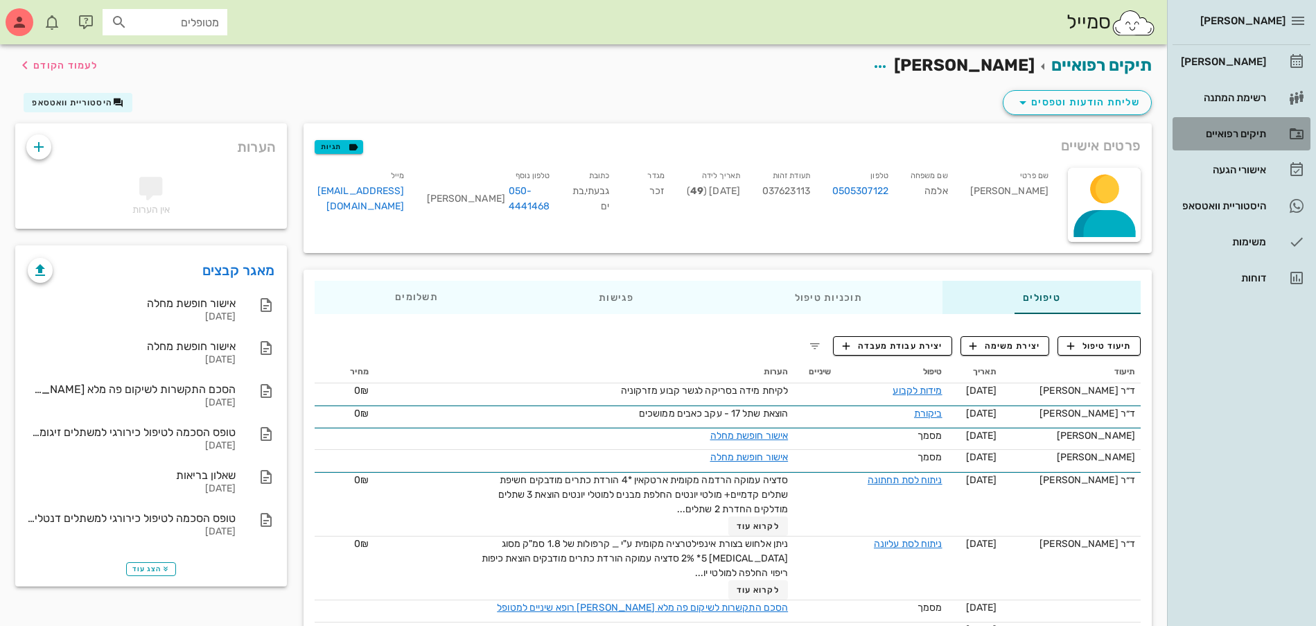
click at [1227, 139] on div "תיקים רפואיים" at bounding box center [1222, 134] width 88 height 22
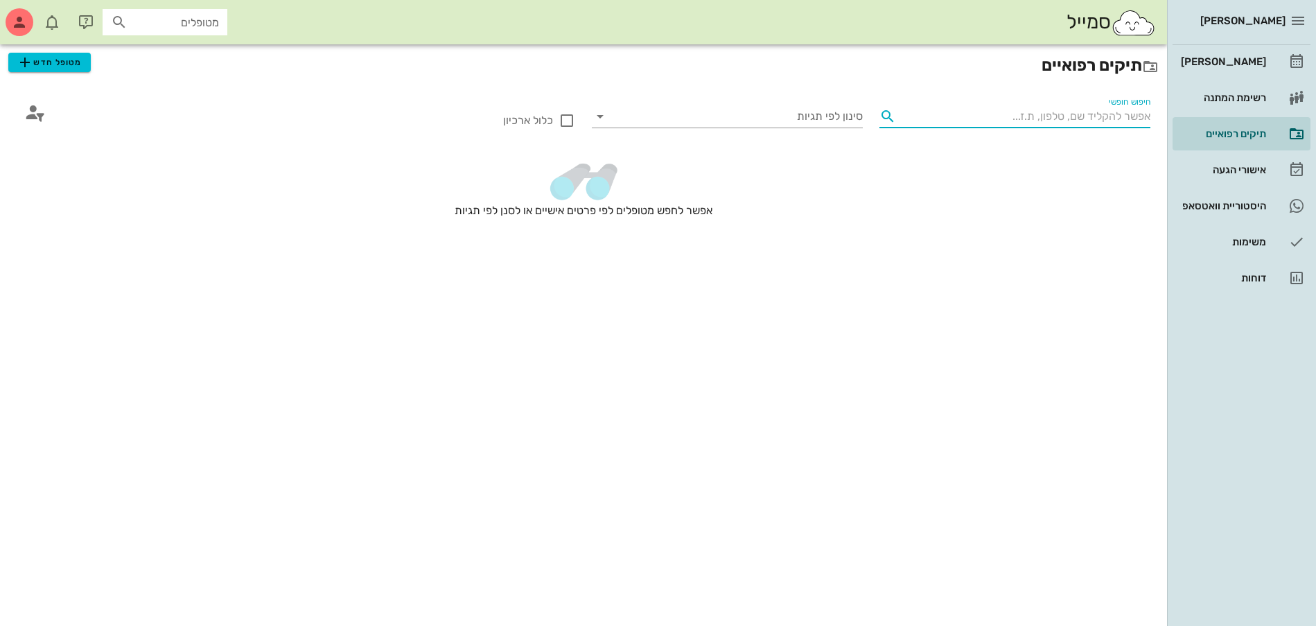
click at [1093, 111] on input "חיפוש חופשי" at bounding box center [1025, 116] width 249 height 22
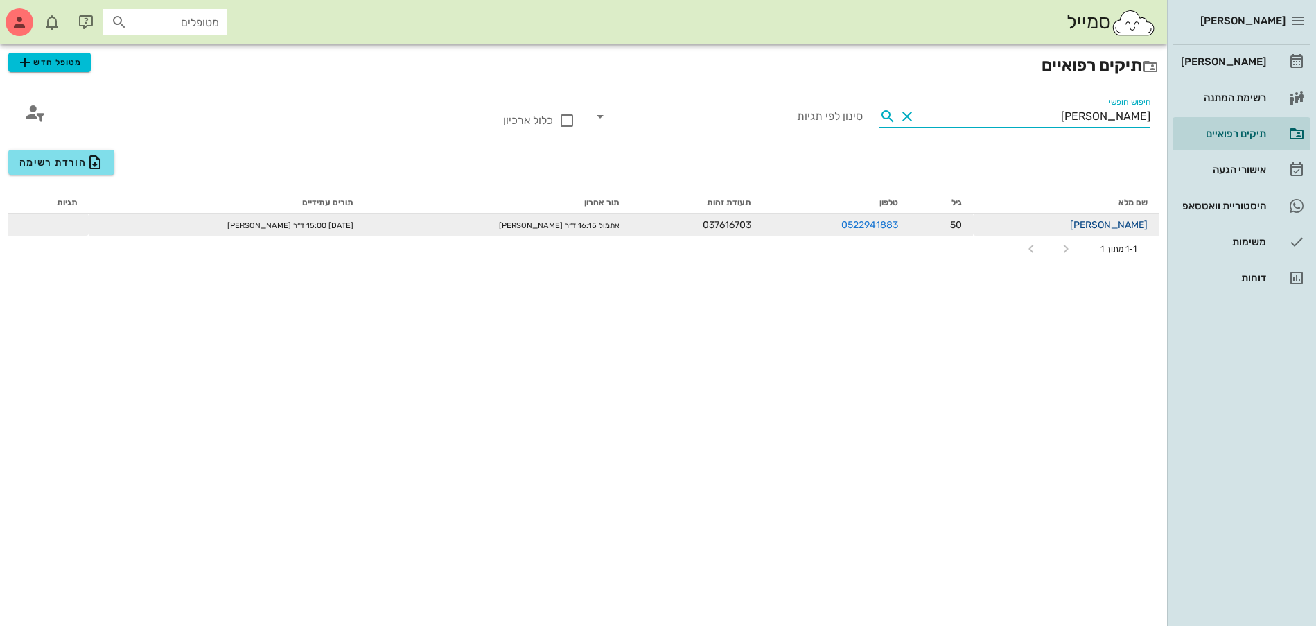
type input "[PERSON_NAME]"
click at [1145, 224] on link "[PERSON_NAME]" at bounding box center [1109, 225] width 78 height 12
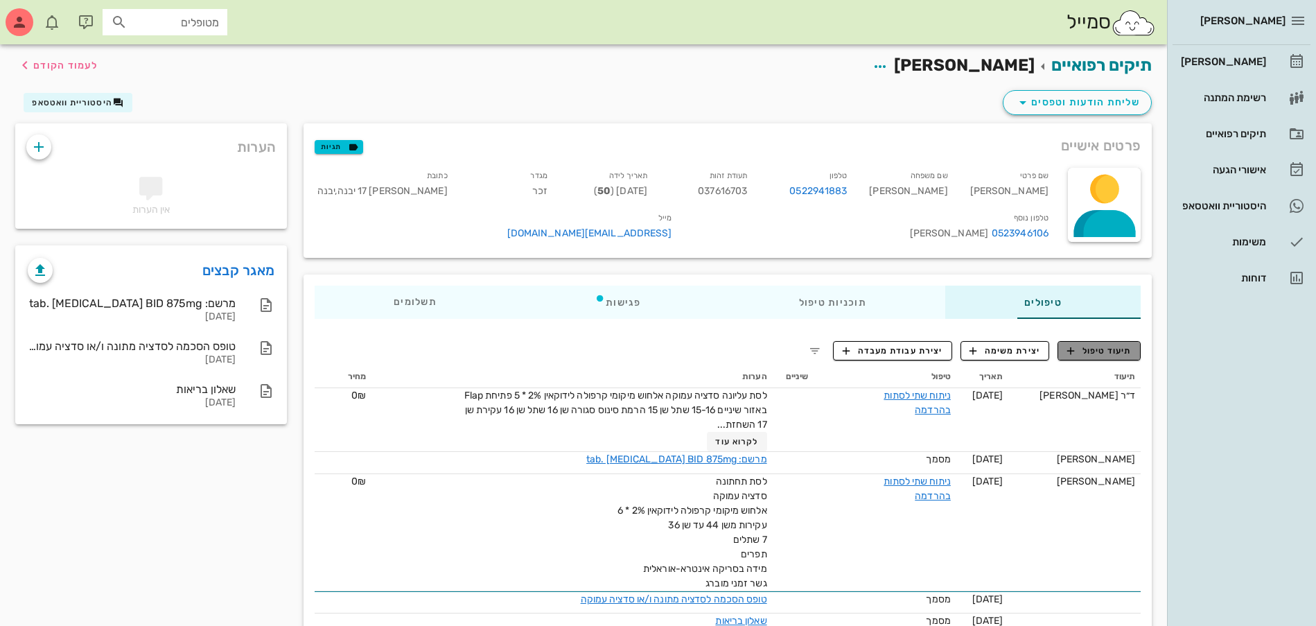
click at [1118, 346] on span "תיעוד טיפול" at bounding box center [1099, 350] width 64 height 12
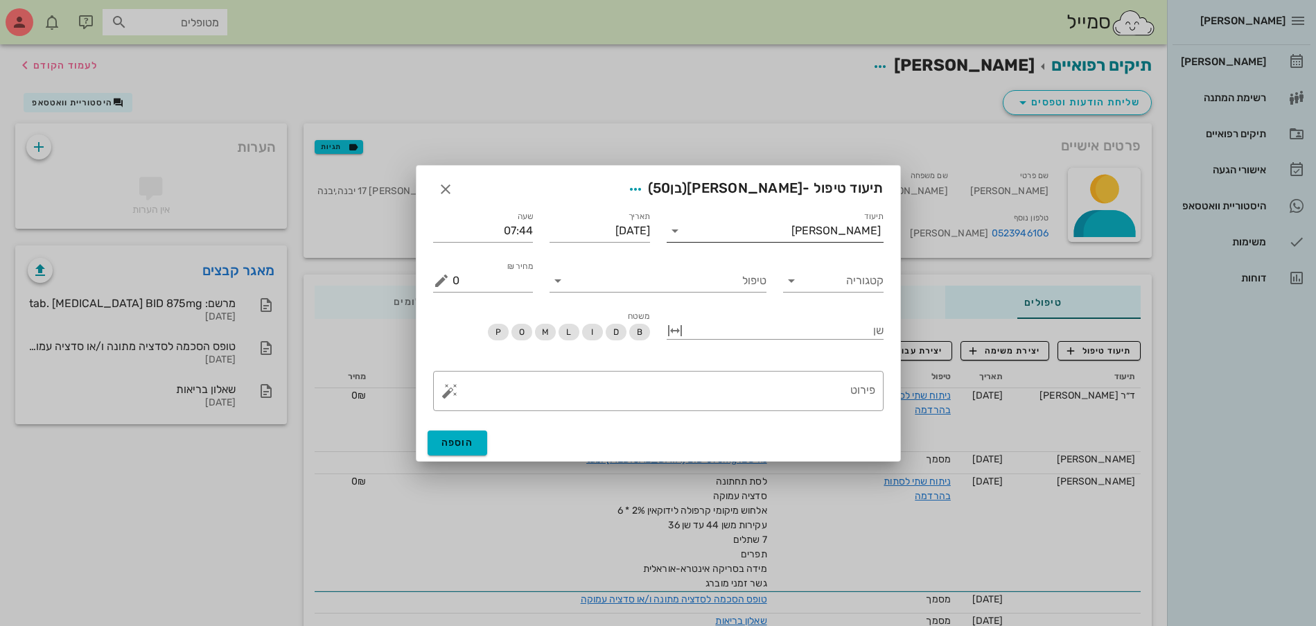
click at [706, 227] on input "תיעוד" at bounding box center [738, 231] width 105 height 22
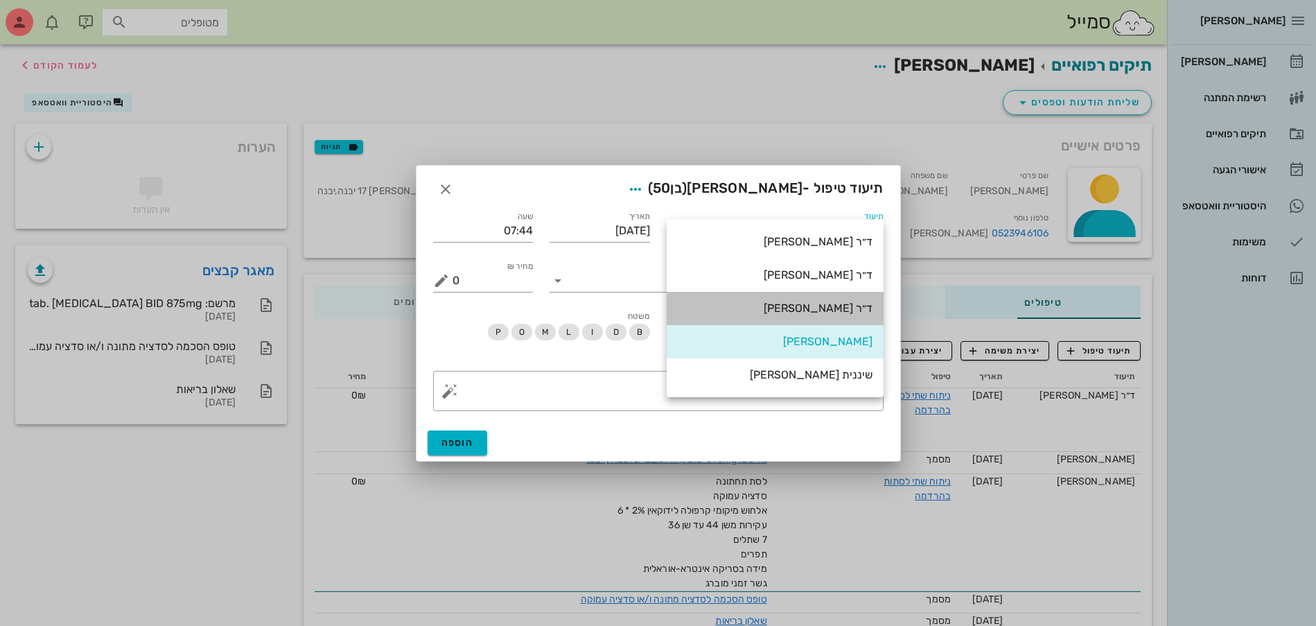
drag, startPoint x: 813, startPoint y: 311, endPoint x: 825, endPoint y: 299, distance: 17.6
click at [813, 311] on div "ד״ר [PERSON_NAME]" at bounding box center [775, 307] width 195 height 13
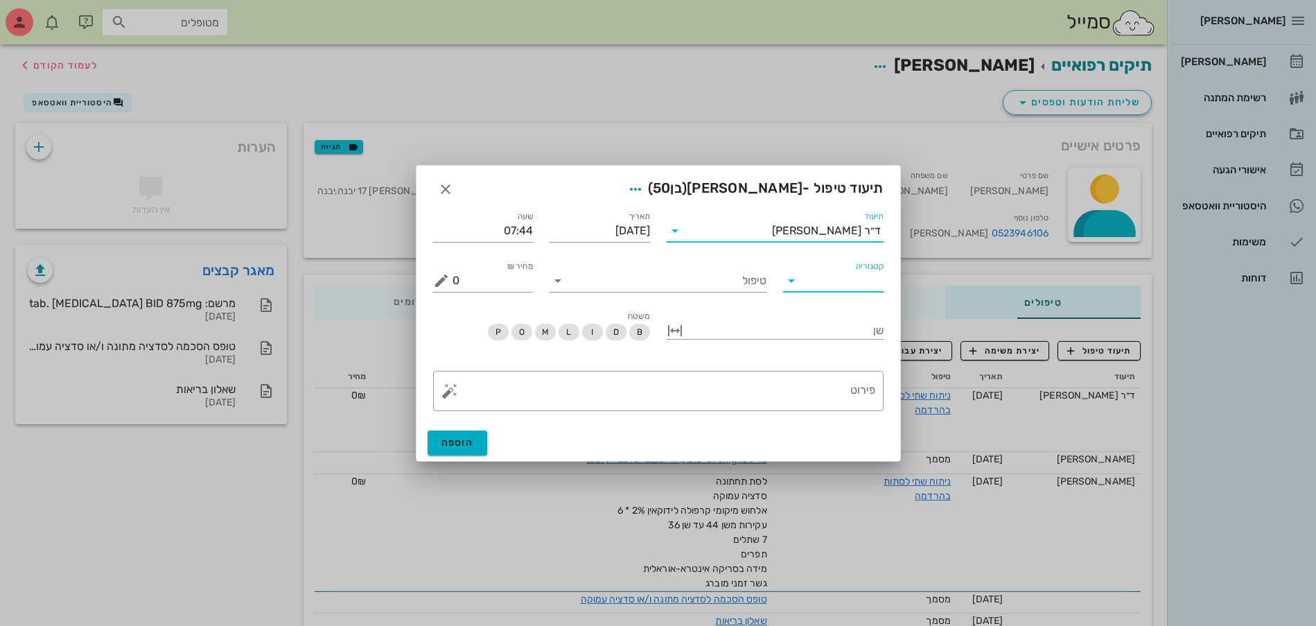
click at [838, 281] on input "קטגוריה" at bounding box center [844, 281] width 78 height 22
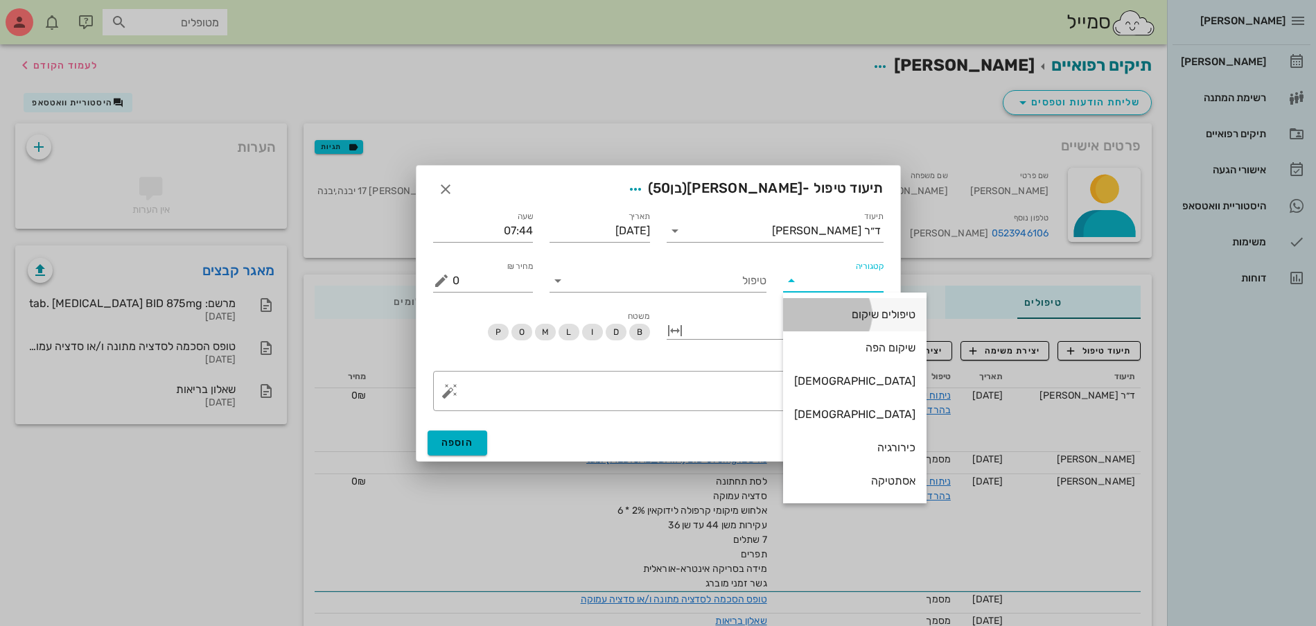
click at [827, 311] on div "טיפולים שיקום" at bounding box center [854, 314] width 121 height 13
type input "טיפולים שיקום"
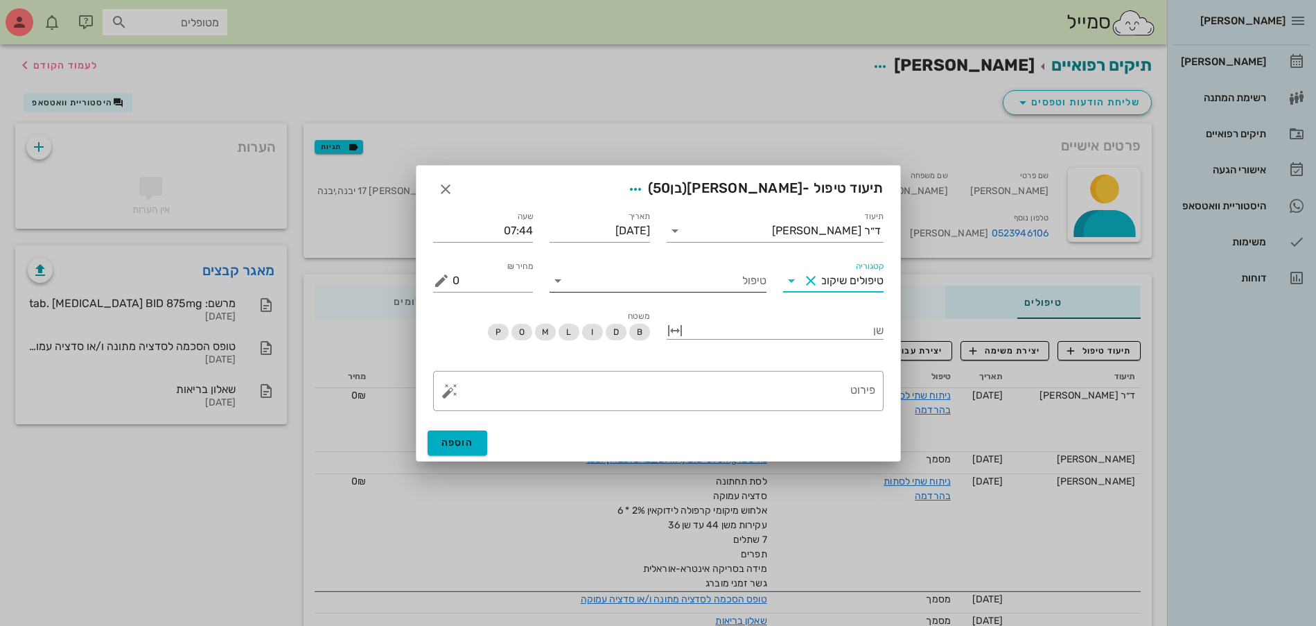
click at [669, 285] on input "טיפול" at bounding box center [667, 281] width 197 height 22
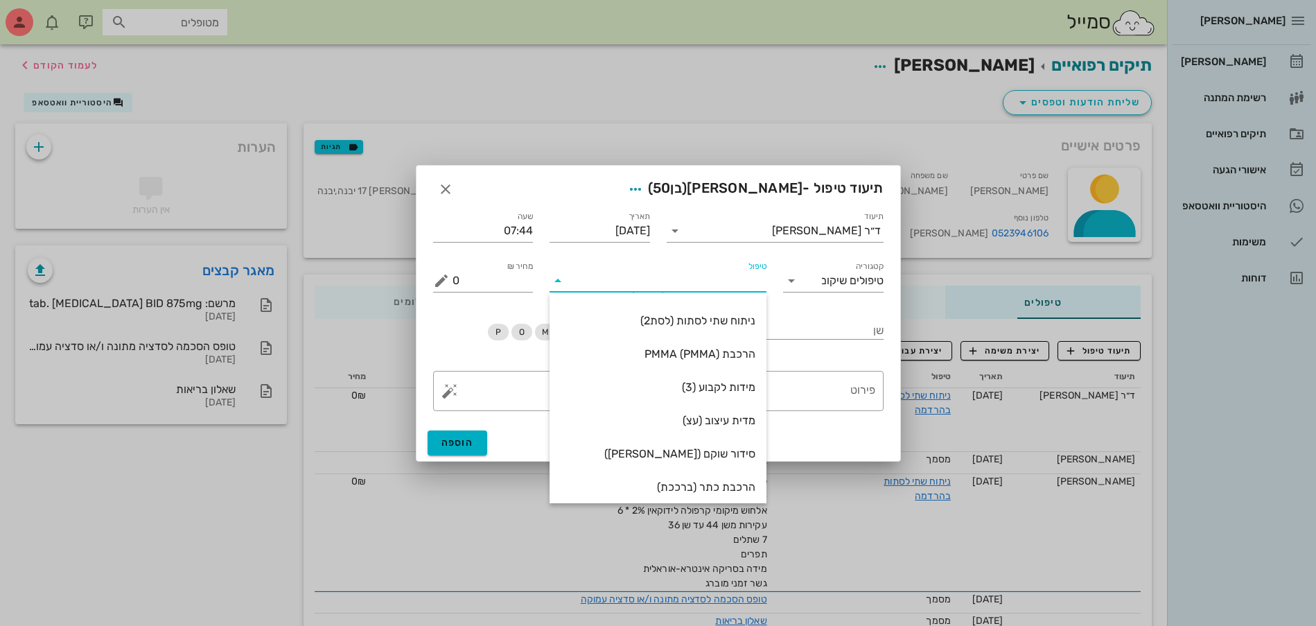
scroll to position [266, 0]
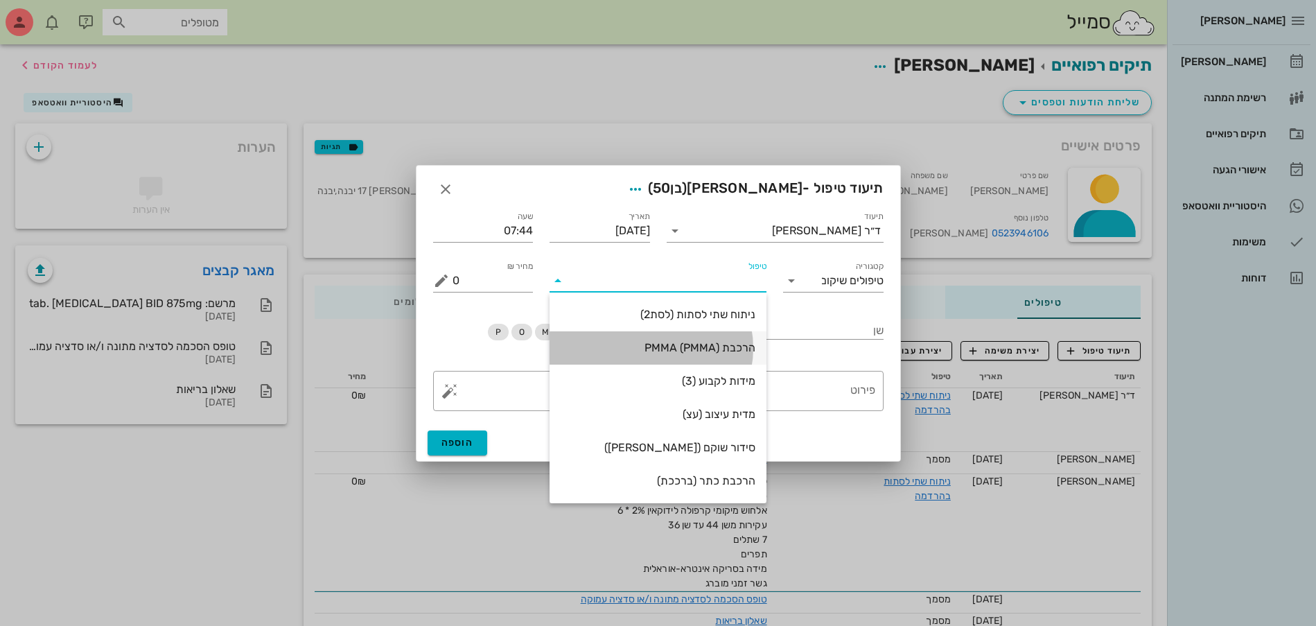
click at [728, 345] on div "הרכבת PMMA (PMMA)" at bounding box center [657, 347] width 195 height 13
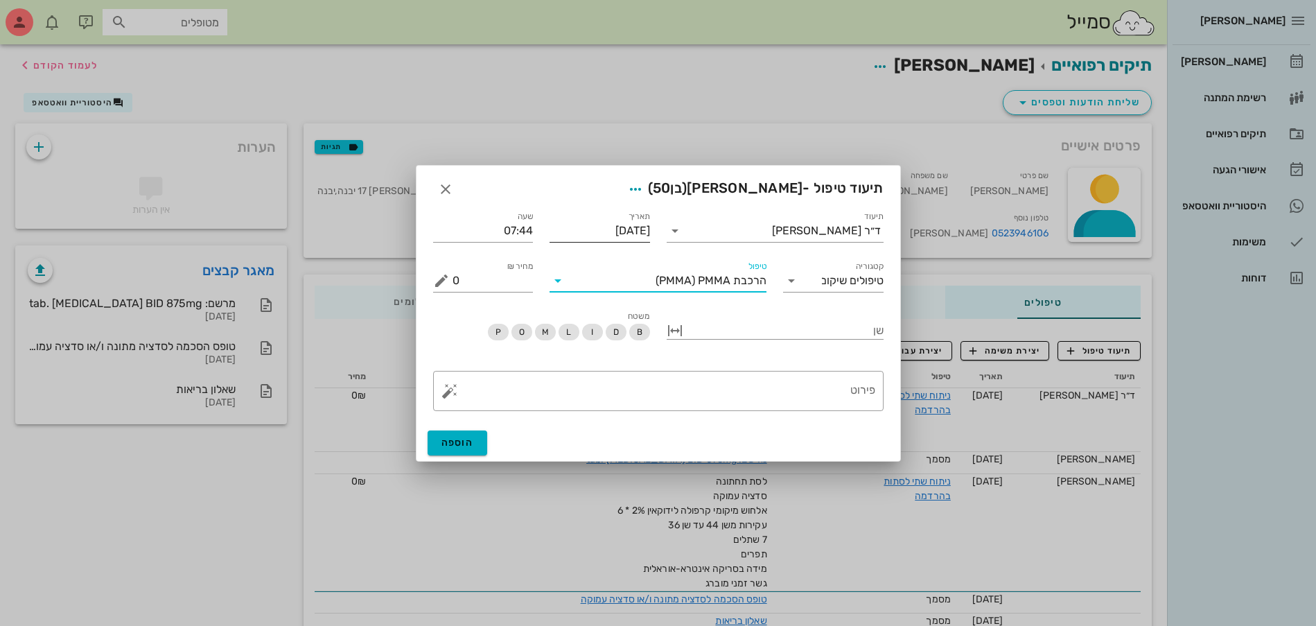
click at [597, 237] on input "[DATE]" at bounding box center [599, 231] width 100 height 22
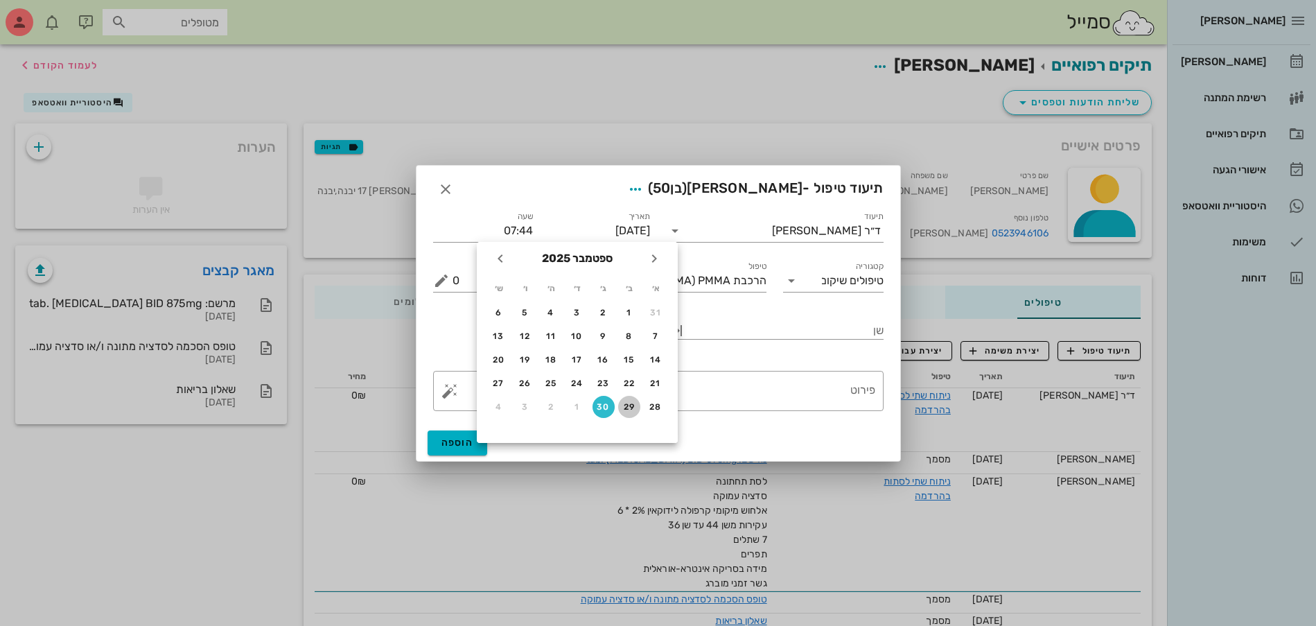
click at [632, 407] on div "29" at bounding box center [629, 407] width 22 height 10
type input "[DATE]"
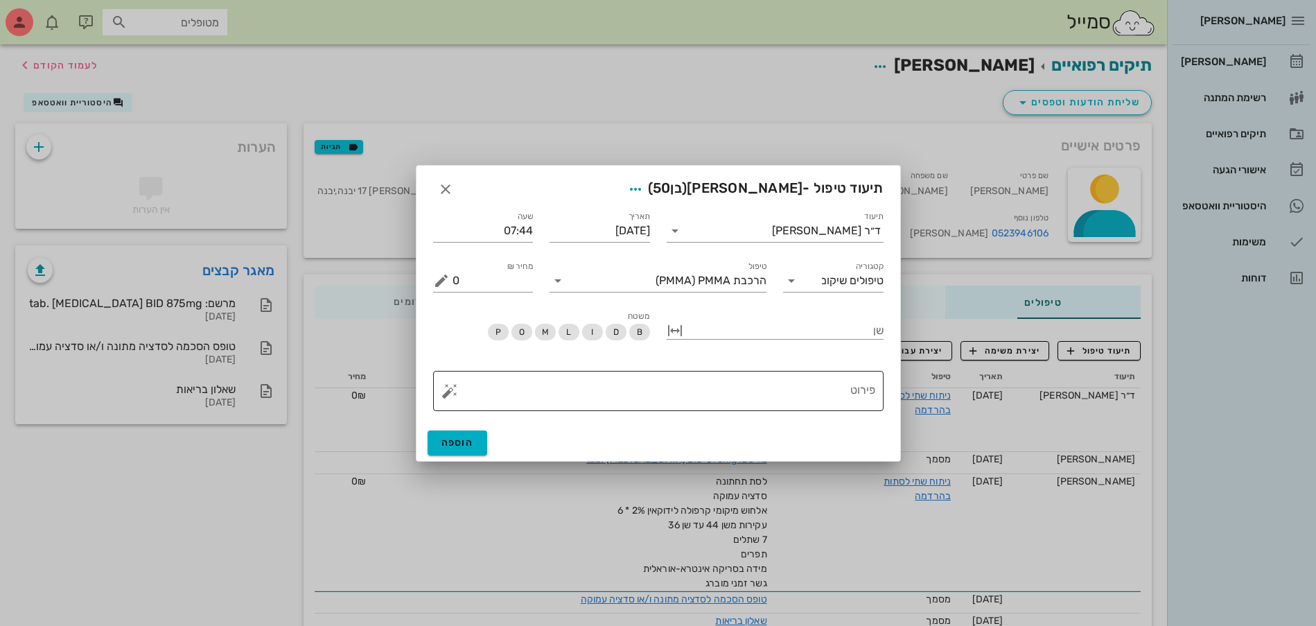
click at [687, 372] on div "פירוט" at bounding box center [663, 391] width 423 height 40
type textarea "הרכבת שיקום PMMA וביקורת"
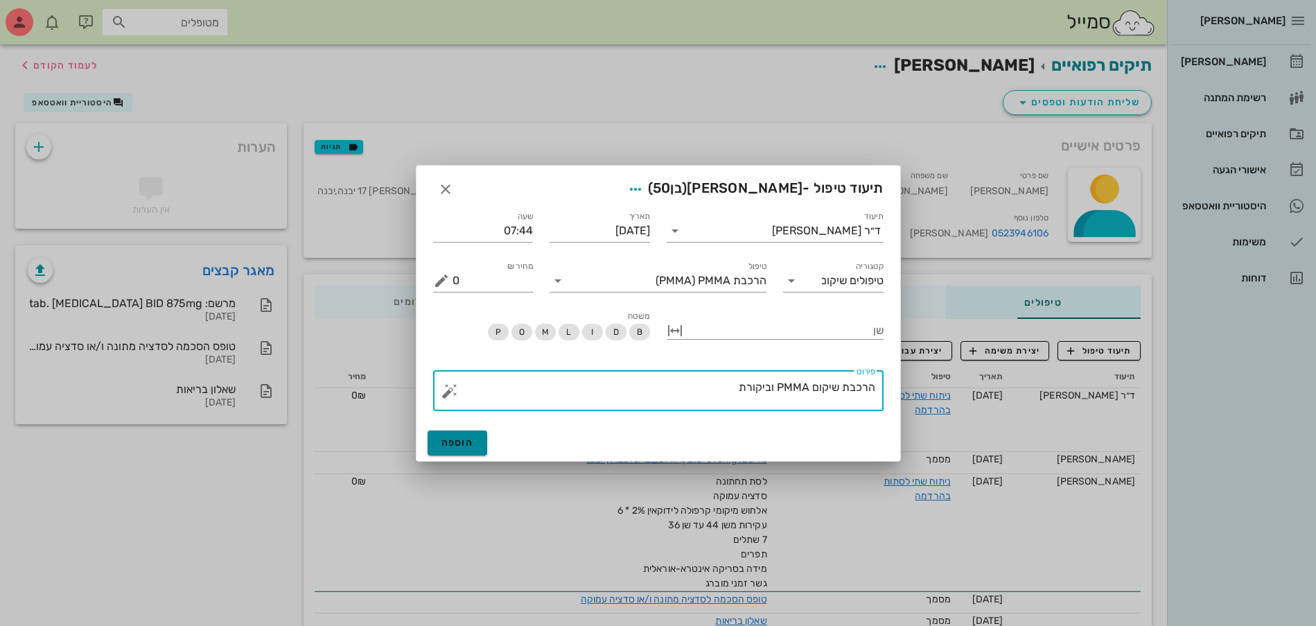
click at [457, 446] on span "הוספה" at bounding box center [457, 442] width 33 height 12
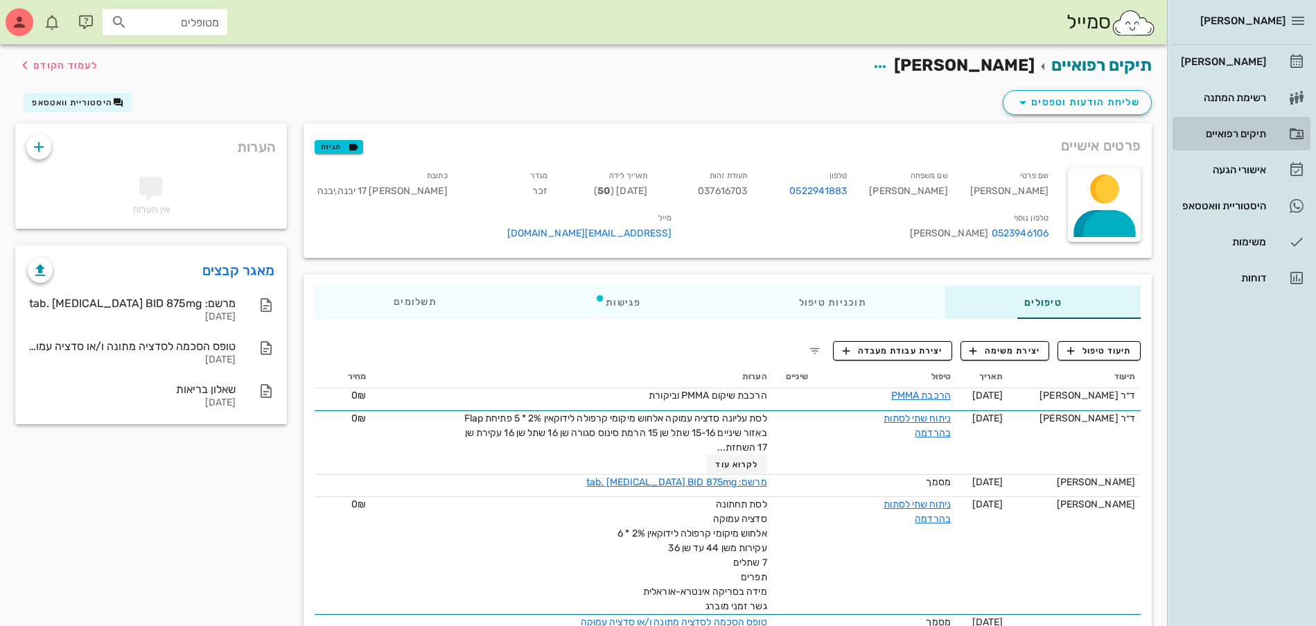
click at [1244, 141] on div "תיקים רפואיים" at bounding box center [1222, 134] width 88 height 22
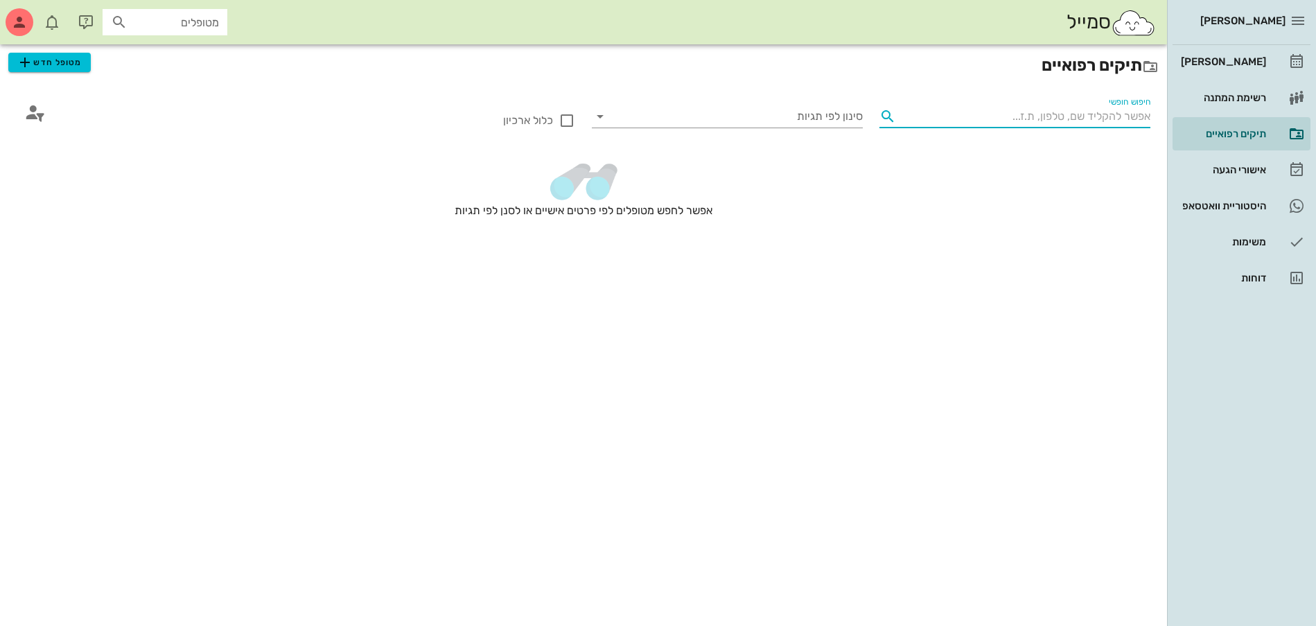
click at [1111, 121] on input "חיפוש חופשי" at bounding box center [1025, 116] width 249 height 22
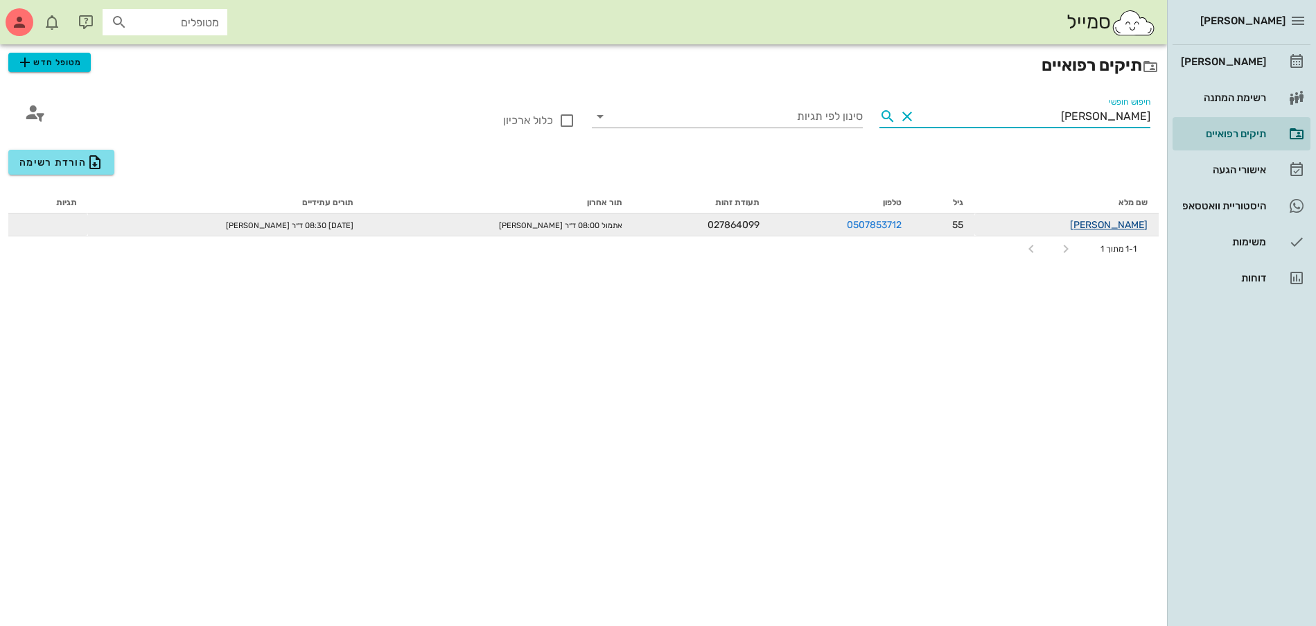
type input "[PERSON_NAME]"
click at [1120, 224] on link "[PERSON_NAME]" at bounding box center [1109, 225] width 78 height 12
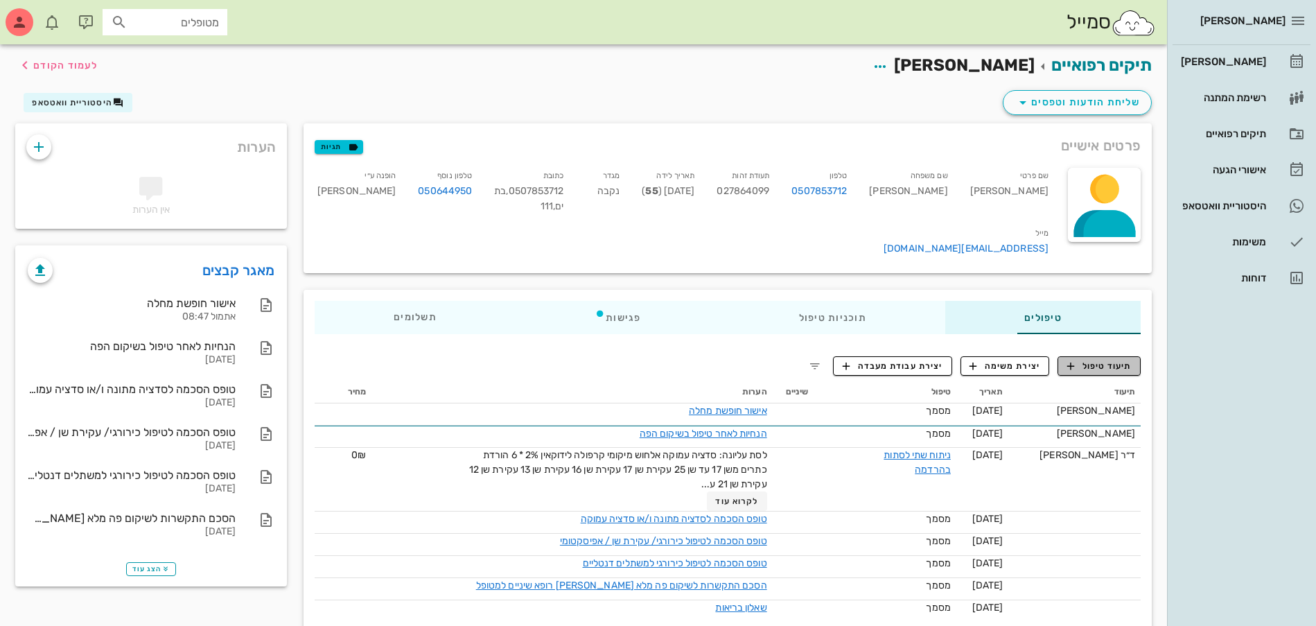
click at [1086, 360] on span "תיעוד טיפול" at bounding box center [1099, 366] width 64 height 12
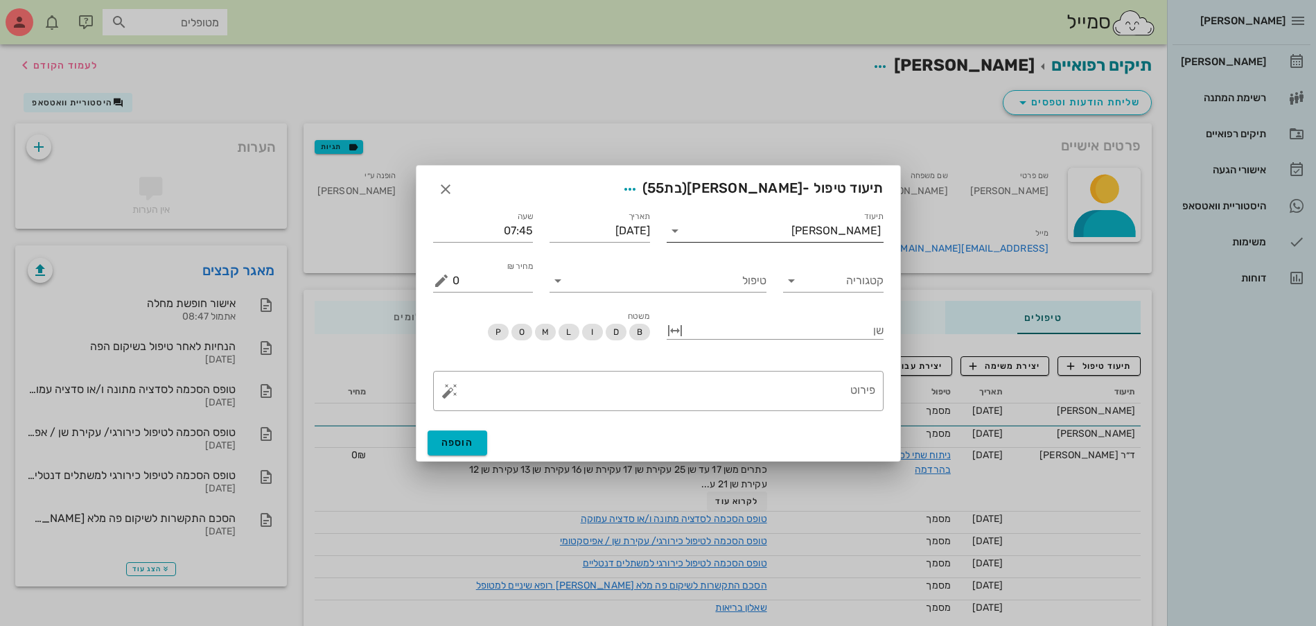
click at [850, 214] on div "תיעוד [PERSON_NAME]" at bounding box center [774, 226] width 217 height 30
click at [845, 225] on div "[PERSON_NAME]" at bounding box center [835, 230] width 89 height 12
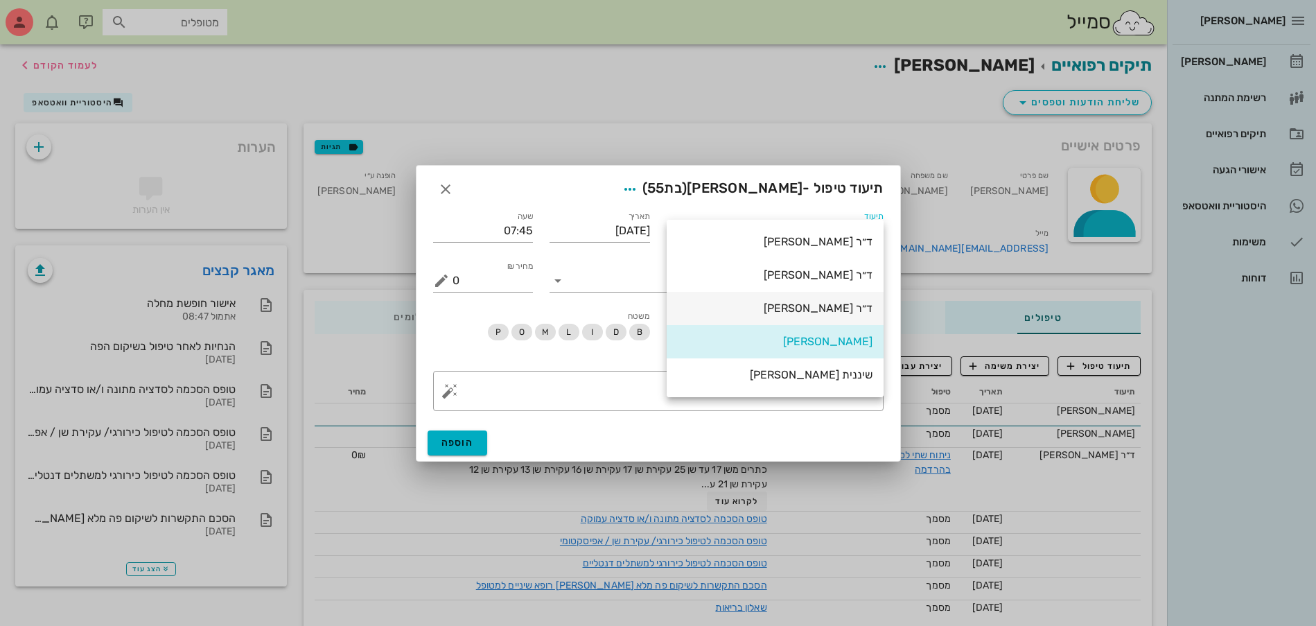
click at [840, 304] on div "ד״ר [PERSON_NAME]" at bounding box center [775, 307] width 195 height 13
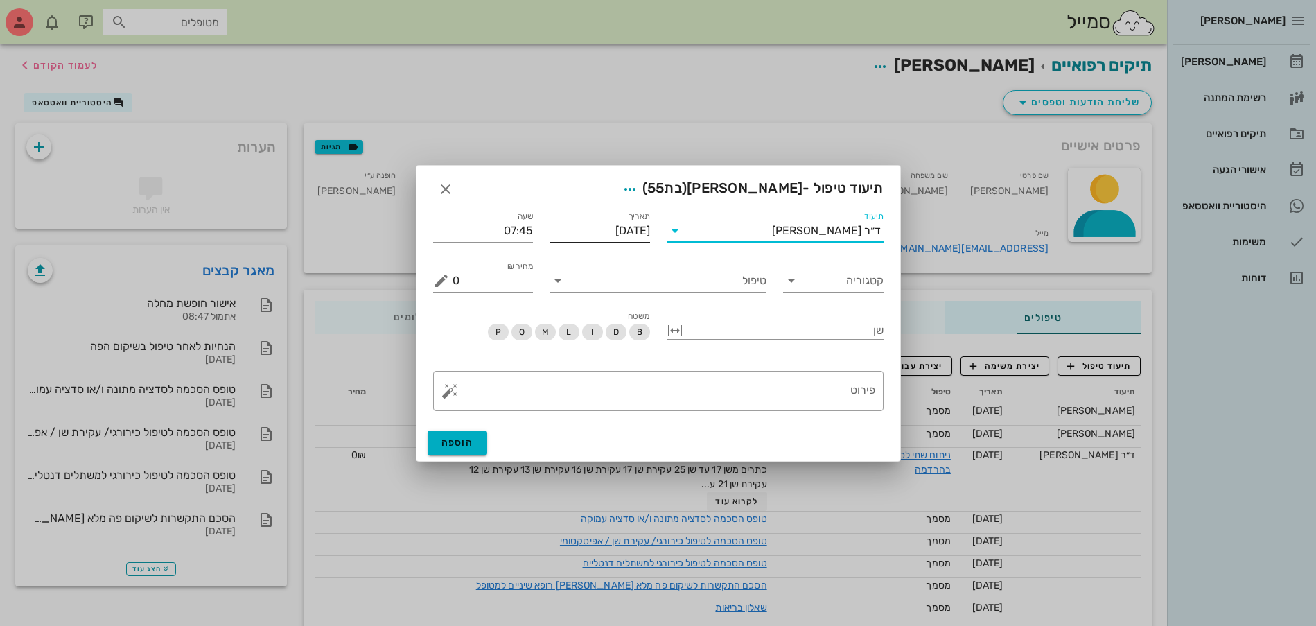
click at [599, 227] on input "[DATE]" at bounding box center [599, 231] width 100 height 22
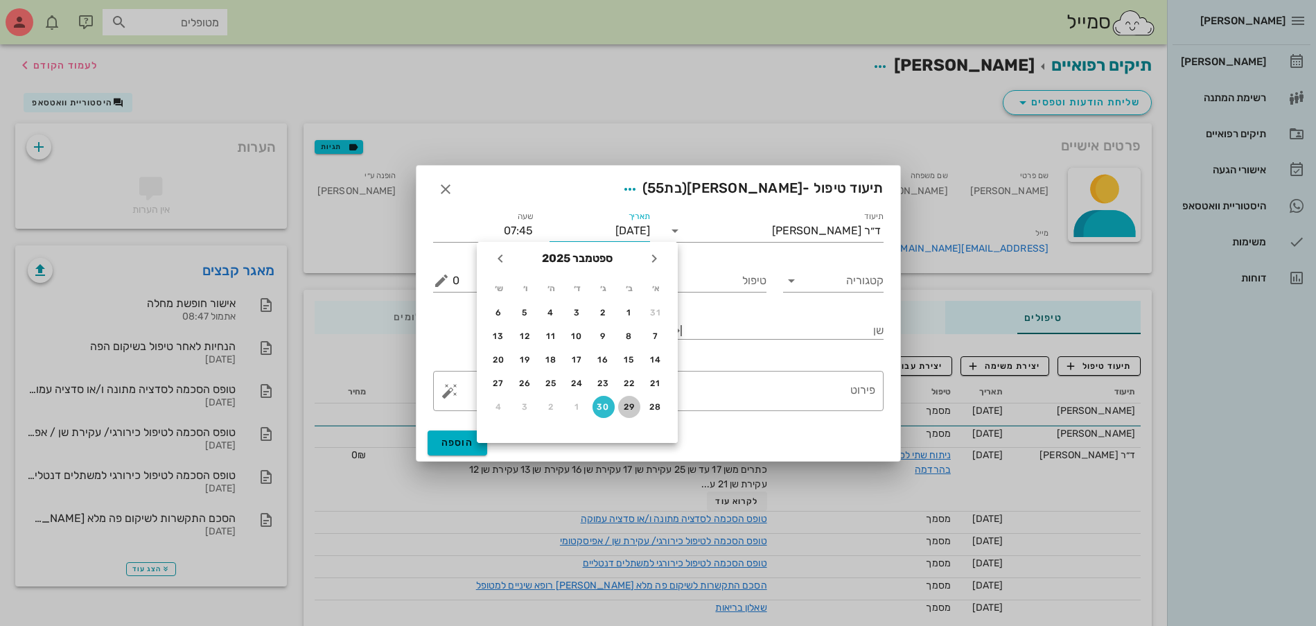
click at [633, 406] on div "29" at bounding box center [629, 407] width 22 height 10
type input "[DATE]"
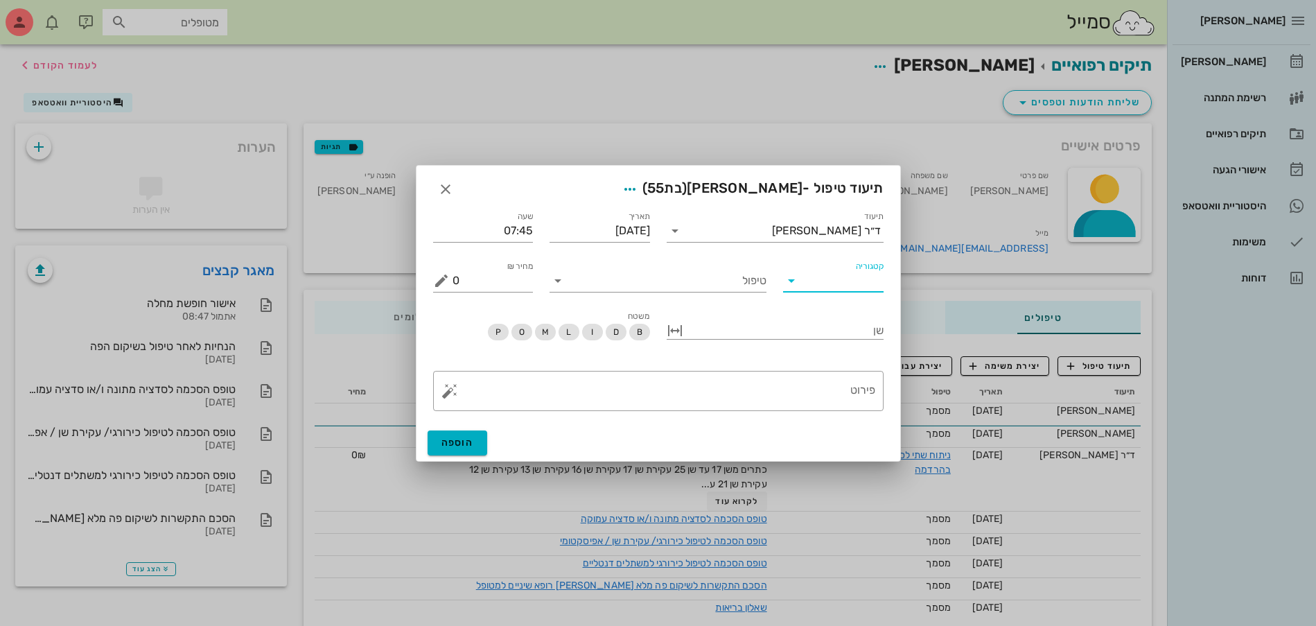
click at [840, 275] on input "קטגוריה" at bounding box center [844, 281] width 78 height 22
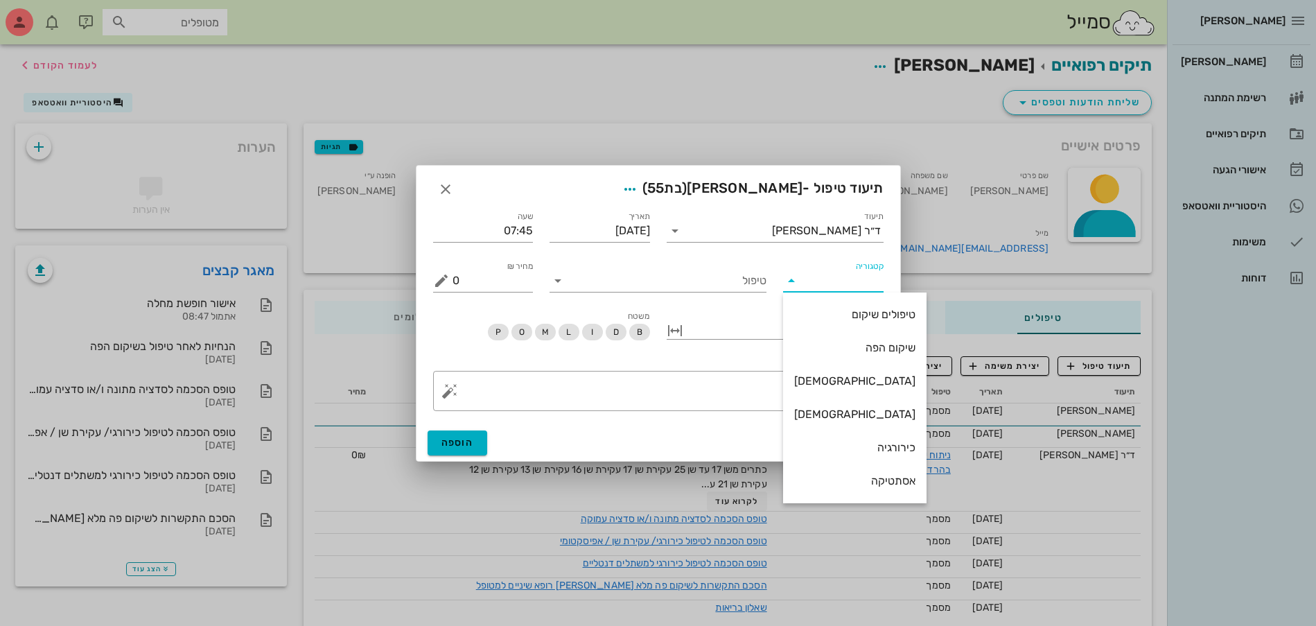
scroll to position [100, 0]
click at [842, 387] on div "אסתטיקה" at bounding box center [854, 380] width 121 height 13
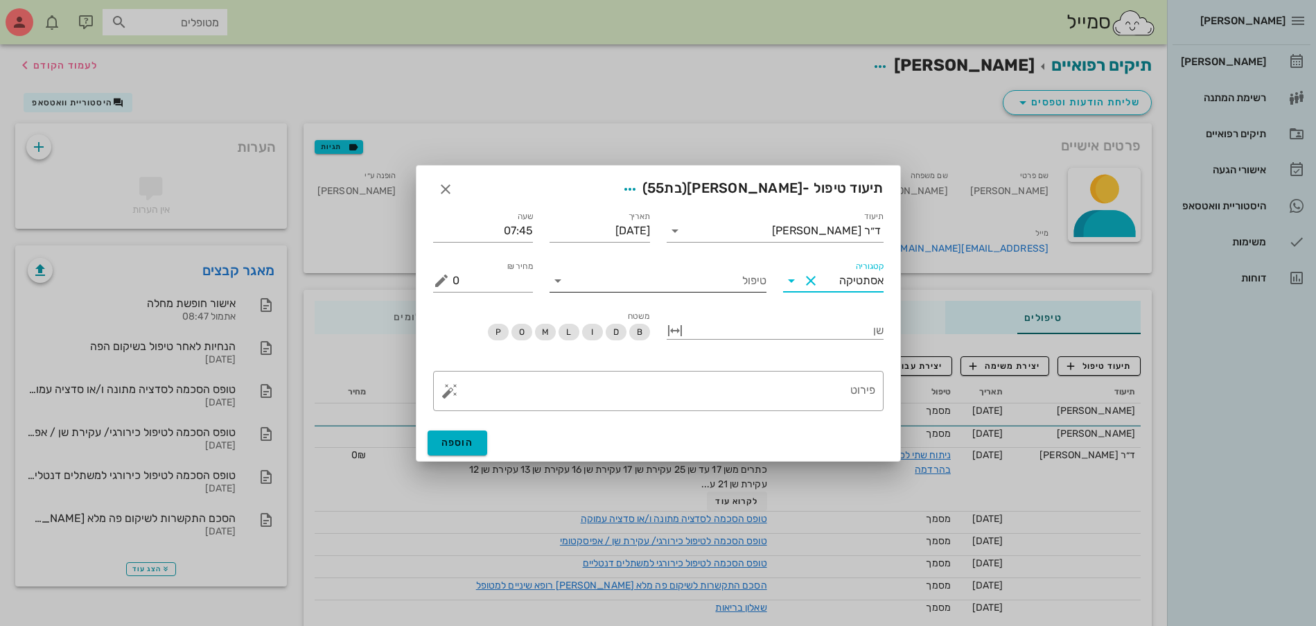
click at [632, 288] on input "טיפול" at bounding box center [667, 281] width 197 height 22
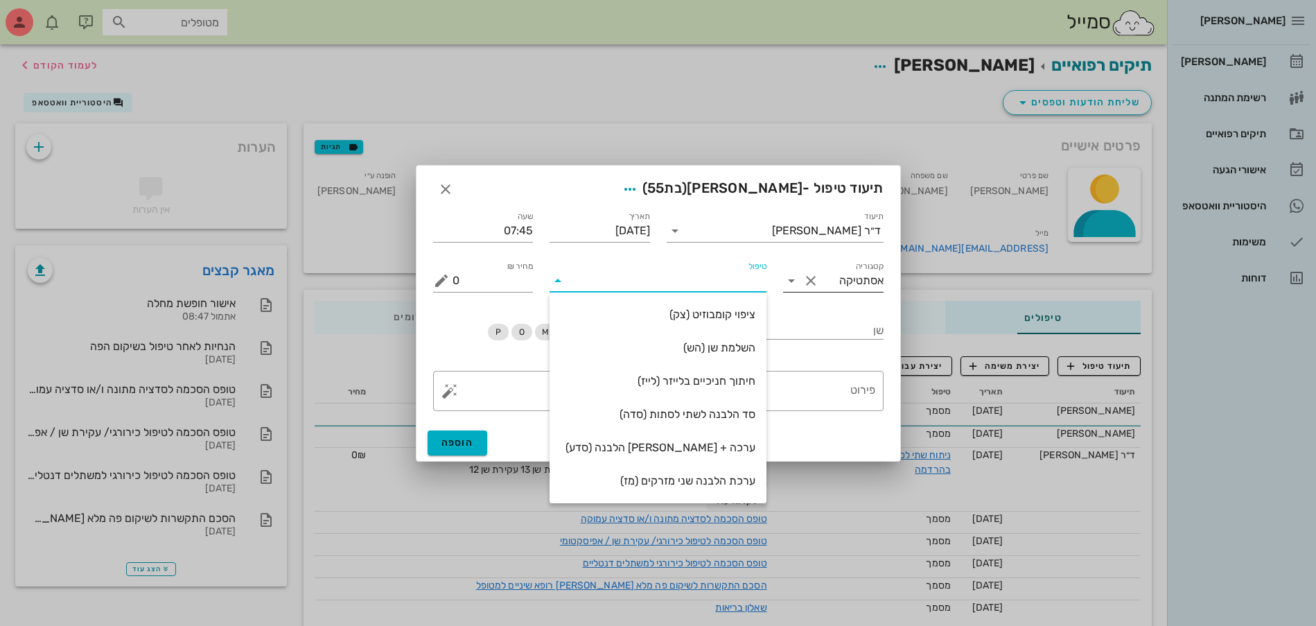
click at [853, 284] on input "אסתטיקה" at bounding box center [853, 281] width 62 height 22
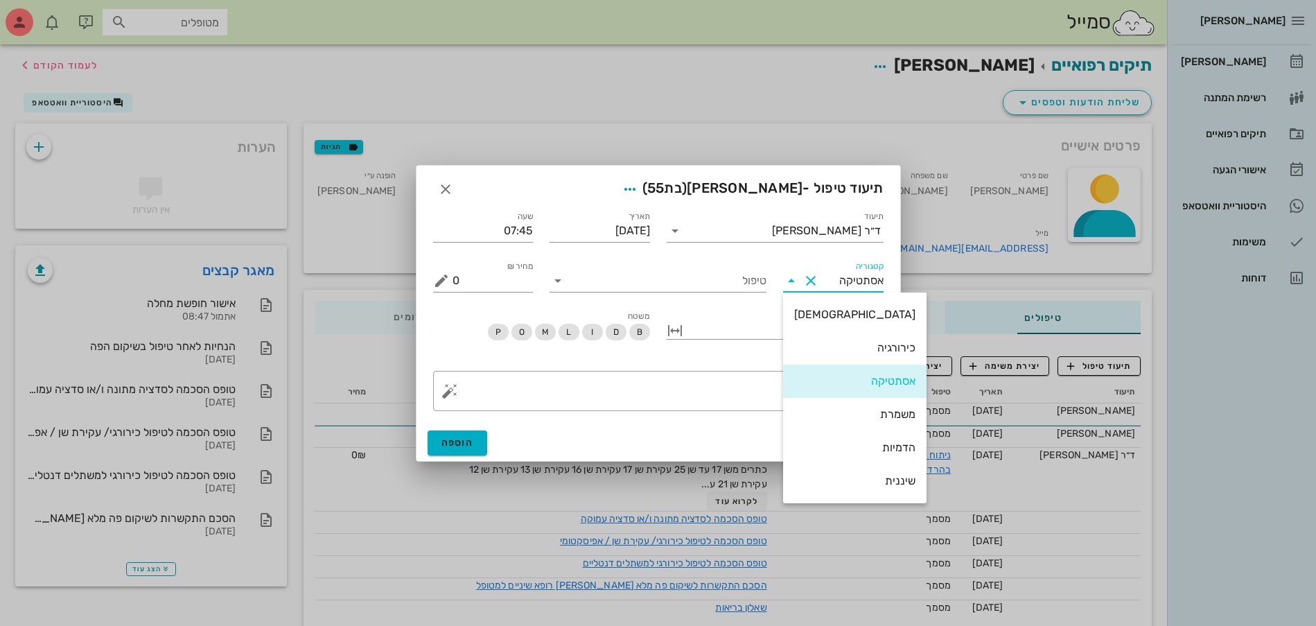
click at [833, 447] on div "הדמיות" at bounding box center [854, 447] width 121 height 13
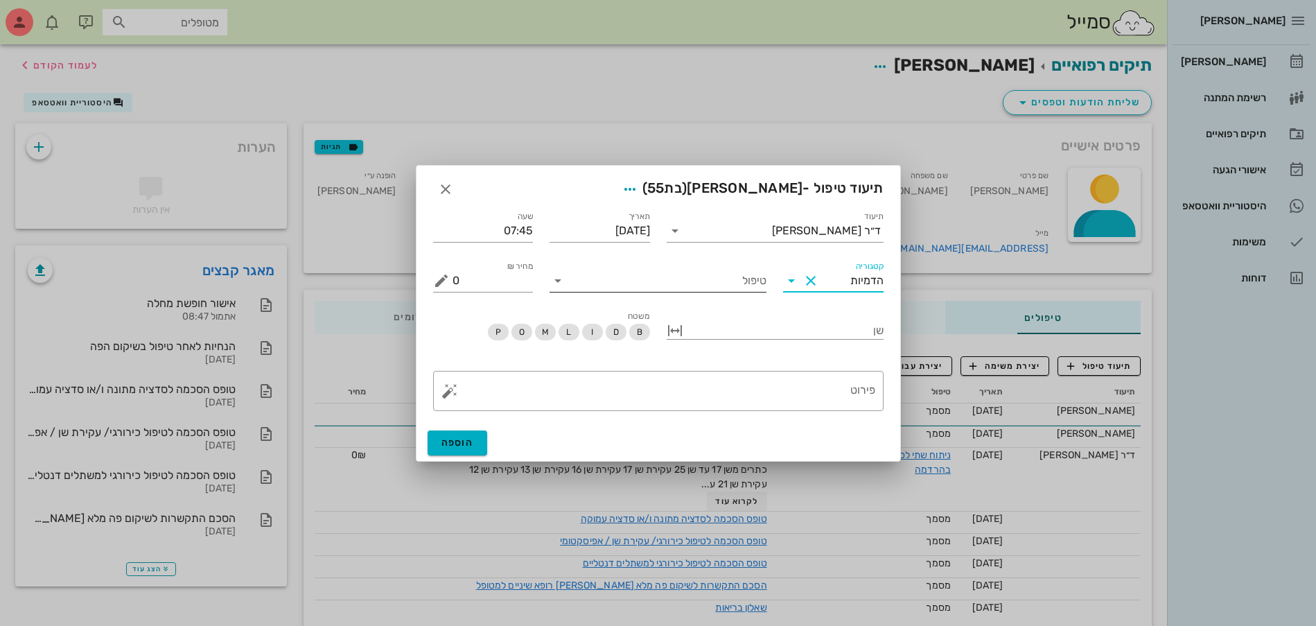
click at [720, 288] on input "טיפול" at bounding box center [667, 281] width 197 height 22
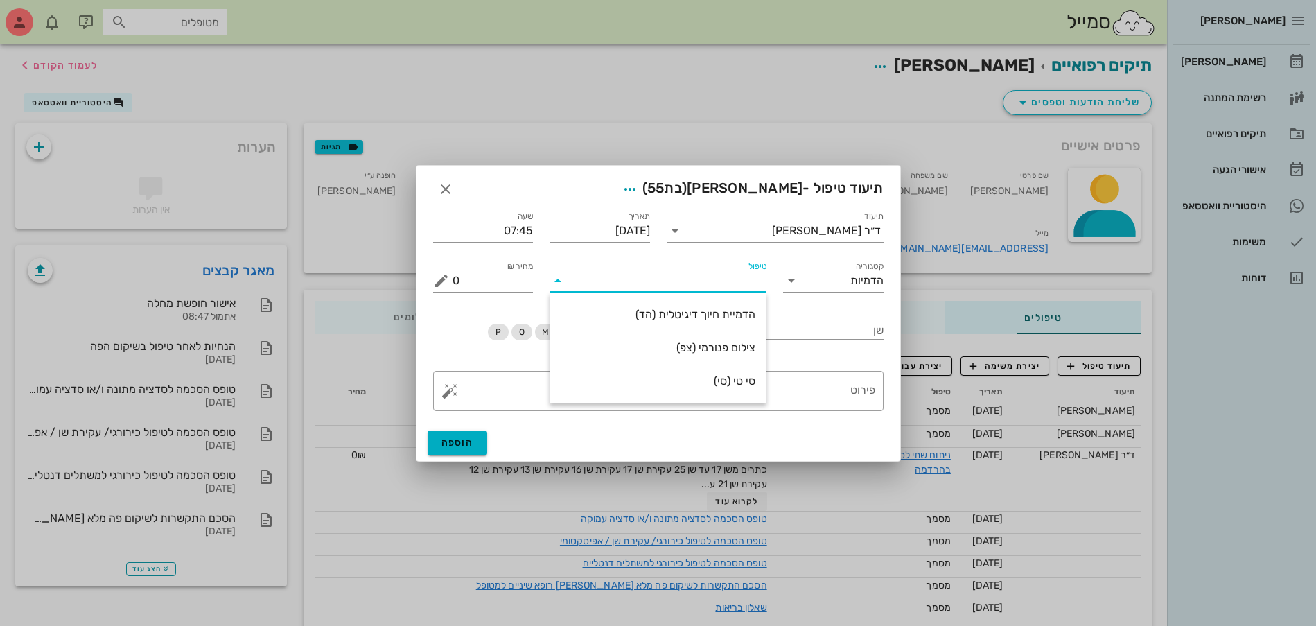
click at [720, 288] on input "טיפול" at bounding box center [667, 281] width 197 height 22
click at [857, 275] on input "הדמיות" at bounding box center [853, 281] width 62 height 22
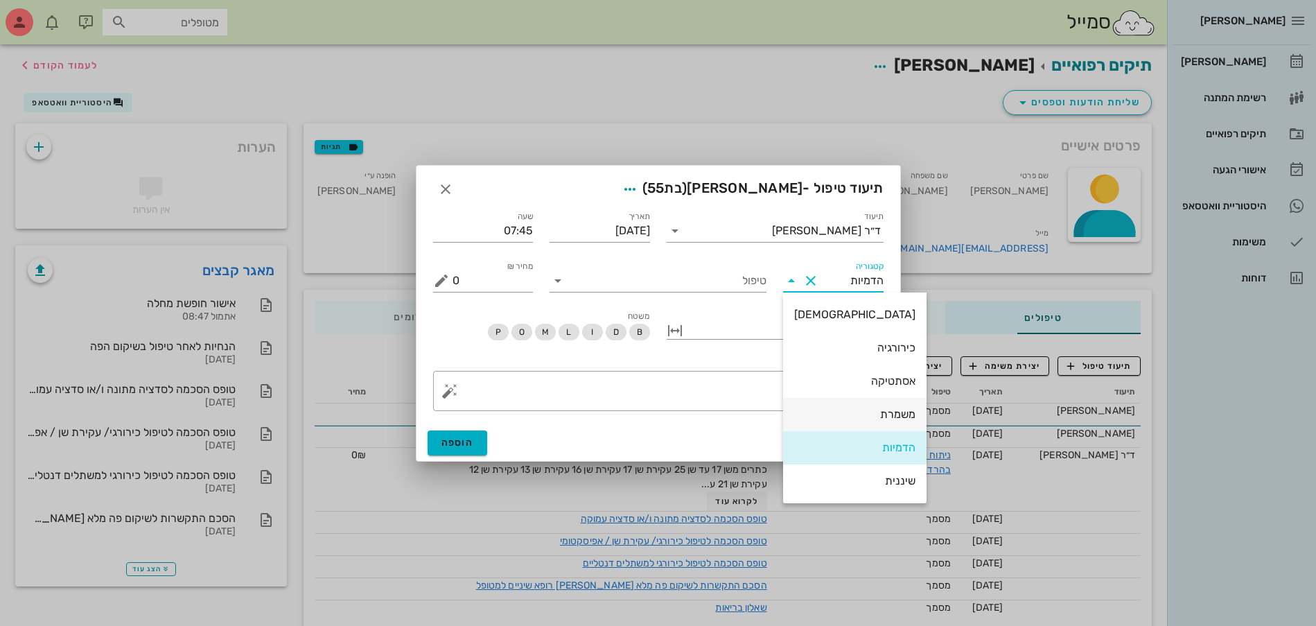
click at [854, 409] on div "משמרת" at bounding box center [854, 413] width 121 height 13
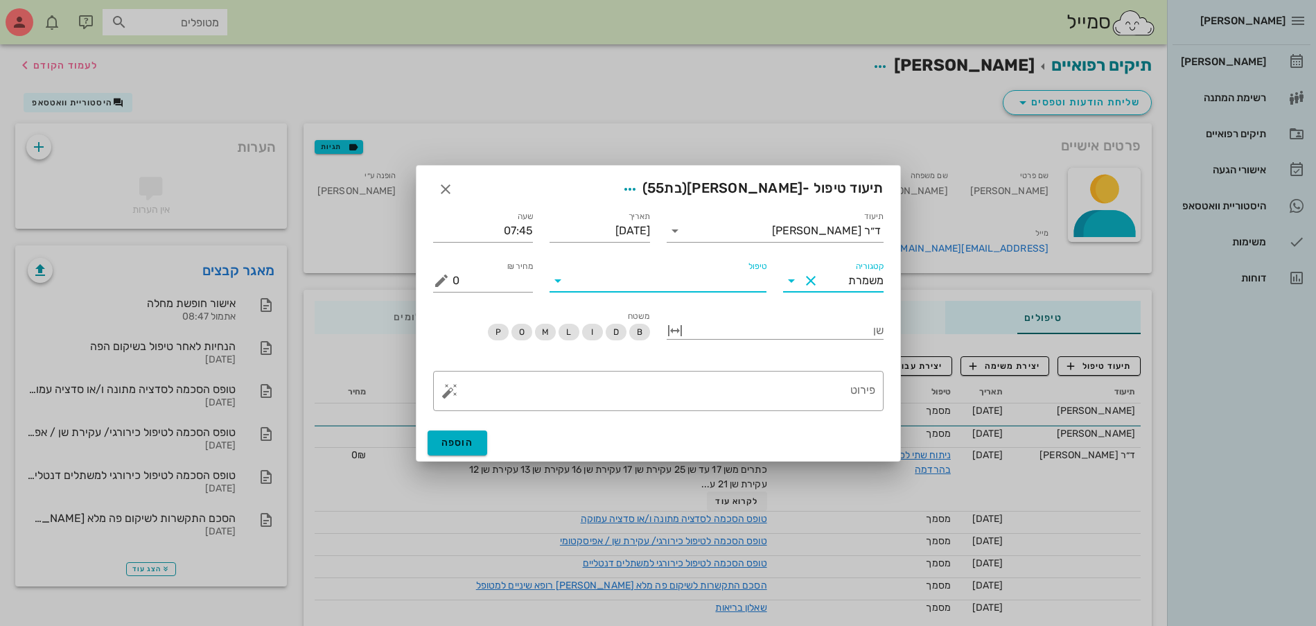
click at [730, 284] on input "טיפול" at bounding box center [667, 281] width 197 height 22
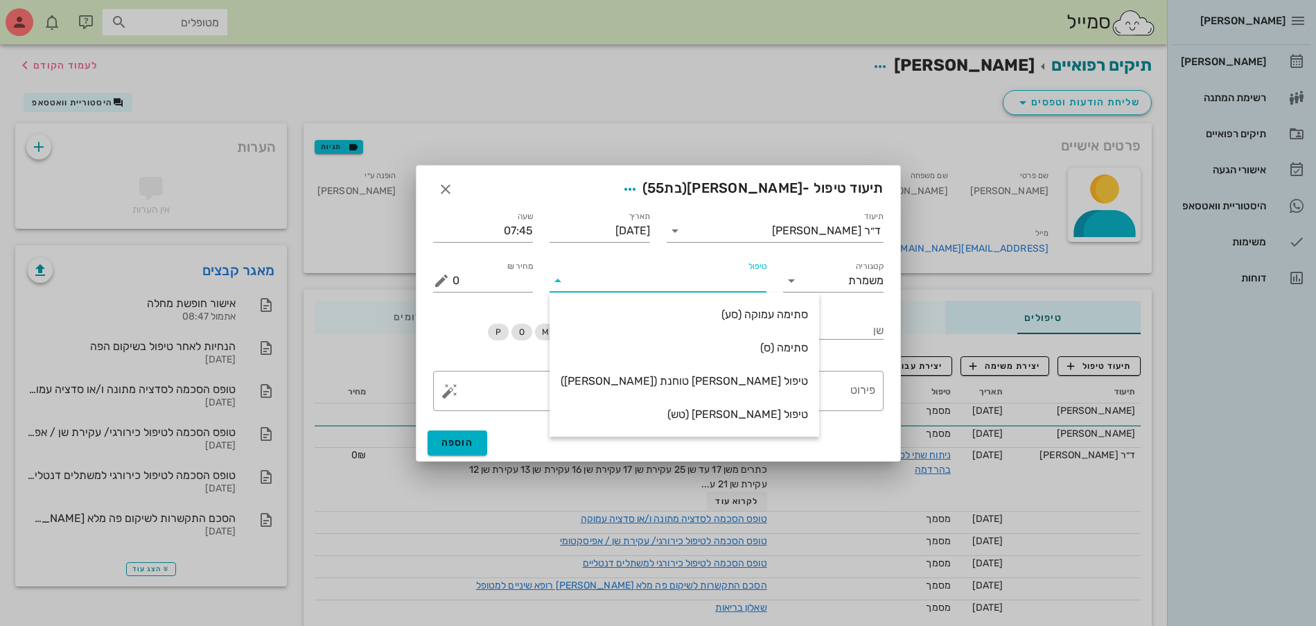
click at [730, 284] on input "טיפול" at bounding box center [667, 281] width 197 height 22
click at [860, 276] on input "משמרת" at bounding box center [853, 281] width 62 height 22
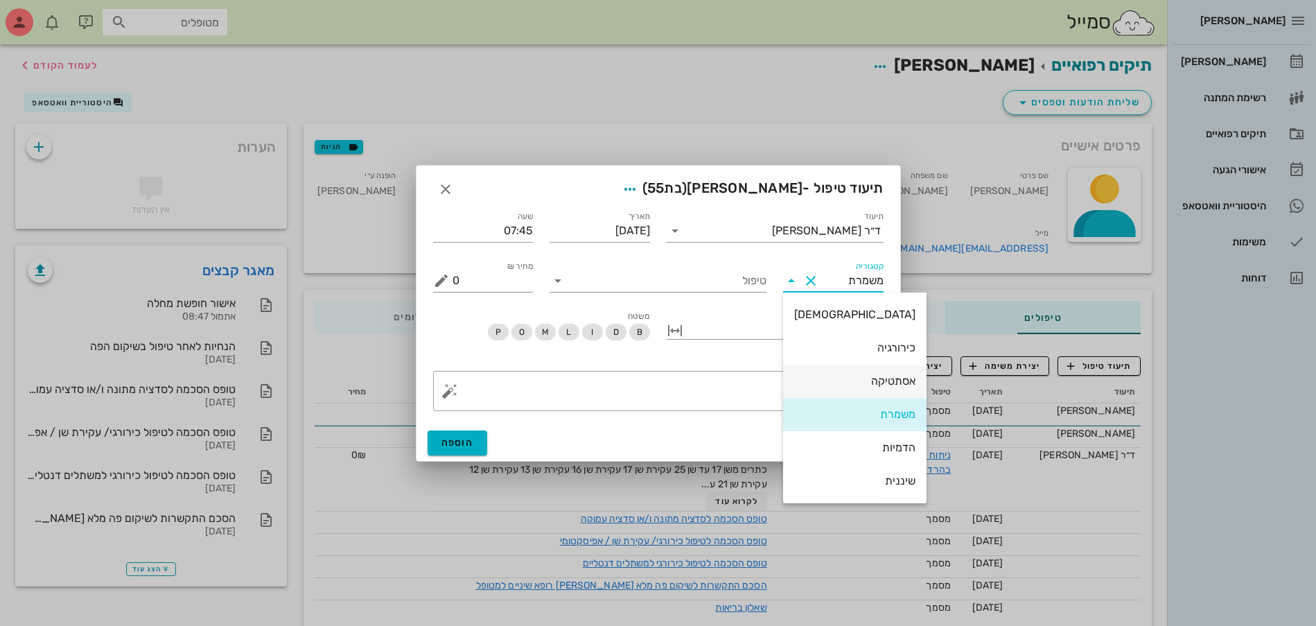
click at [841, 375] on div "אסתטיקה" at bounding box center [854, 380] width 121 height 13
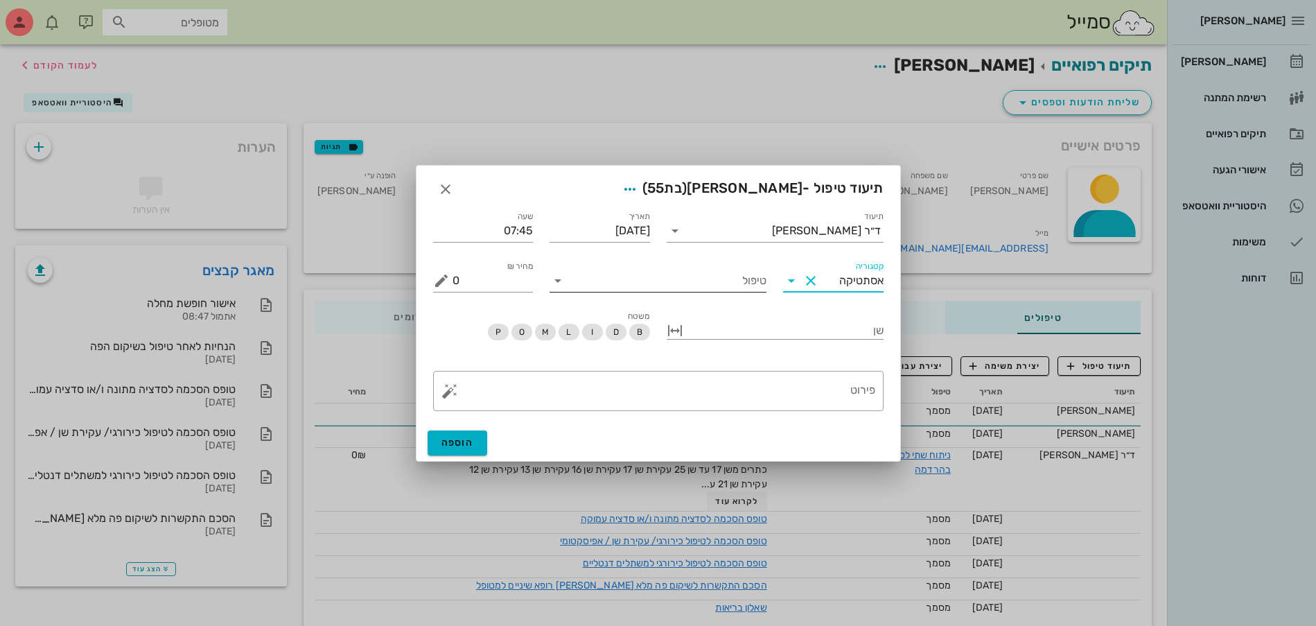
click at [679, 290] on div "טיפול" at bounding box center [657, 281] width 217 height 22
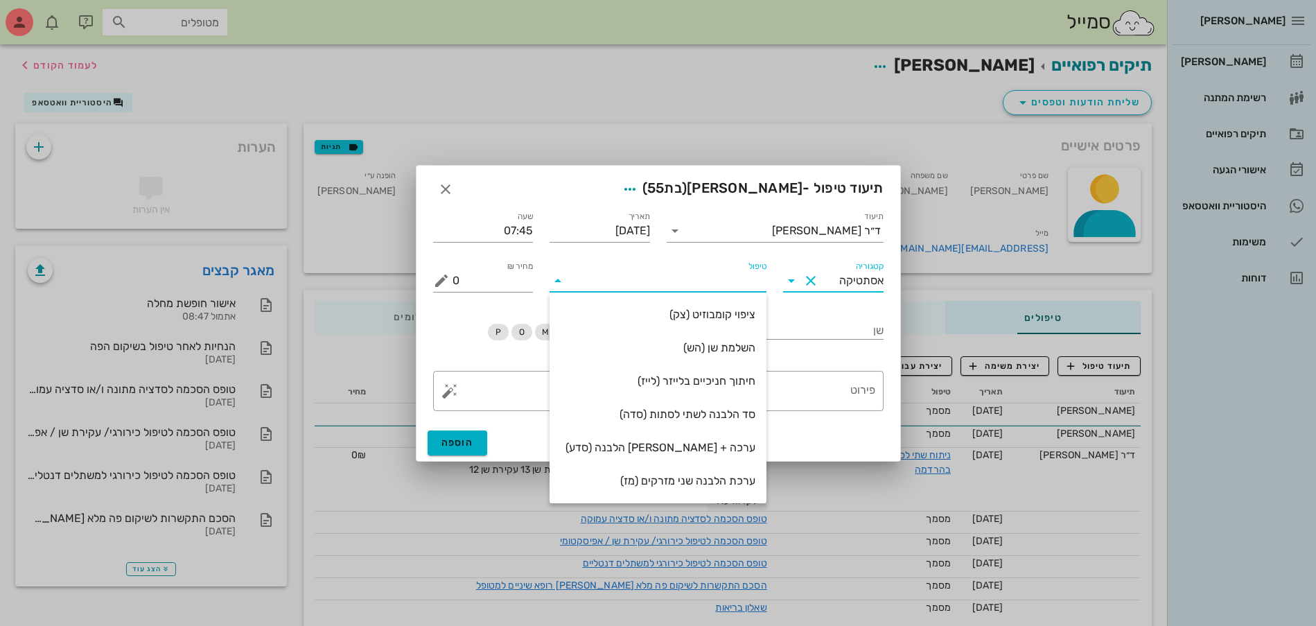
click at [866, 274] on input "אסתטיקה" at bounding box center [853, 281] width 62 height 22
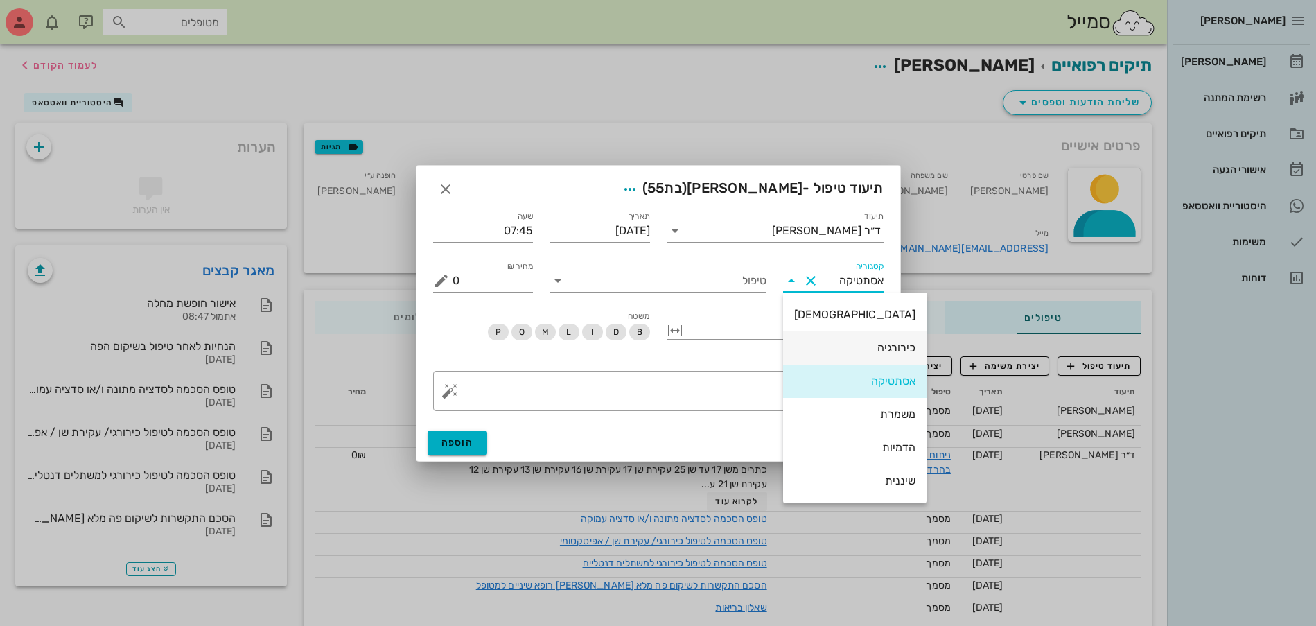
scroll to position [13, 0]
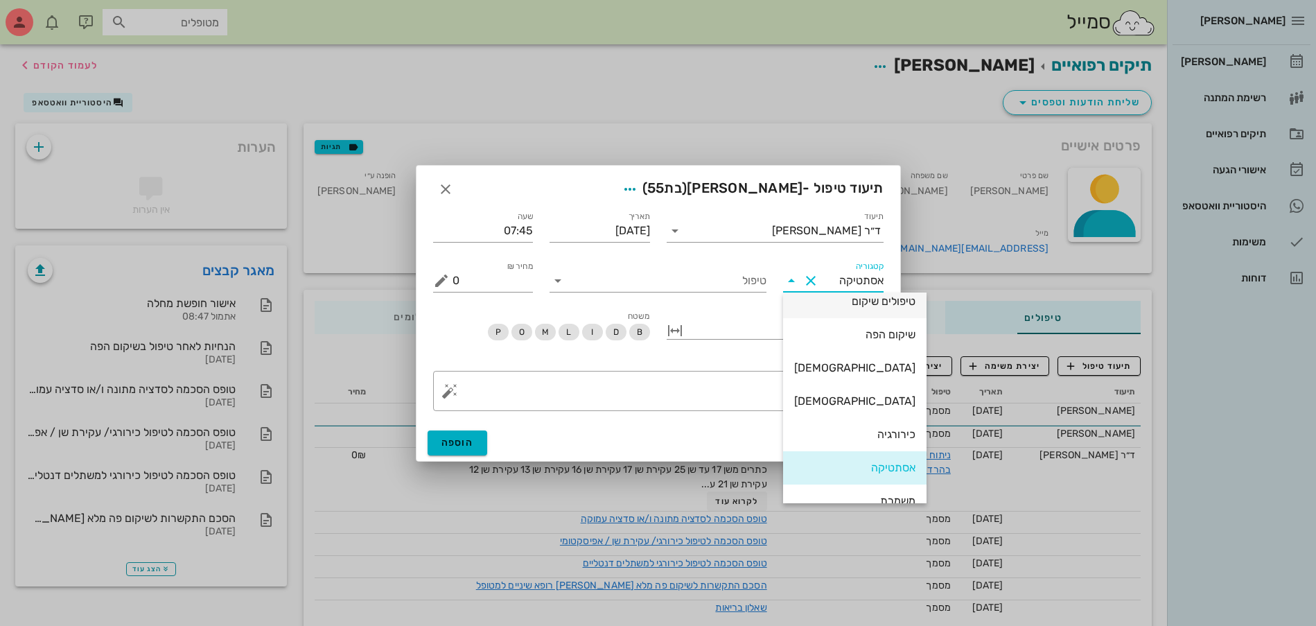
click at [830, 306] on div "טיפולים שיקום" at bounding box center [854, 300] width 121 height 13
type input "טיפולים שיקום"
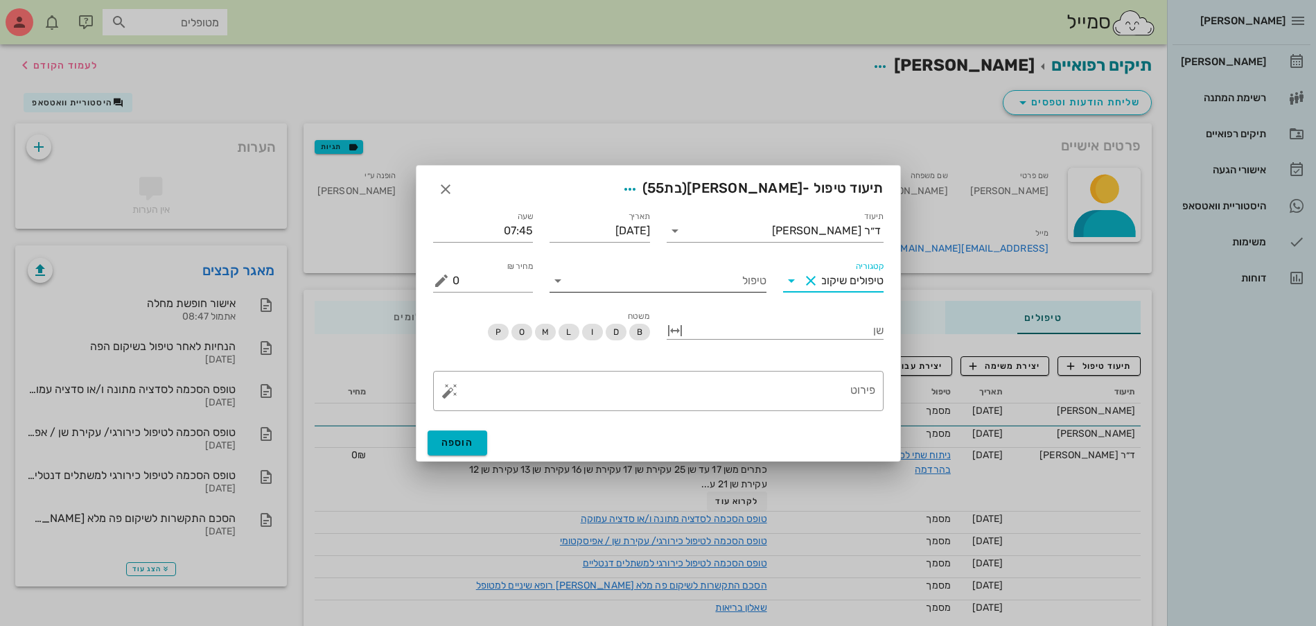
click at [727, 277] on input "טיפול" at bounding box center [667, 281] width 197 height 22
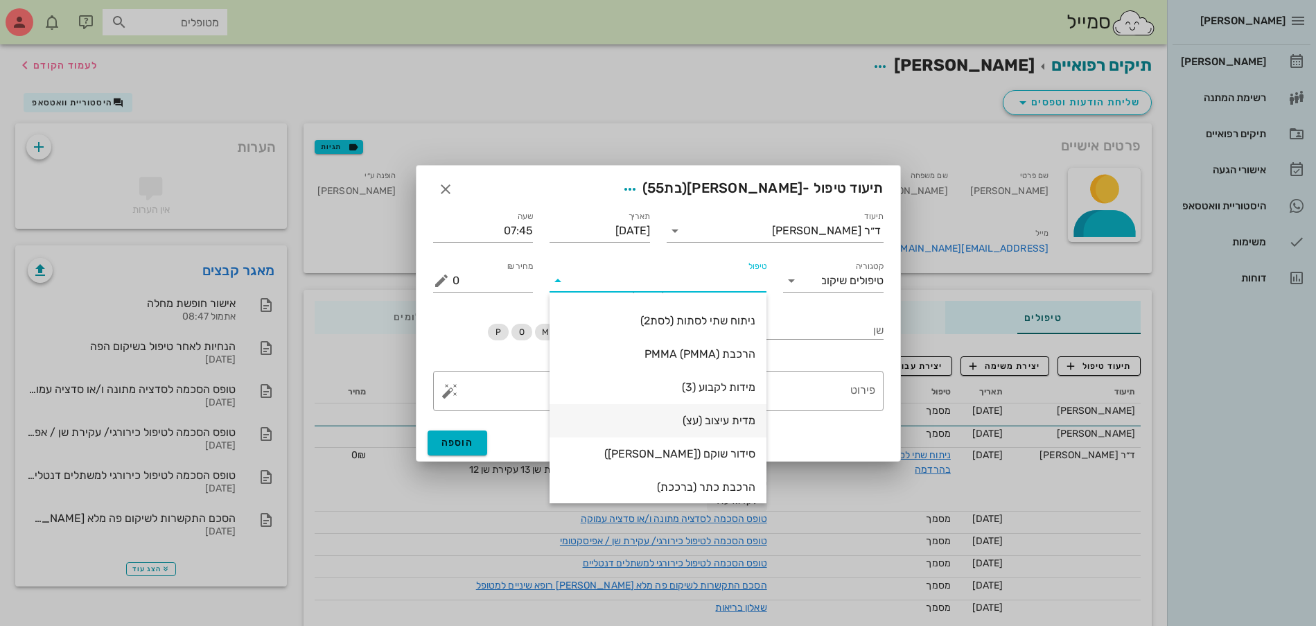
scroll to position [266, 0]
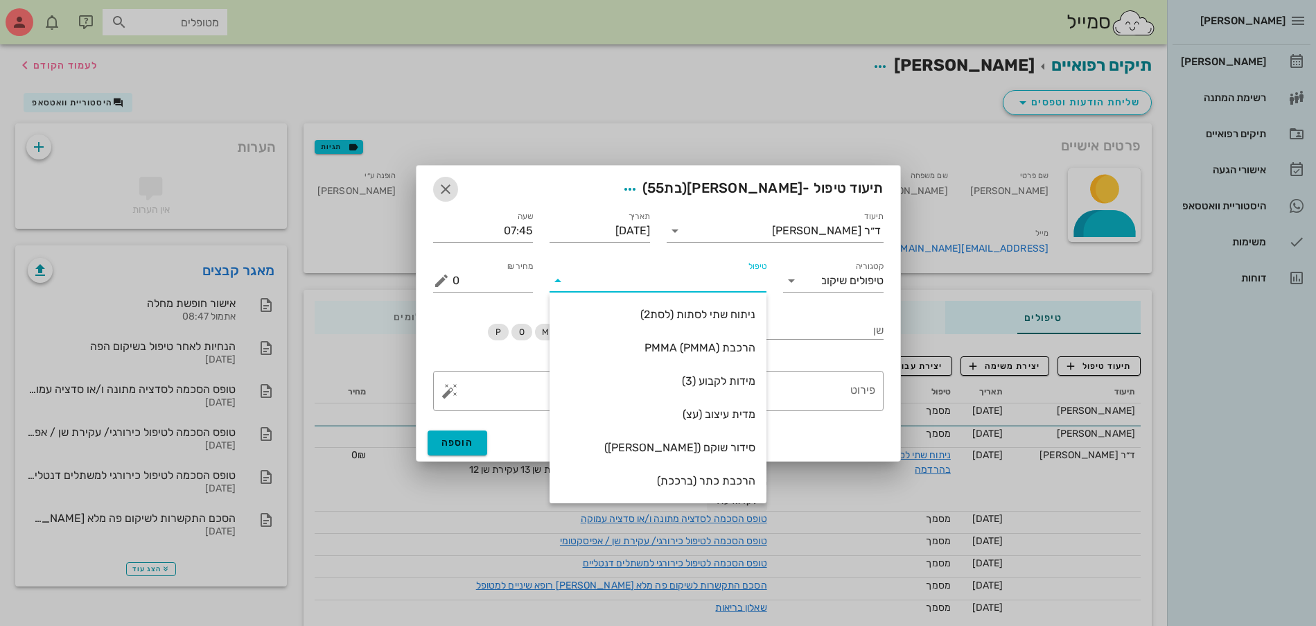
click at [445, 188] on icon "button" at bounding box center [445, 189] width 17 height 17
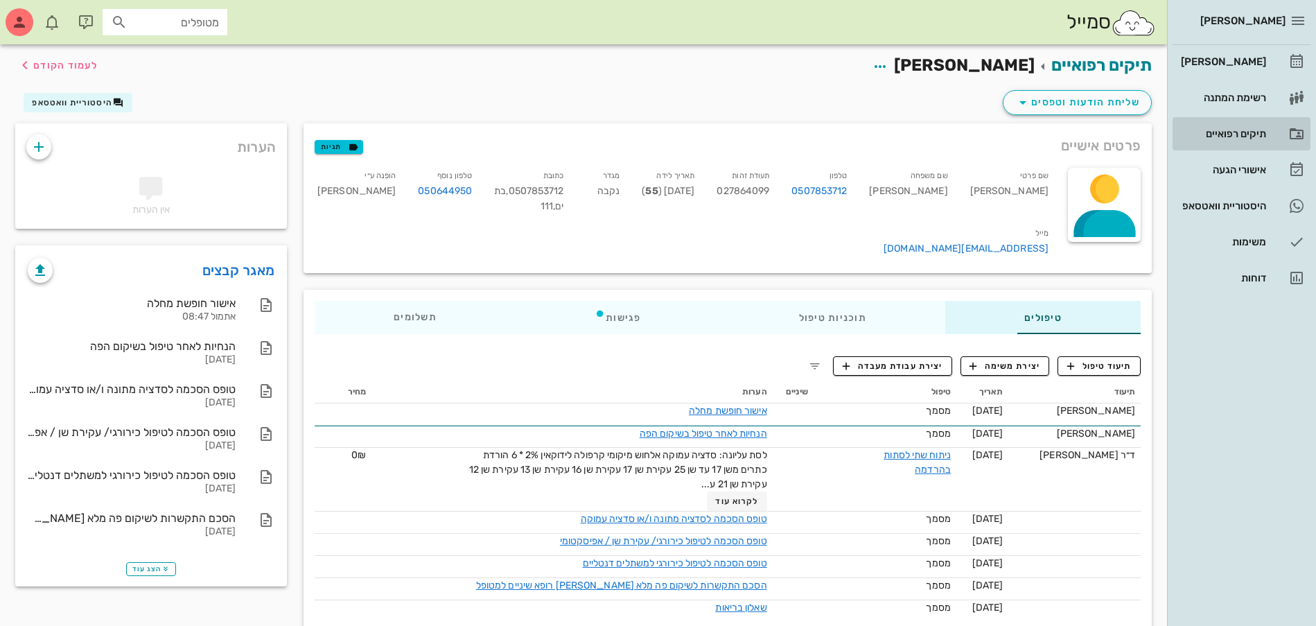
click at [1229, 136] on div "תיקים רפואיים" at bounding box center [1222, 133] width 88 height 11
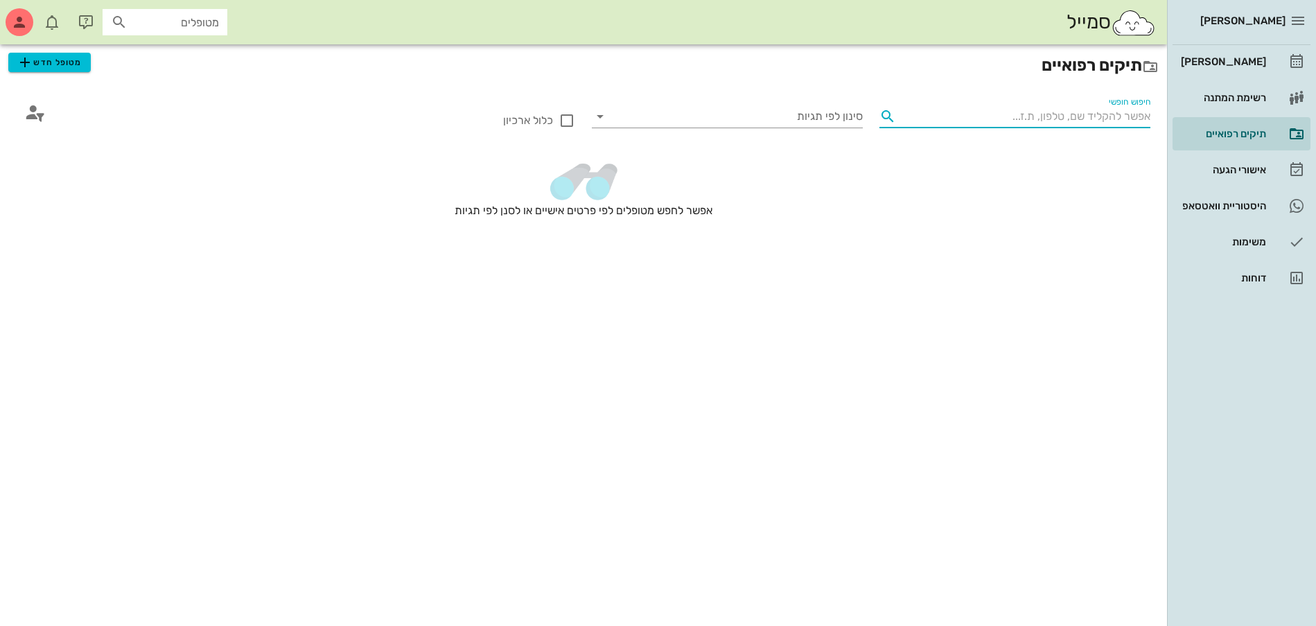
click at [1107, 119] on input "חיפוש חופשי" at bounding box center [1025, 116] width 249 height 22
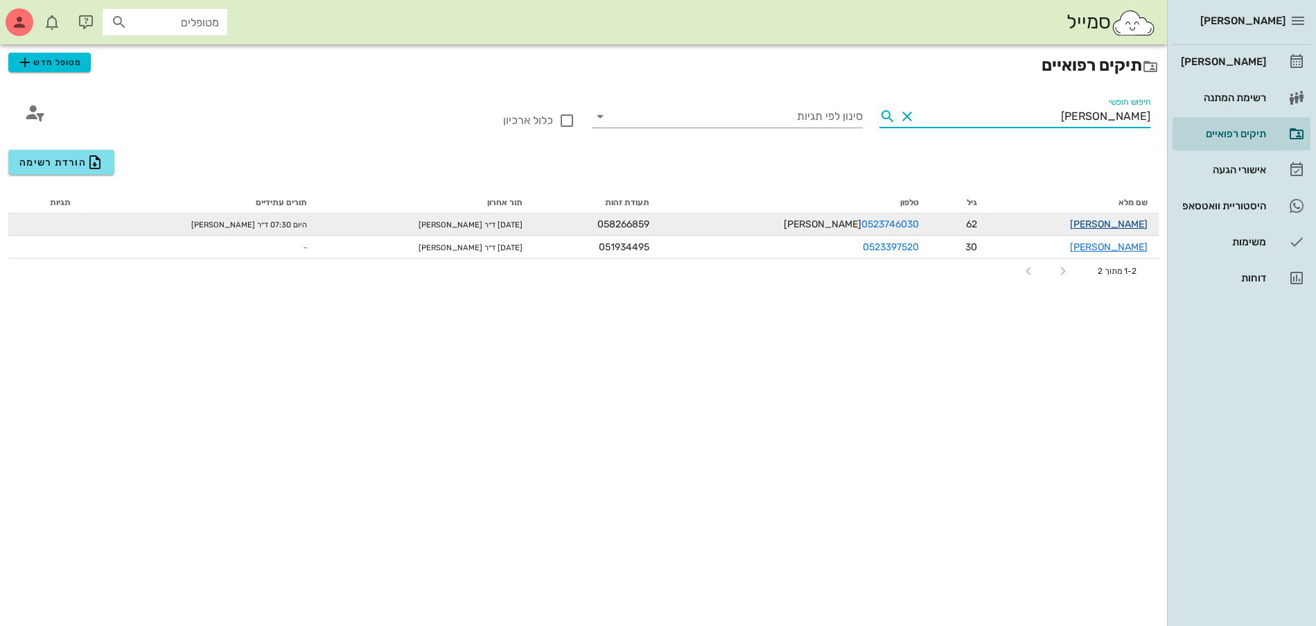
type input "[PERSON_NAME]"
click at [1109, 225] on link "[PERSON_NAME]" at bounding box center [1109, 224] width 78 height 12
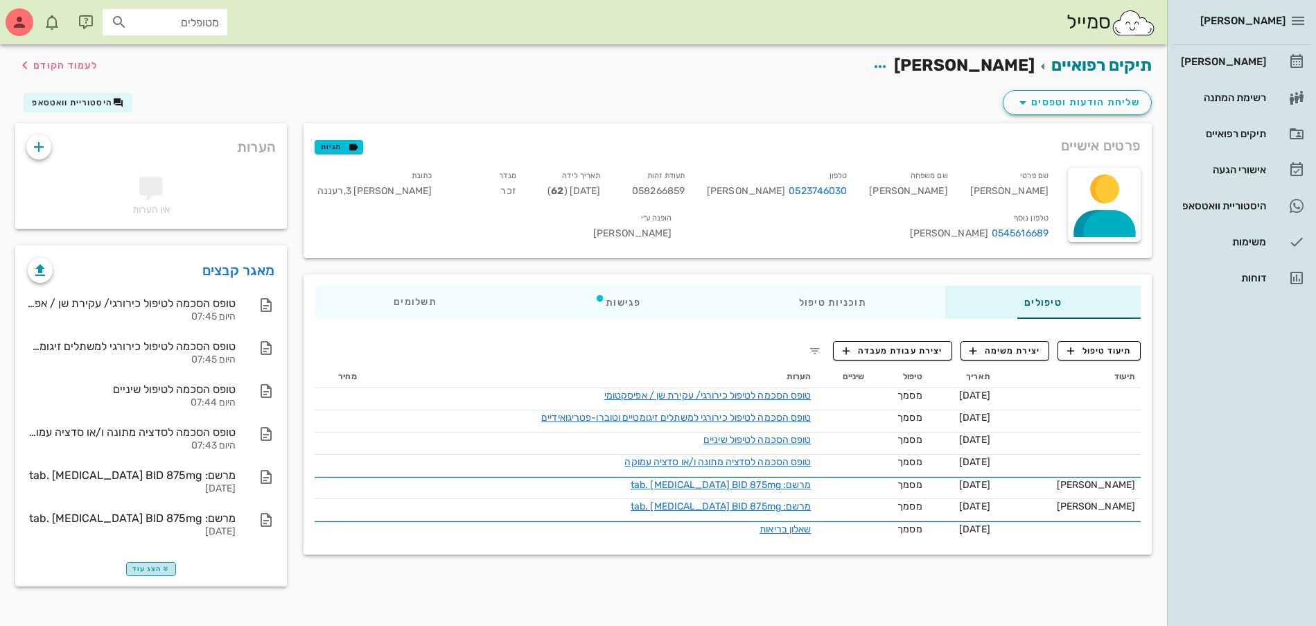
click at [132, 569] on span "הצג עוד" at bounding box center [150, 569] width 37 height 8
click at [1083, 102] on span "שליחת הודעות וטפסים" at bounding box center [1076, 102] width 125 height 17
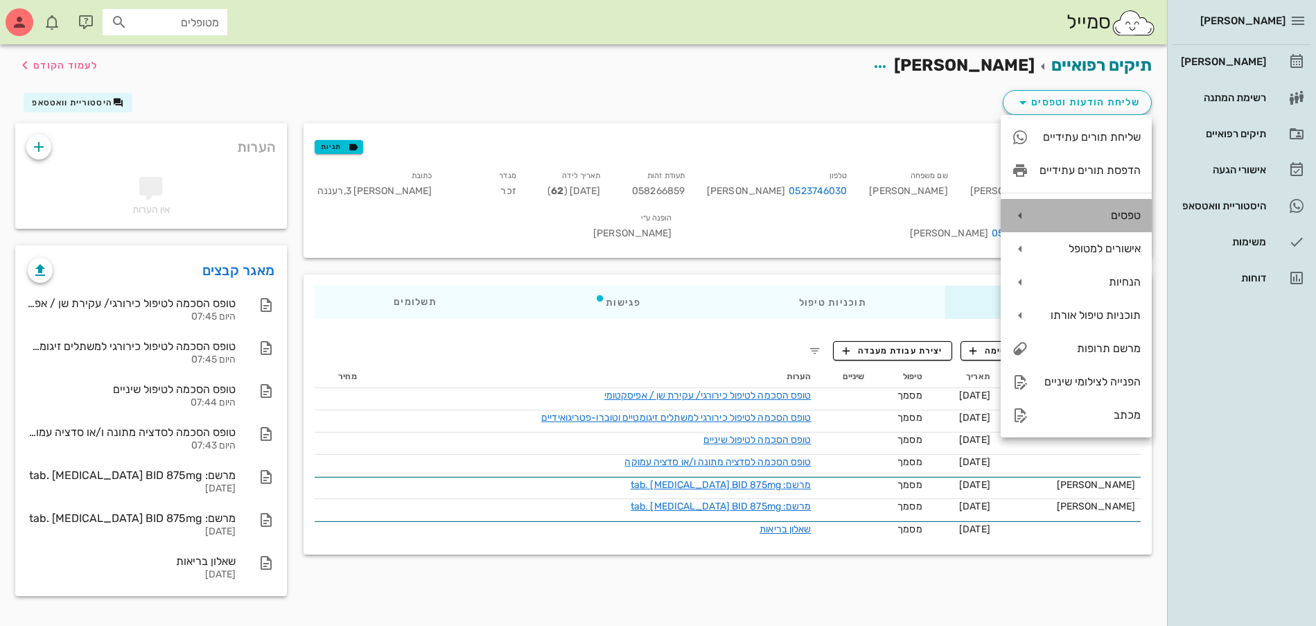
click at [1104, 211] on div "טפסים" at bounding box center [1089, 215] width 101 height 13
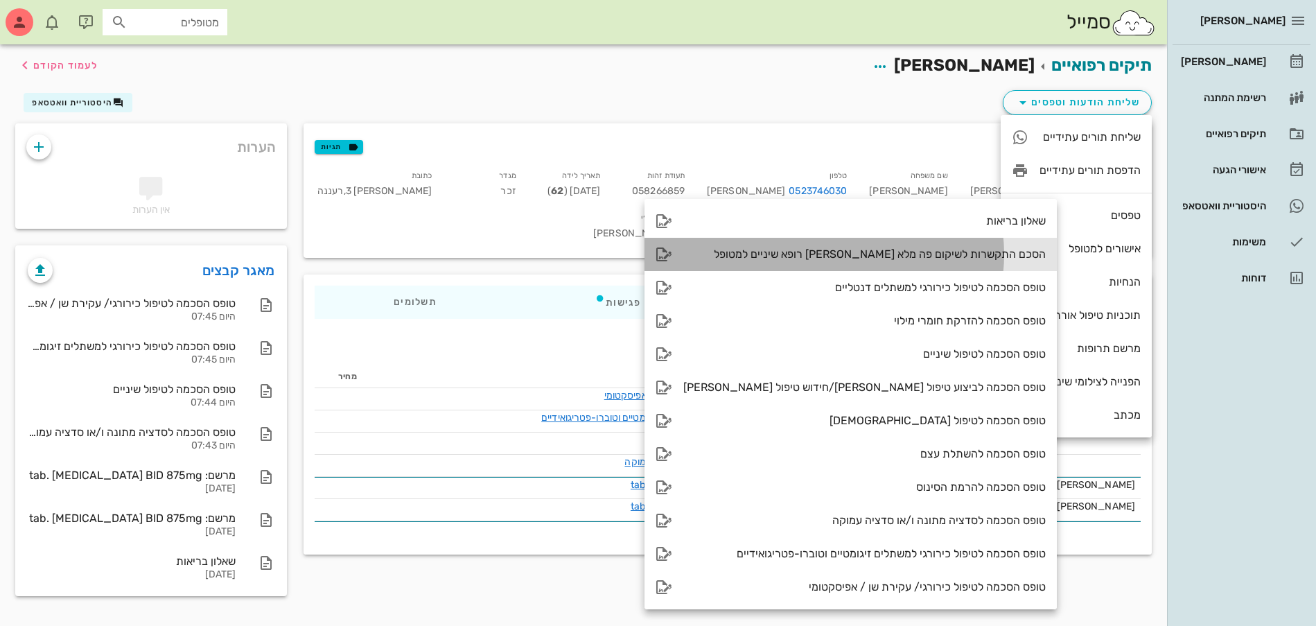
click at [916, 254] on div "הסכם התקשרות לשיקום פה מלא [PERSON_NAME] רופא שיניים למטופל" at bounding box center [864, 253] width 362 height 13
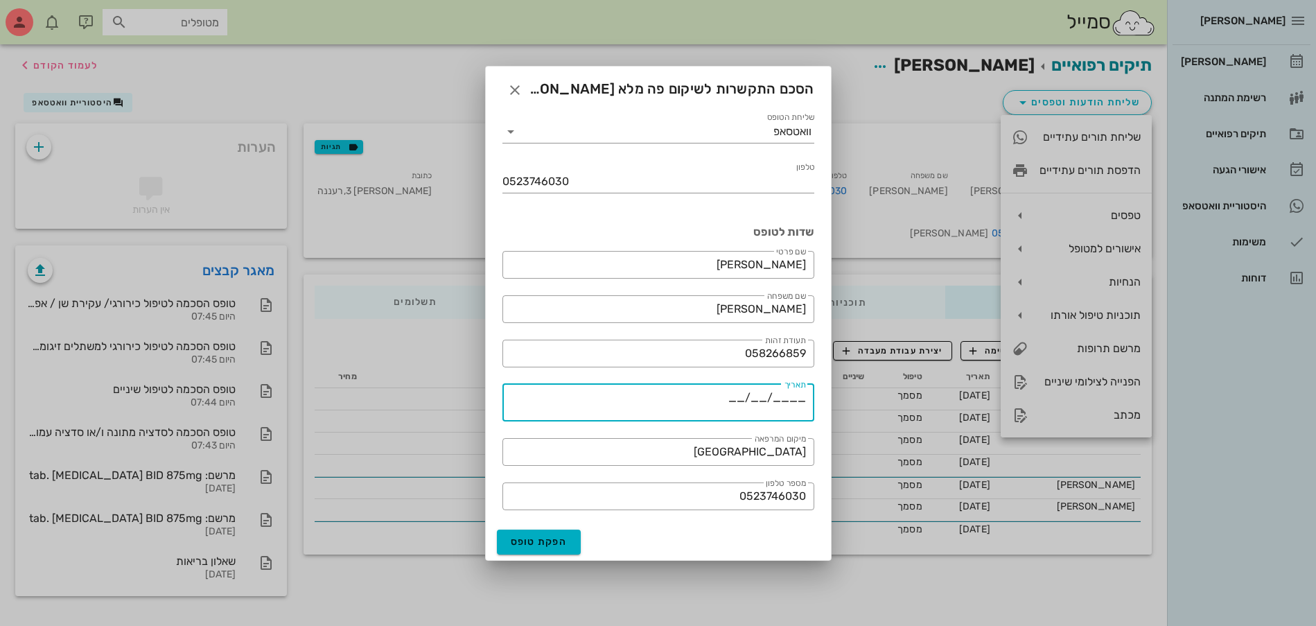
click at [739, 394] on textarea "____/__/__" at bounding box center [653, 404] width 303 height 33
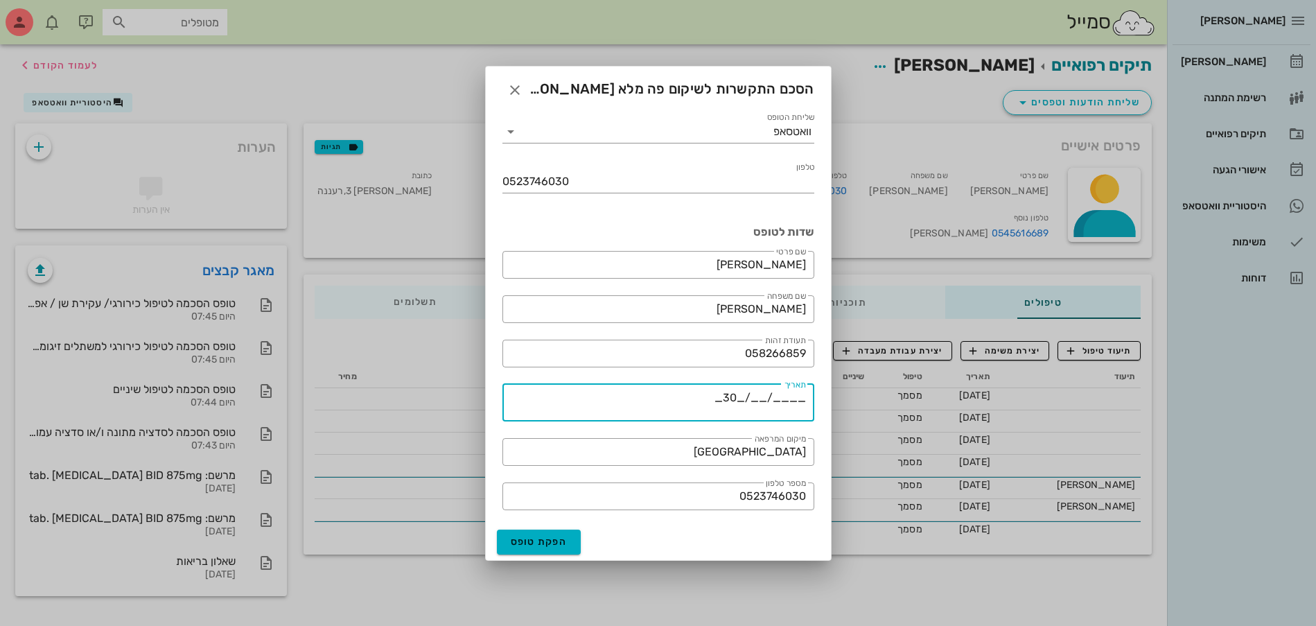
click at [756, 396] on textarea "____/__/_30_" at bounding box center [653, 404] width 303 height 33
click at [789, 391] on textarea "____/_09_/_30_" at bounding box center [653, 404] width 303 height 33
type textarea "__2025__/_09_/_30_"
click at [536, 542] on span "הפקת טופס" at bounding box center [539, 542] width 57 height 12
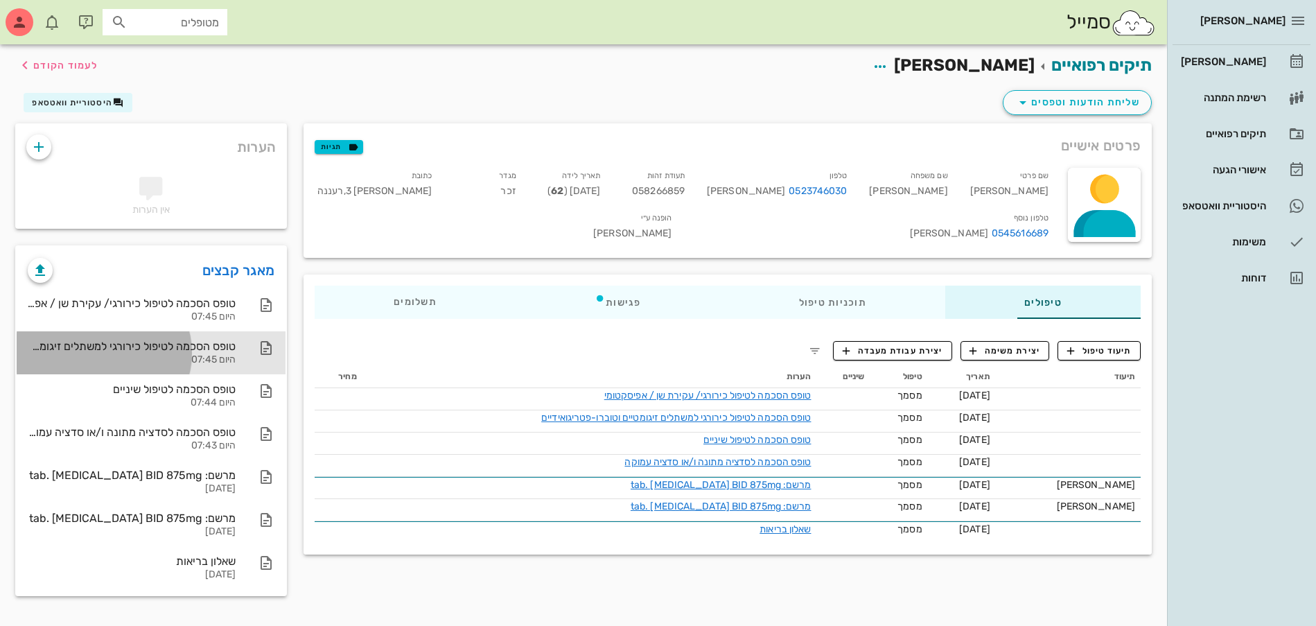
click at [109, 348] on div "טופס הסכמה לטיפול כירורגי למשתלים זיגומטיים וטוברו-פטריגואידיים" at bounding box center [132, 345] width 208 height 13
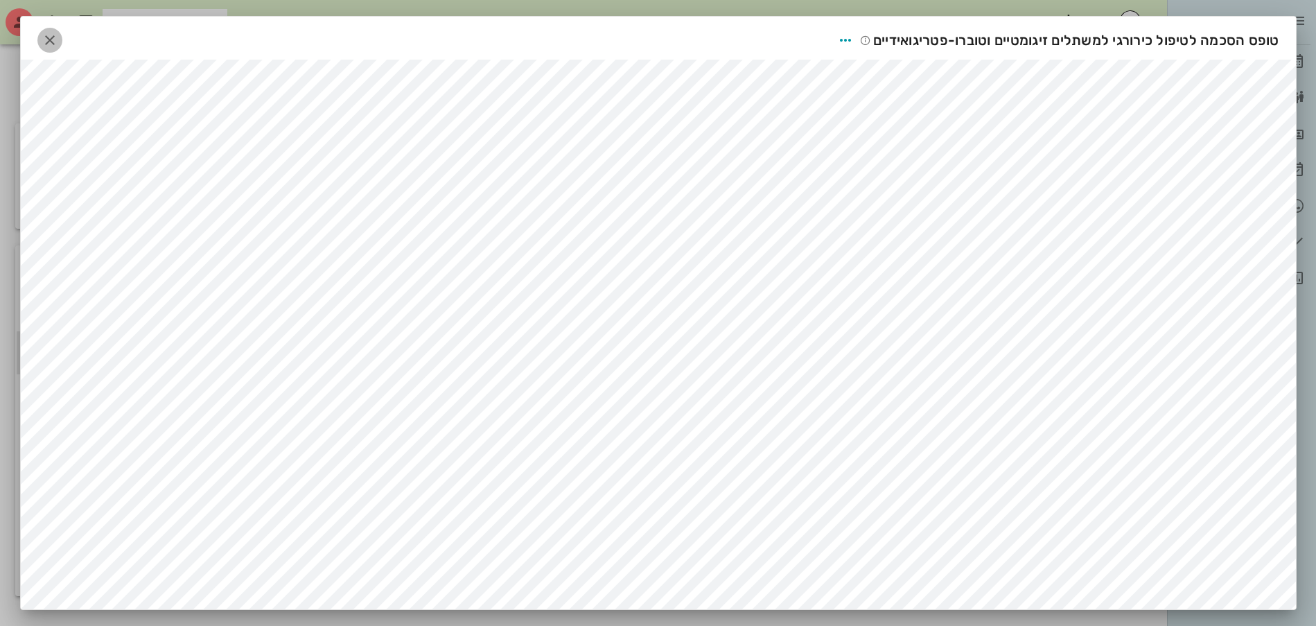
click at [57, 39] on icon "button" at bounding box center [50, 40] width 17 height 17
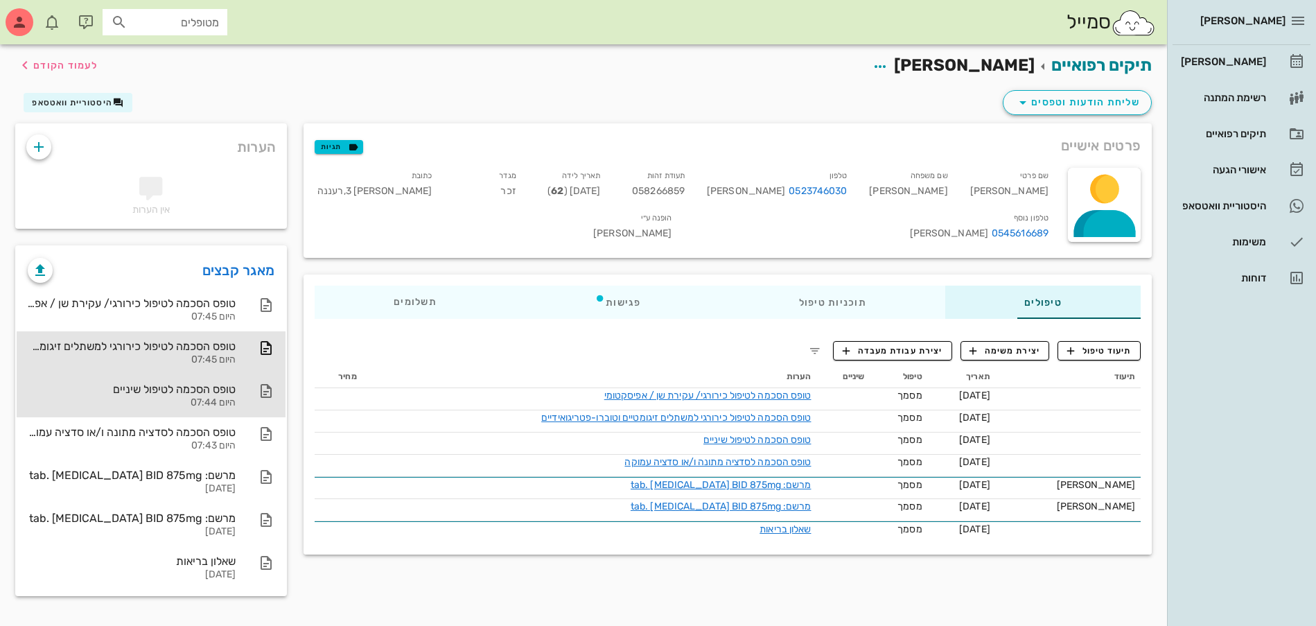
click at [60, 396] on div "טופס הסכמה לטיפול שיניים היום 07:44" at bounding box center [132, 395] width 208 height 43
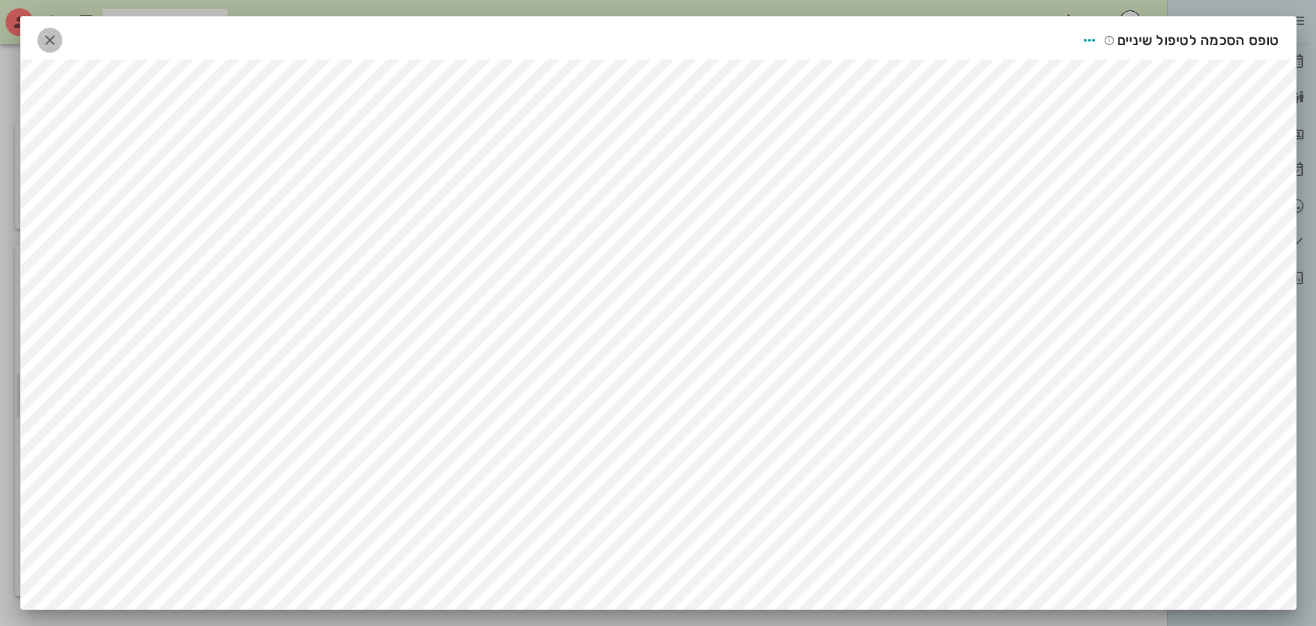
click at [53, 36] on icon "button" at bounding box center [50, 40] width 17 height 17
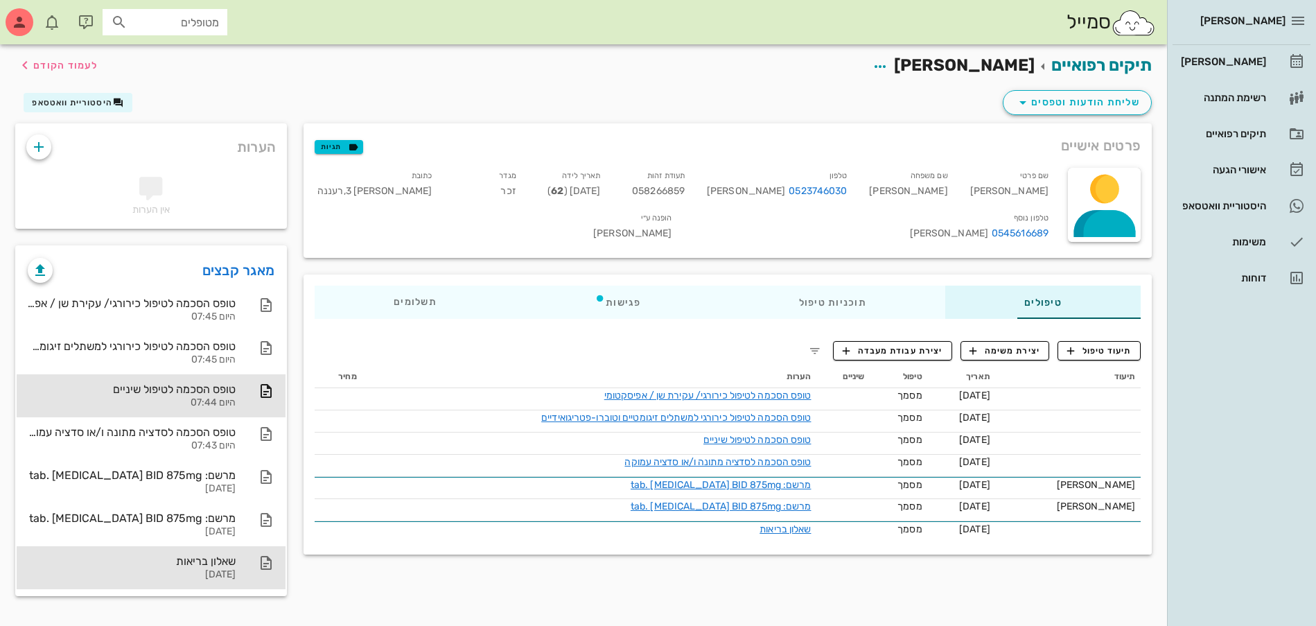
click at [110, 556] on div "שאלון בריאות" at bounding box center [132, 560] width 208 height 13
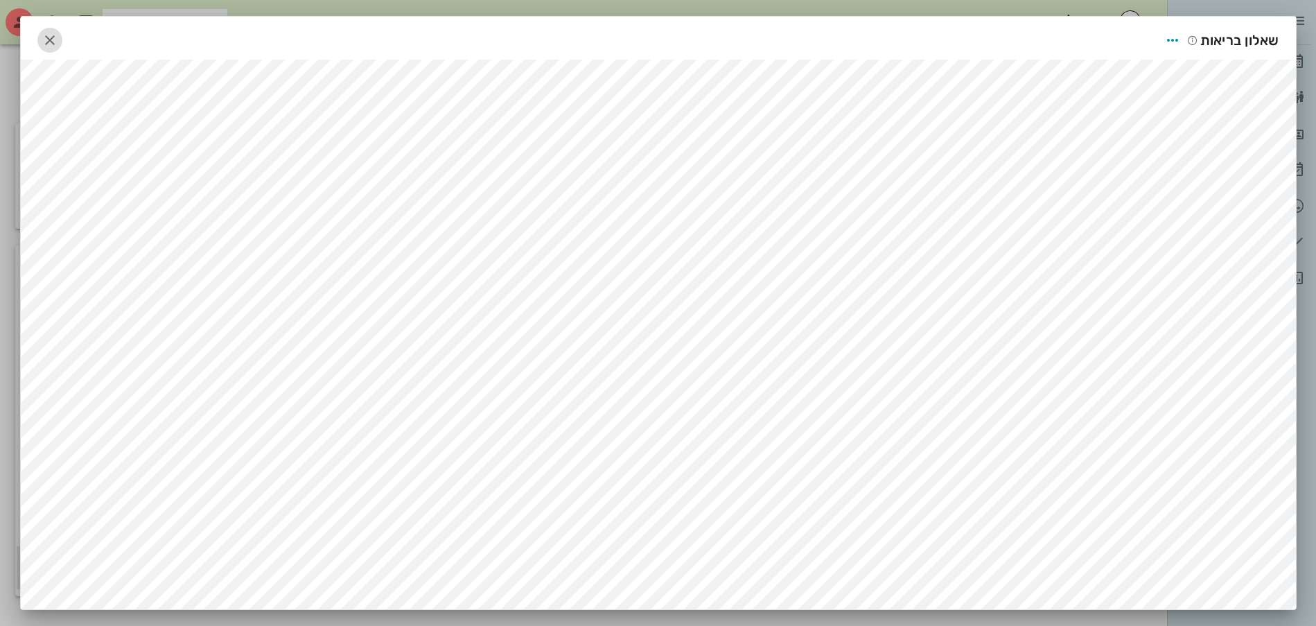
click at [58, 37] on icon "button" at bounding box center [50, 40] width 17 height 17
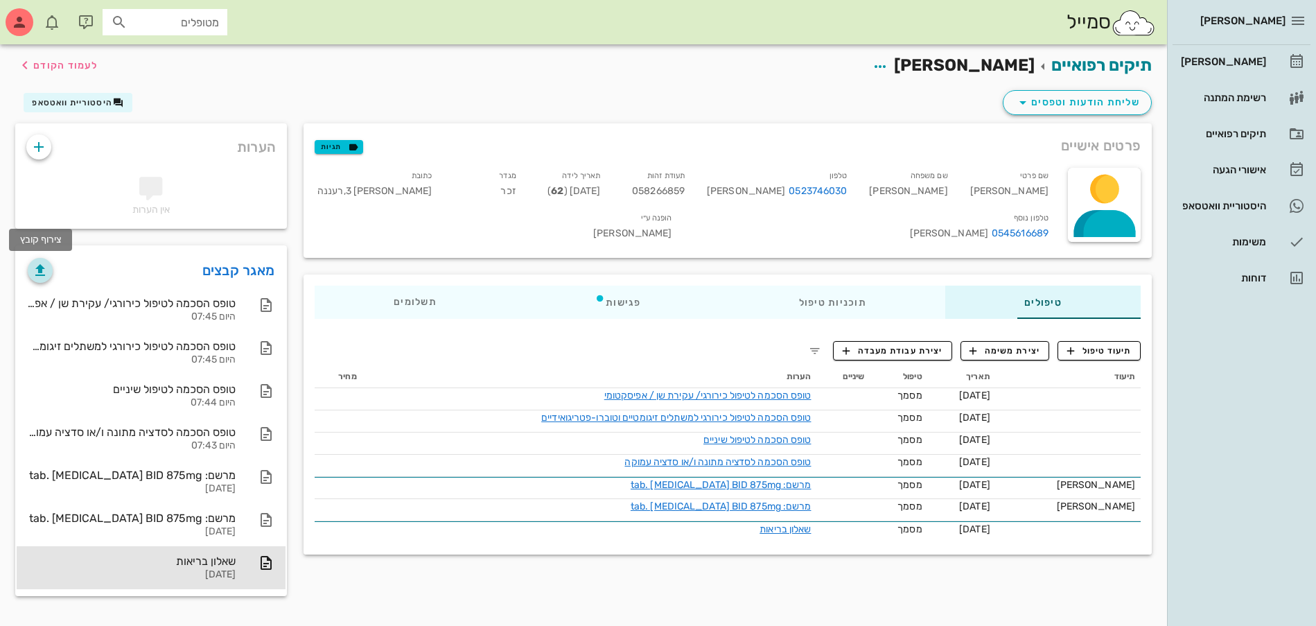
click at [42, 267] on icon "button" at bounding box center [40, 270] width 17 height 17
click at [321, 145] on span "תגיות" at bounding box center [339, 147] width 36 height 12
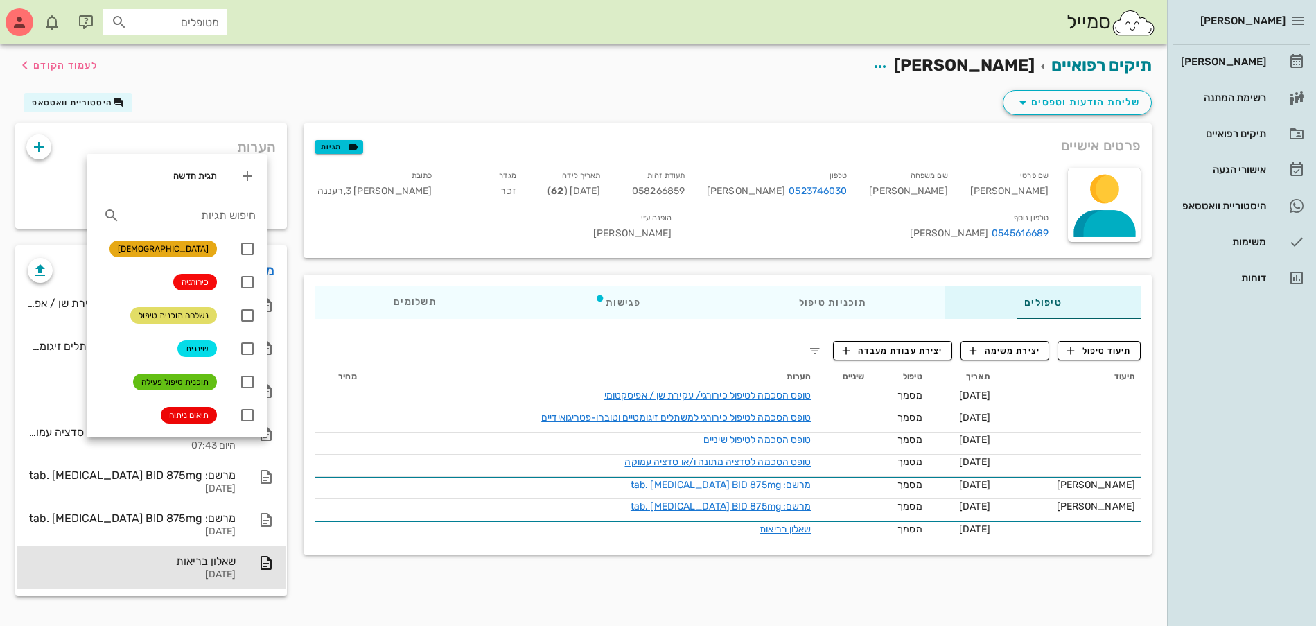
click at [398, 83] on div "תיקים רפואיים [PERSON_NAME] לעמוד הקודם" at bounding box center [583, 65] width 1153 height 43
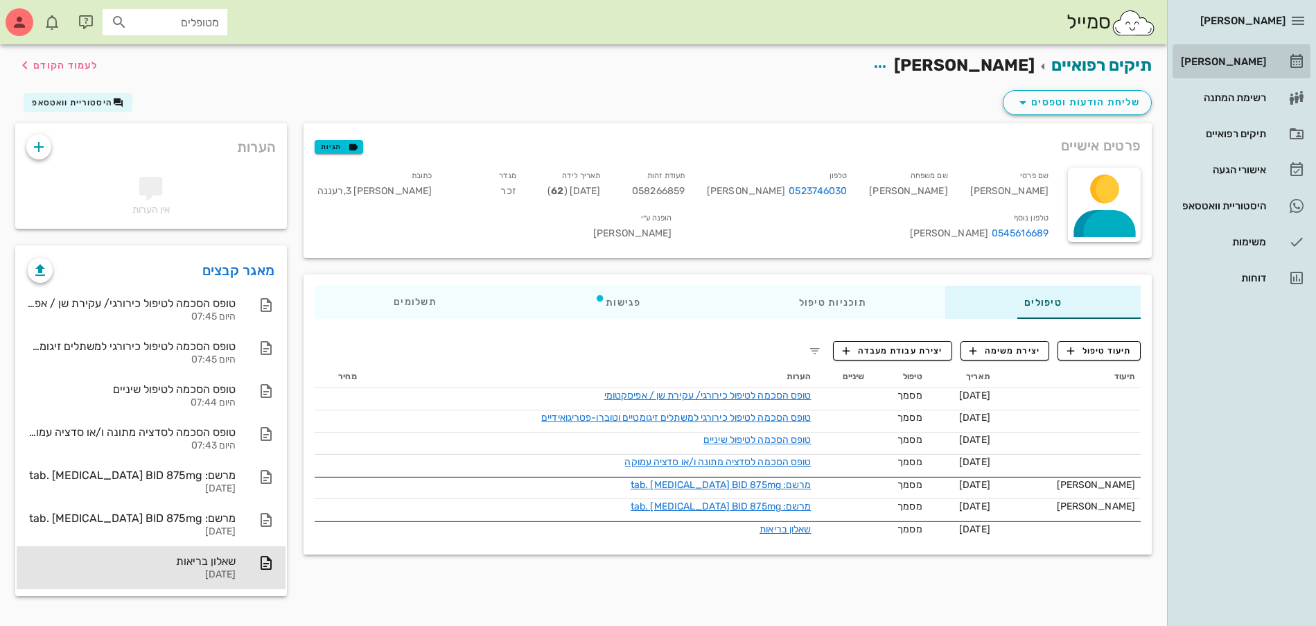
click at [1232, 60] on div "[PERSON_NAME]" at bounding box center [1222, 61] width 88 height 11
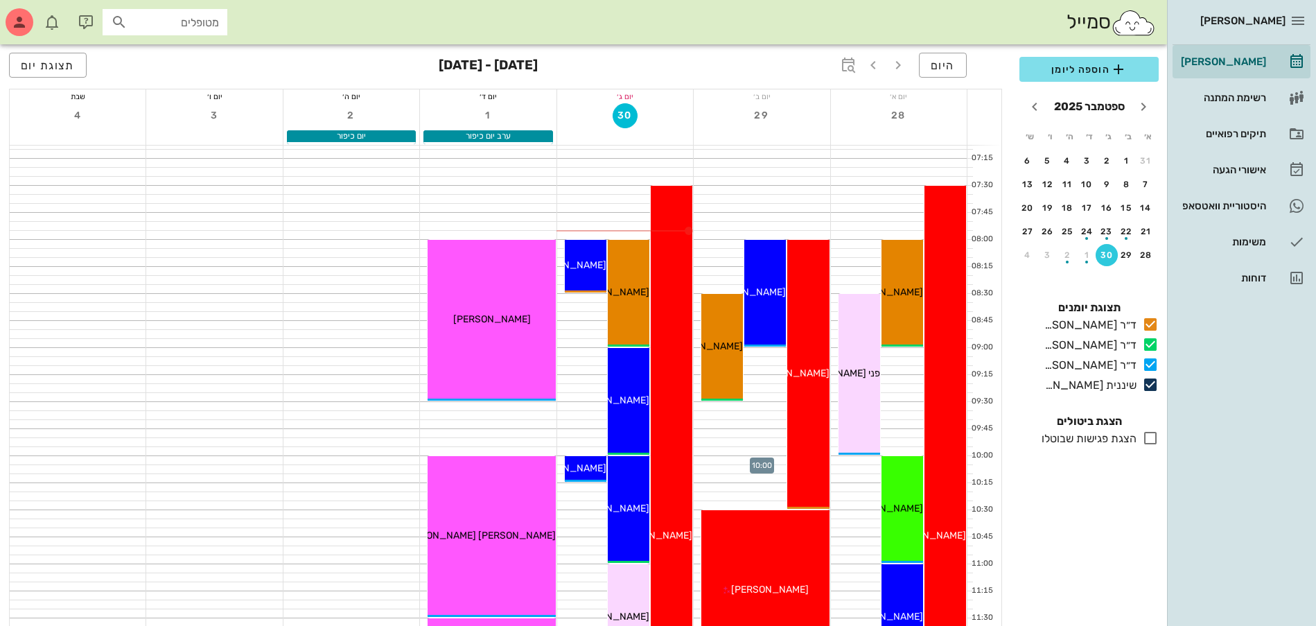
scroll to position [87, 0]
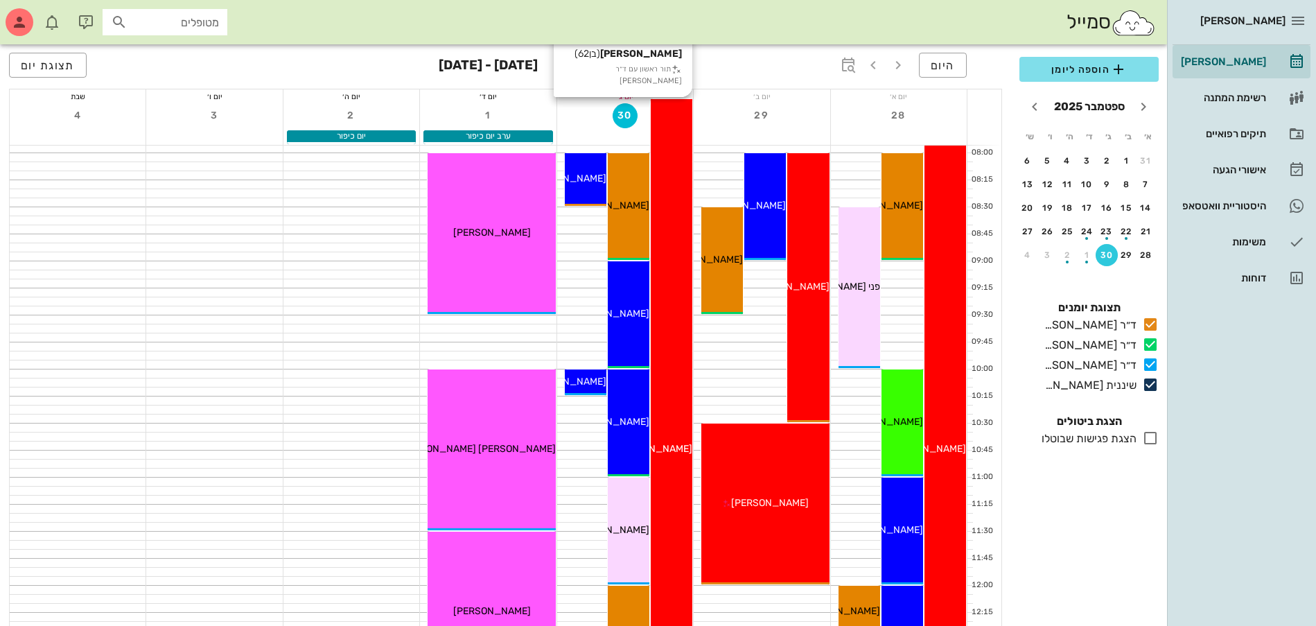
click at [671, 371] on div "07:30 - 14:00 ד״ר ג׳[PERSON_NAME] [PERSON_NAME] (בן 62 ) תור ראשון עם ד״ר ג׳[PE…" at bounding box center [672, 449] width 42 height 701
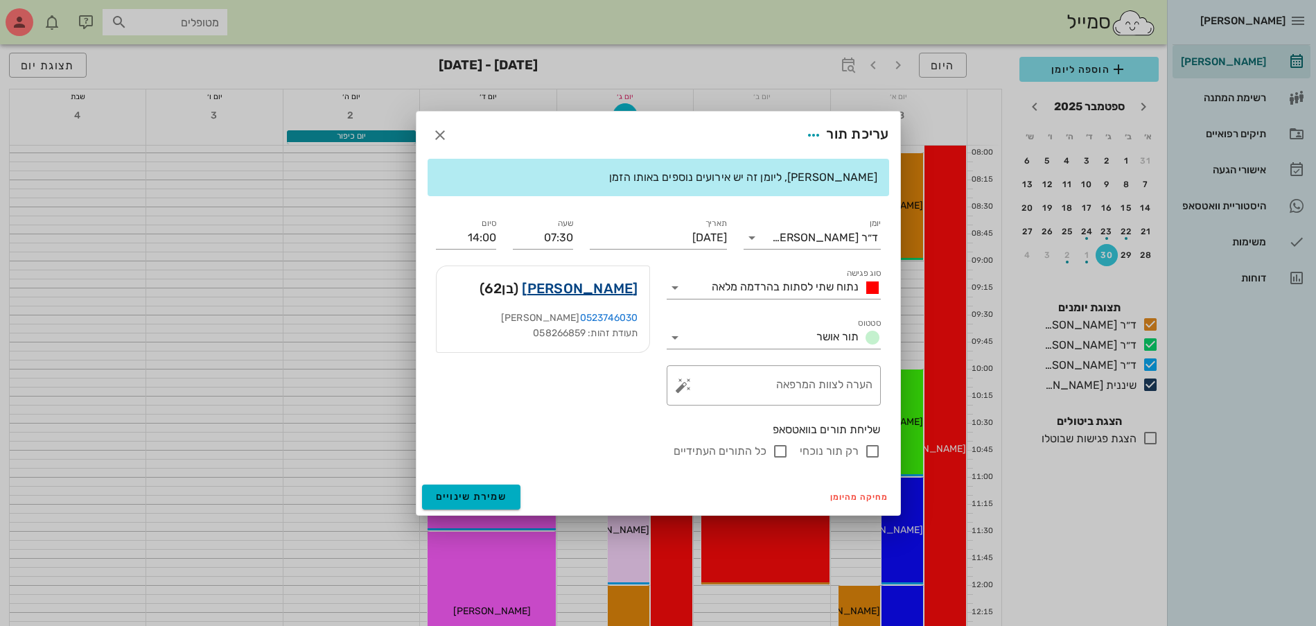
click at [599, 293] on link "[PERSON_NAME]" at bounding box center [580, 288] width 116 height 22
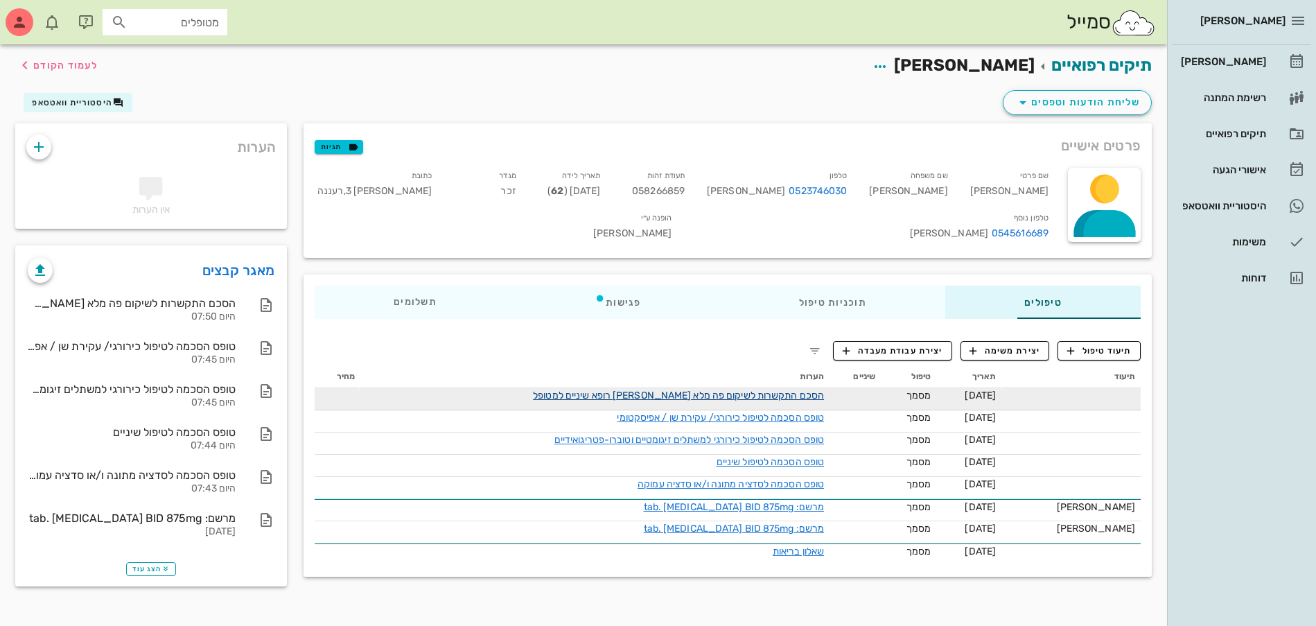
click at [626, 391] on link "הסכם התקשרות לשיקום פה מלא [PERSON_NAME] רופא שיניים למטופל" at bounding box center [678, 395] width 291 height 12
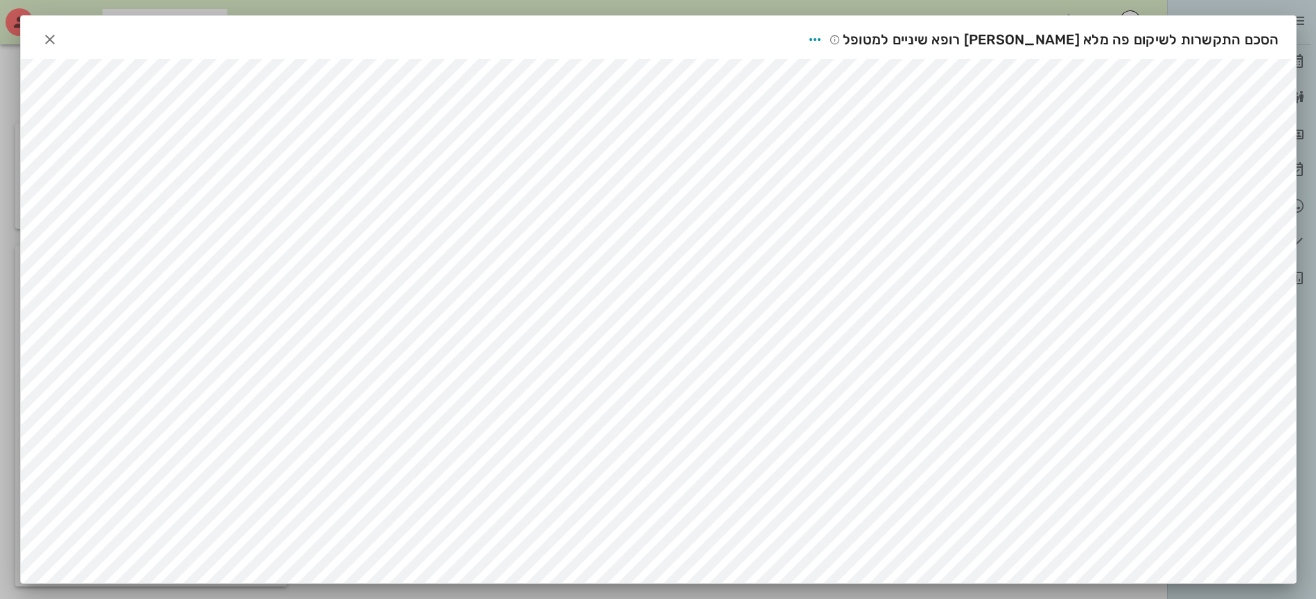
click at [42, 31] on div "הסכם התקשרות לשיקום פה מלא [PERSON_NAME] רופא שיניים למטופל" at bounding box center [658, 37] width 1275 height 43
click at [54, 38] on icon "button" at bounding box center [50, 39] width 17 height 17
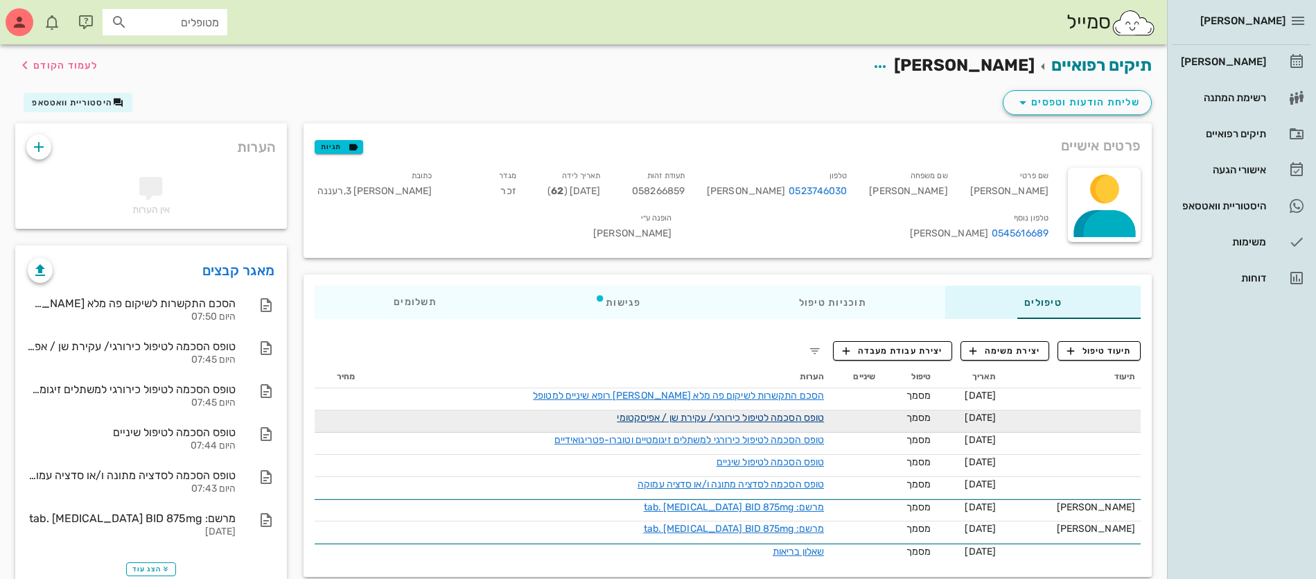
click at [739, 412] on link "טופס הסכמה לטיפול כירורגי/ עקירת שן / אפיסקטומי" at bounding box center [720, 418] width 207 height 12
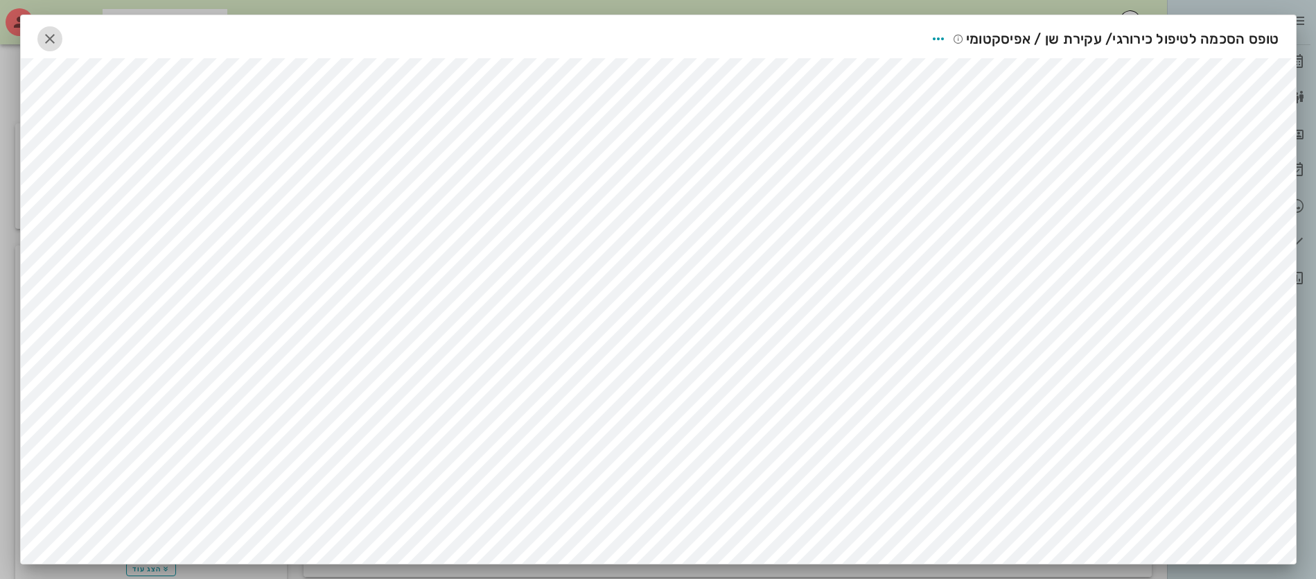
click at [58, 35] on icon "button" at bounding box center [50, 38] width 17 height 17
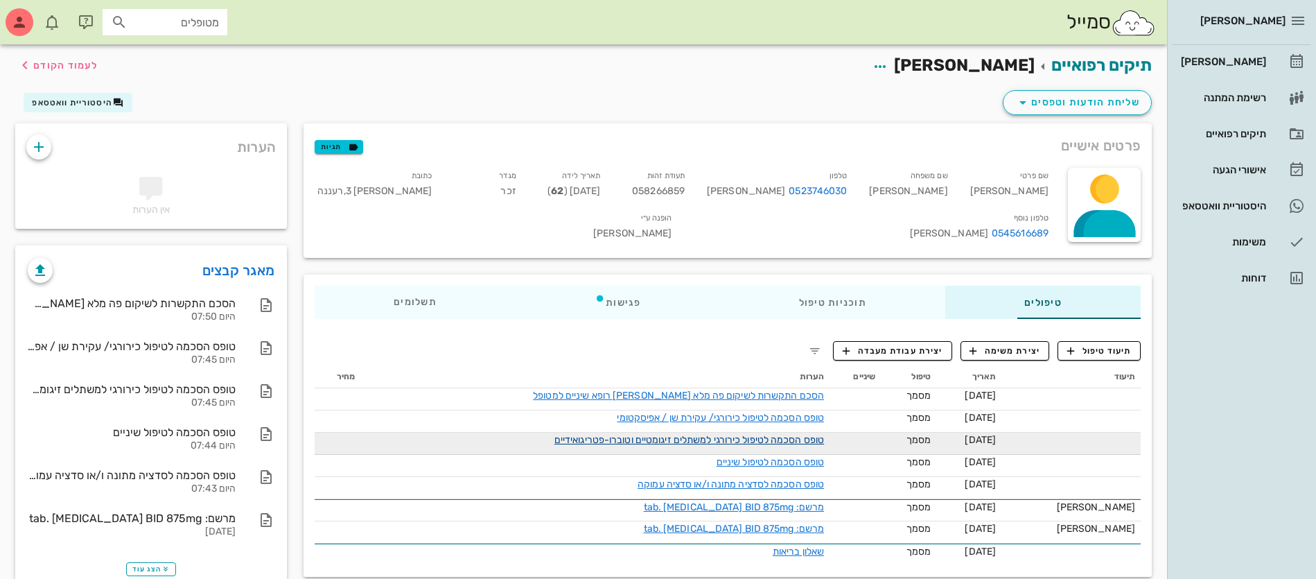
click at [709, 434] on link "טופס הסכמה לטיפול כירורגי למשתלים זיגומטיים וטוברו-פטריגואידיים" at bounding box center [689, 440] width 270 height 12
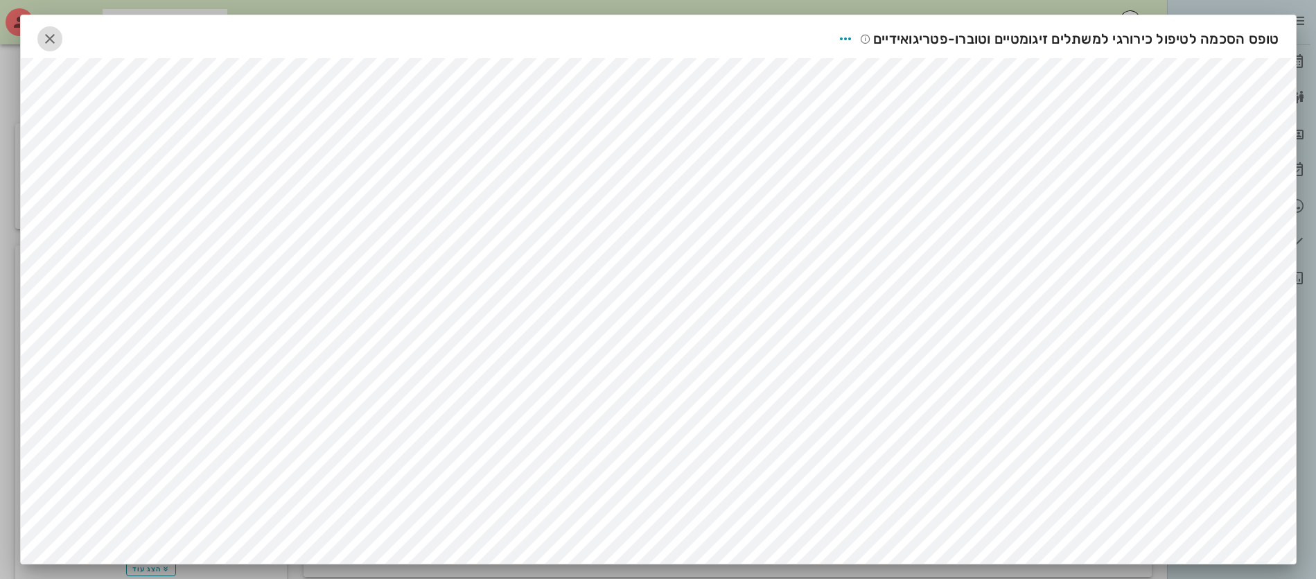
click at [58, 39] on icon "button" at bounding box center [50, 38] width 17 height 17
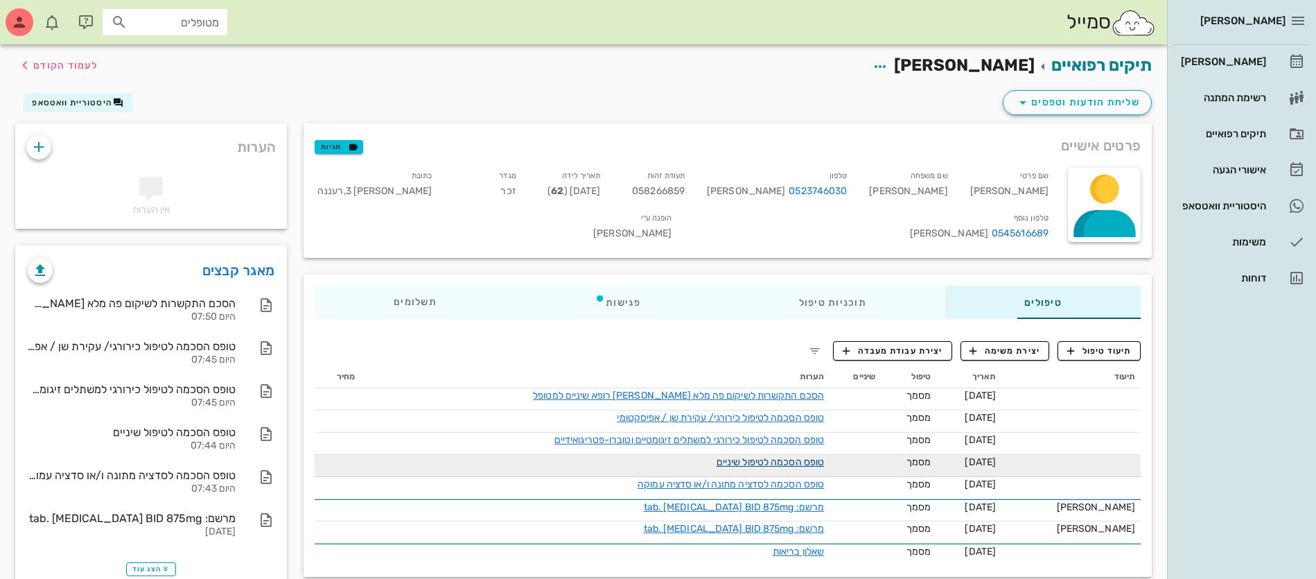
click at [716, 457] on link "טופס הסכמה לטיפול שיניים" at bounding box center [769, 462] width 107 height 12
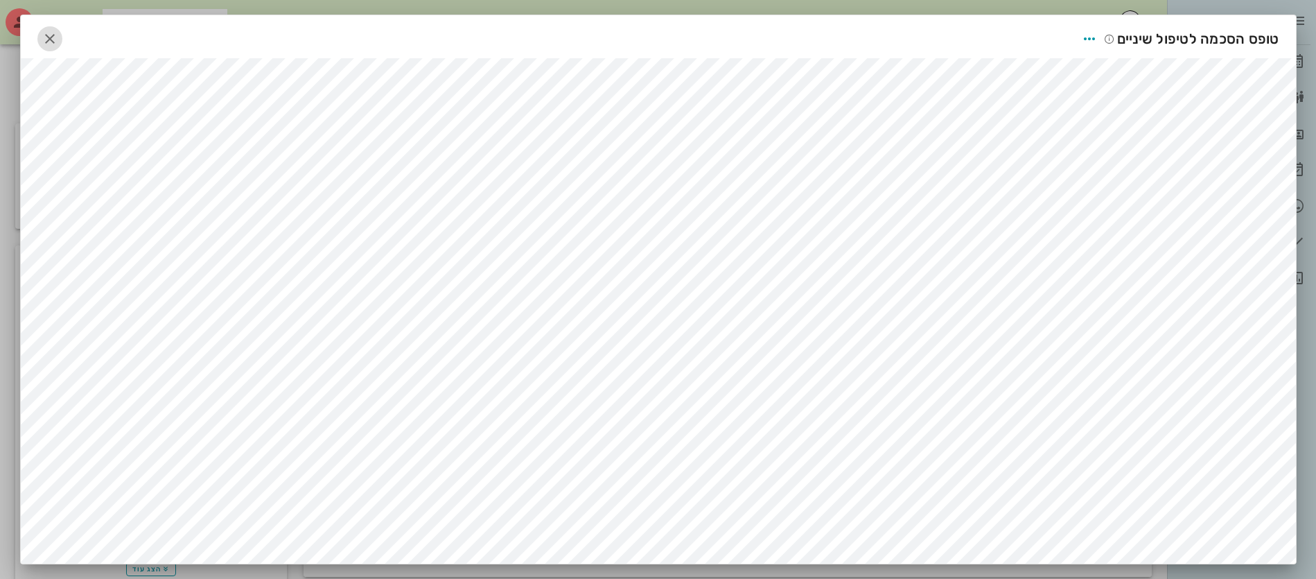
click at [53, 37] on icon "button" at bounding box center [50, 38] width 17 height 17
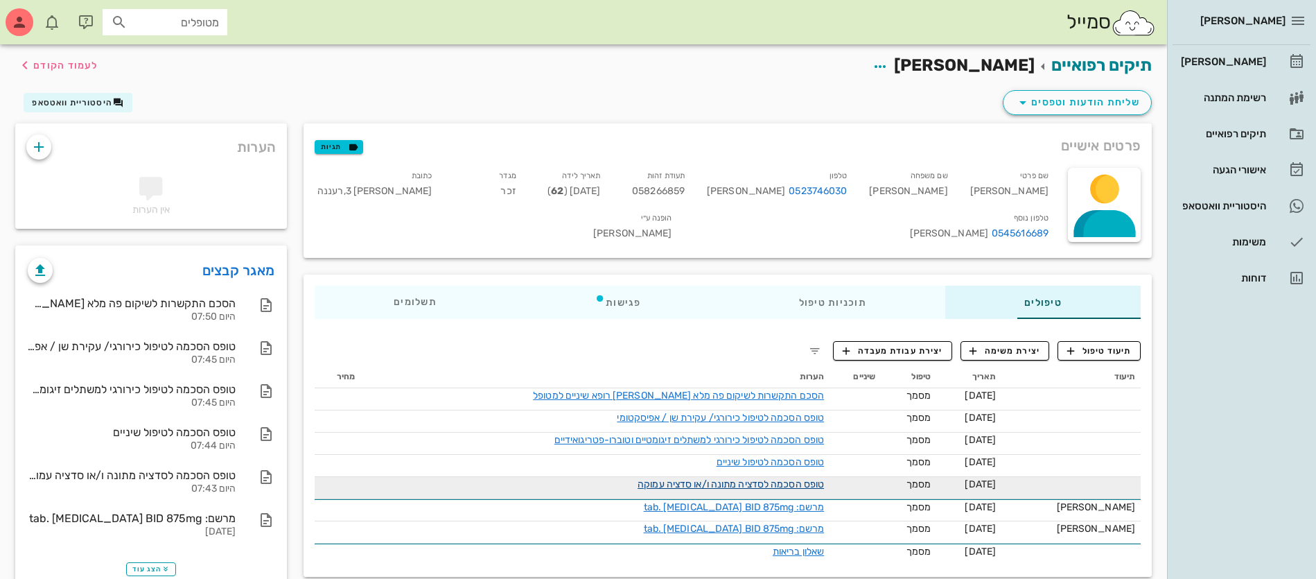
click at [728, 480] on link "טופס הסכמה לסדציה מתונה ו/או סדציה עמוקה" at bounding box center [730, 484] width 186 height 12
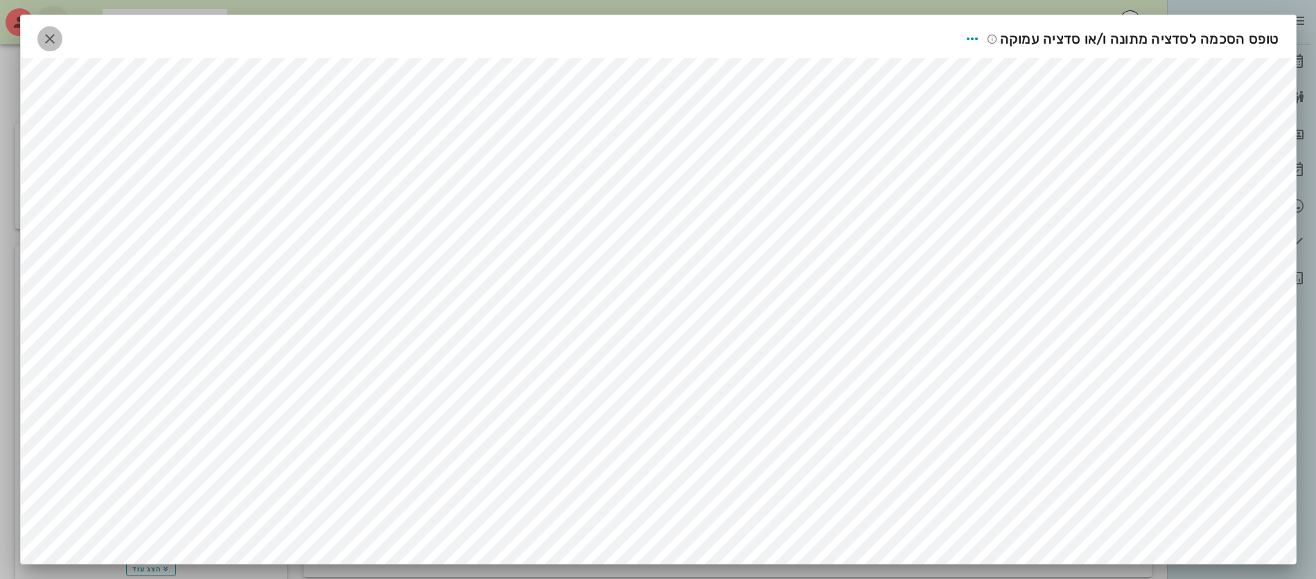
click at [58, 33] on icon "button" at bounding box center [50, 38] width 17 height 17
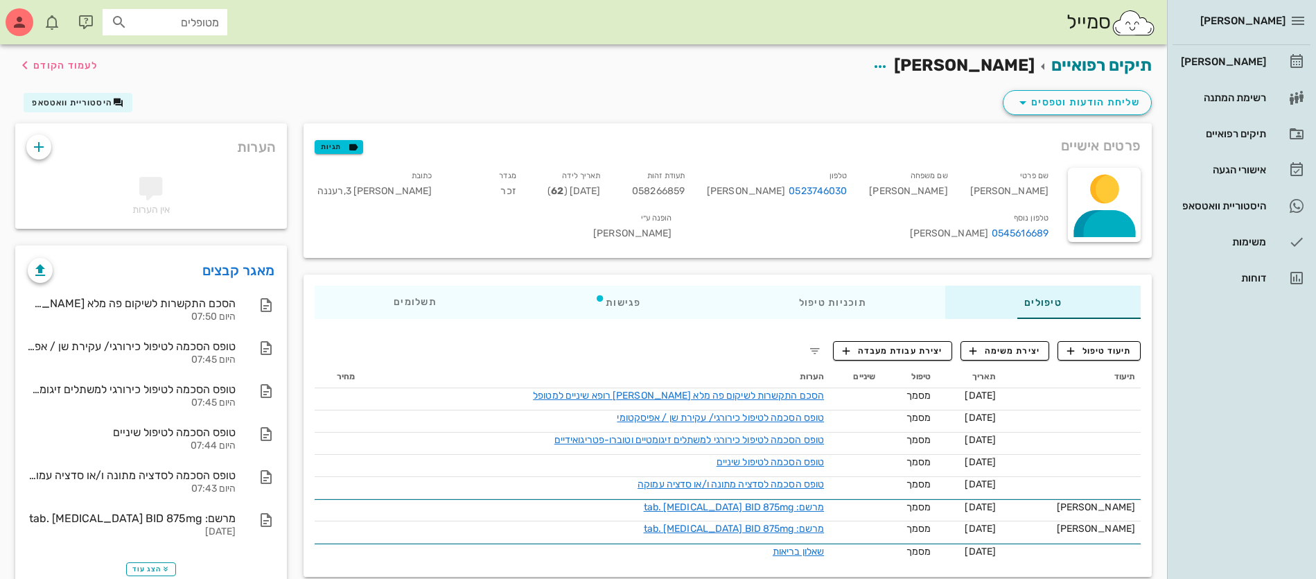
click at [820, 98] on div "שליחת הודעות וטפסים היסטוריית וואטסאפ" at bounding box center [583, 105] width 1153 height 36
click at [132, 572] on span "הצג עוד" at bounding box center [150, 569] width 37 height 8
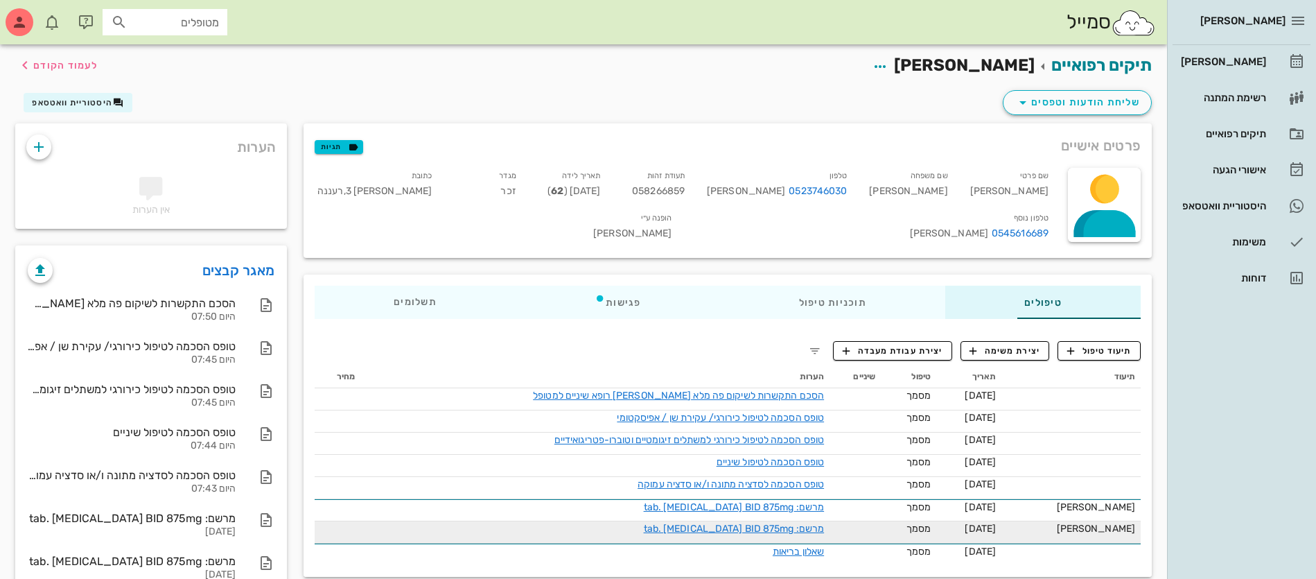
scroll to position [82, 0]
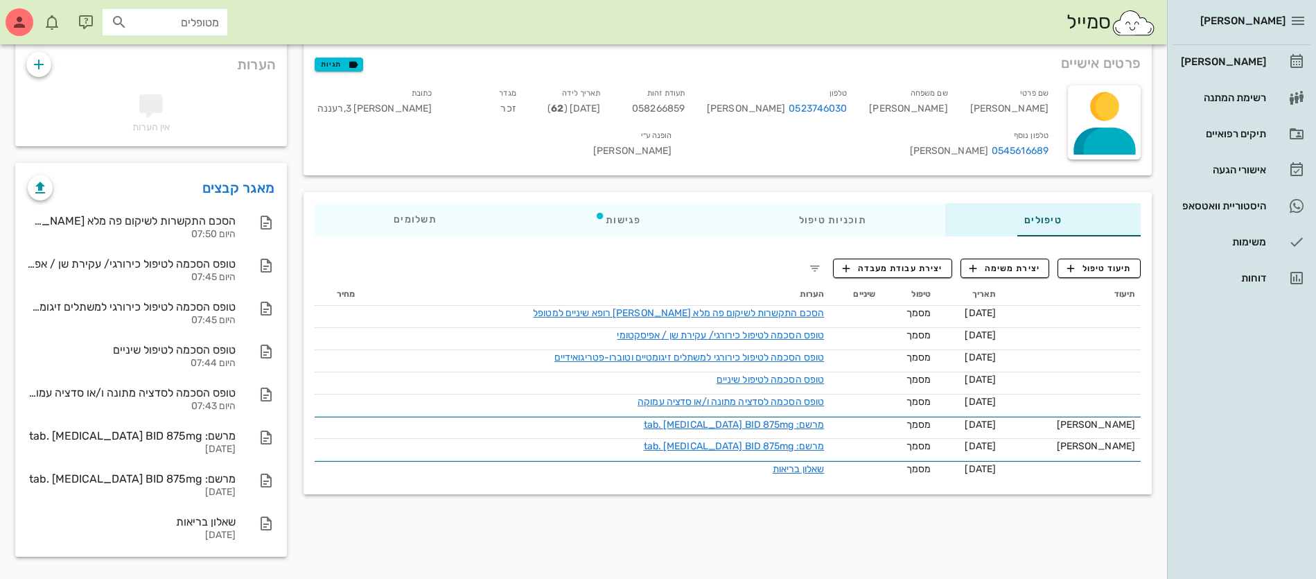
click at [880, 541] on div "פרטים אישיים תגיות שם פרטי [PERSON_NAME] שם משפחה [PERSON_NAME] טלפון 052374603…" at bounding box center [727, 303] width 865 height 524
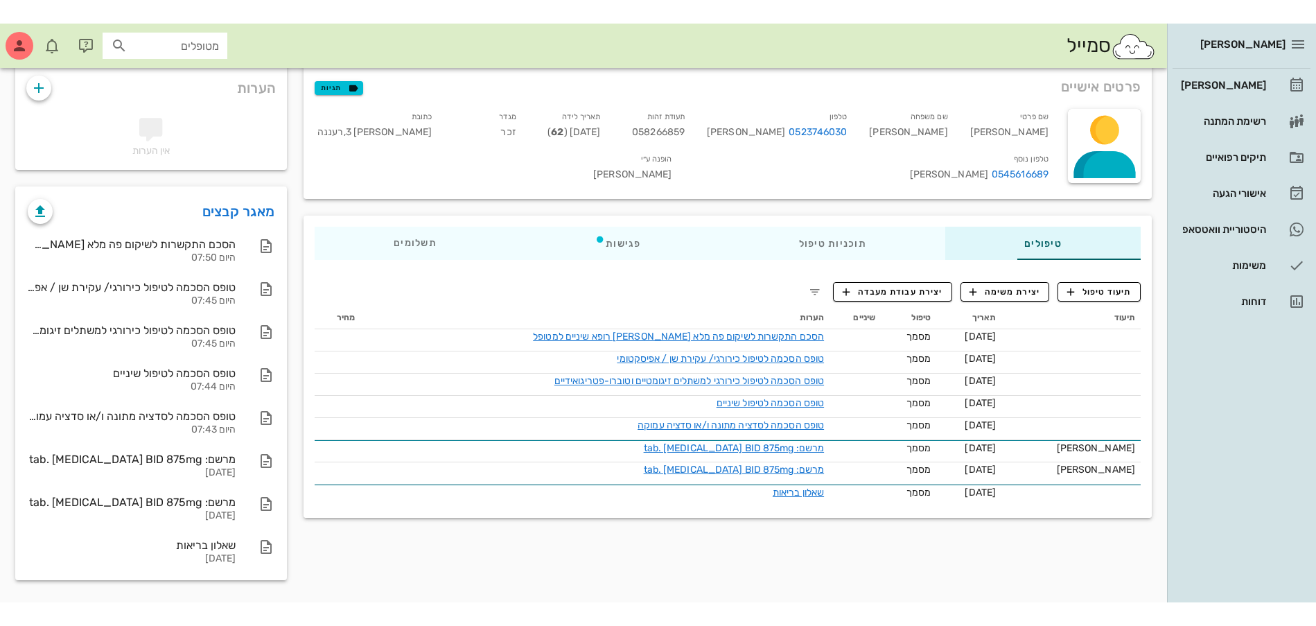
scroll to position [35, 0]
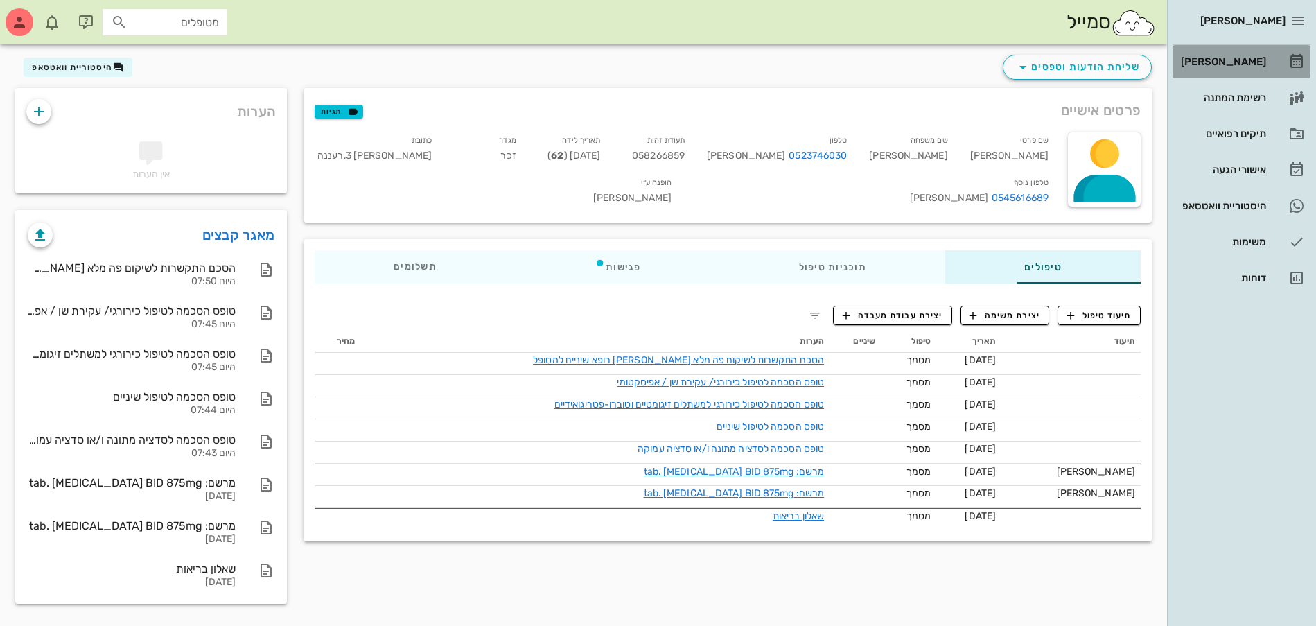
click at [1237, 57] on div "[PERSON_NAME]" at bounding box center [1222, 61] width 88 height 11
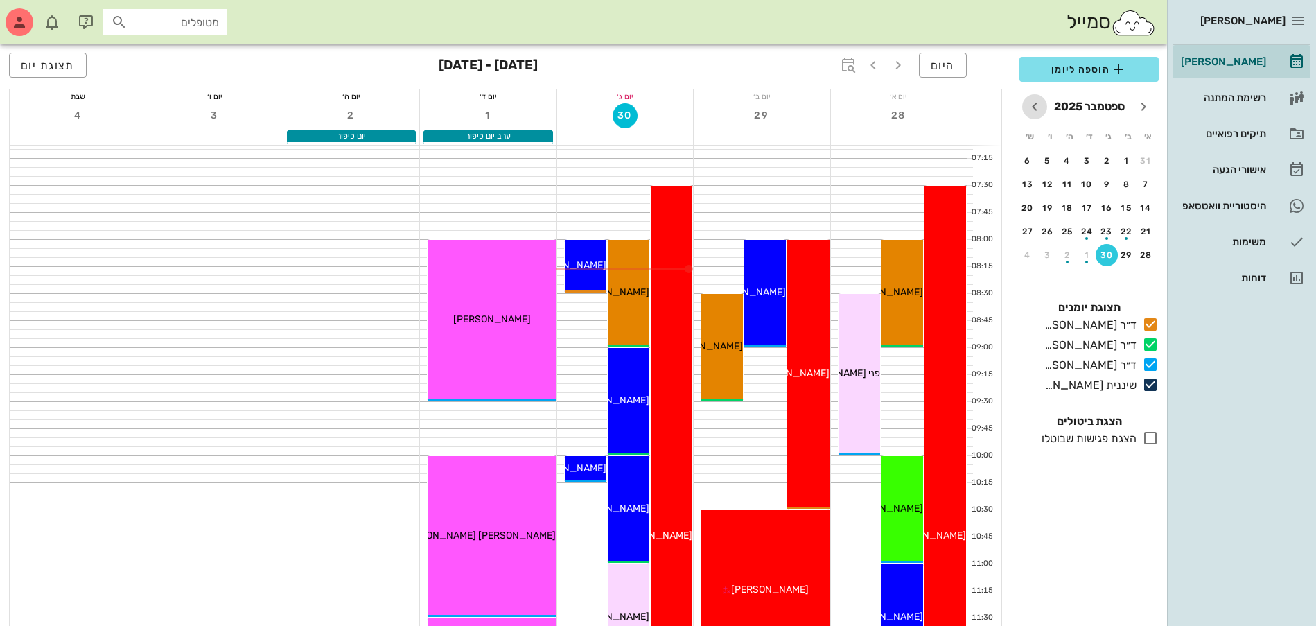
click at [1034, 107] on icon "חודש הבא" at bounding box center [1034, 106] width 17 height 17
click at [1123, 184] on div "5" at bounding box center [1126, 184] width 22 height 10
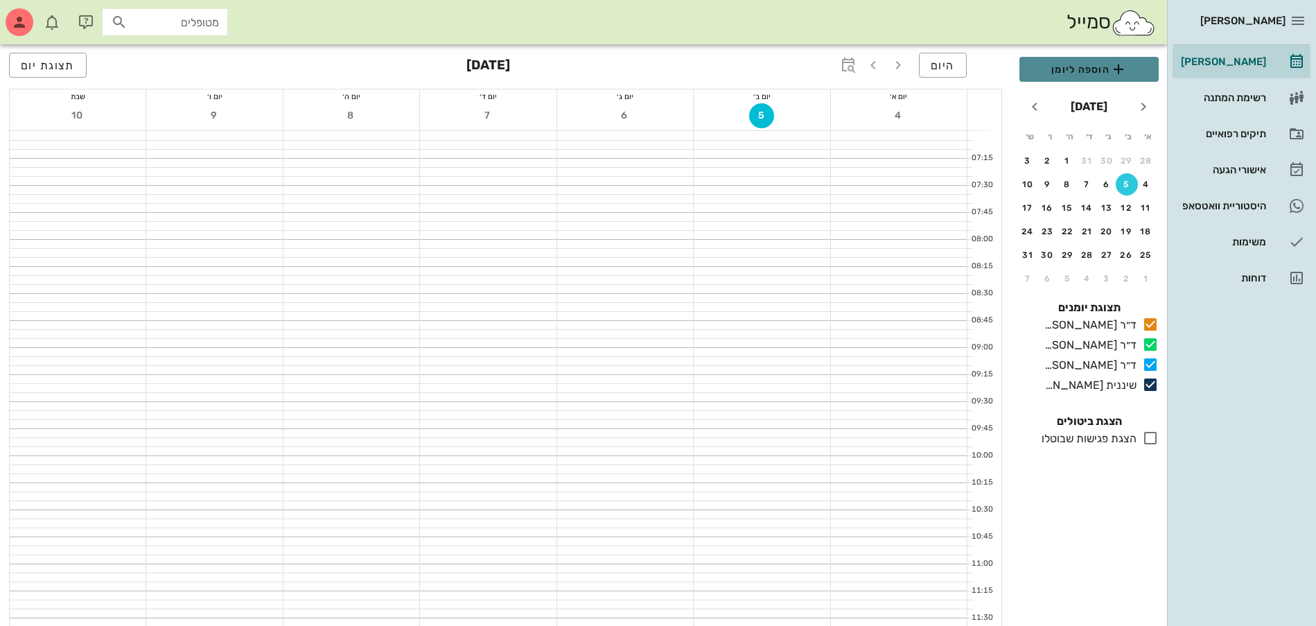
click at [1081, 74] on span "הוספה ליומן" at bounding box center [1088, 69] width 117 height 17
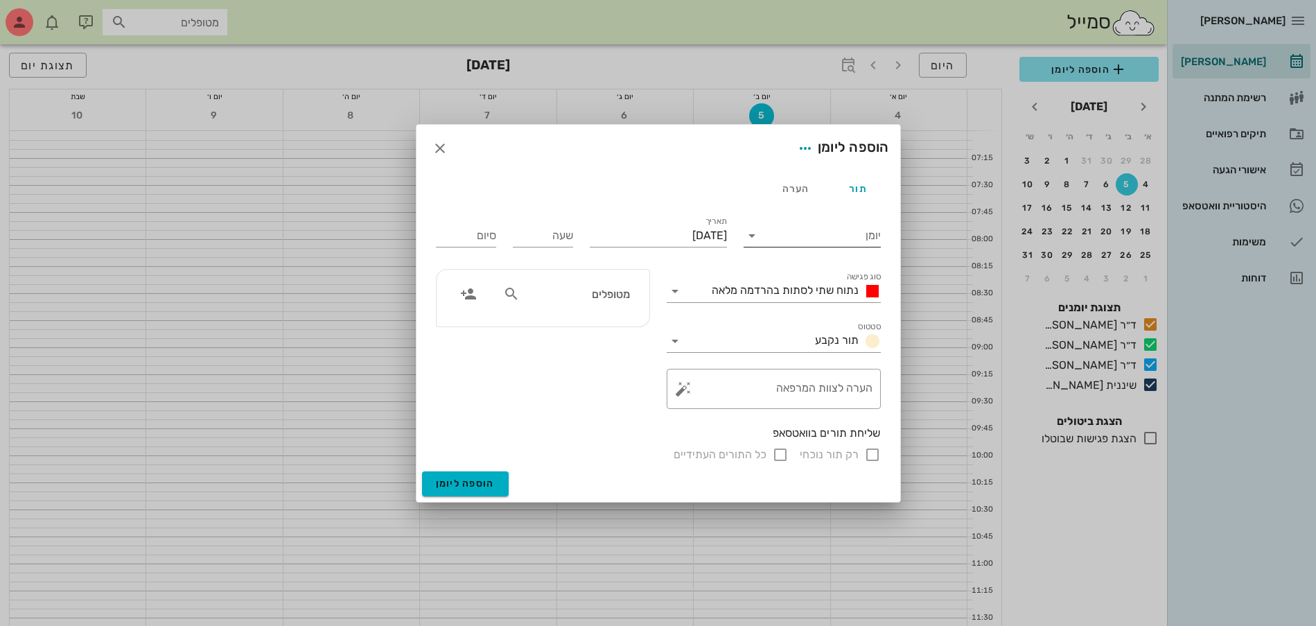
click at [808, 232] on input "יומן" at bounding box center [822, 235] width 118 height 22
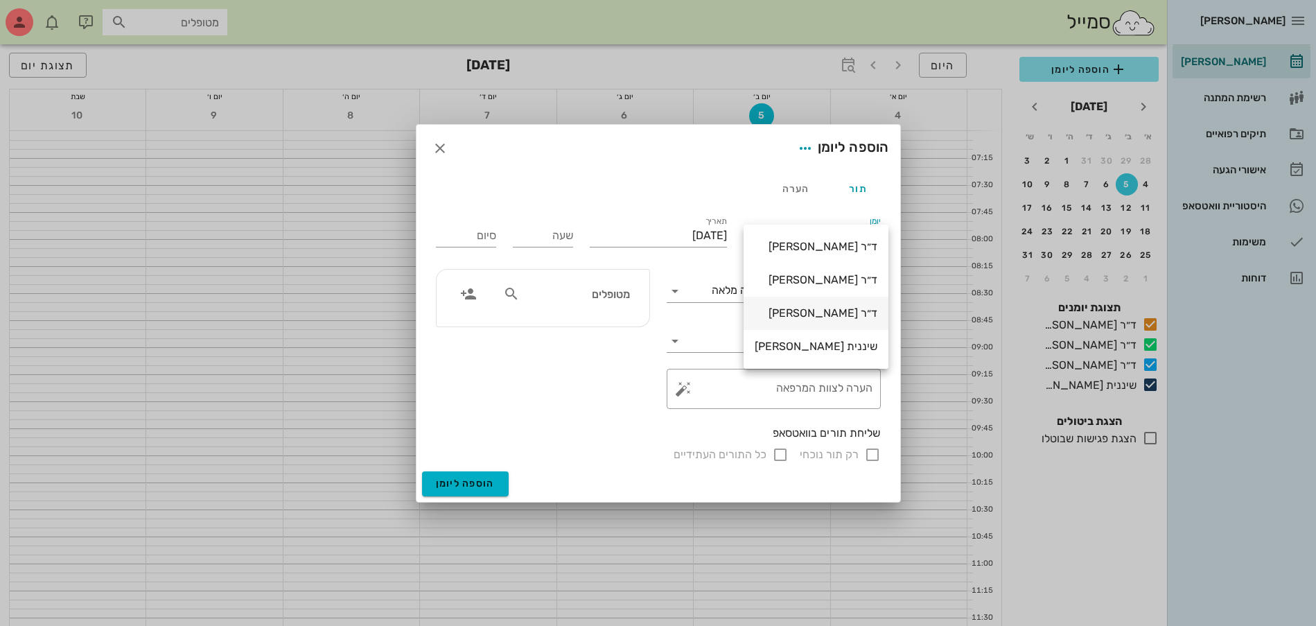
click at [817, 314] on div "ד״ר [PERSON_NAME]" at bounding box center [815, 312] width 123 height 13
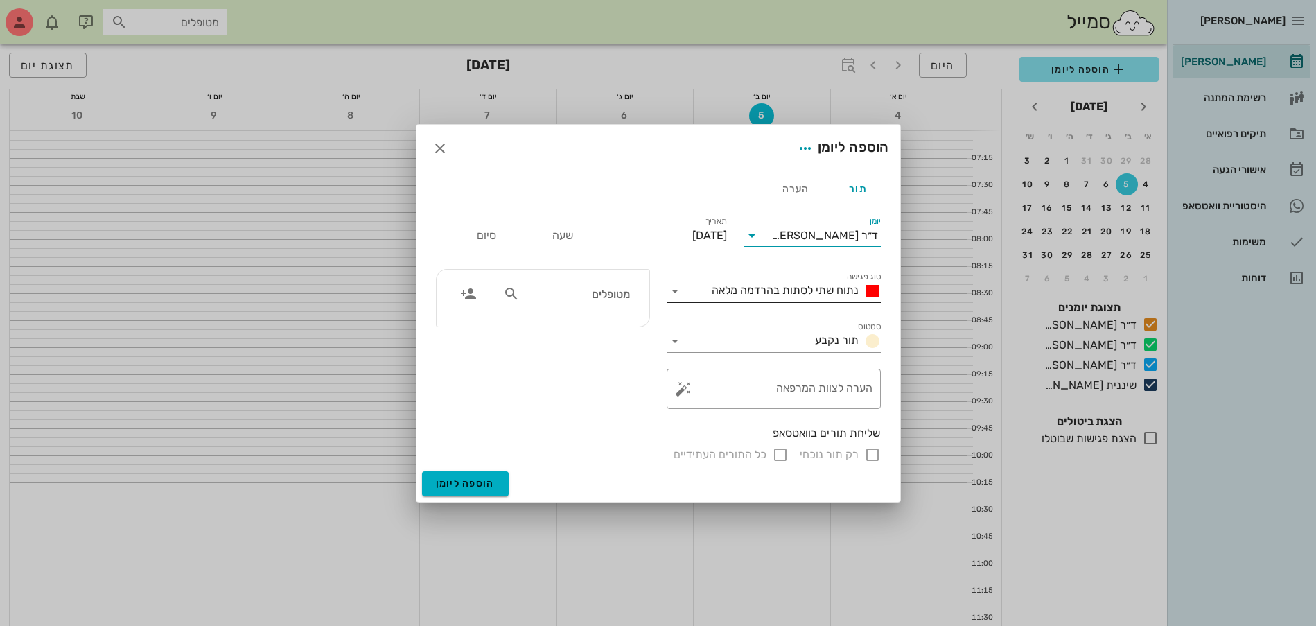
click at [805, 289] on span "נתוח שתי לסתות בהרדמה מלאה" at bounding box center [785, 289] width 147 height 13
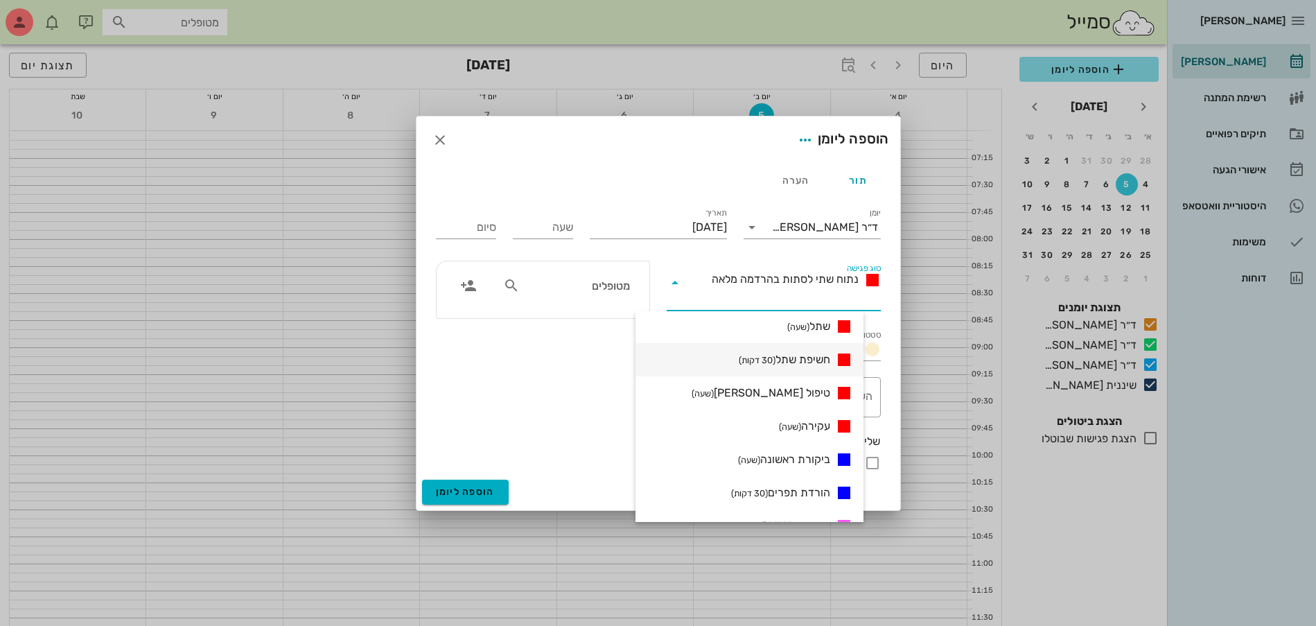
scroll to position [260, 0]
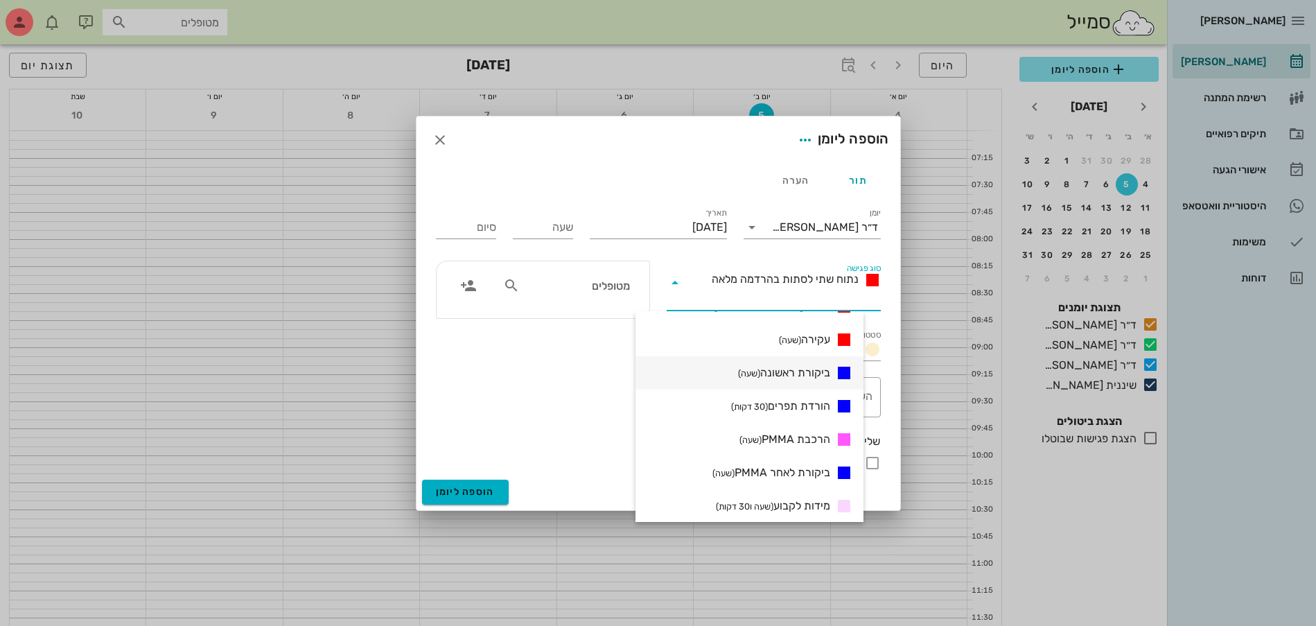
click at [824, 375] on span "ביקורת ראשונה (שעה)" at bounding box center [784, 372] width 92 height 17
type input "01:00"
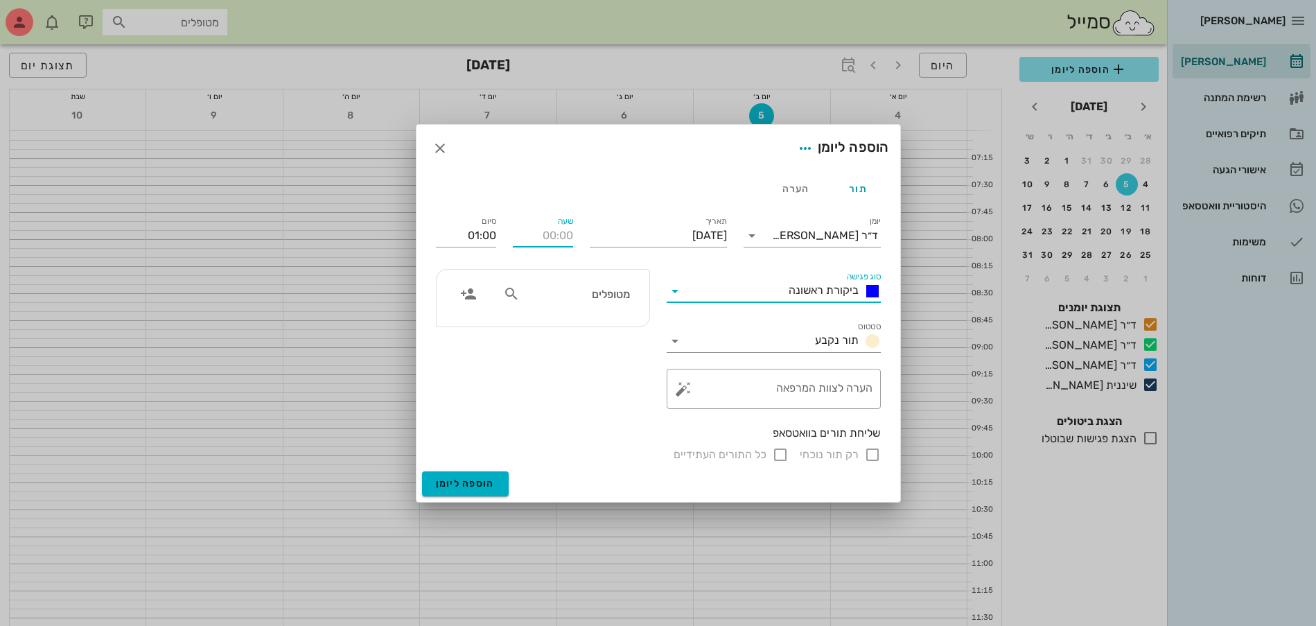
click at [540, 242] on input "שעה" at bounding box center [543, 235] width 60 height 22
type input "09:00"
type input "10:00"
click at [570, 299] on input "מטופלים" at bounding box center [575, 294] width 107 height 18
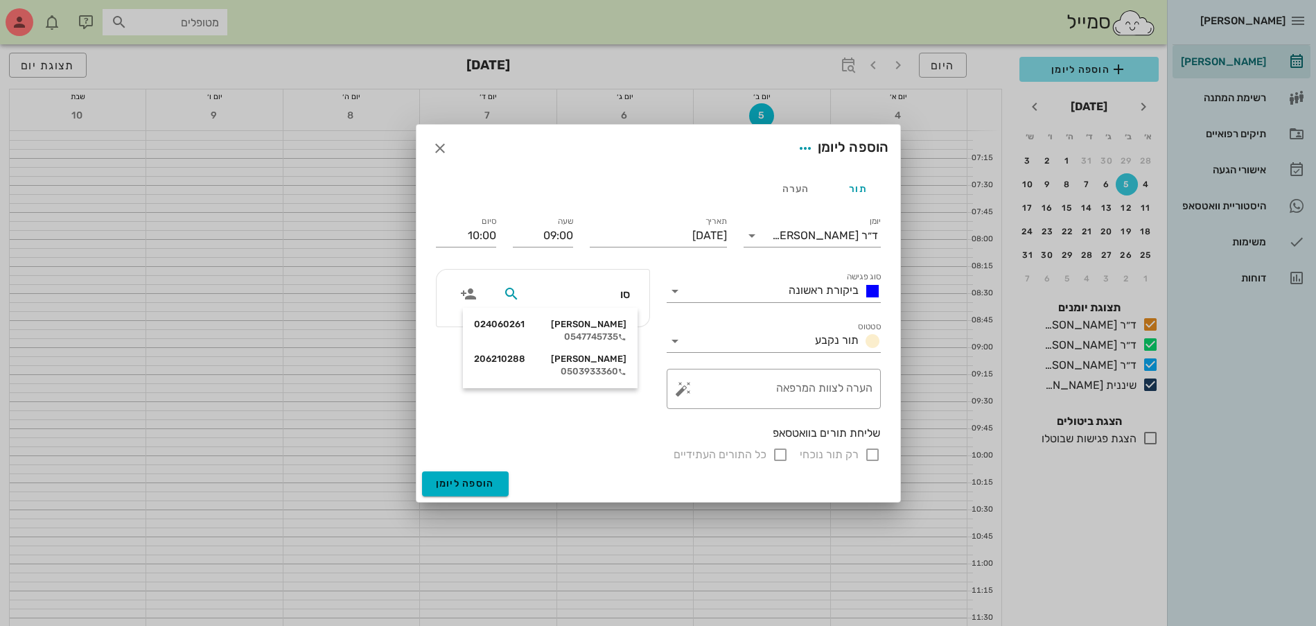
type input "סוז"
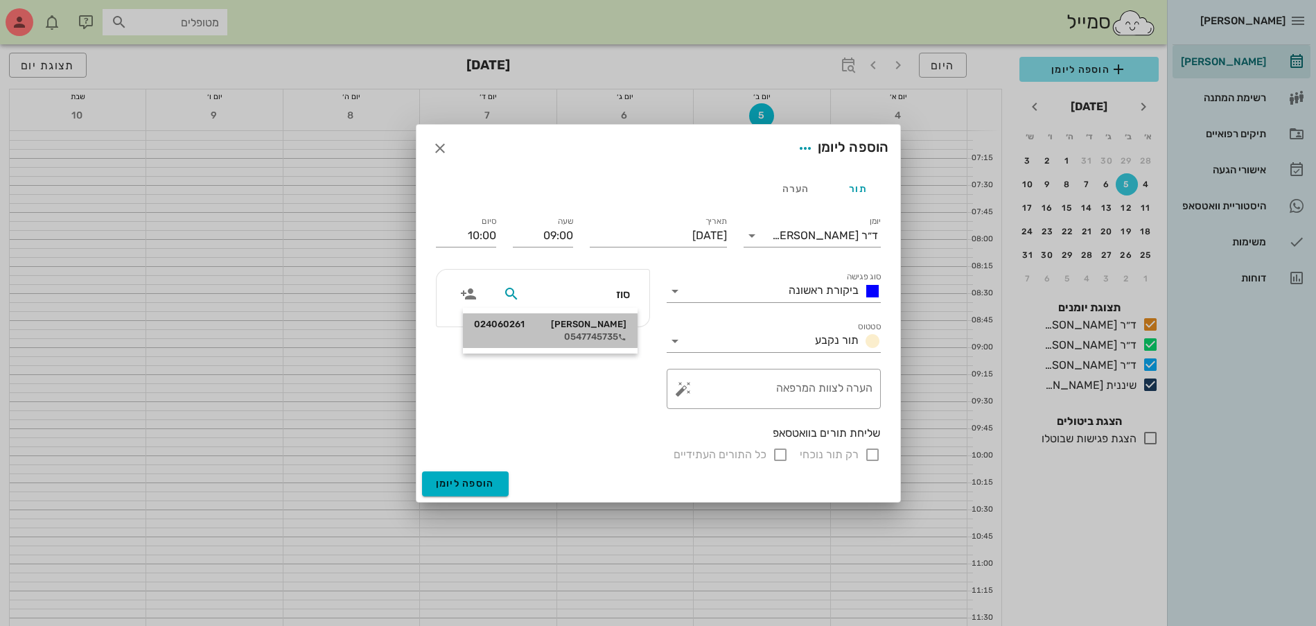
click at [596, 325] on div "[PERSON_NAME] 024060261" at bounding box center [550, 324] width 152 height 11
click at [872, 454] on input "רק תור נוכחי" at bounding box center [872, 454] width 17 height 17
checkbox input "false"
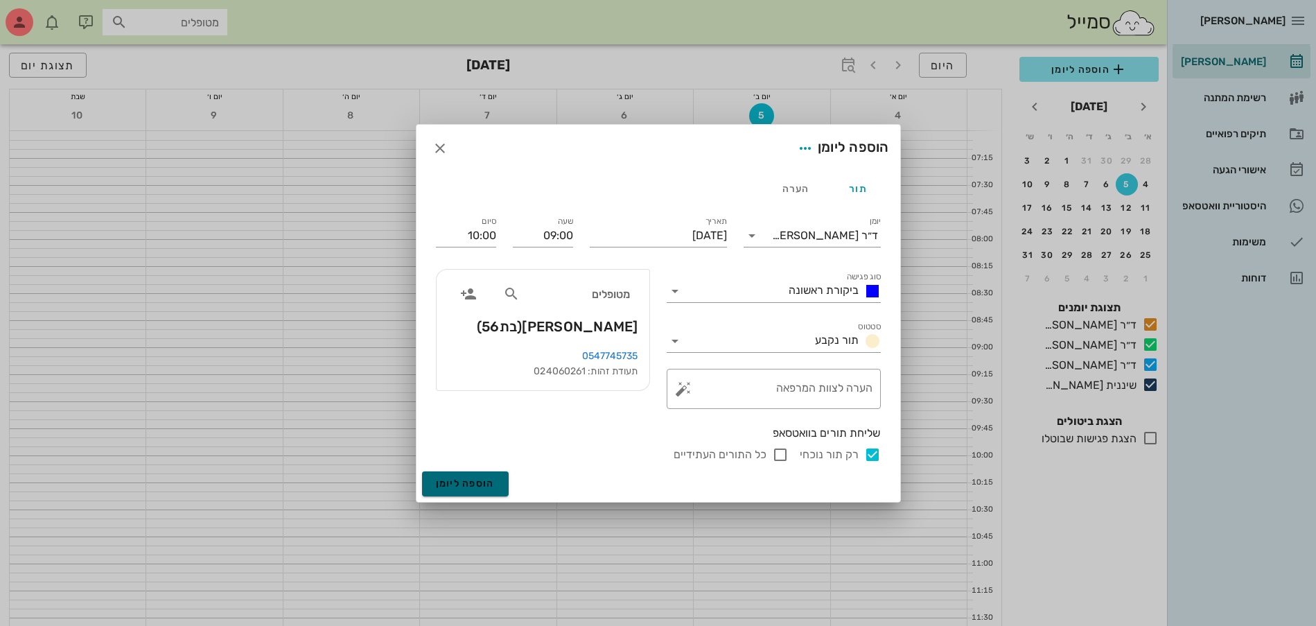
click at [468, 484] on span "הוספה ליומן" at bounding box center [465, 483] width 59 height 12
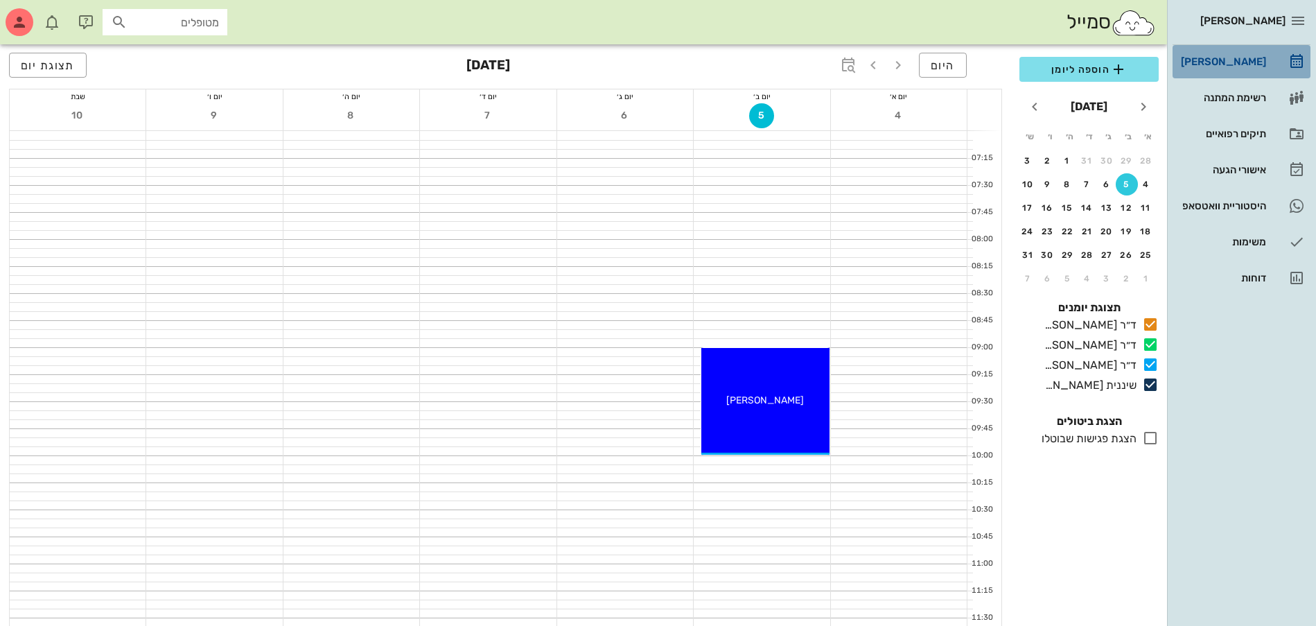
click at [1232, 57] on div "[PERSON_NAME]" at bounding box center [1222, 61] width 88 height 11
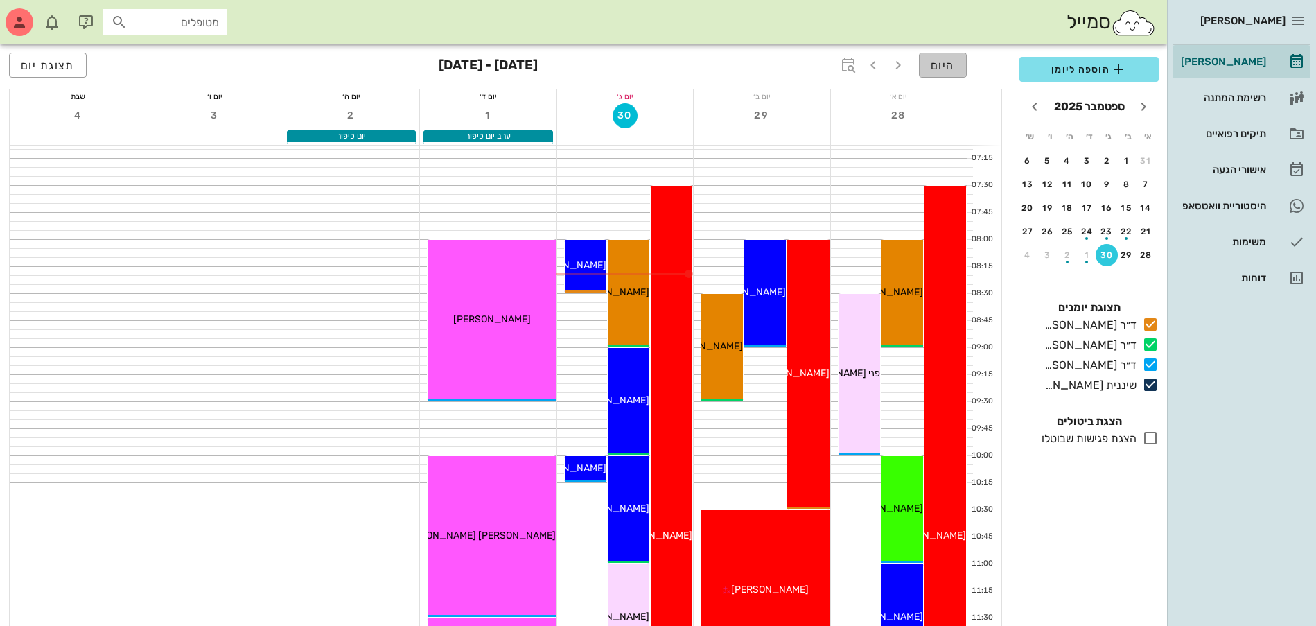
click at [935, 63] on span "היום" at bounding box center [942, 65] width 24 height 13
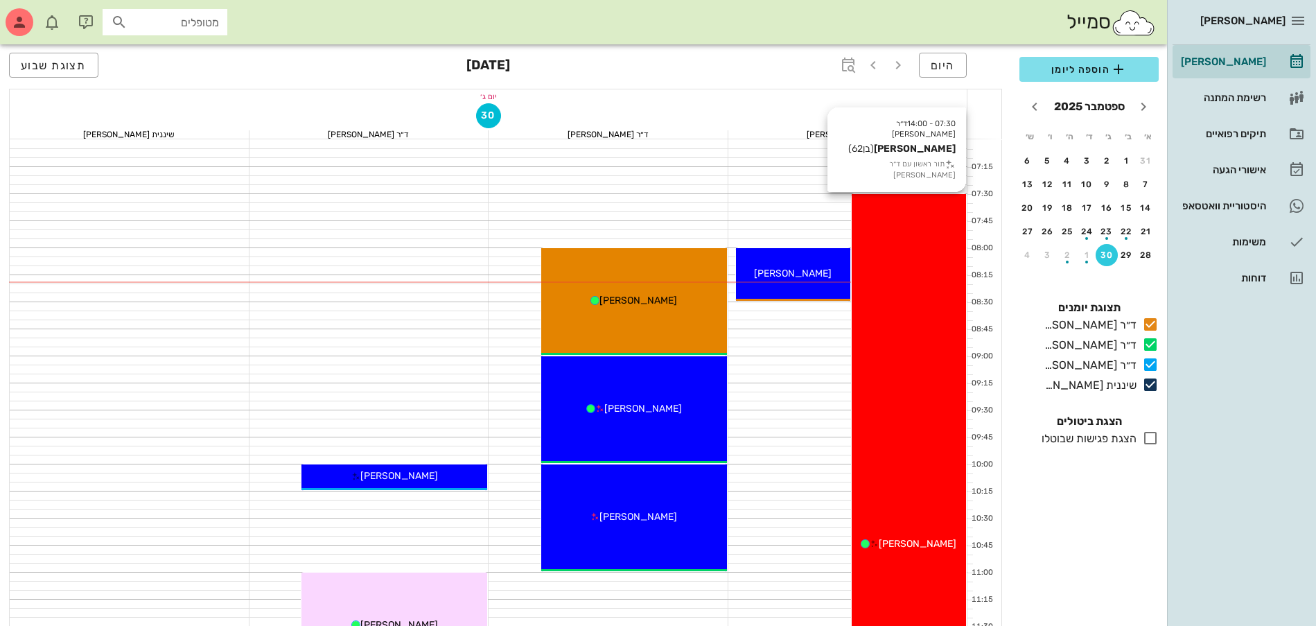
scroll to position [87, 0]
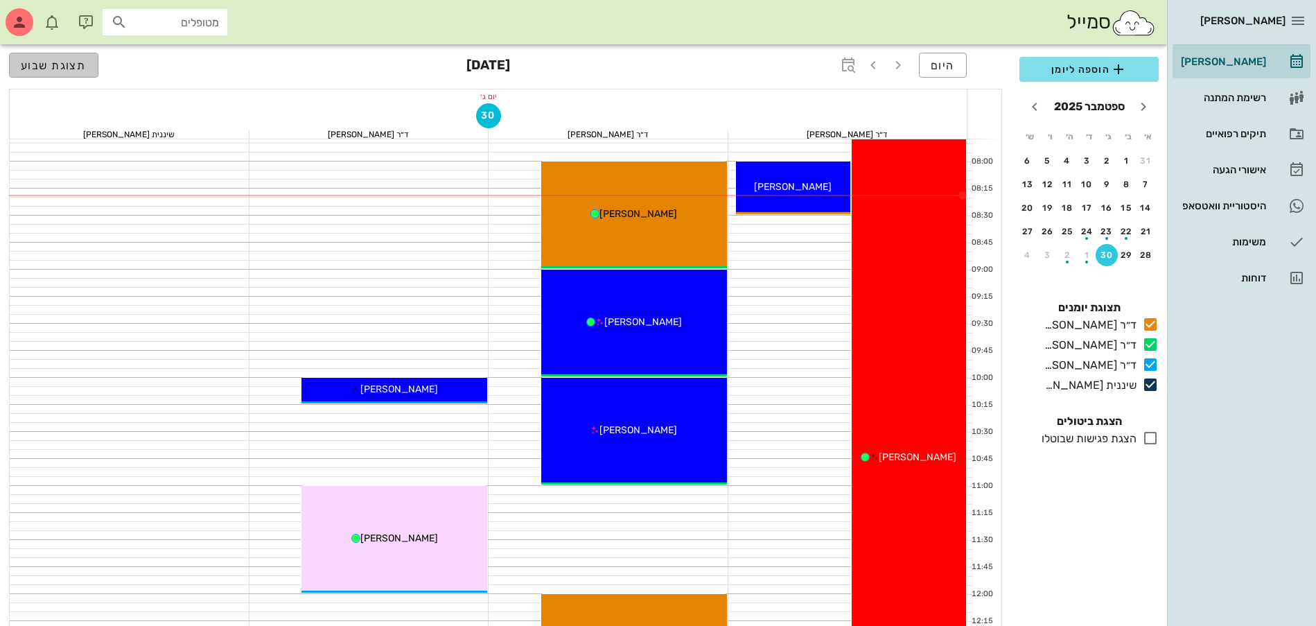
click at [61, 68] on span "תצוגת שבוע" at bounding box center [54, 65] width 66 height 13
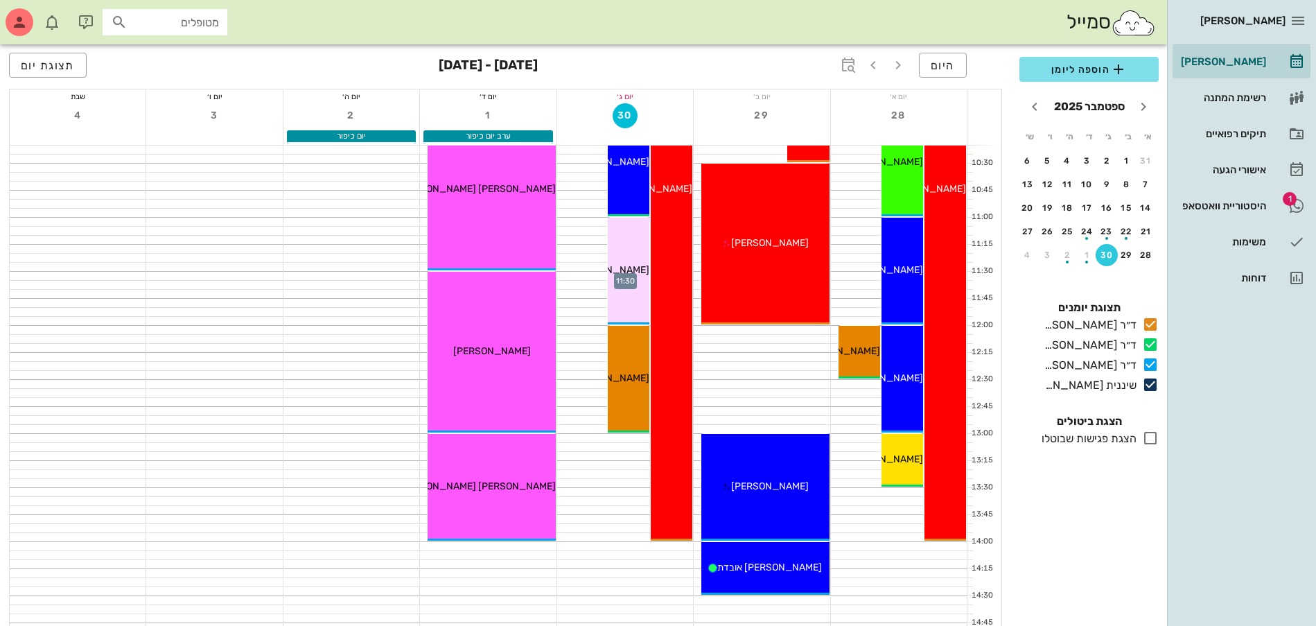
scroll to position [433, 0]
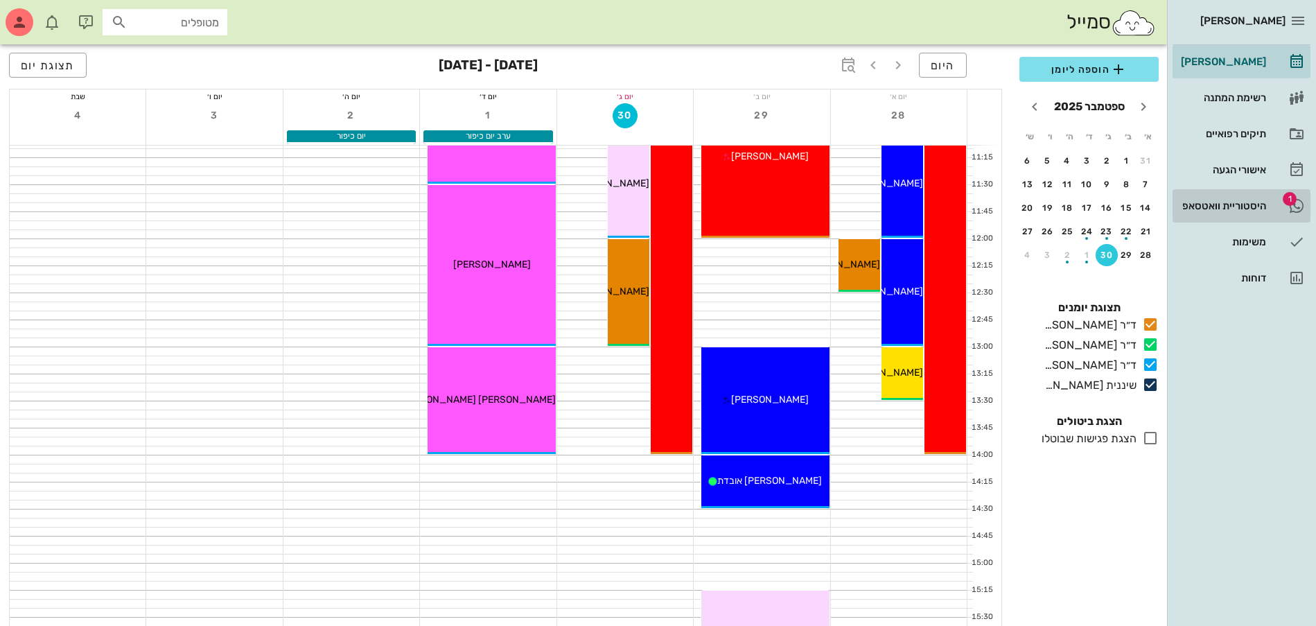
click at [1215, 209] on div "היסטוריית וואטסאפ" at bounding box center [1222, 205] width 88 height 11
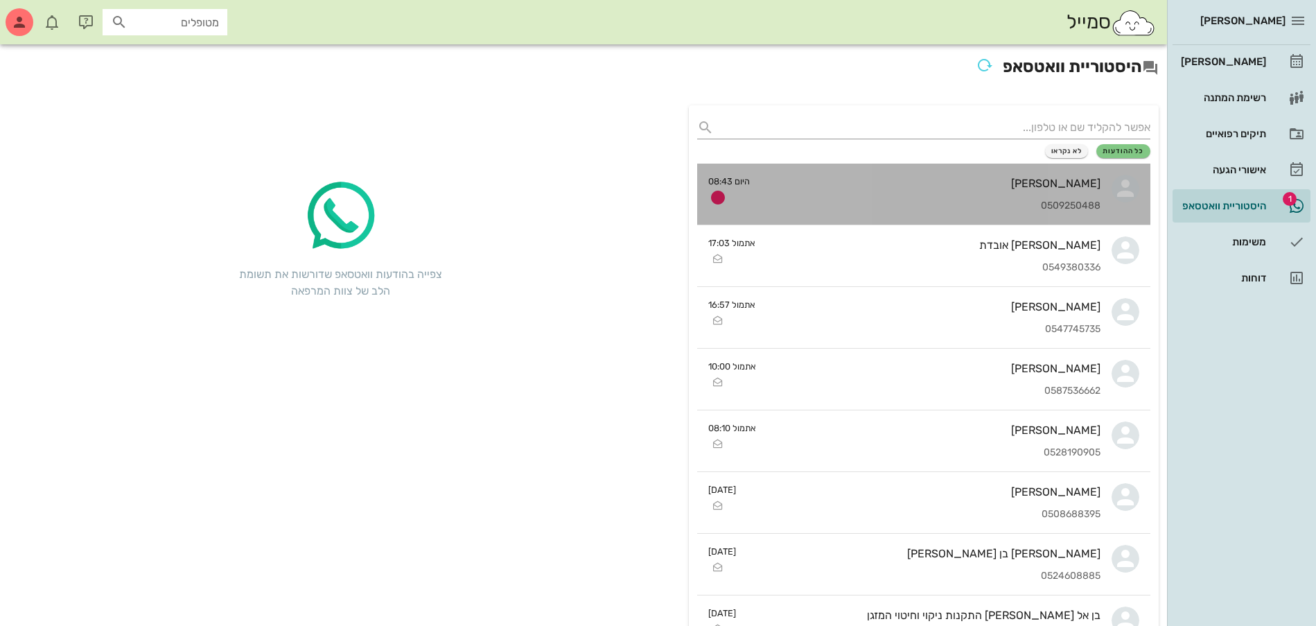
click at [964, 181] on div "[PERSON_NAME]" at bounding box center [930, 183] width 339 height 13
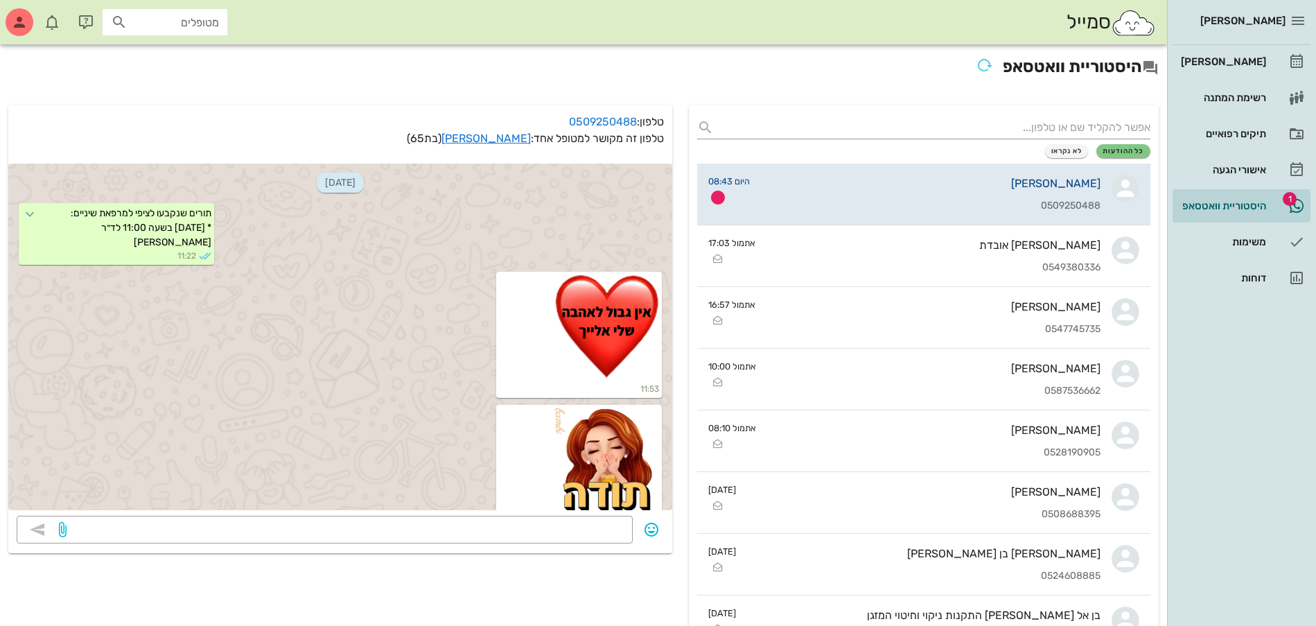
scroll to position [8543, 0]
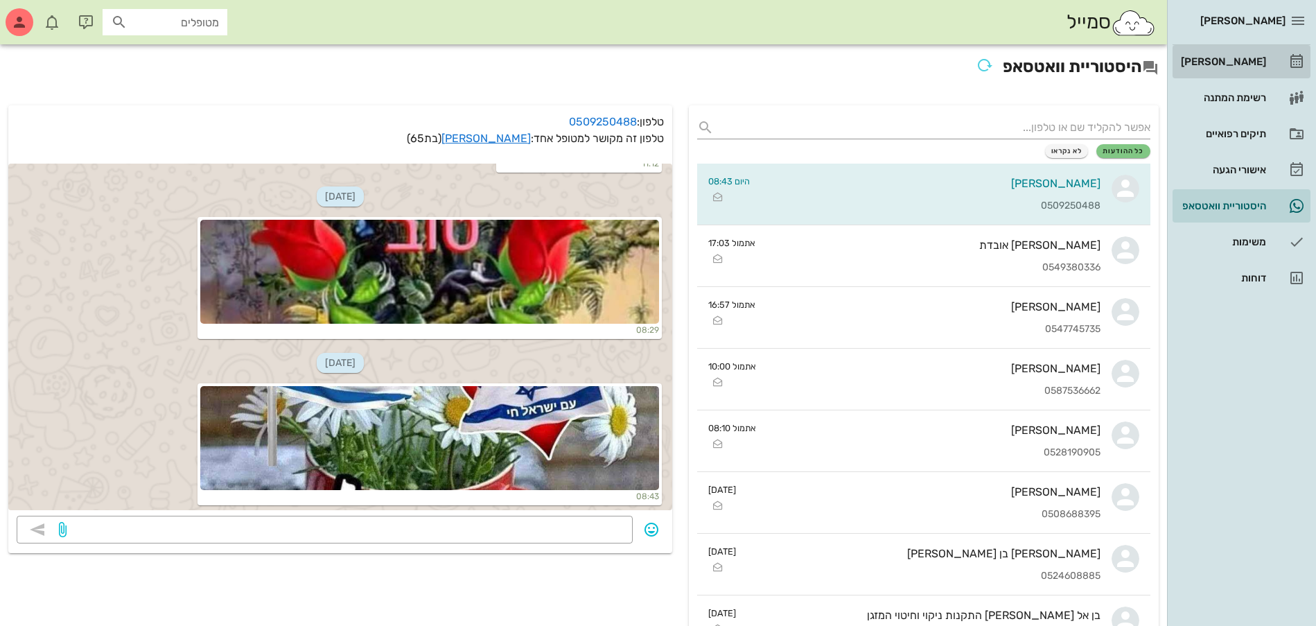
click at [1231, 61] on div "[PERSON_NAME]" at bounding box center [1222, 61] width 88 height 11
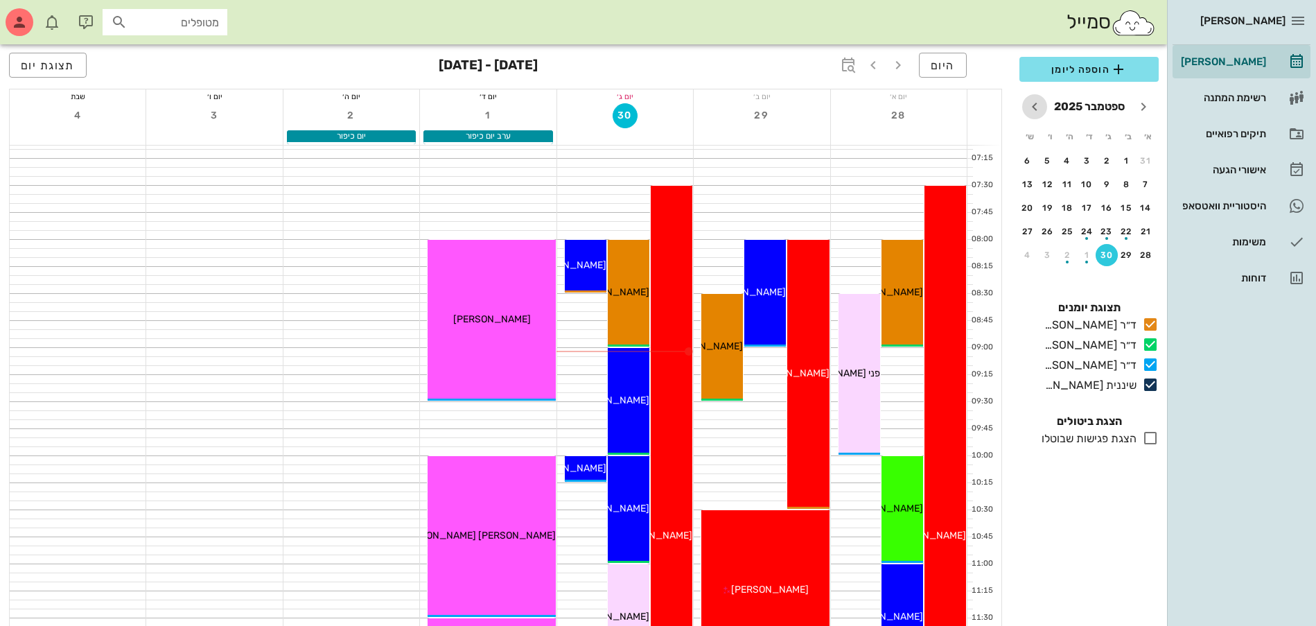
click at [1039, 103] on icon "חודש הבא" at bounding box center [1034, 106] width 17 height 17
click at [1120, 182] on div "8" at bounding box center [1126, 184] width 22 height 10
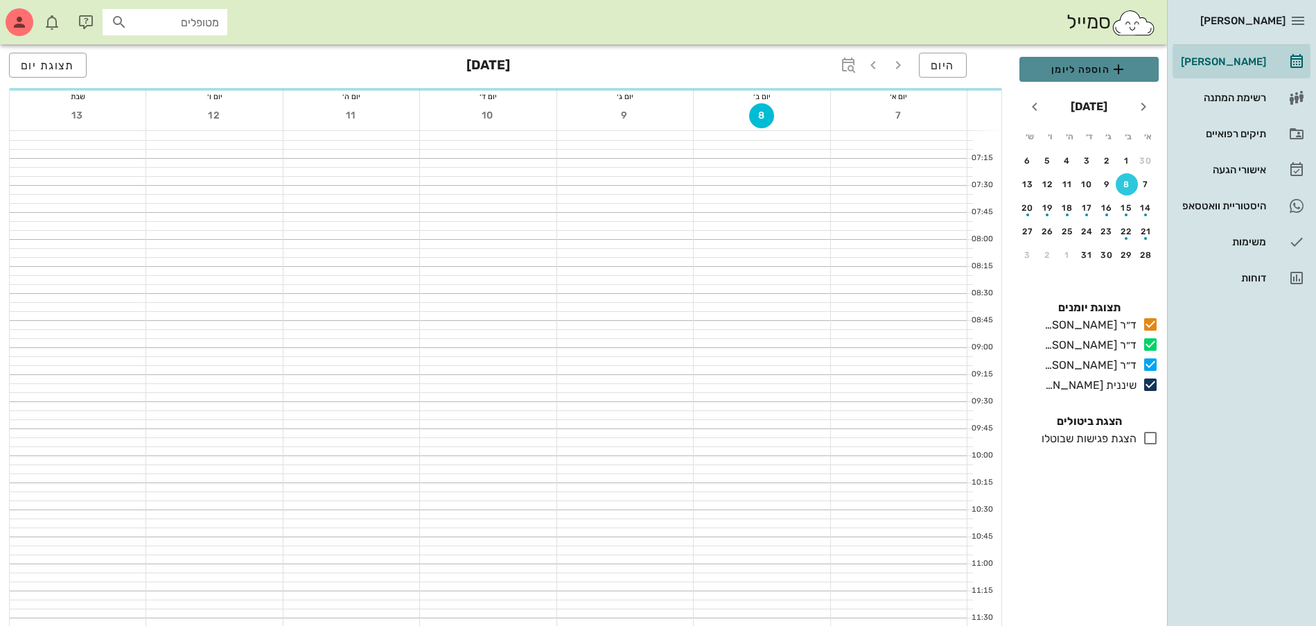
click at [1088, 66] on span "הוספה ליומן" at bounding box center [1088, 69] width 117 height 17
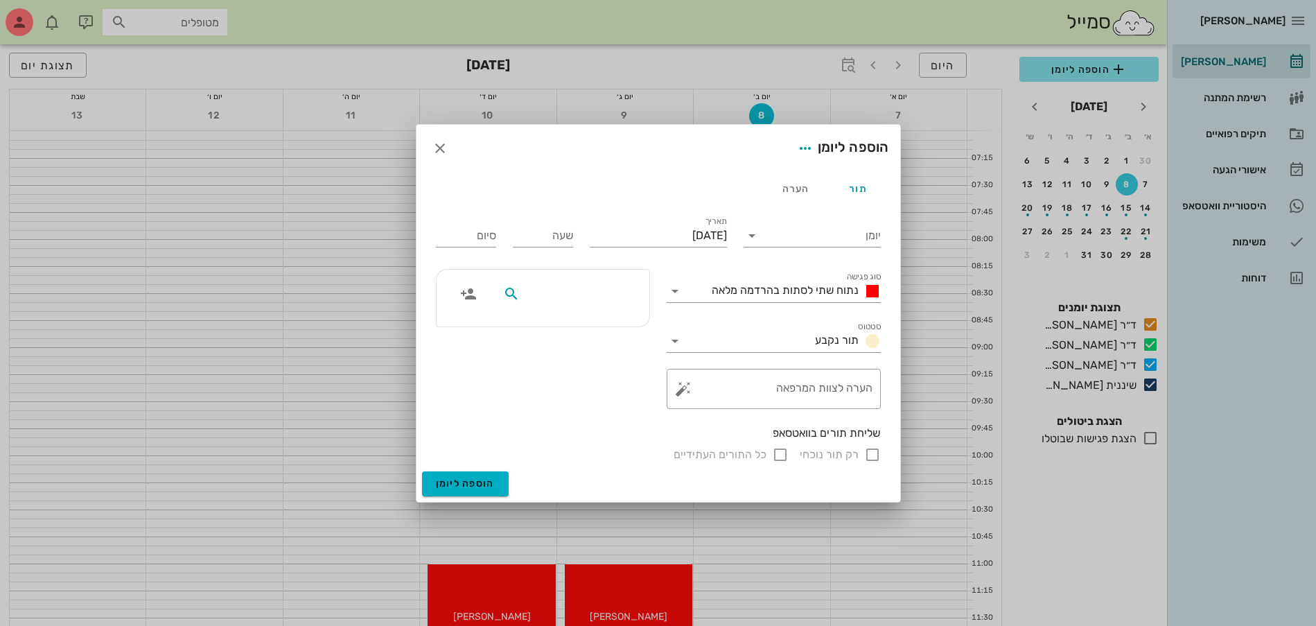
click at [591, 288] on input "text" at bounding box center [575, 294] width 107 height 18
type input "[PERSON_NAME]"
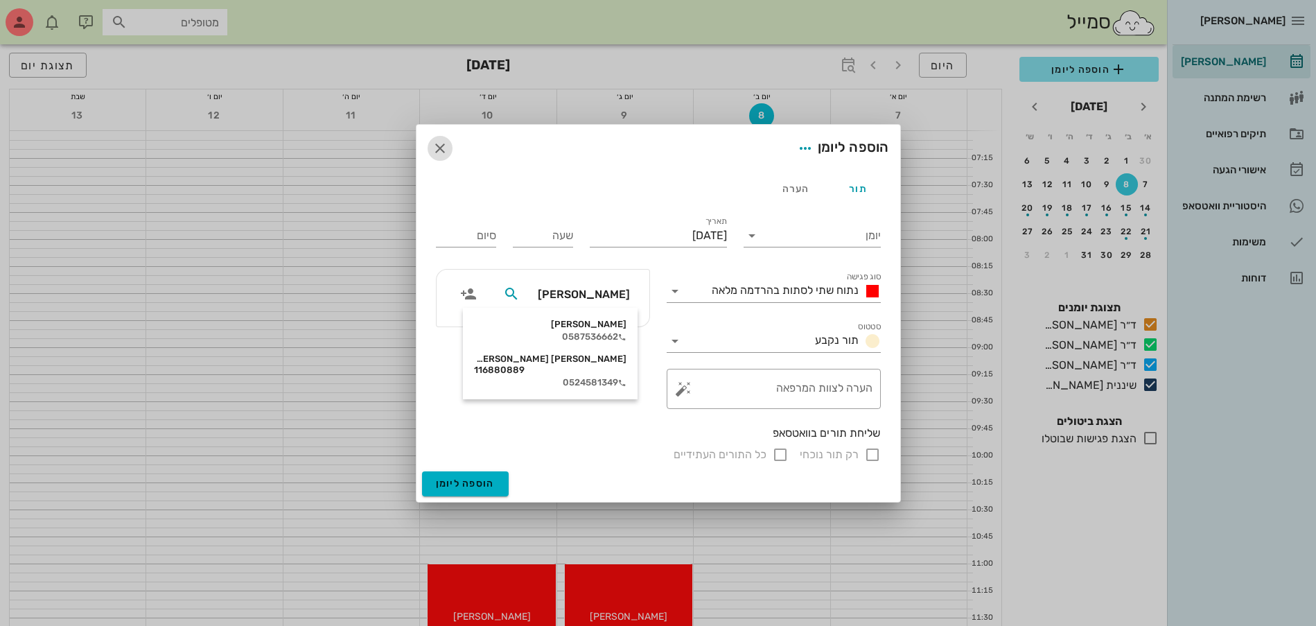
click at [441, 152] on icon "button" at bounding box center [440, 148] width 17 height 17
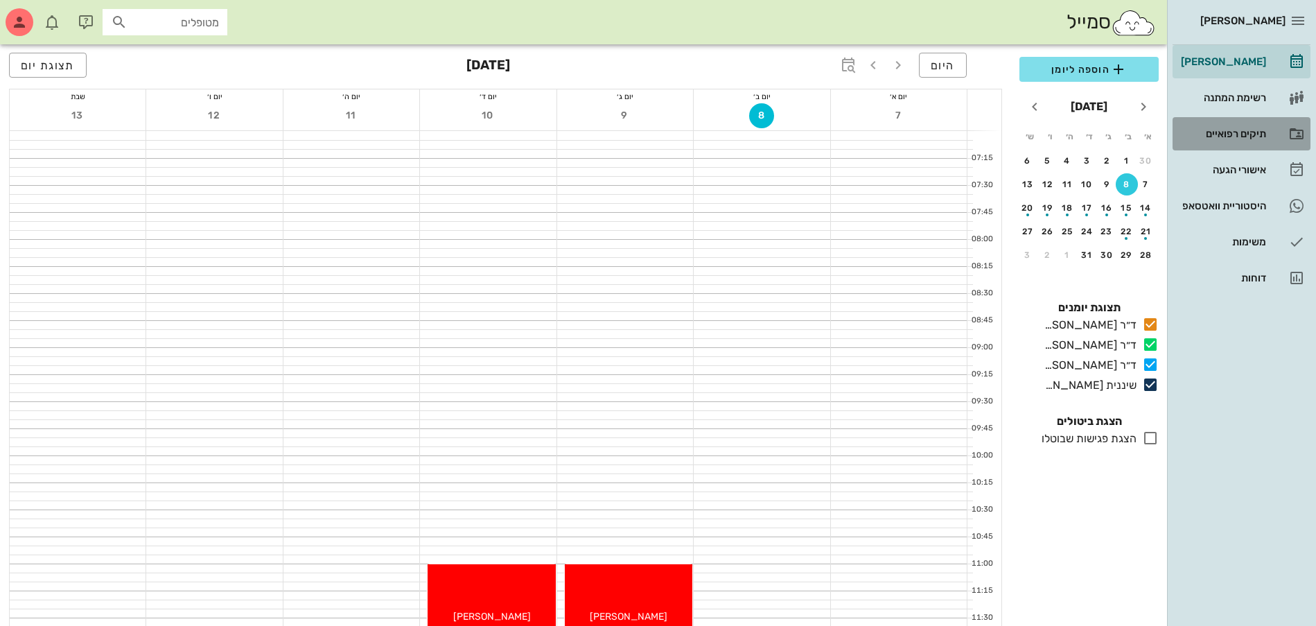
click at [1228, 131] on div "תיקים רפואיים" at bounding box center [1222, 133] width 88 height 11
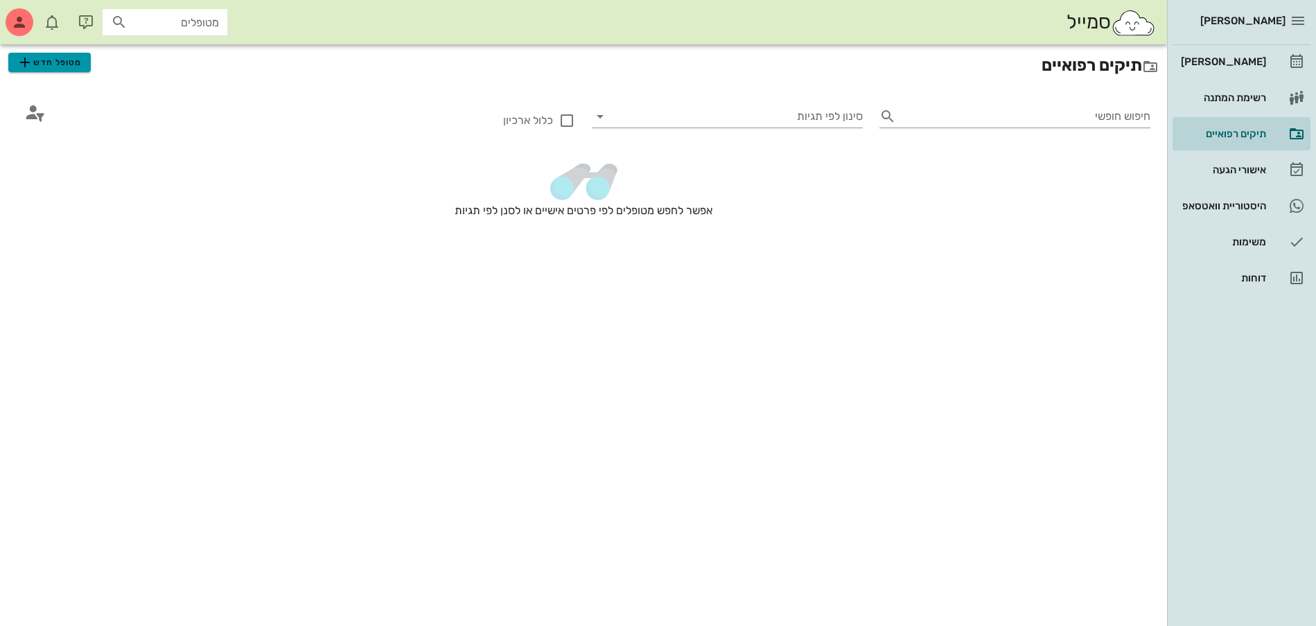
click at [82, 69] on button "מטופל חדש" at bounding box center [49, 62] width 82 height 19
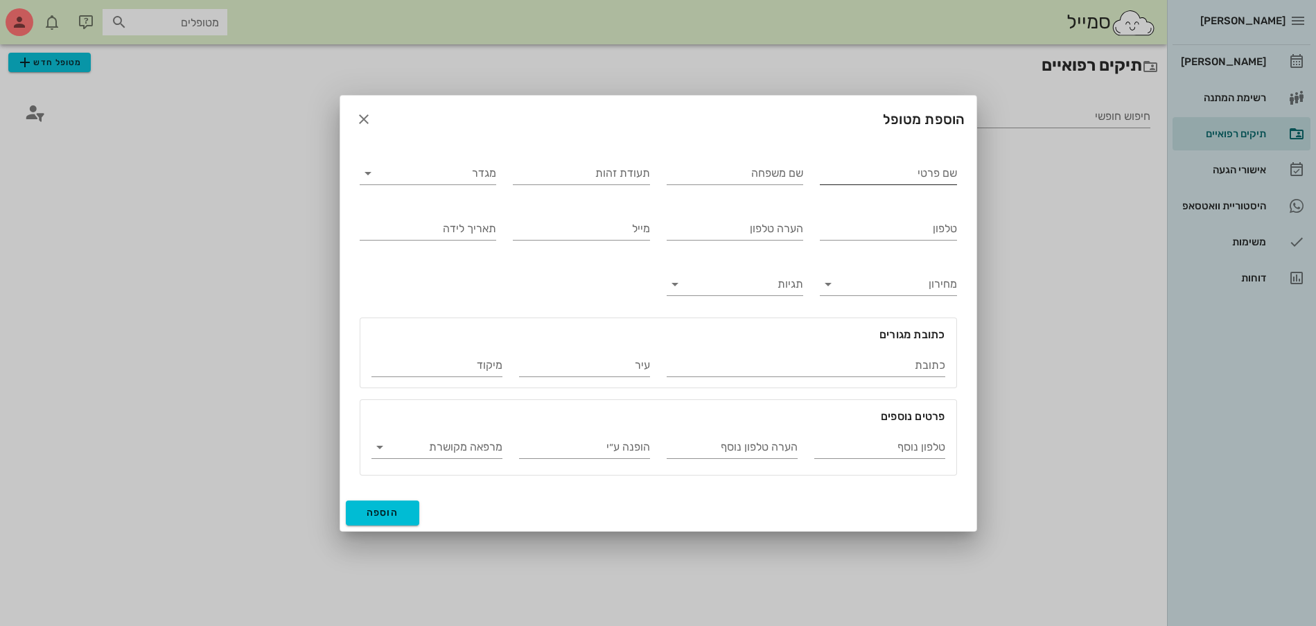
drag, startPoint x: 891, startPoint y: 171, endPoint x: 932, endPoint y: 179, distance: 41.7
click at [917, 173] on input "שם פרטי" at bounding box center [888, 173] width 137 height 22
type input "[PERSON_NAME]"
drag, startPoint x: 484, startPoint y: 165, endPoint x: 496, endPoint y: 170, distance: 13.6
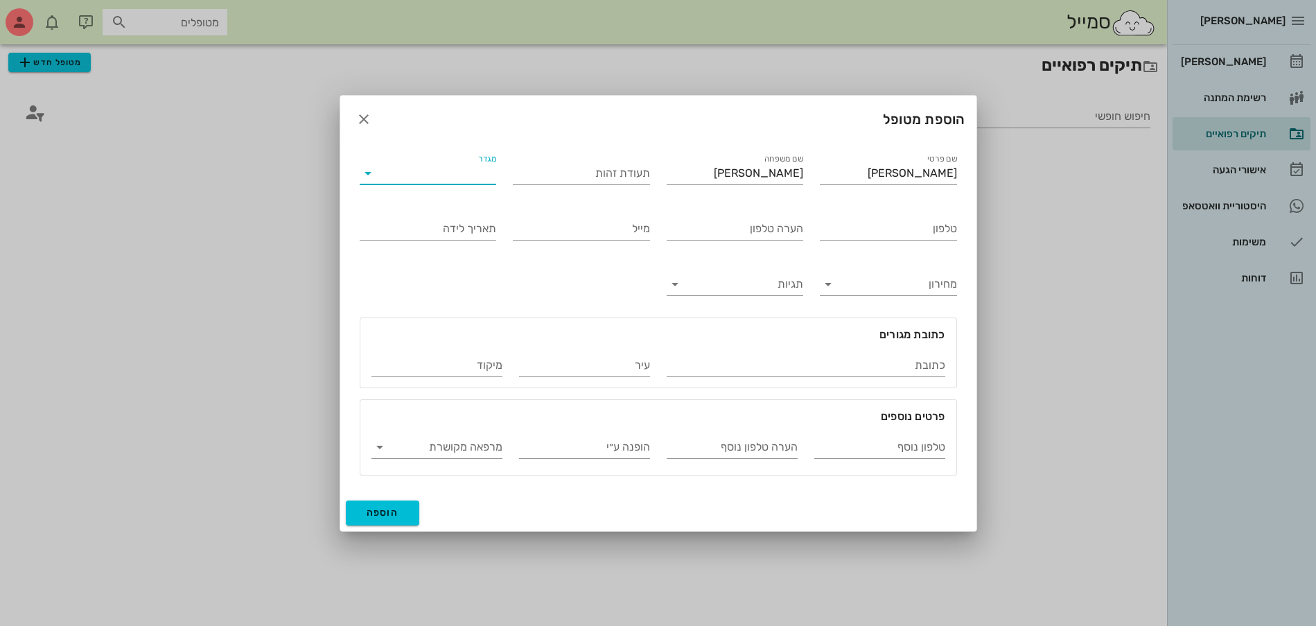
click at [484, 165] on input "מגדר" at bounding box center [439, 173] width 115 height 22
click at [470, 216] on div "נקבה" at bounding box center [428, 217] width 115 height 13
click at [897, 232] on input "טלפון" at bounding box center [888, 229] width 137 height 22
click at [857, 224] on input "טלפון" at bounding box center [888, 229] width 137 height 22
type input "054-6679722"
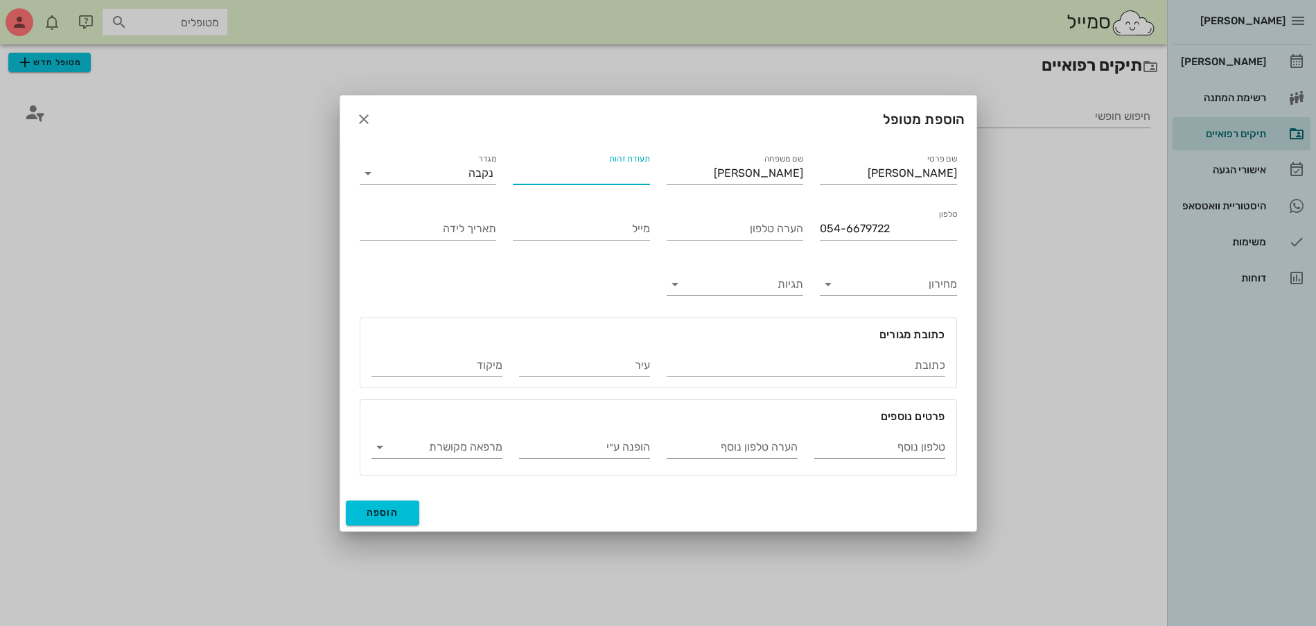
click at [579, 171] on input "תעודת זהות" at bounding box center [581, 173] width 137 height 22
click at [394, 509] on span "הוספה" at bounding box center [383, 512] width 33 height 12
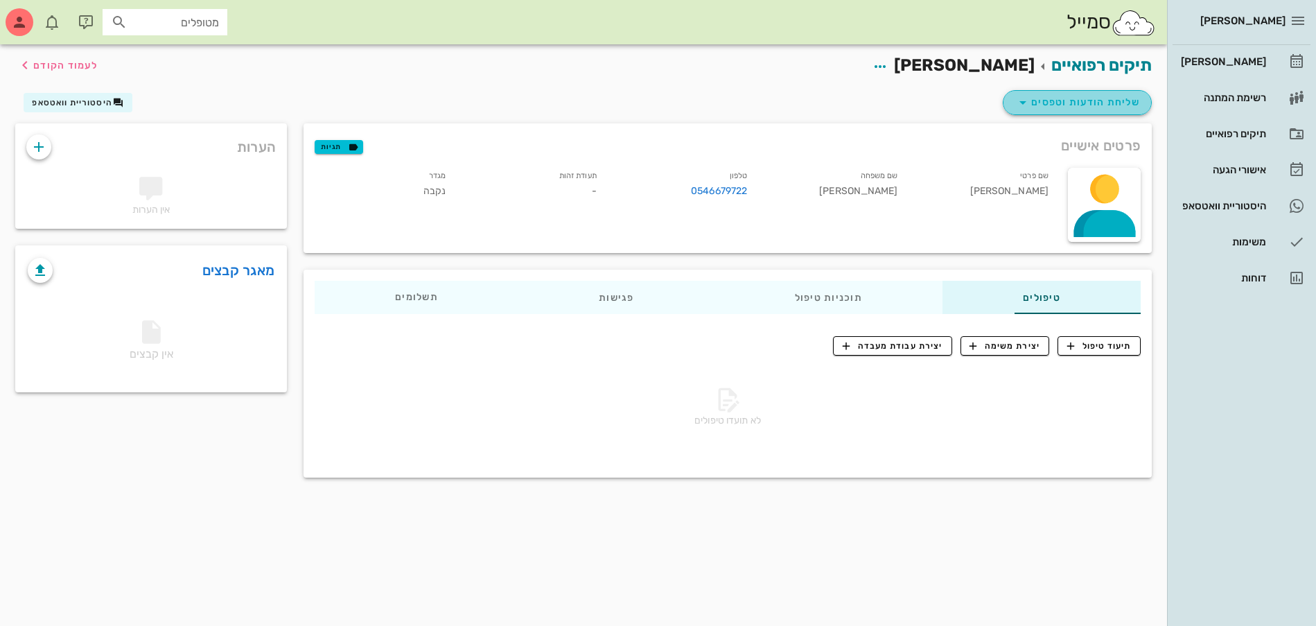
click at [1025, 103] on icon "button" at bounding box center [1022, 102] width 17 height 17
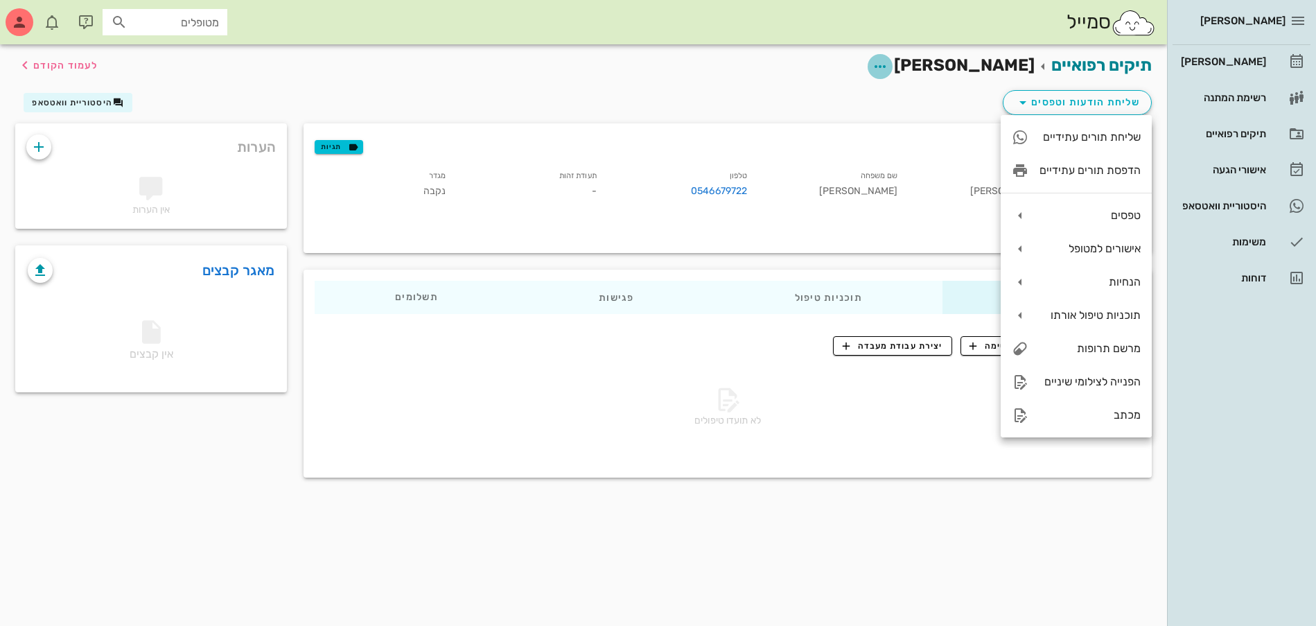
click at [888, 63] on icon "button" at bounding box center [880, 66] width 17 height 17
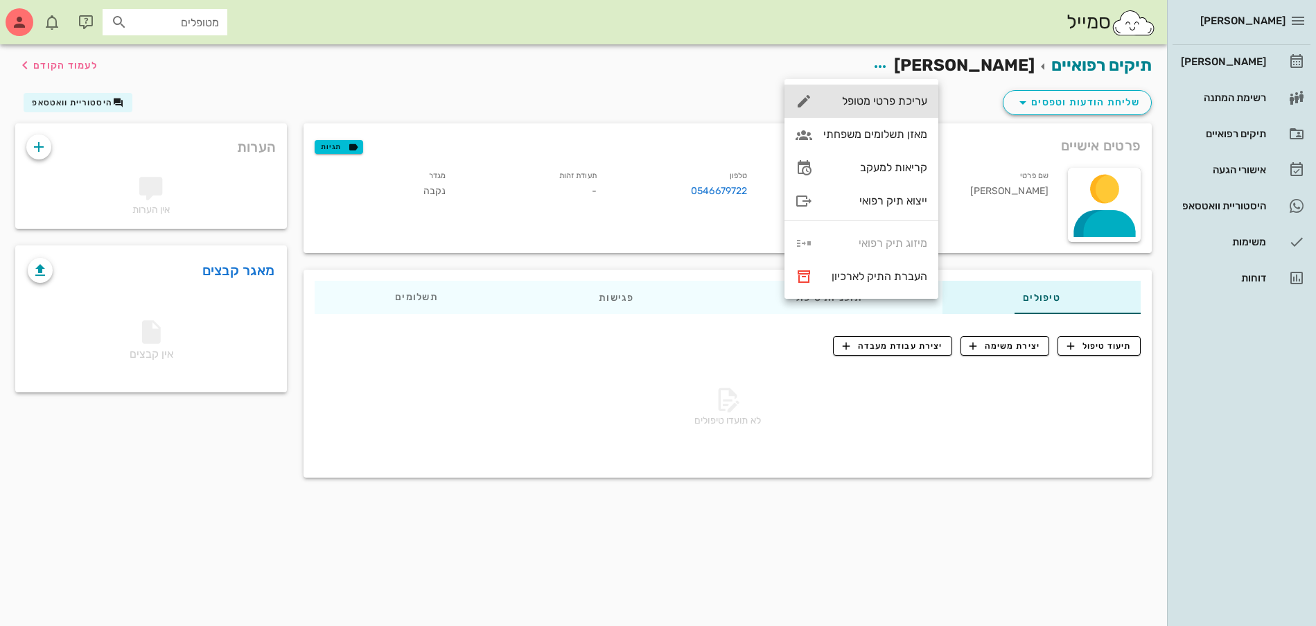
click at [889, 96] on div "עריכת פרטי מטופל" at bounding box center [875, 100] width 104 height 13
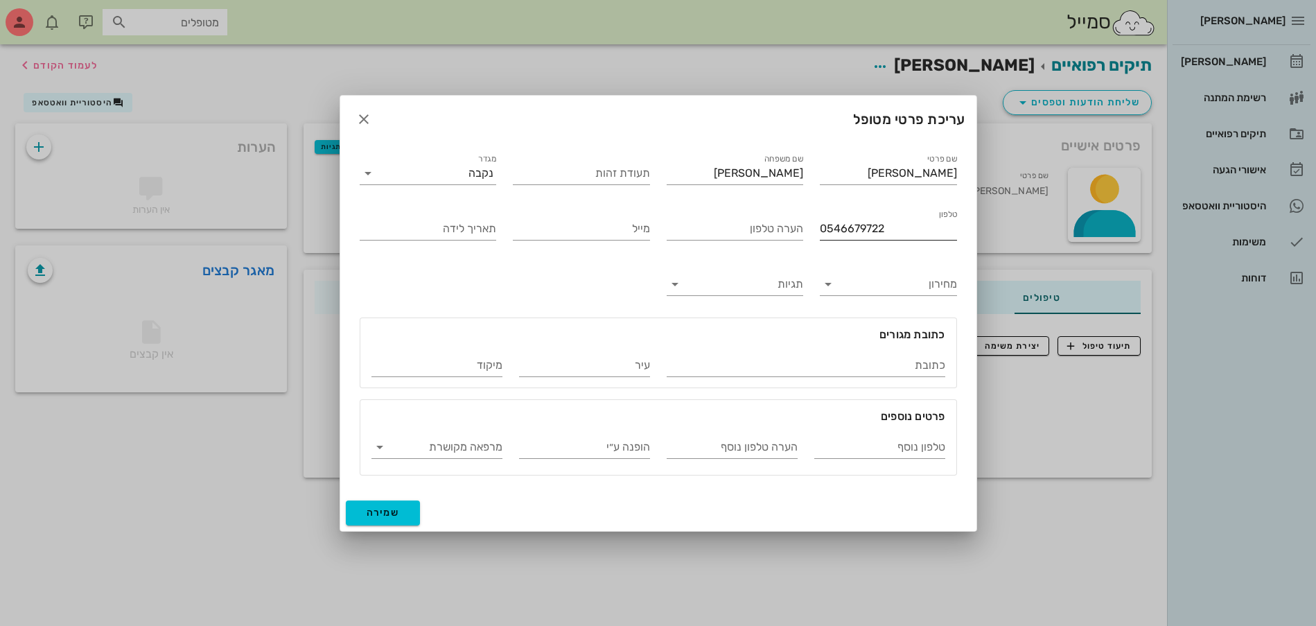
click at [841, 228] on input "0546679722" at bounding box center [888, 229] width 137 height 22
type input "054-6679722"
click at [590, 172] on input "תעודת זהות" at bounding box center [581, 173] width 137 height 22
click at [462, 174] on input "מגדר" at bounding box center [433, 173] width 71 height 22
click at [482, 184] on div "זכר" at bounding box center [428, 183] width 115 height 13
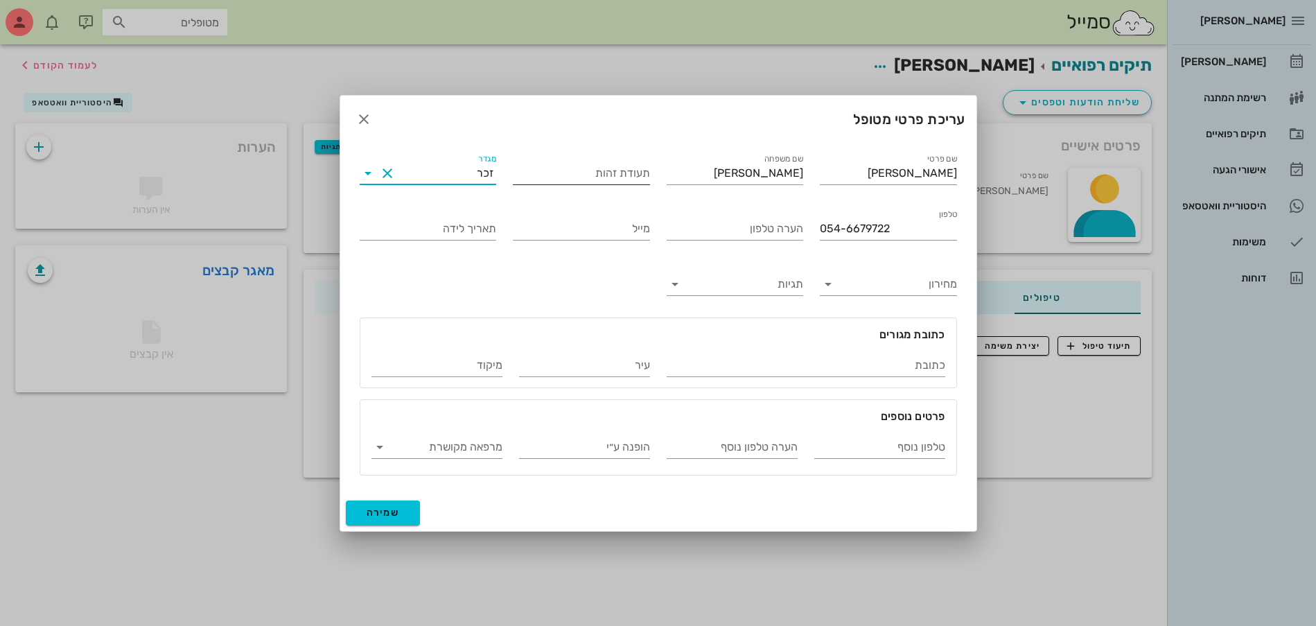
click at [609, 173] on input "תעודת זהות" at bounding box center [581, 173] width 137 height 22
type input "312408909"
click at [403, 513] on button "שמירה" at bounding box center [383, 512] width 75 height 25
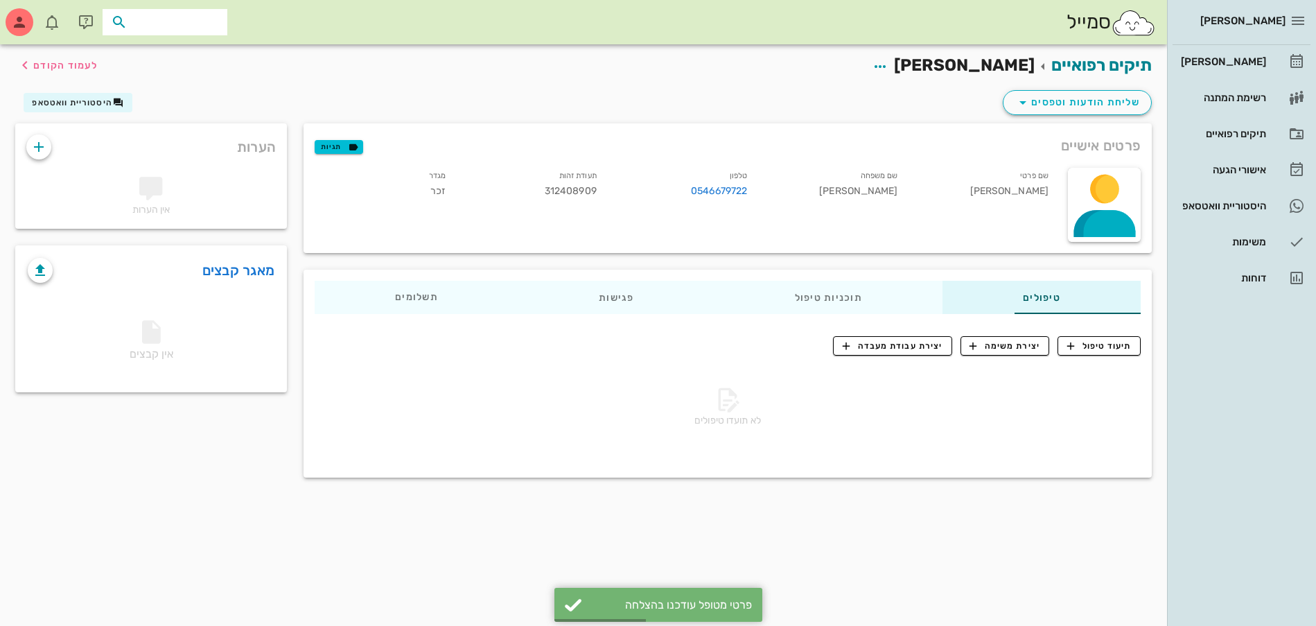
drag, startPoint x: 179, startPoint y: 19, endPoint x: 195, endPoint y: 13, distance: 17.8
click at [179, 20] on input "text" at bounding box center [174, 22] width 89 height 18
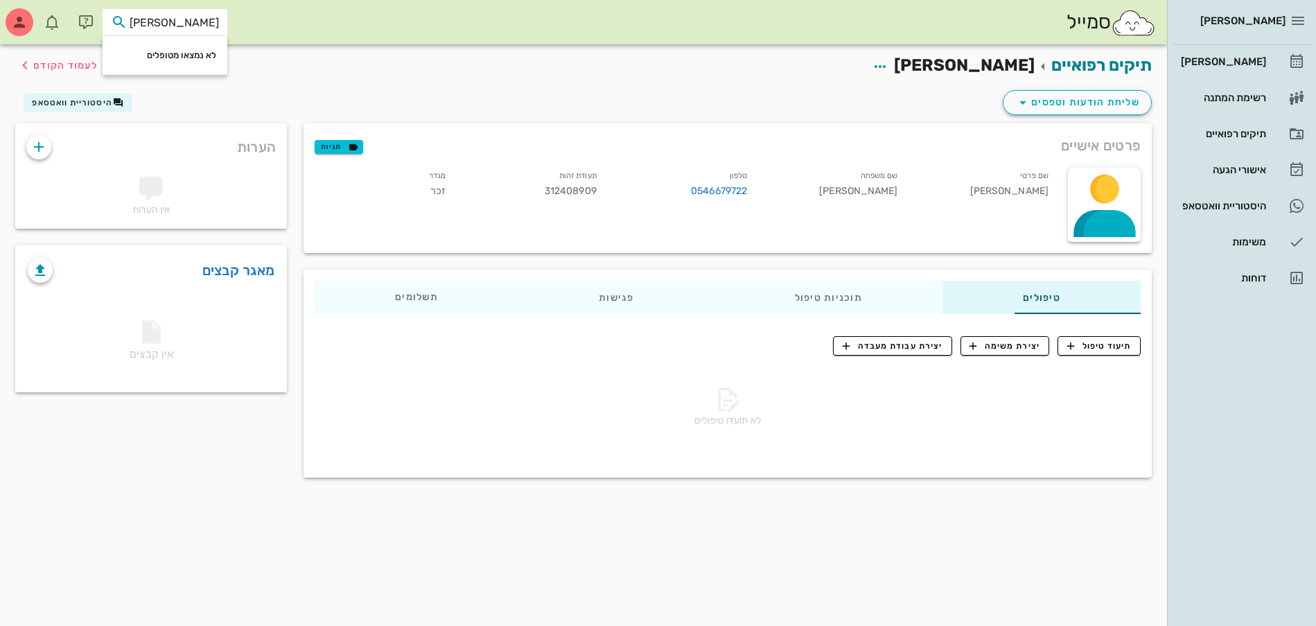
click at [116, 19] on icon at bounding box center [119, 22] width 17 height 17
type input "[PERSON_NAME]"
click at [1233, 134] on div "תיקים רפואיים" at bounding box center [1222, 133] width 88 height 11
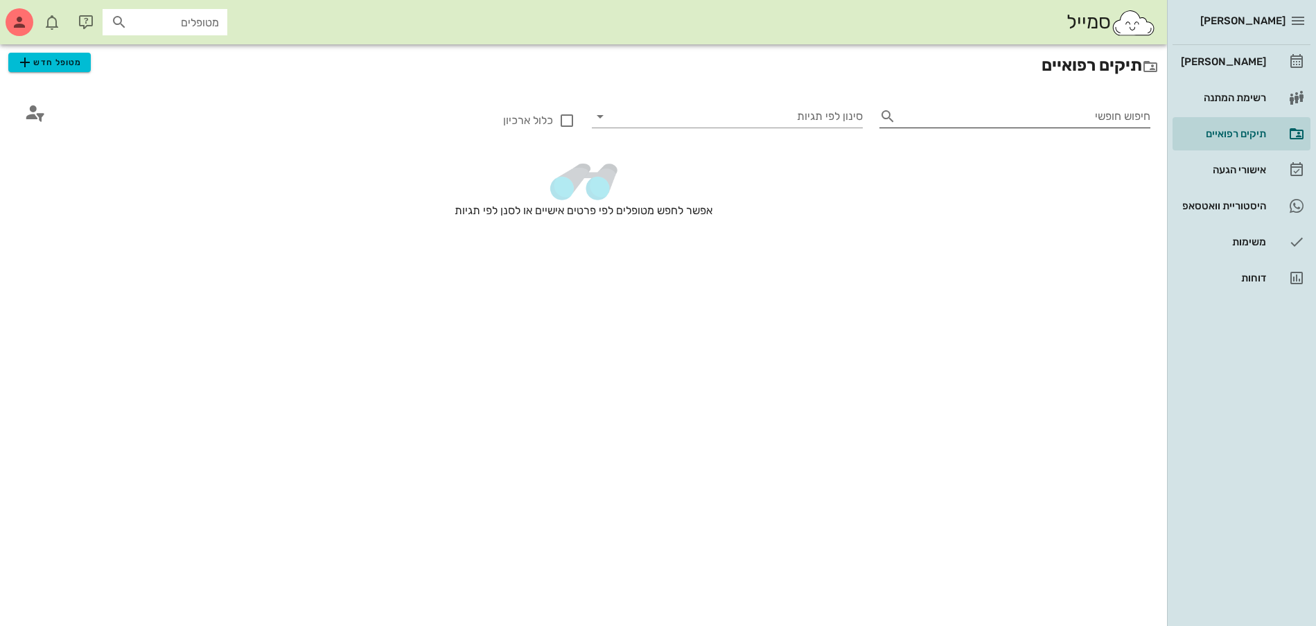
click at [1081, 112] on input "חיפוש חופשי" at bounding box center [1025, 116] width 249 height 22
click at [33, 65] on icon "button" at bounding box center [25, 62] width 17 height 17
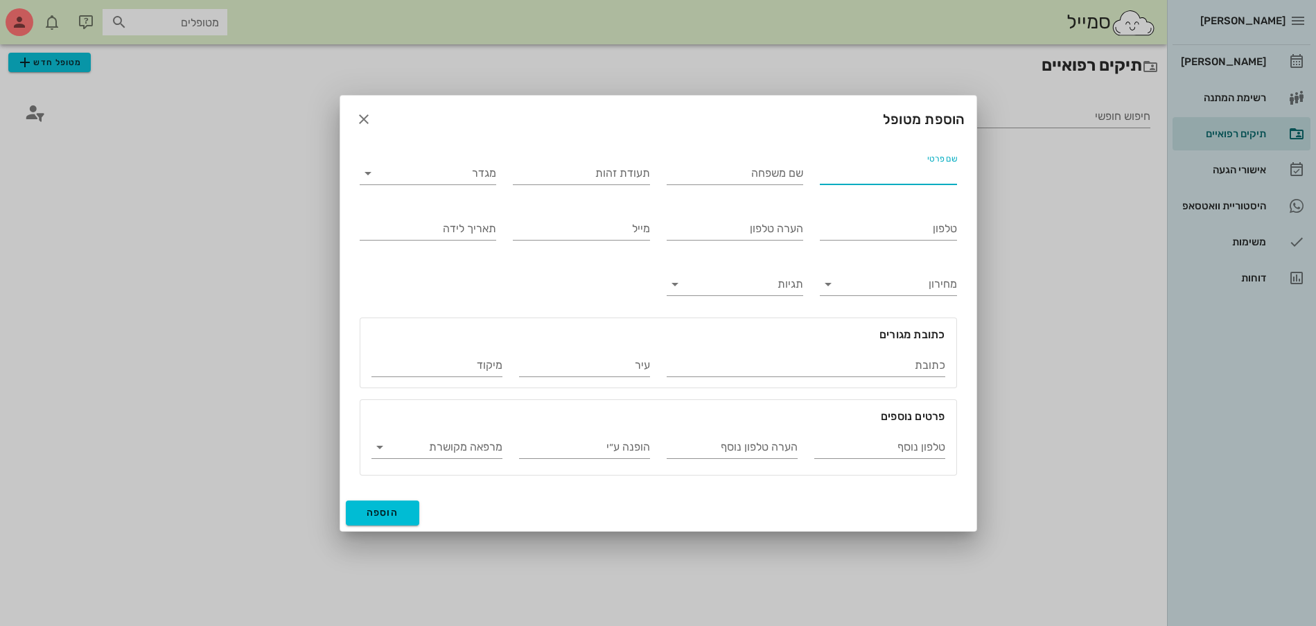
drag, startPoint x: 863, startPoint y: 165, endPoint x: 849, endPoint y: 253, distance: 89.1
click at [863, 165] on input "שם פרטי" at bounding box center [888, 173] width 137 height 22
type input "[PERSON_NAME]"
click at [565, 168] on input "תעודת זהות" at bounding box center [581, 173] width 137 height 22
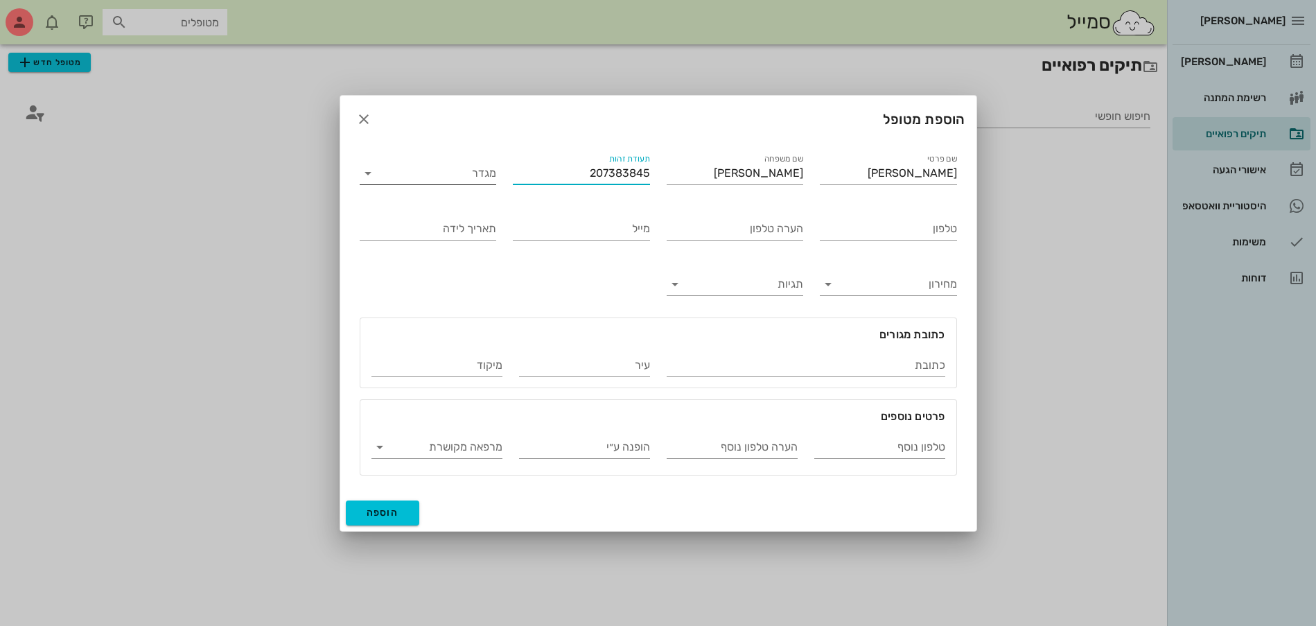
type input "207383845"
click at [457, 183] on div "מגדר" at bounding box center [428, 173] width 137 height 22
click at [464, 191] on div "זכר" at bounding box center [428, 184] width 115 height 30
click at [865, 230] on input "טלפון" at bounding box center [888, 229] width 137 height 22
type input "054-5884303"
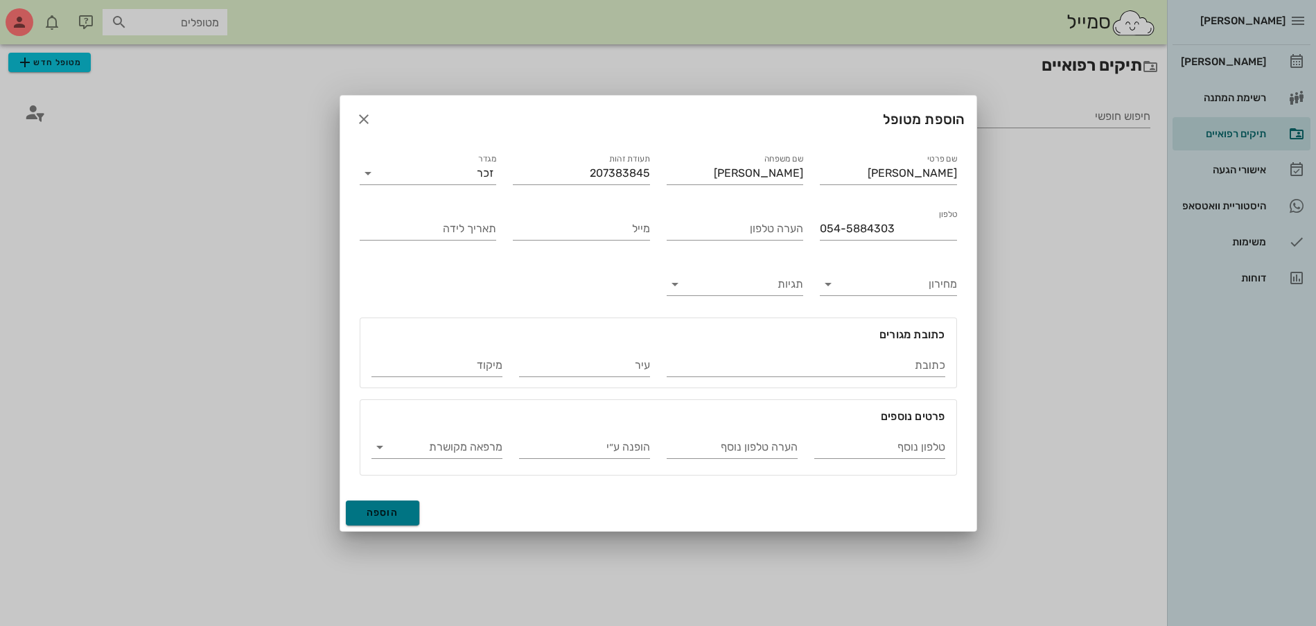
click at [383, 508] on span "הוספה" at bounding box center [383, 512] width 33 height 12
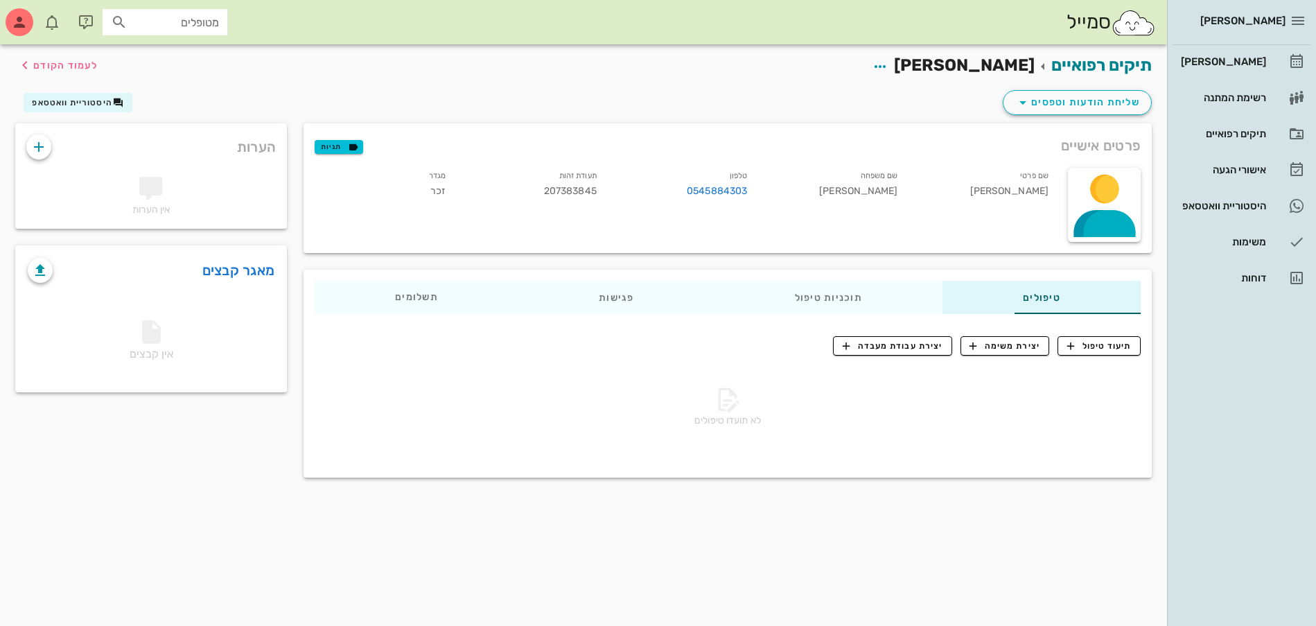
click at [202, 89] on div "שליחת הודעות וטפסים היסטוריית וואטסאפ" at bounding box center [583, 105] width 1153 height 36
click at [594, 73] on div "תיקים רפואיים [PERSON_NAME] לעמוד הקודם" at bounding box center [583, 65] width 1153 height 43
click at [69, 67] on span "לעמוד הקודם" at bounding box center [65, 66] width 64 height 12
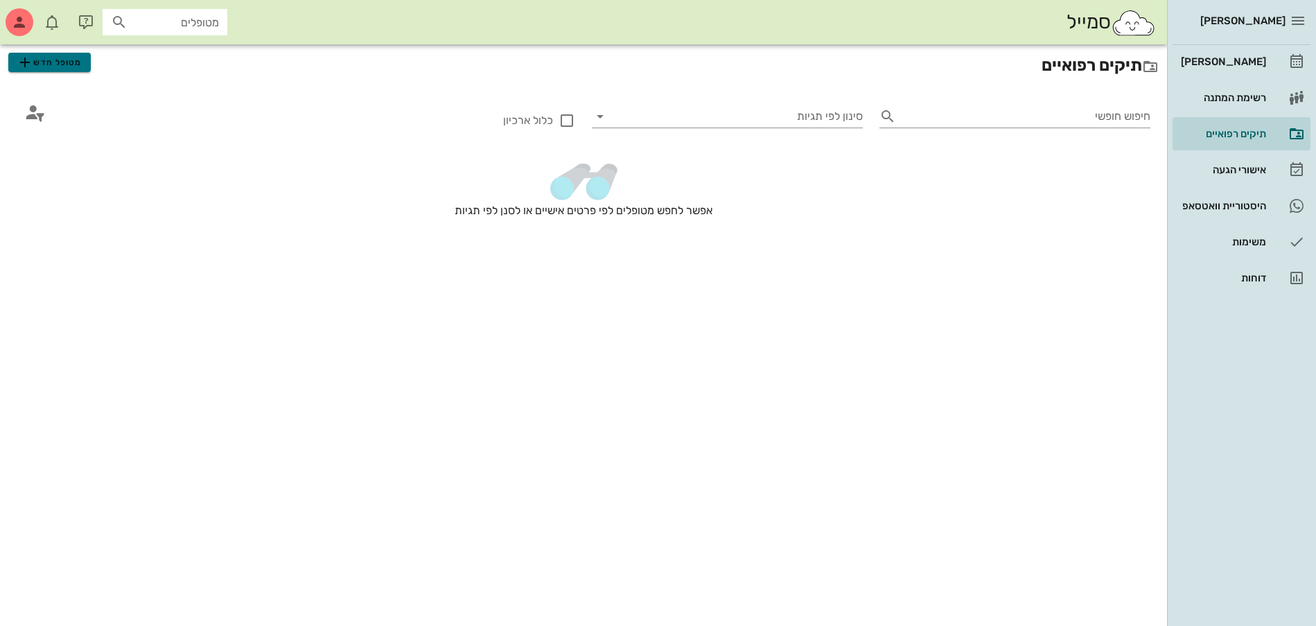
click at [71, 64] on span "מטופל חדש" at bounding box center [49, 62] width 65 height 17
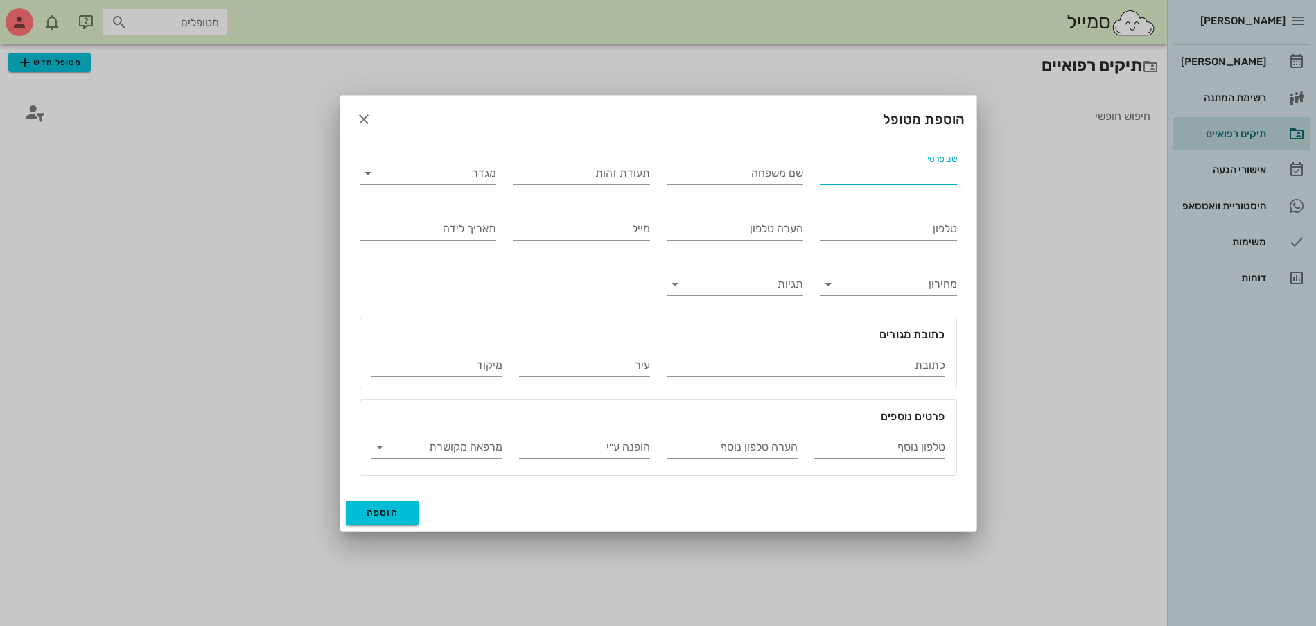
drag, startPoint x: 931, startPoint y: 180, endPoint x: 901, endPoint y: 151, distance: 41.6
click at [928, 182] on input "שם פרטי" at bounding box center [888, 173] width 137 height 22
type input "שירה"
type input "[PERSON_NAME]"
type input "213860687"
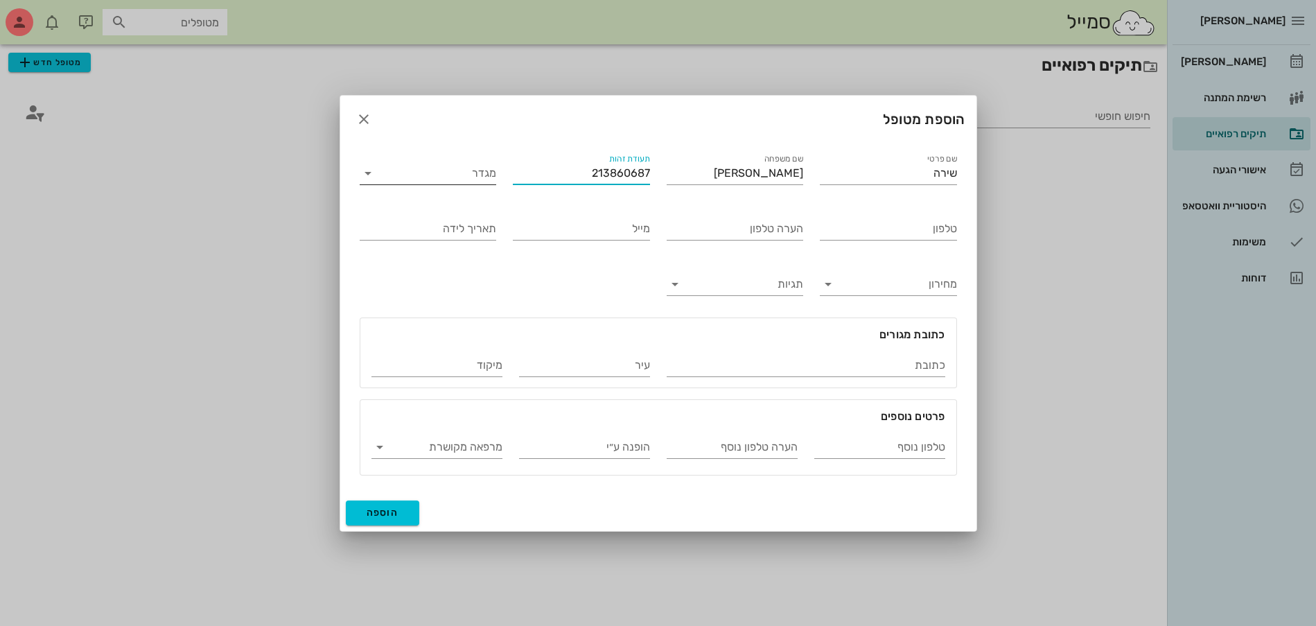
click at [450, 177] on input "מגדר" at bounding box center [439, 173] width 115 height 22
click at [445, 215] on div "נקבה" at bounding box center [428, 217] width 115 height 13
click at [859, 235] on input "טלפון" at bounding box center [888, 229] width 137 height 22
type input "052-3919606"
click at [382, 516] on span "הוספה" at bounding box center [383, 512] width 33 height 12
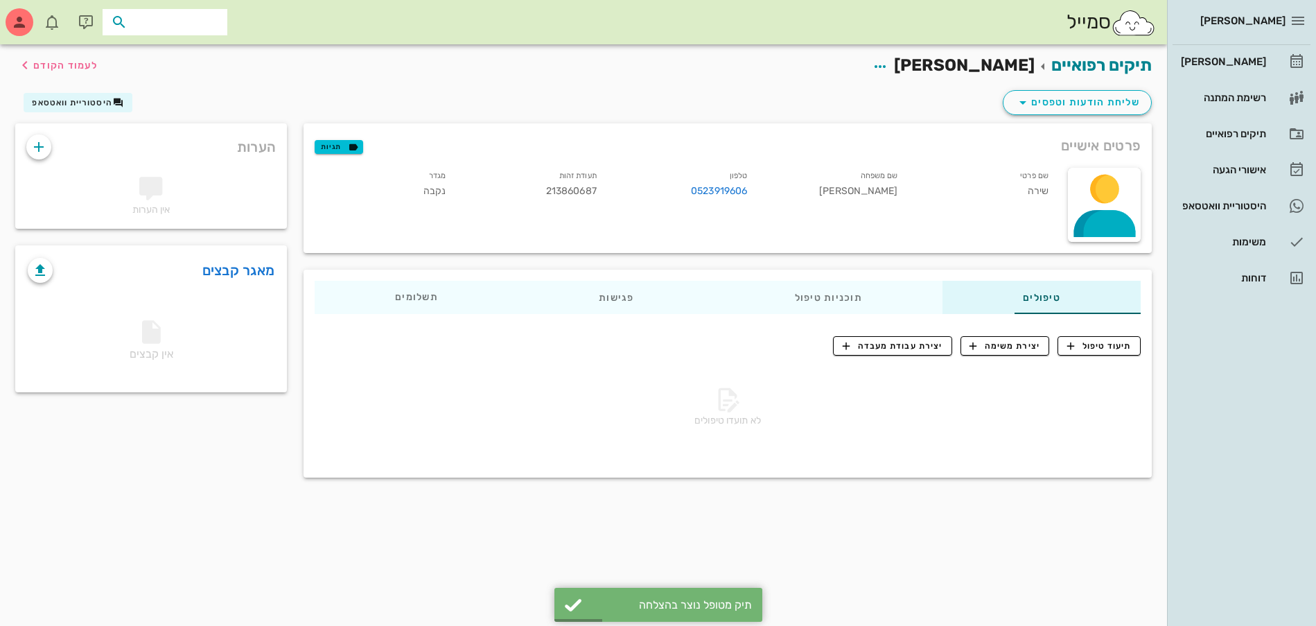
click at [163, 20] on input "text" at bounding box center [174, 22] width 89 height 18
click at [845, 82] on div "תיקים רפואיים [PERSON_NAME] לעמוד הקודם" at bounding box center [583, 65] width 1153 height 43
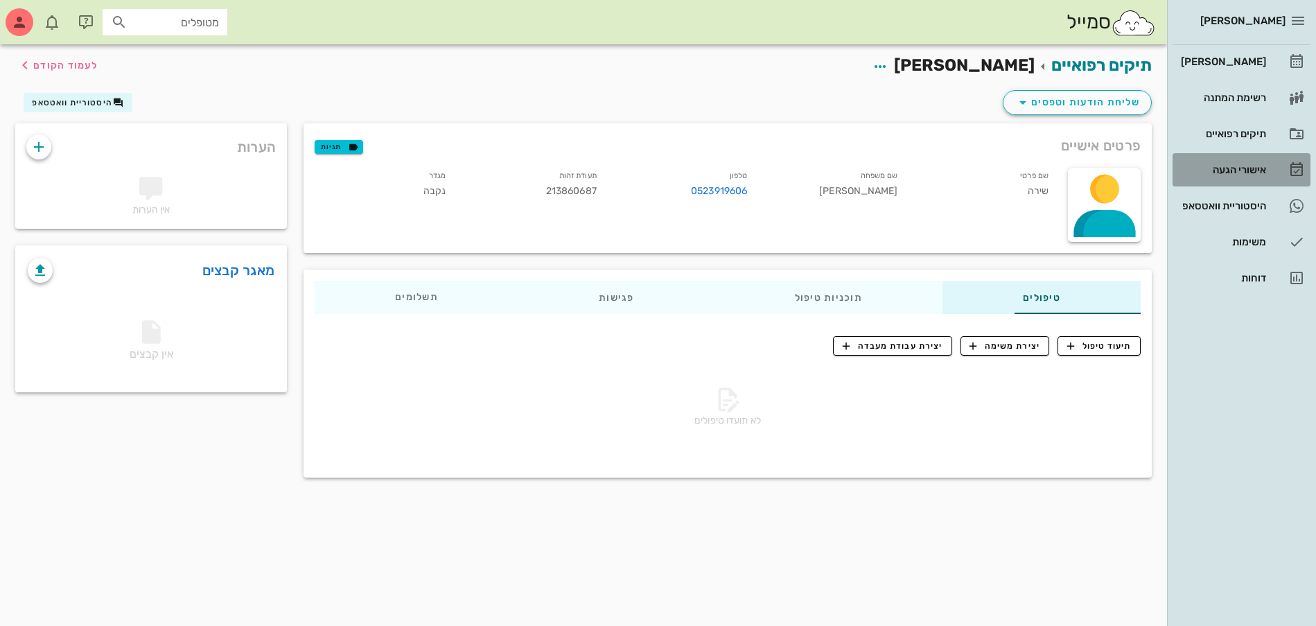
click at [1227, 167] on div "אישורי הגעה" at bounding box center [1222, 169] width 88 height 11
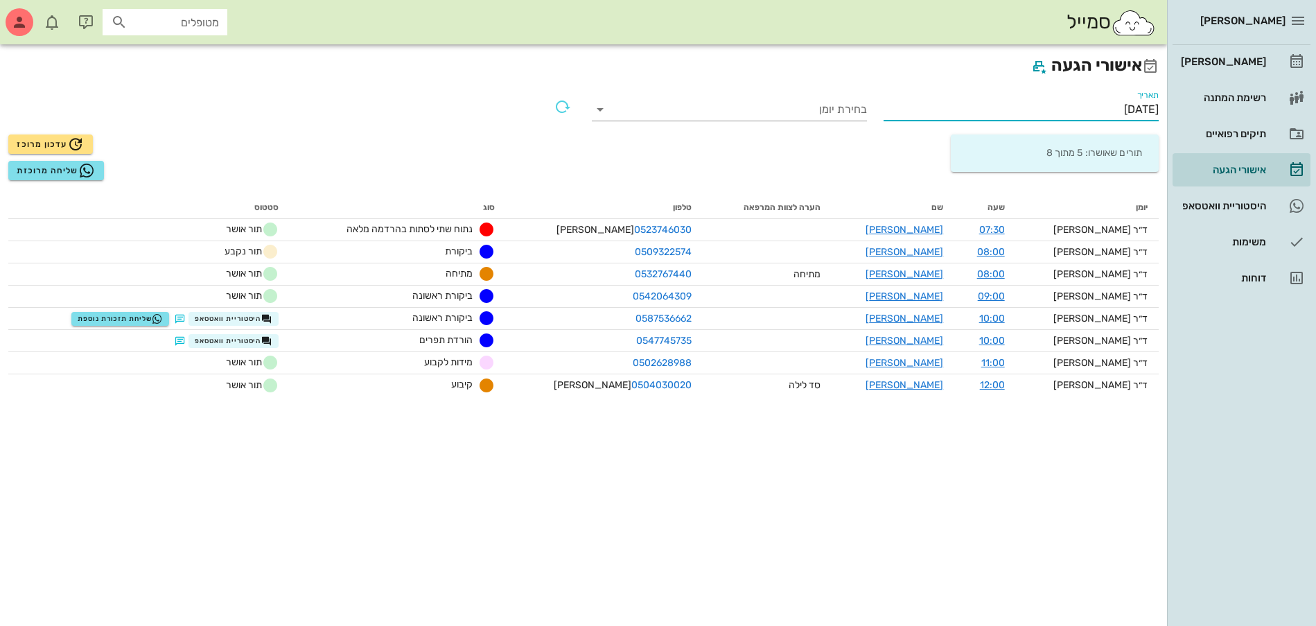
click at [1125, 108] on input "[DATE]" at bounding box center [1020, 109] width 275 height 22
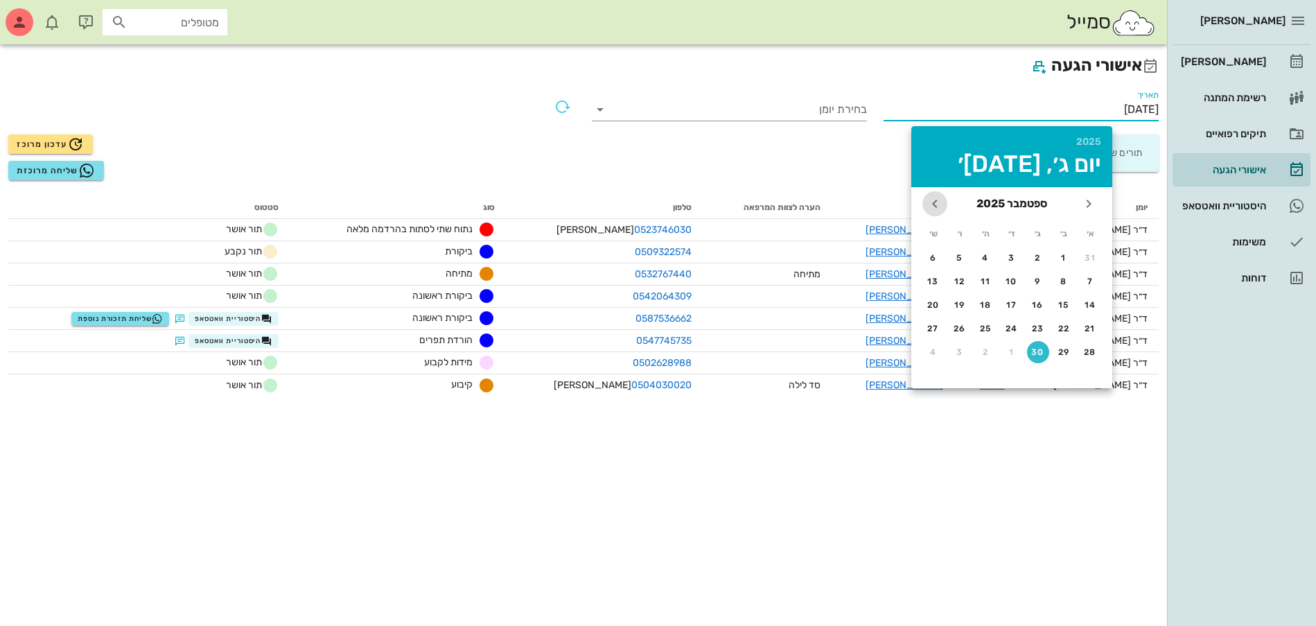
click at [938, 201] on icon "חודש הבא" at bounding box center [934, 203] width 17 height 17
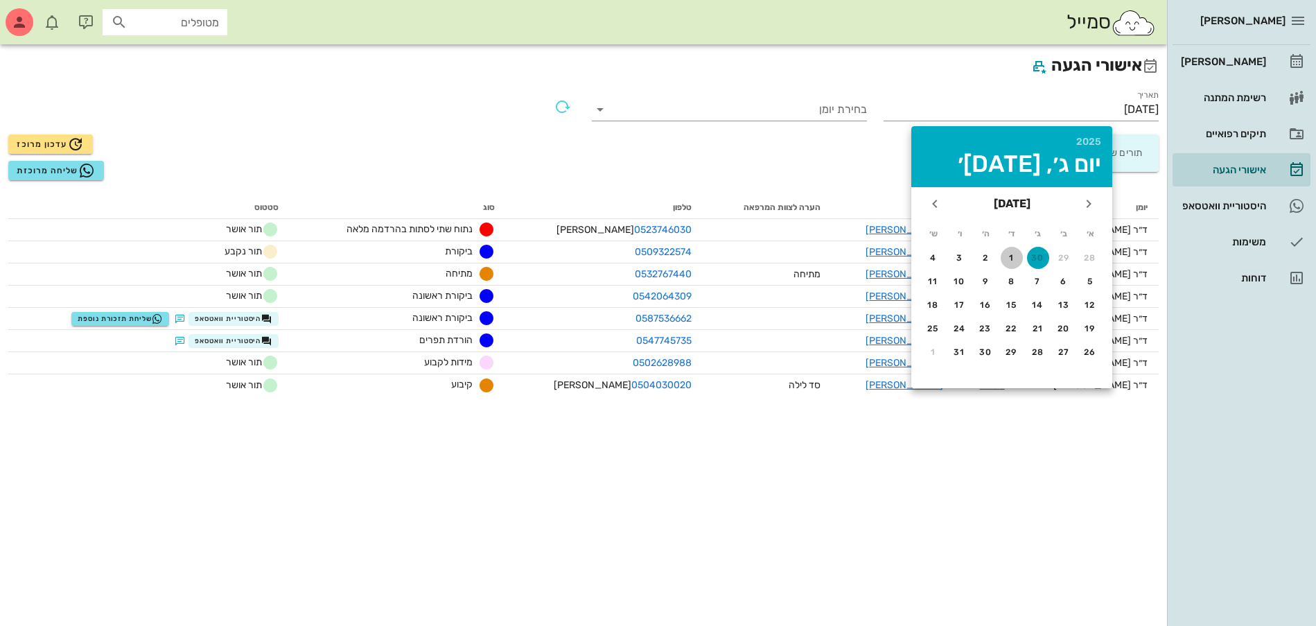
click at [1014, 257] on div "1" at bounding box center [1011, 258] width 22 height 10
type input "[DATE]"
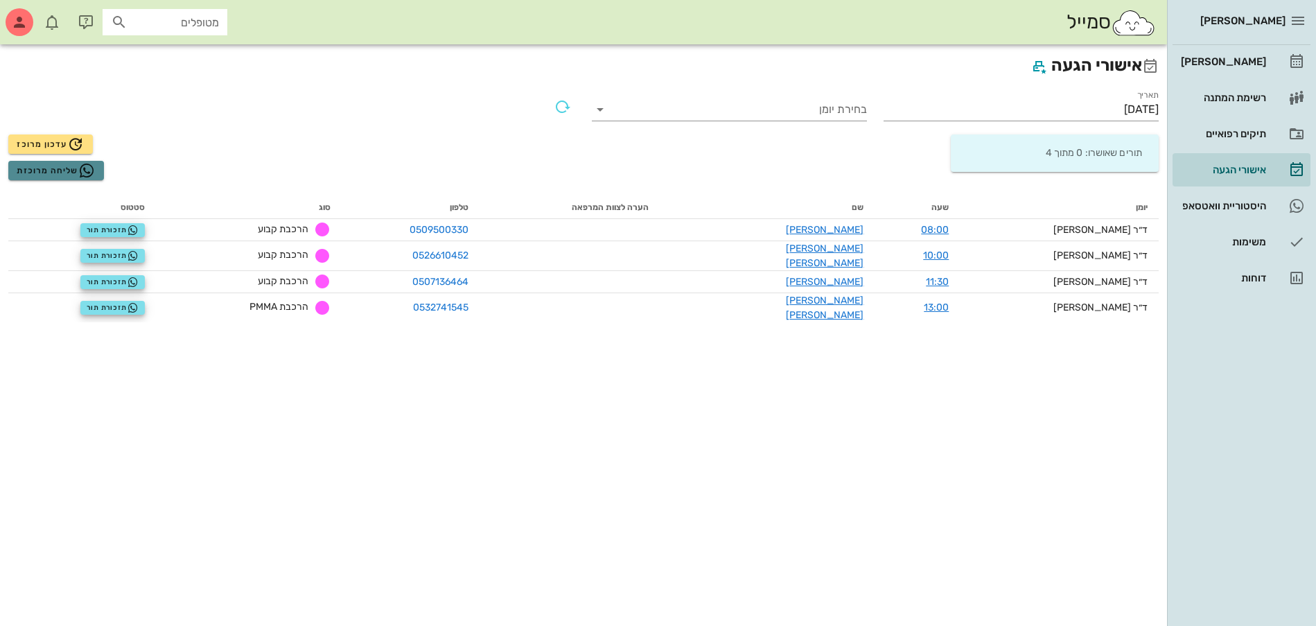
click at [47, 167] on span "שליחה מרוכזת" at bounding box center [56, 170] width 78 height 17
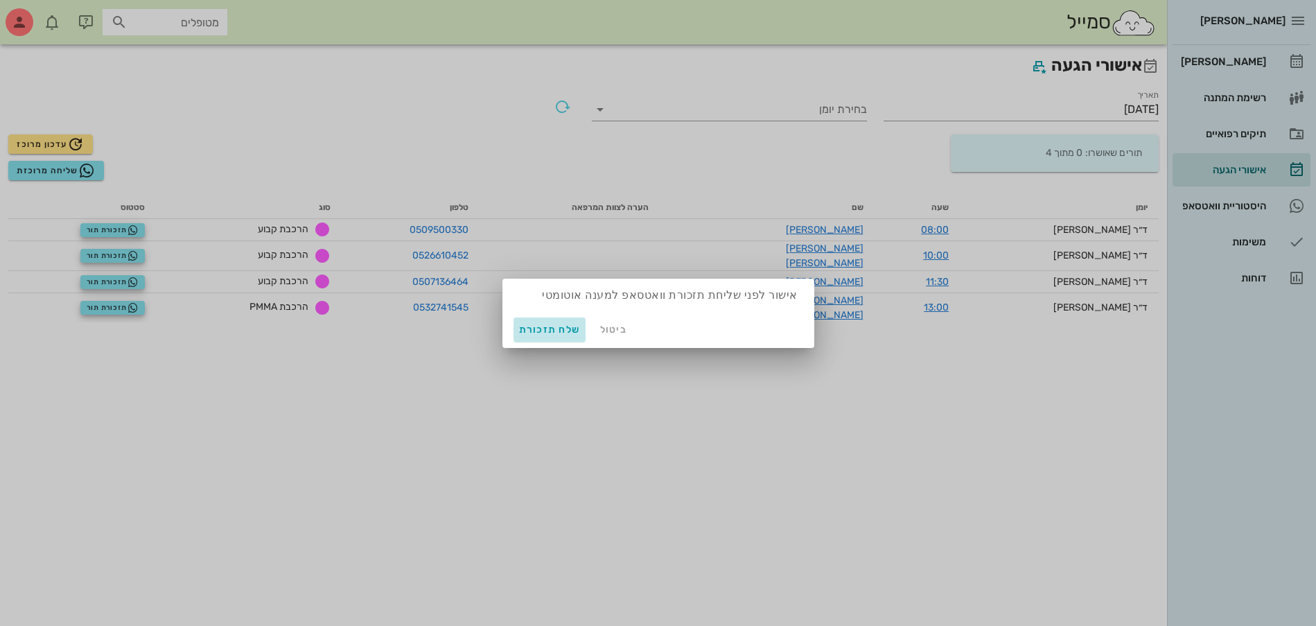
click at [547, 329] on span "שלח תזכורת" at bounding box center [550, 330] width 62 height 12
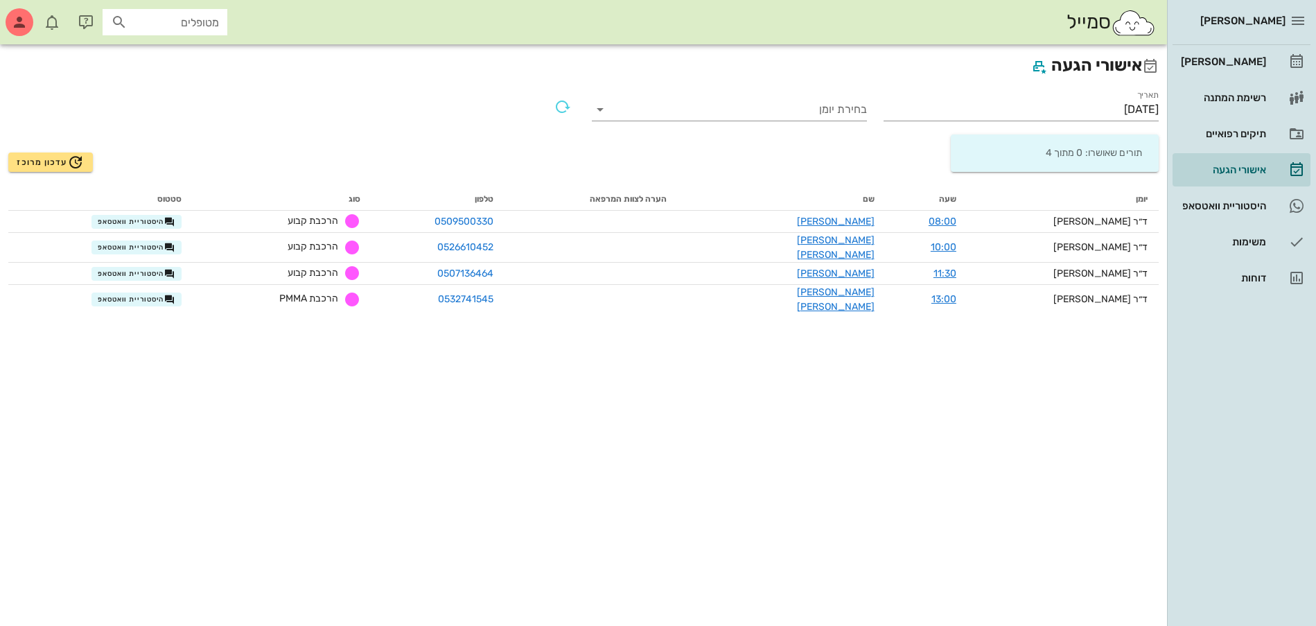
click at [941, 70] on h2 "אישורי הגעה" at bounding box center [583, 66] width 1150 height 26
click at [1222, 59] on div "[PERSON_NAME]" at bounding box center [1222, 61] width 88 height 11
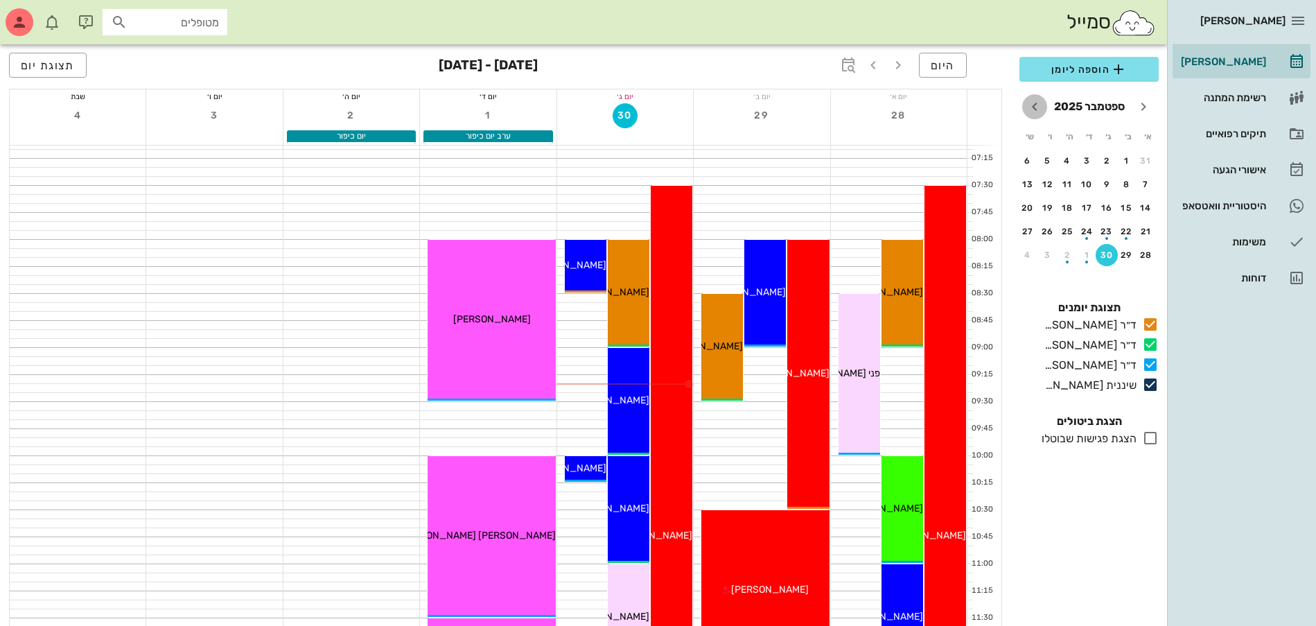
click at [1034, 106] on icon "חודש הבא" at bounding box center [1034, 106] width 17 height 17
click at [1084, 256] on div "26" at bounding box center [1087, 255] width 22 height 10
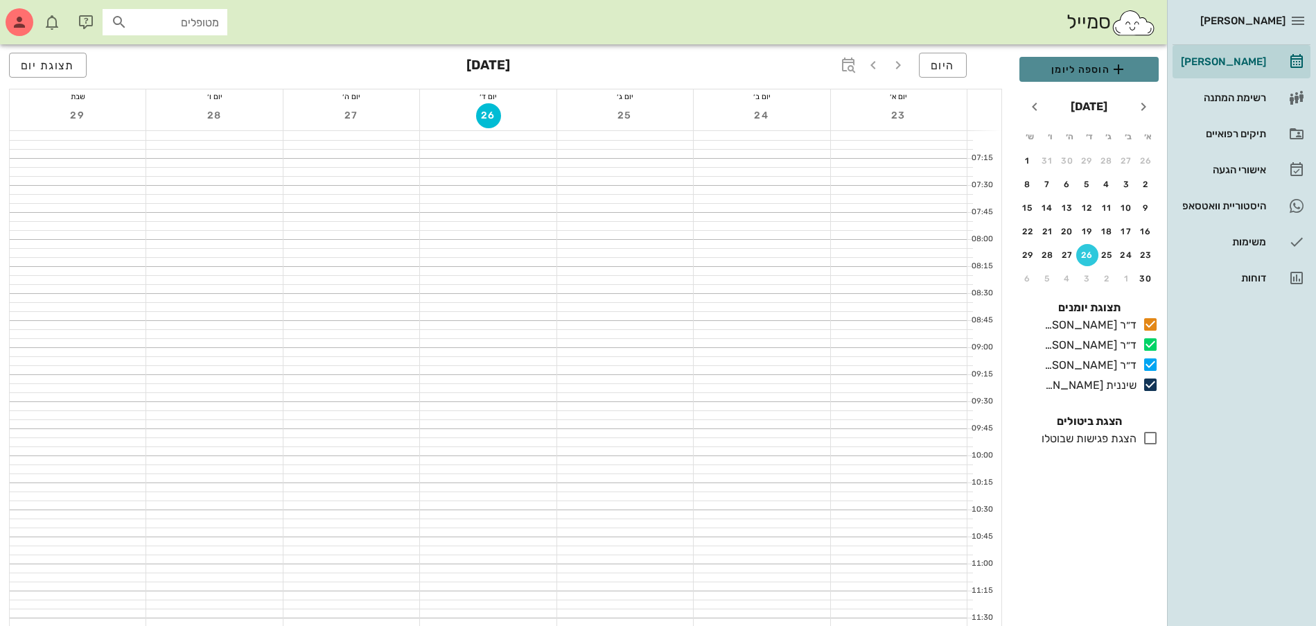
click at [1072, 73] on span "הוספה ליומן" at bounding box center [1088, 69] width 117 height 17
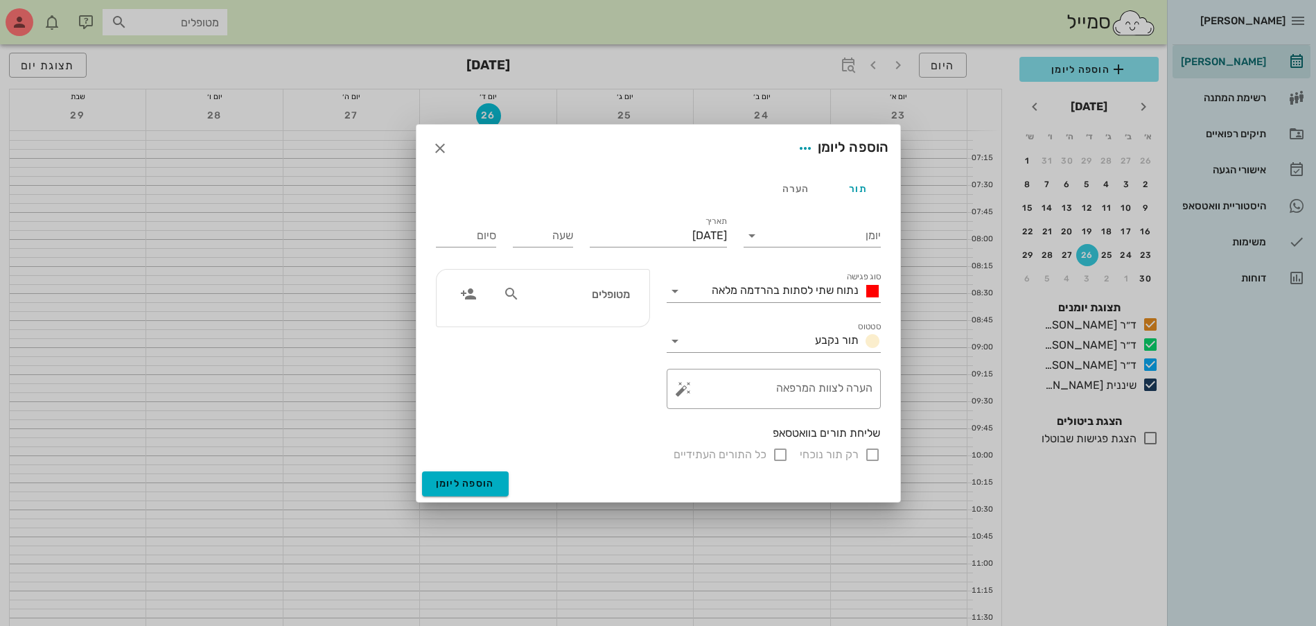
drag, startPoint x: 613, startPoint y: 296, endPoint x: 648, endPoint y: 274, distance: 41.1
click at [617, 294] on input "מטופלים" at bounding box center [575, 294] width 107 height 18
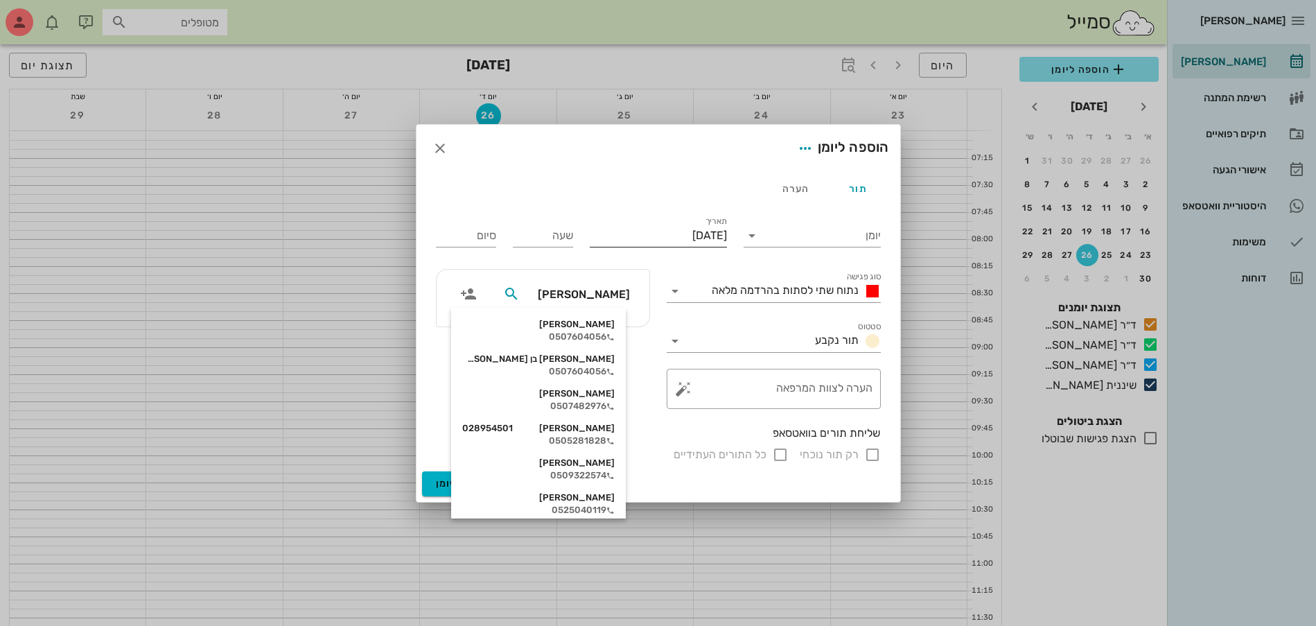
type input "[PERSON_NAME]"
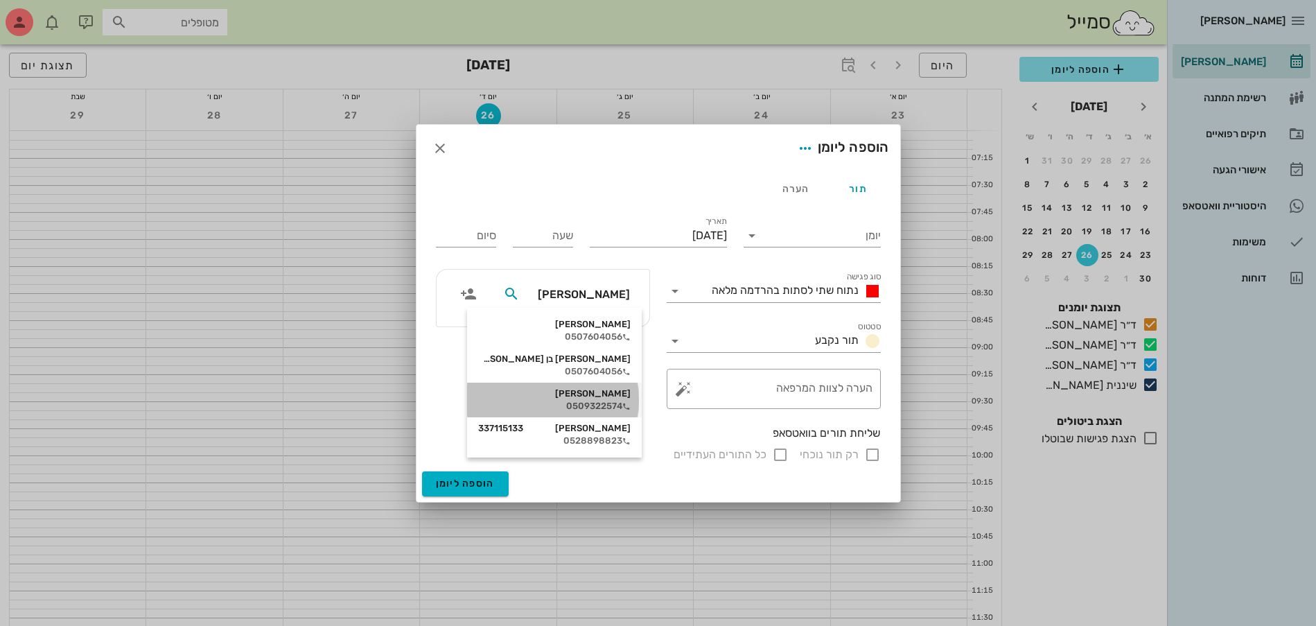
click at [585, 398] on div "[PERSON_NAME]" at bounding box center [554, 393] width 152 height 11
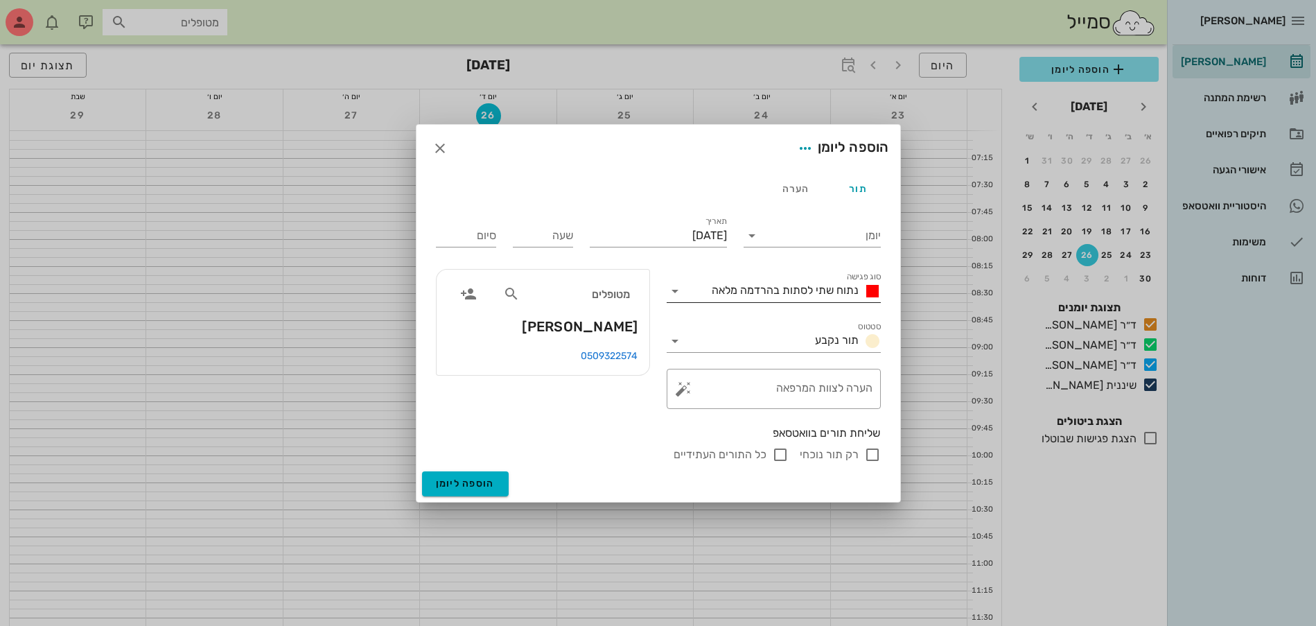
click at [793, 284] on span "נתוח שתי לסתות בהרדמה מלאה" at bounding box center [785, 289] width 147 height 13
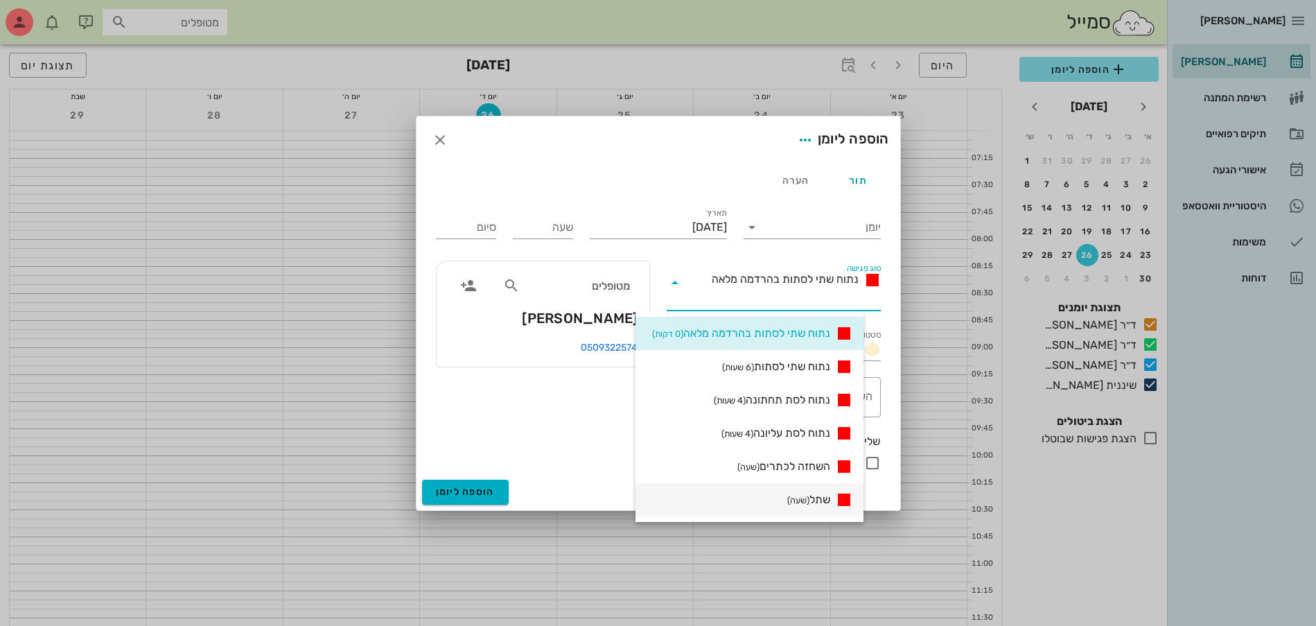
scroll to position [346, 0]
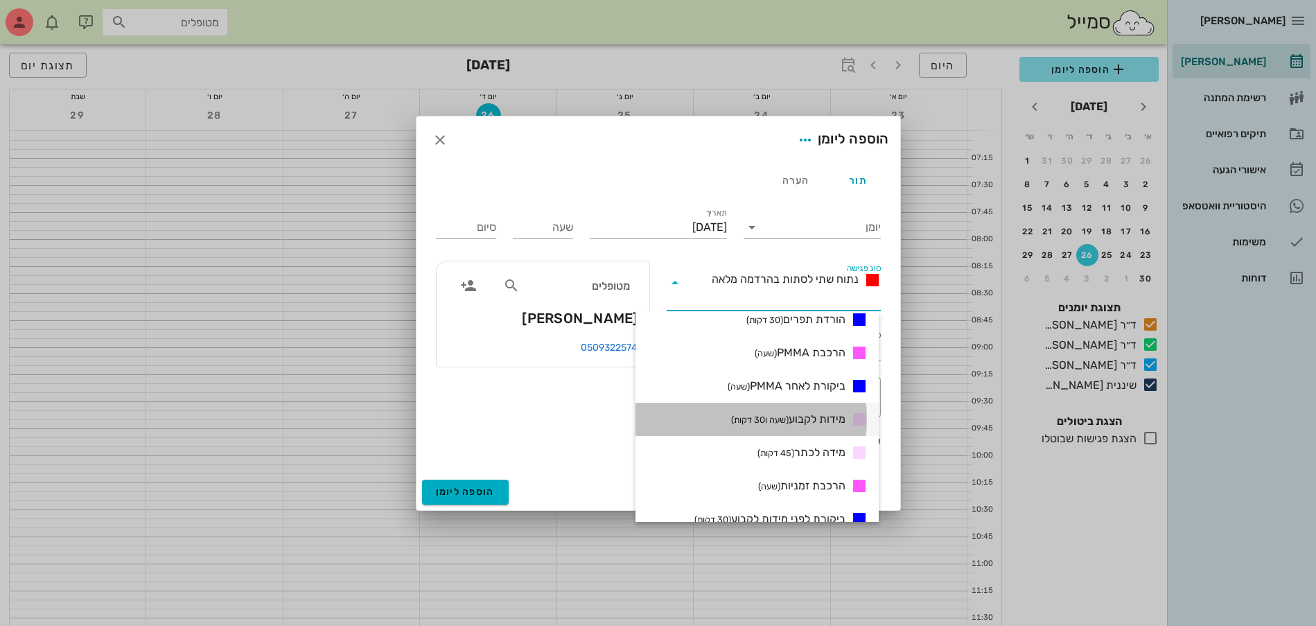
click at [788, 421] on span "מידות לקבוע (שעה ו30 דקות)" at bounding box center [788, 419] width 114 height 17
type input "01:30"
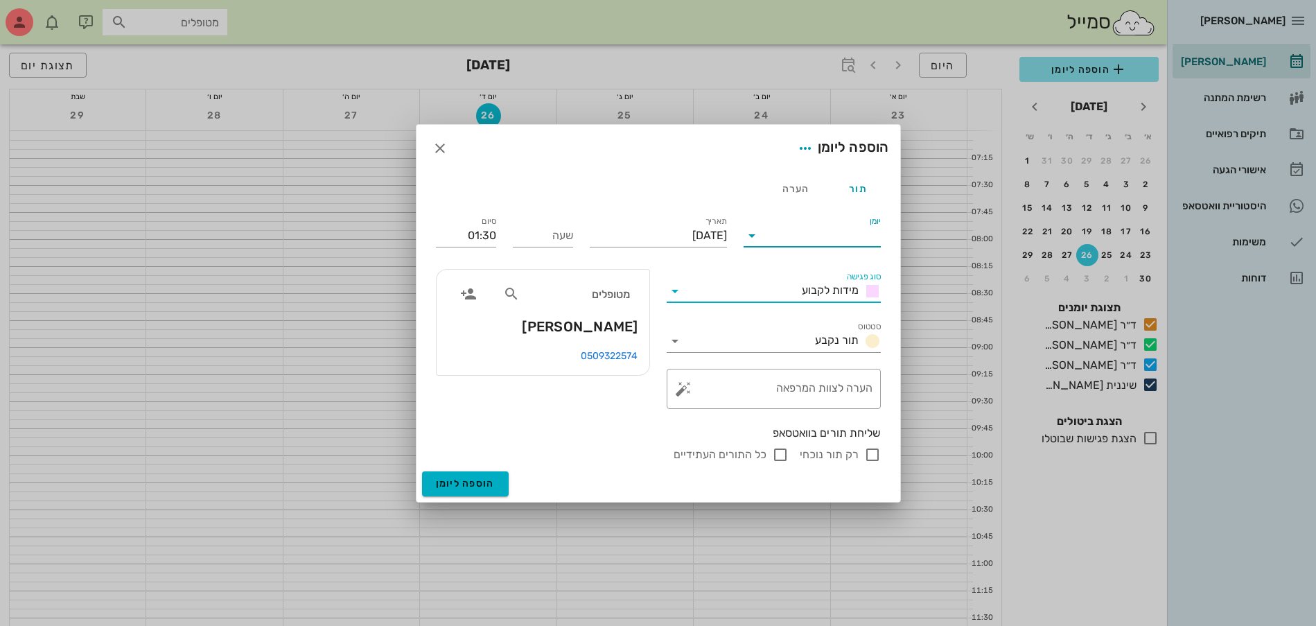
click at [802, 234] on input "יומן" at bounding box center [822, 235] width 118 height 22
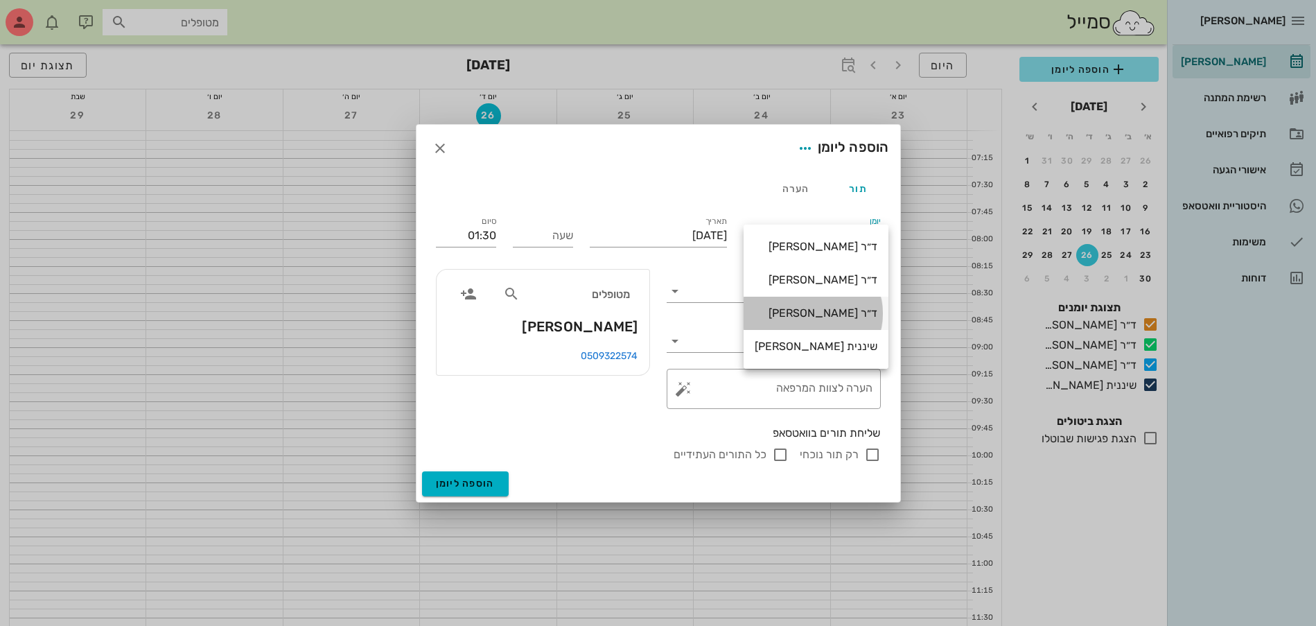
click at [809, 314] on div "ד״ר [PERSON_NAME]" at bounding box center [815, 312] width 123 height 13
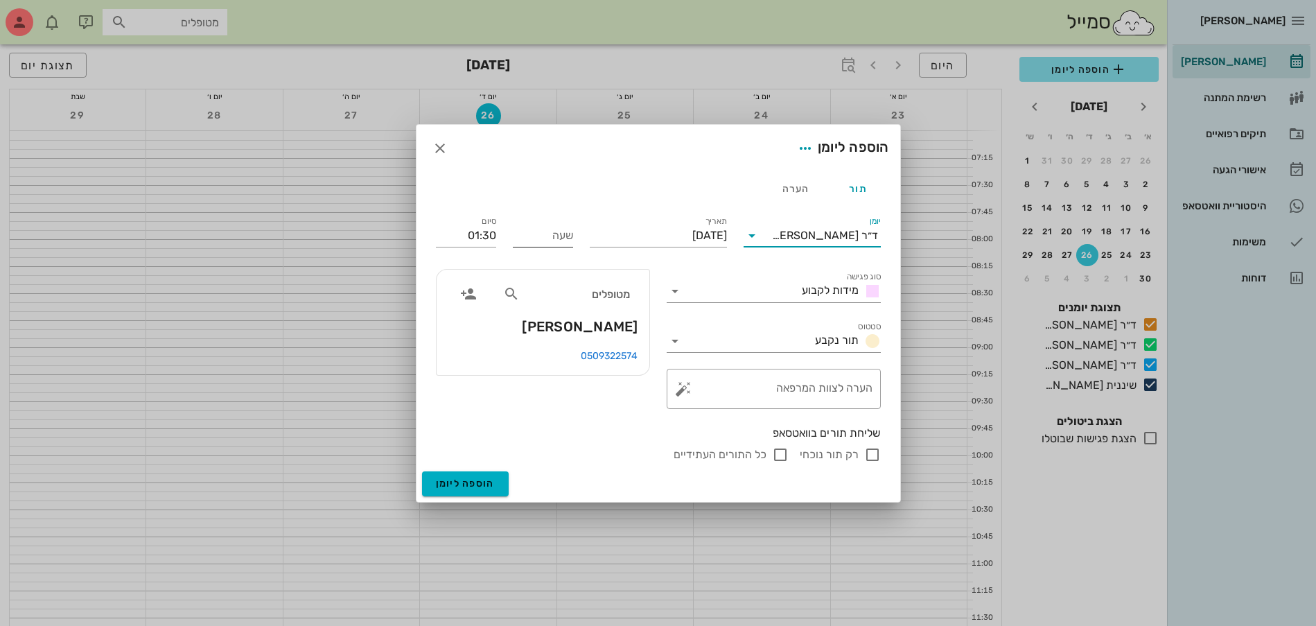
click at [541, 232] on input "שעה" at bounding box center [543, 235] width 60 height 22
type input "08:00"
type input "09:30"
click at [617, 427] on div "שליחת תורים בוואטסאפ" at bounding box center [658, 432] width 445 height 15
click at [871, 453] on input "רק תור נוכחי" at bounding box center [872, 454] width 17 height 17
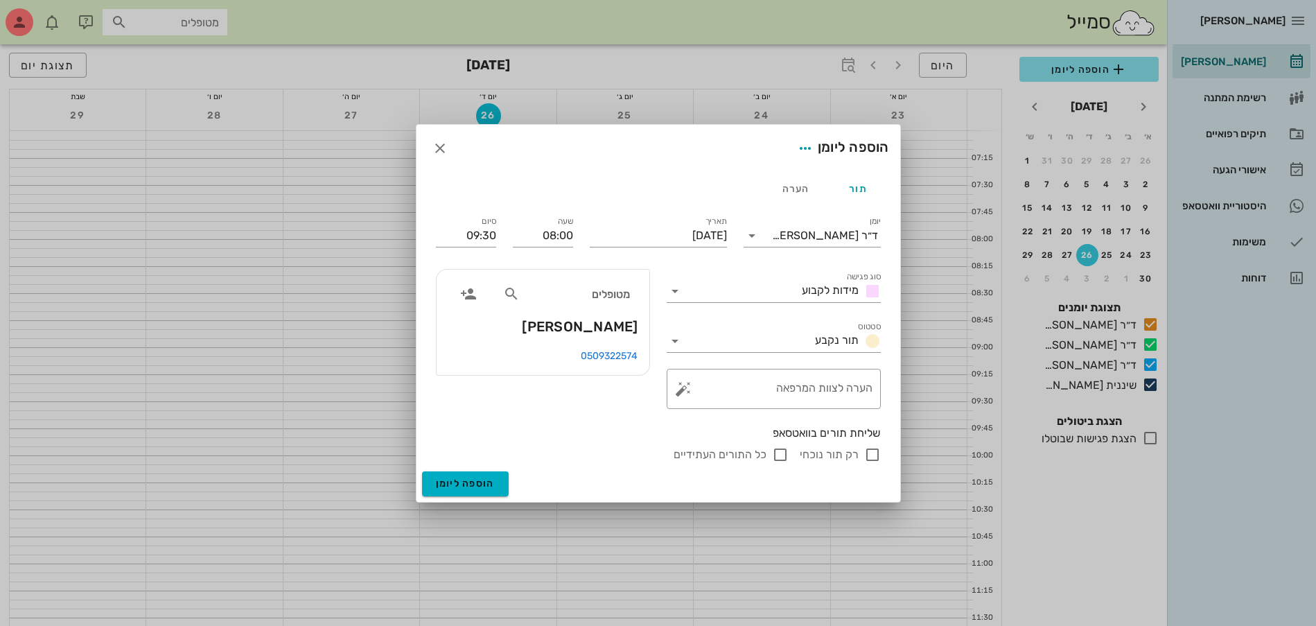
checkbox input "false"
click at [484, 482] on span "הוספה ליומן" at bounding box center [465, 483] width 59 height 12
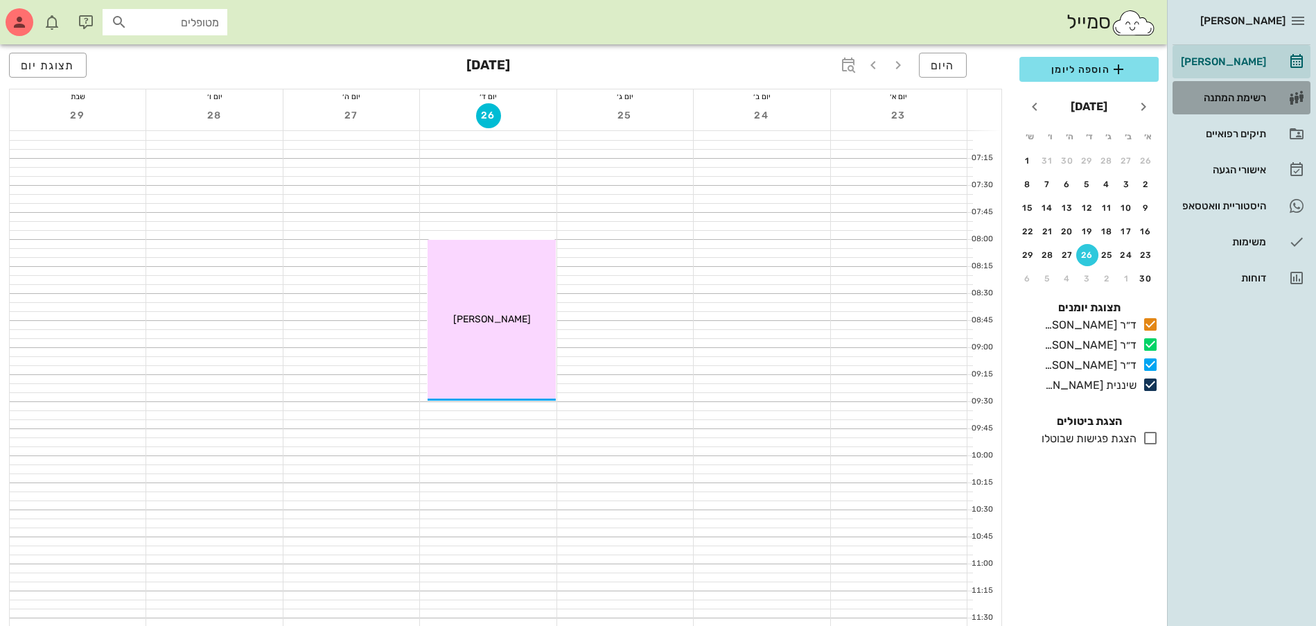
click at [1224, 104] on div "רשימת המתנה" at bounding box center [1222, 98] width 88 height 22
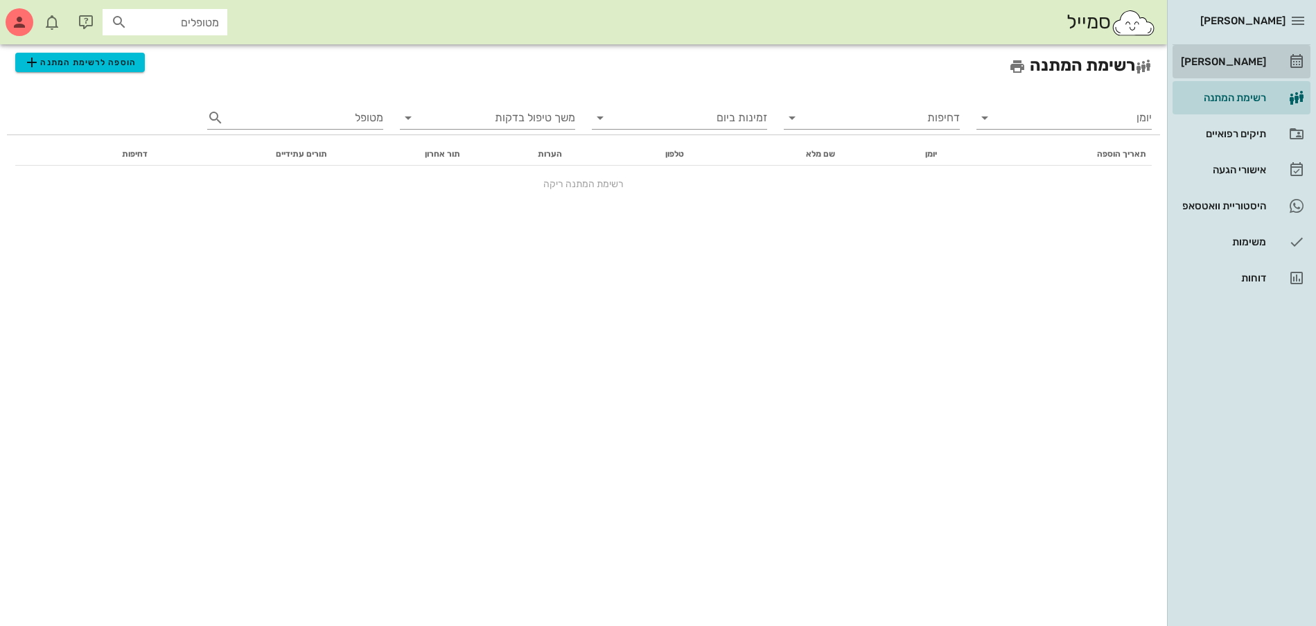
click at [1223, 55] on div "[PERSON_NAME]" at bounding box center [1222, 62] width 88 height 22
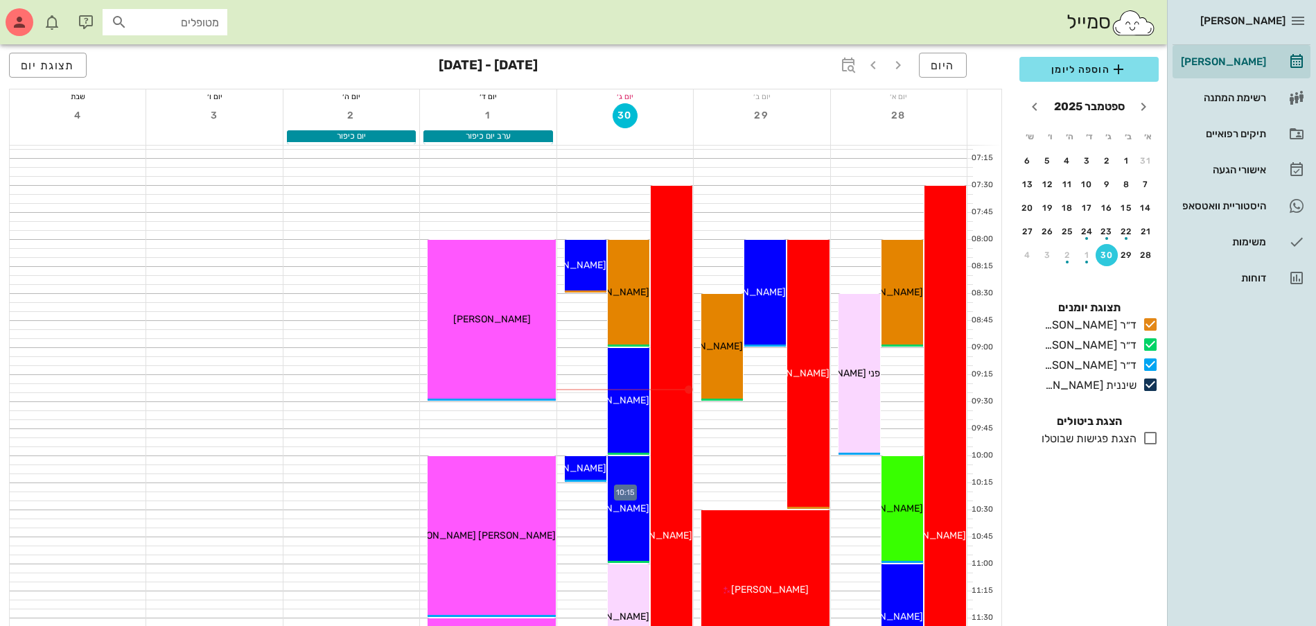
scroll to position [87, 0]
